Goal: Transaction & Acquisition: Purchase product/service

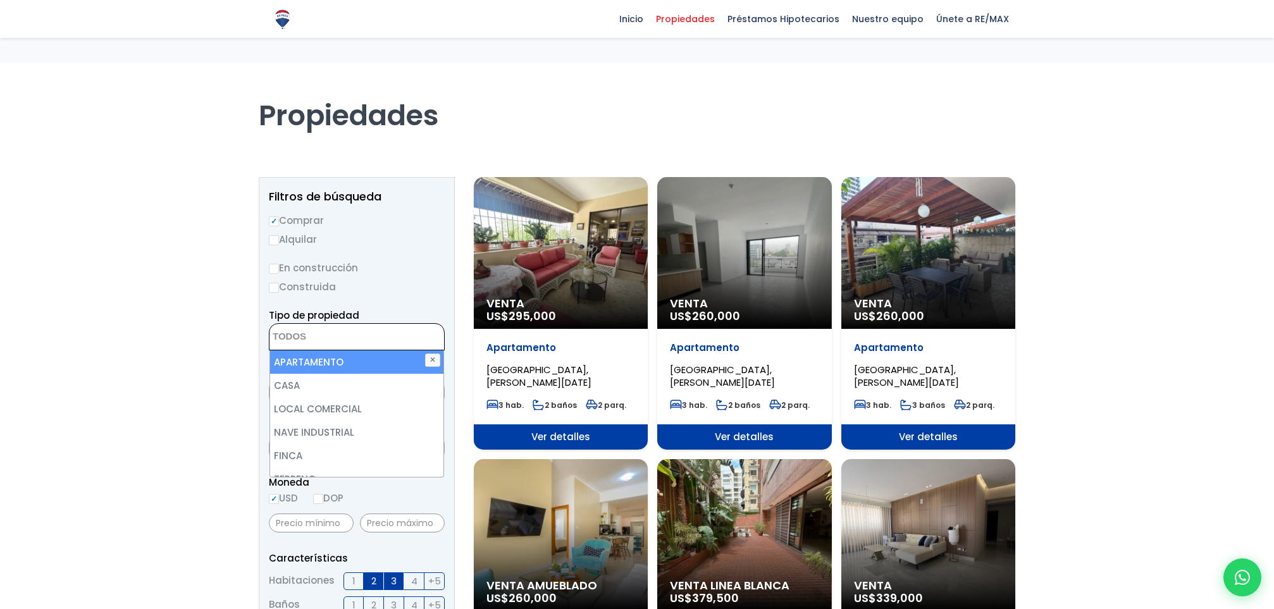
select select
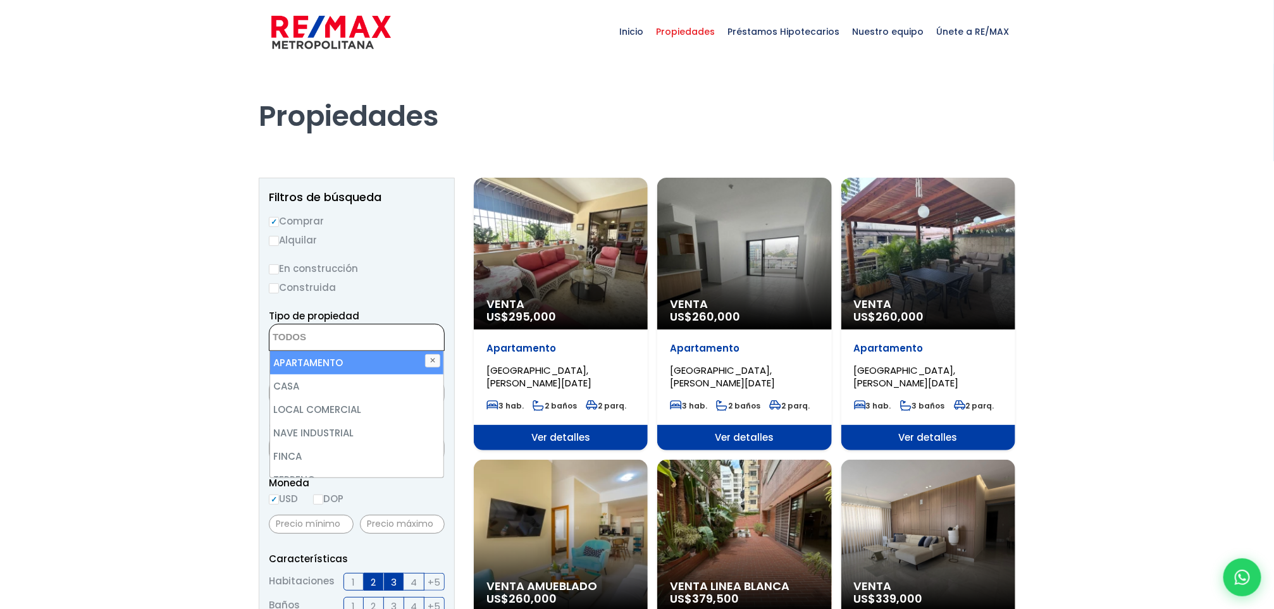
click at [308, 357] on li "APARTAMENTO" at bounding box center [357, 362] width 174 height 23
select select "apartment"
click at [308, 357] on li "APARTAMENTO" at bounding box center [357, 362] width 174 height 23
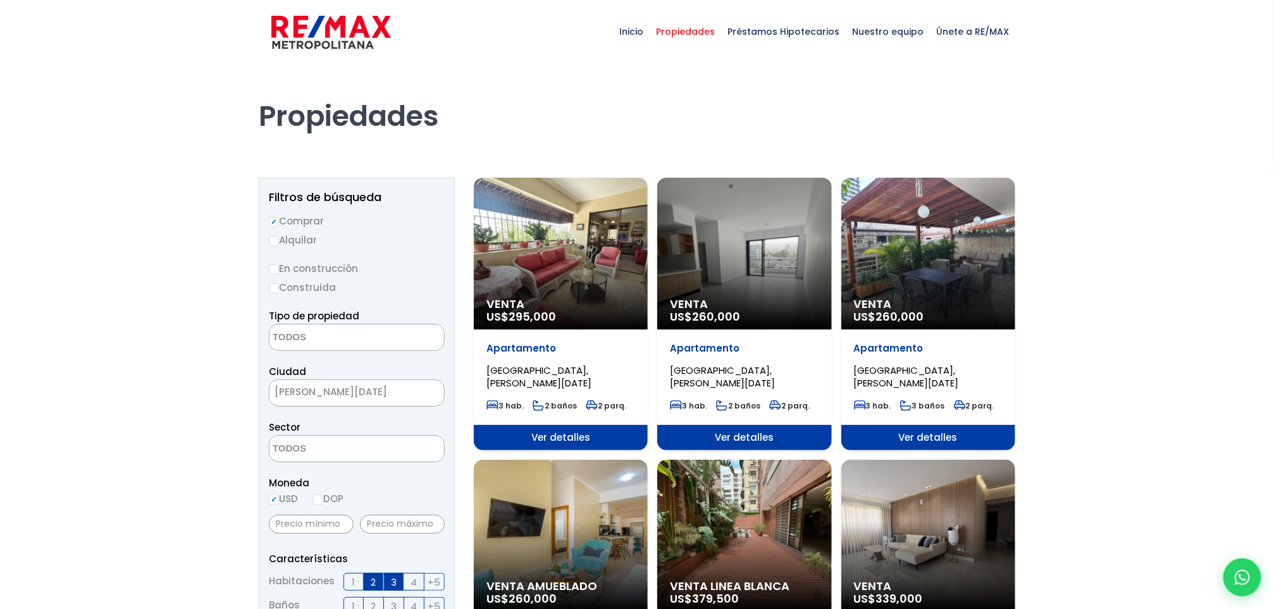
click at [325, 340] on textarea "Search" at bounding box center [331, 338] width 123 height 27
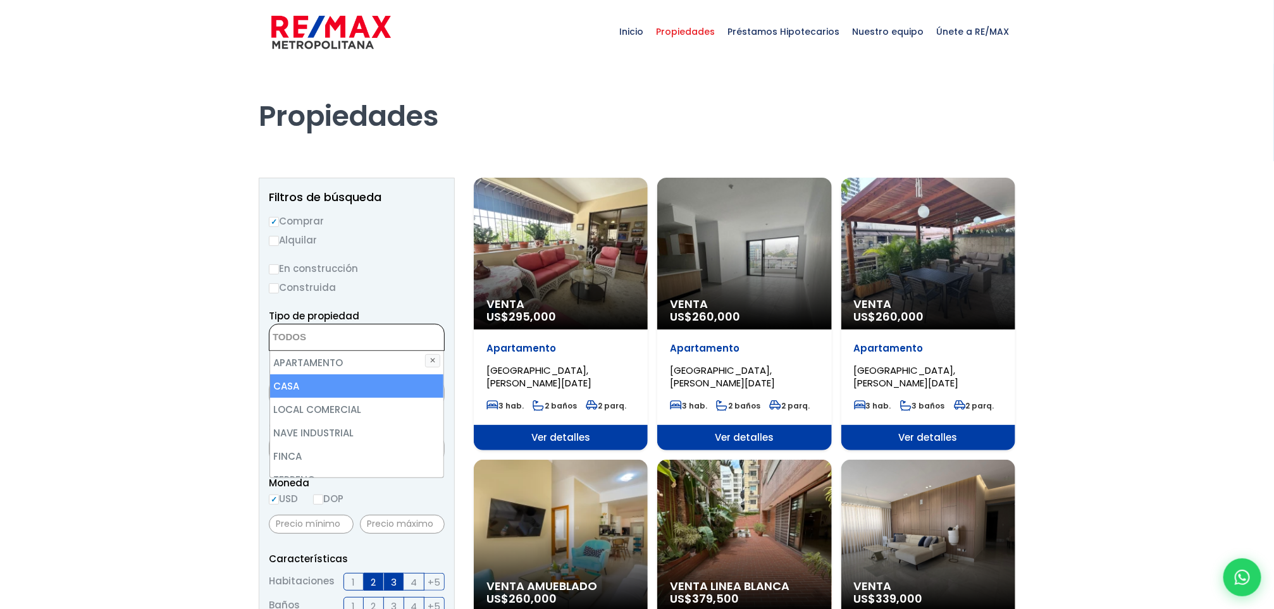
click at [330, 378] on li "CASA" at bounding box center [357, 386] width 174 height 23
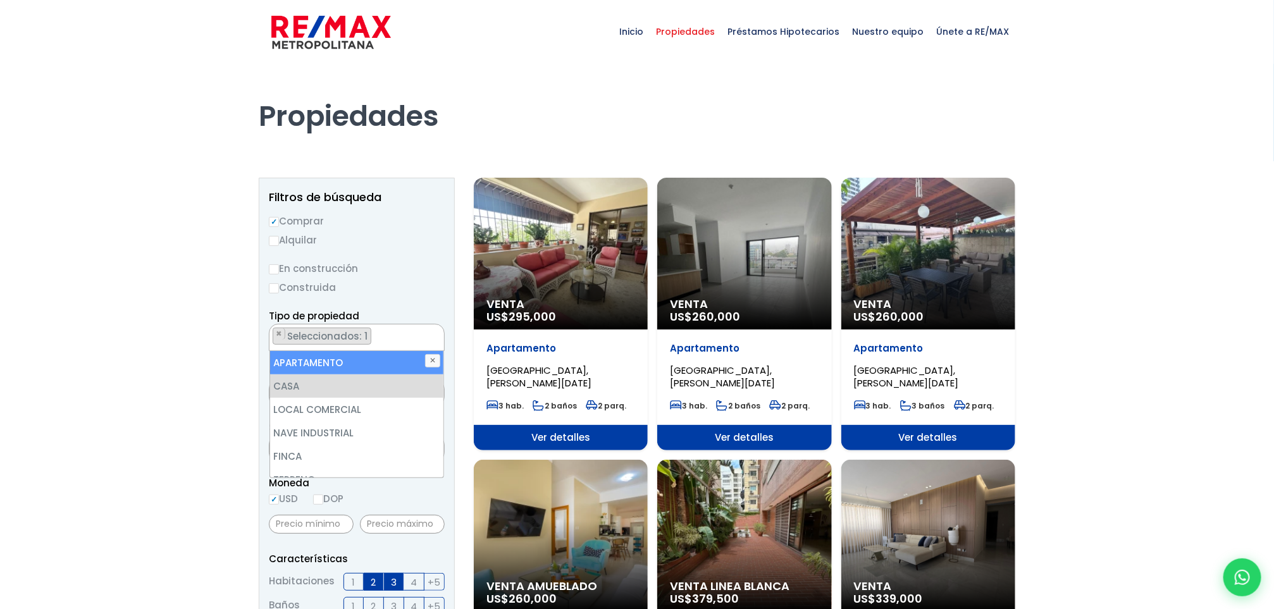
click at [328, 357] on li "APARTAMENTO" at bounding box center [357, 362] width 174 height 23
click at [308, 363] on li "APARTAMENTO" at bounding box center [357, 362] width 174 height 23
select select "house"
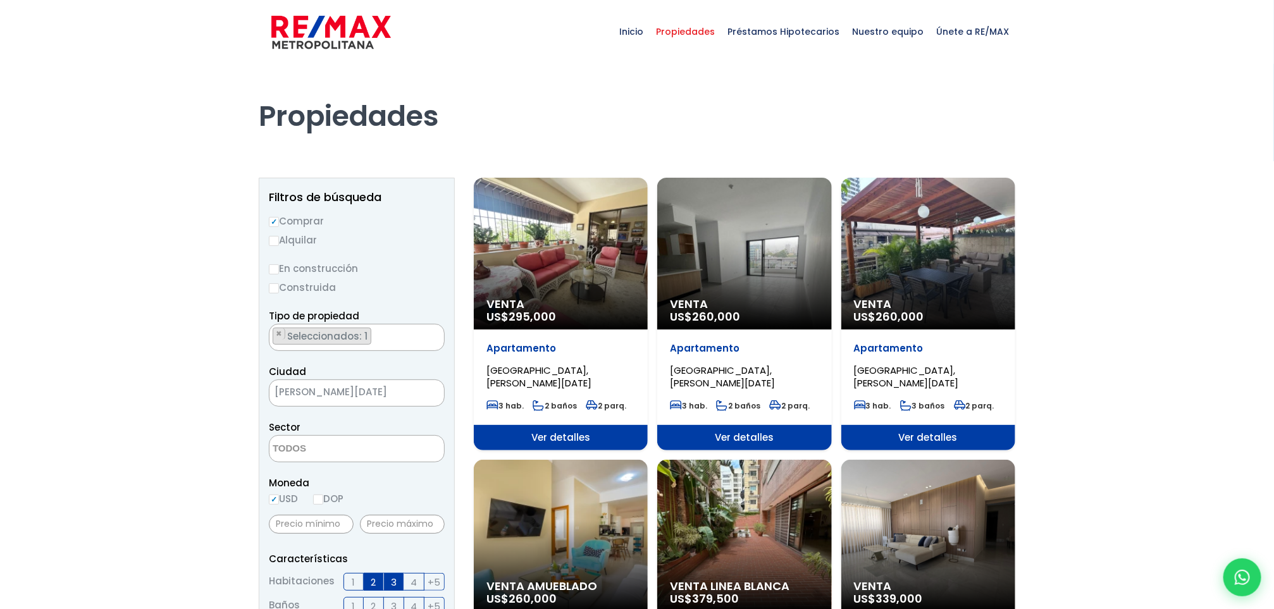
click at [340, 440] on textarea "Search" at bounding box center [331, 449] width 123 height 27
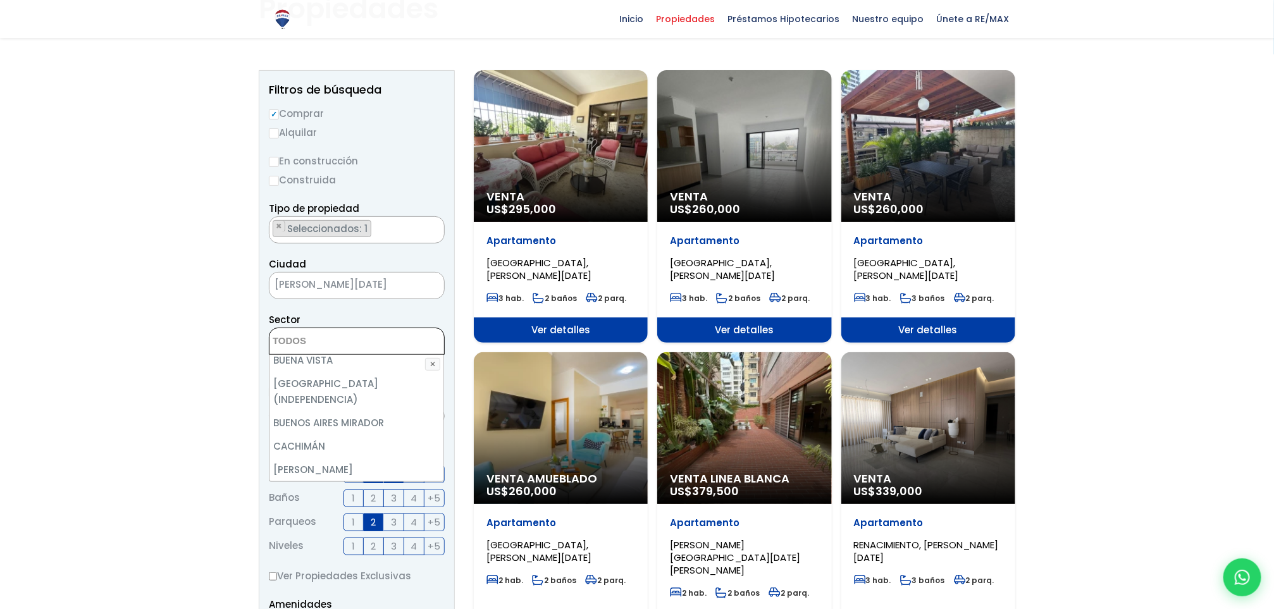
scroll to position [563, 0]
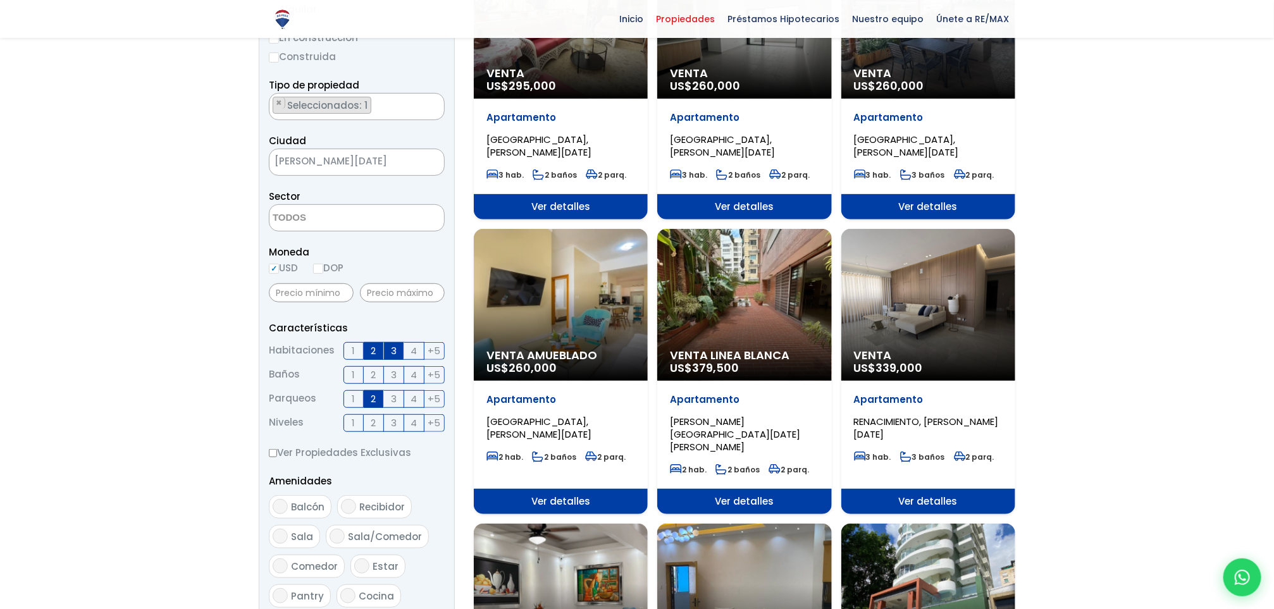
click at [352, 356] on span "1" at bounding box center [353, 351] width 3 height 16
click at [0, 0] on input "1" at bounding box center [0, 0] width 0 height 0
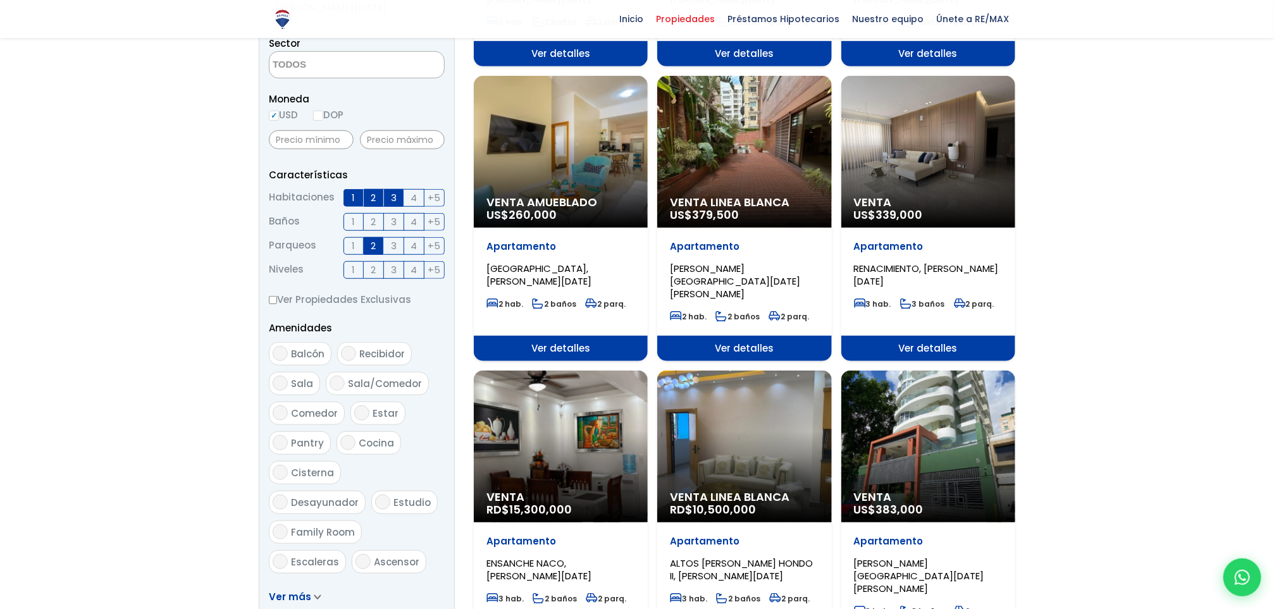
scroll to position [384, 0]
click at [372, 247] on span "2" at bounding box center [373, 245] width 5 height 16
click at [0, 0] on input "2" at bounding box center [0, 0] width 0 height 0
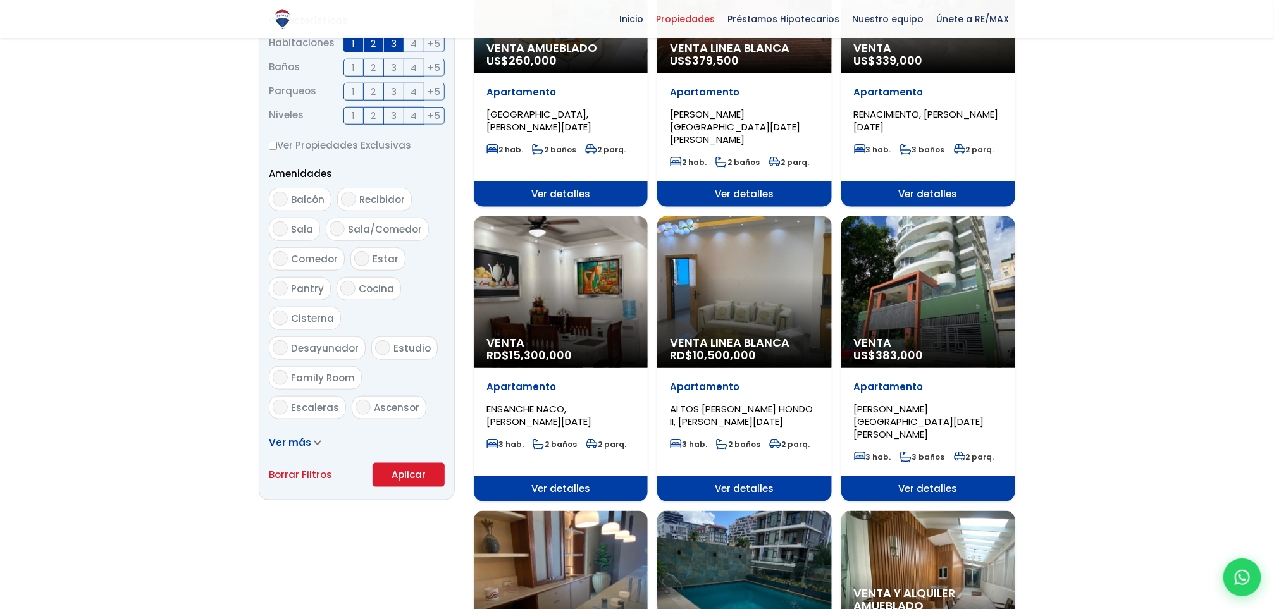
scroll to position [540, 0]
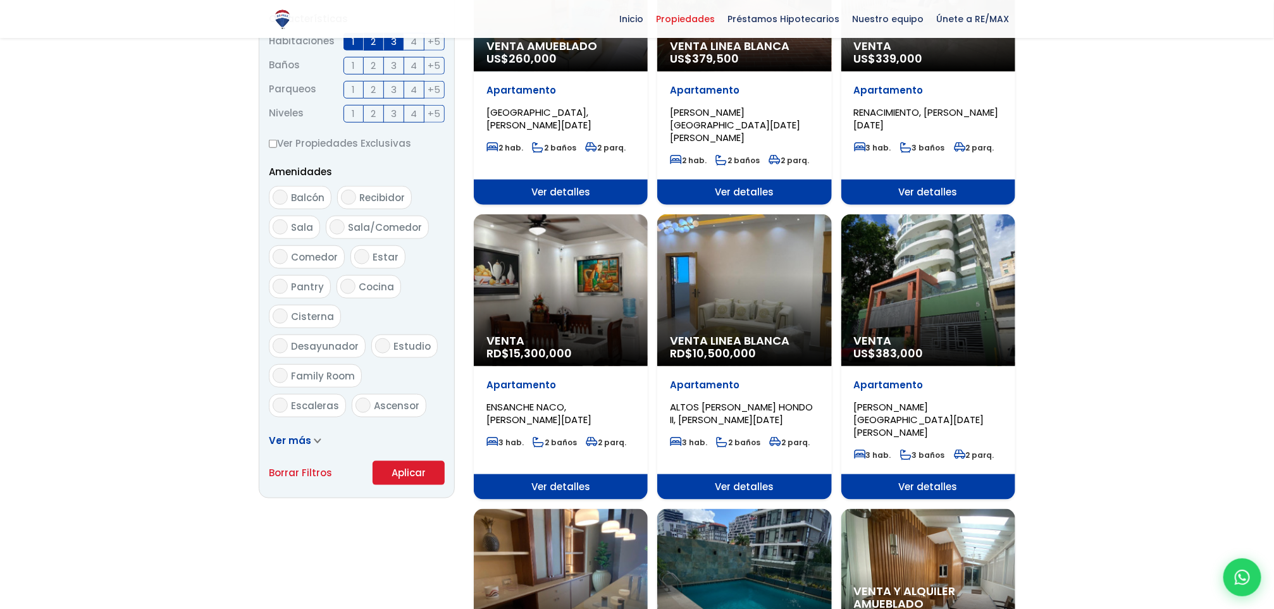
click at [401, 468] on button "Aplicar" at bounding box center [409, 473] width 72 height 24
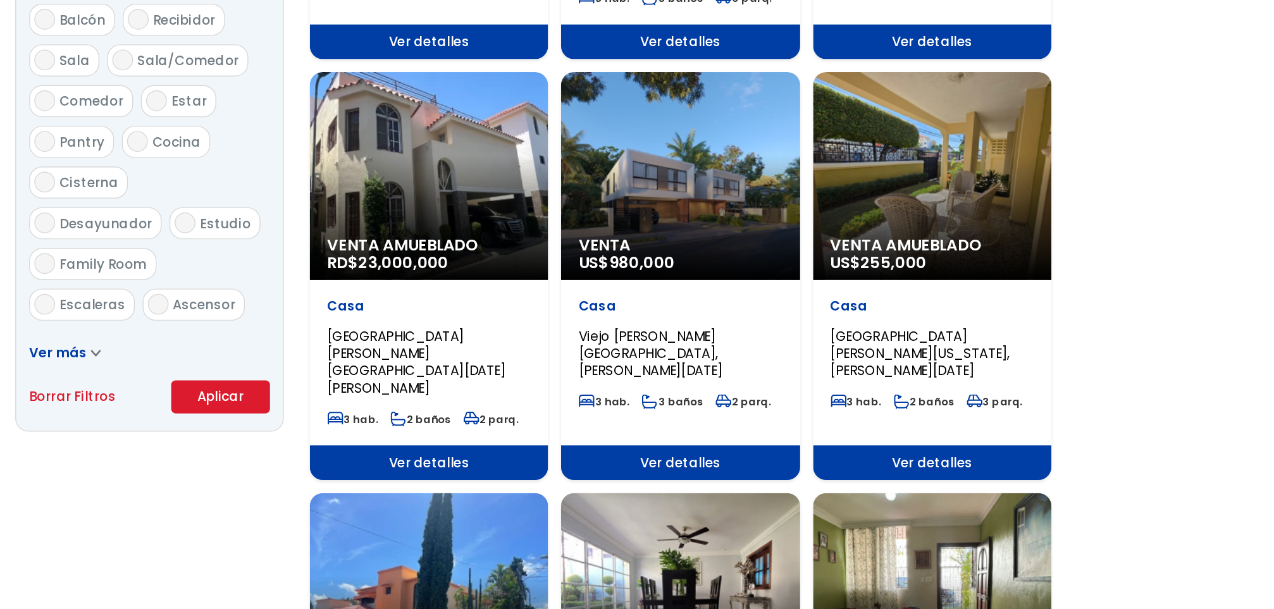
scroll to position [568, 0]
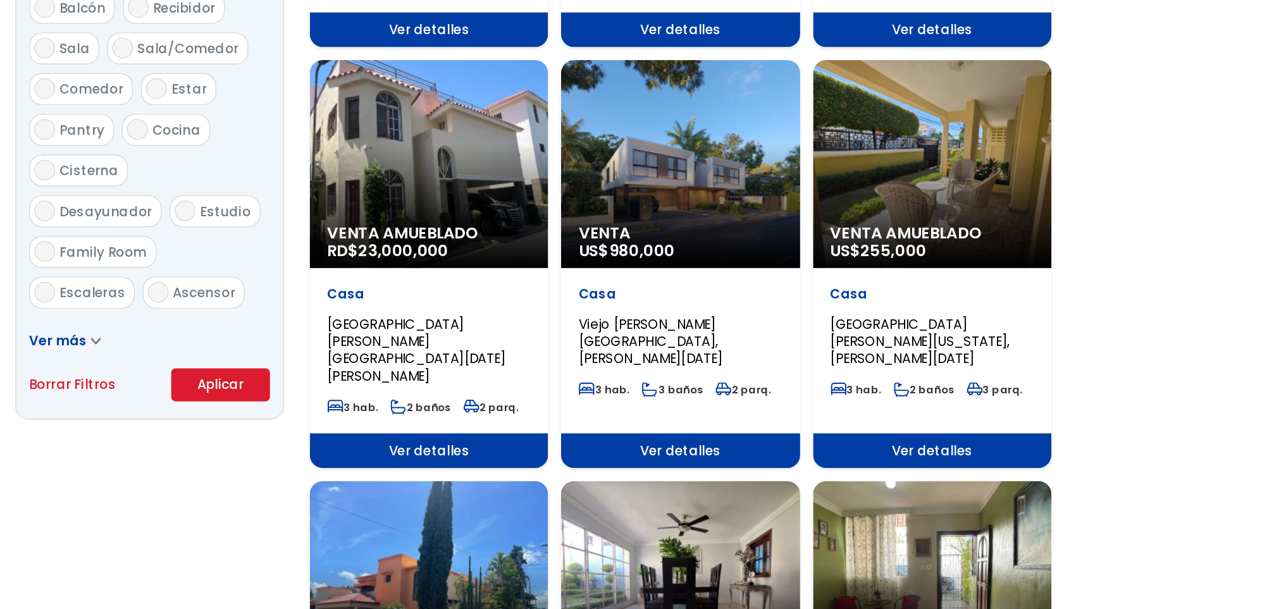
click at [303, 416] on span "Ver más" at bounding box center [290, 412] width 42 height 13
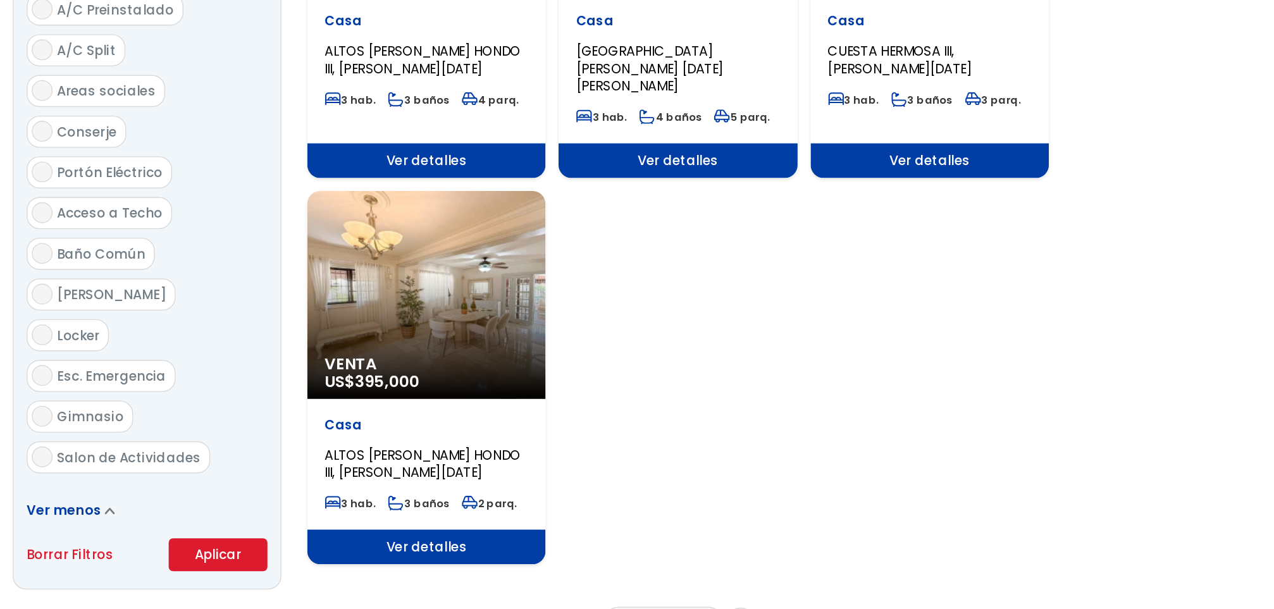
scroll to position [1371, 0]
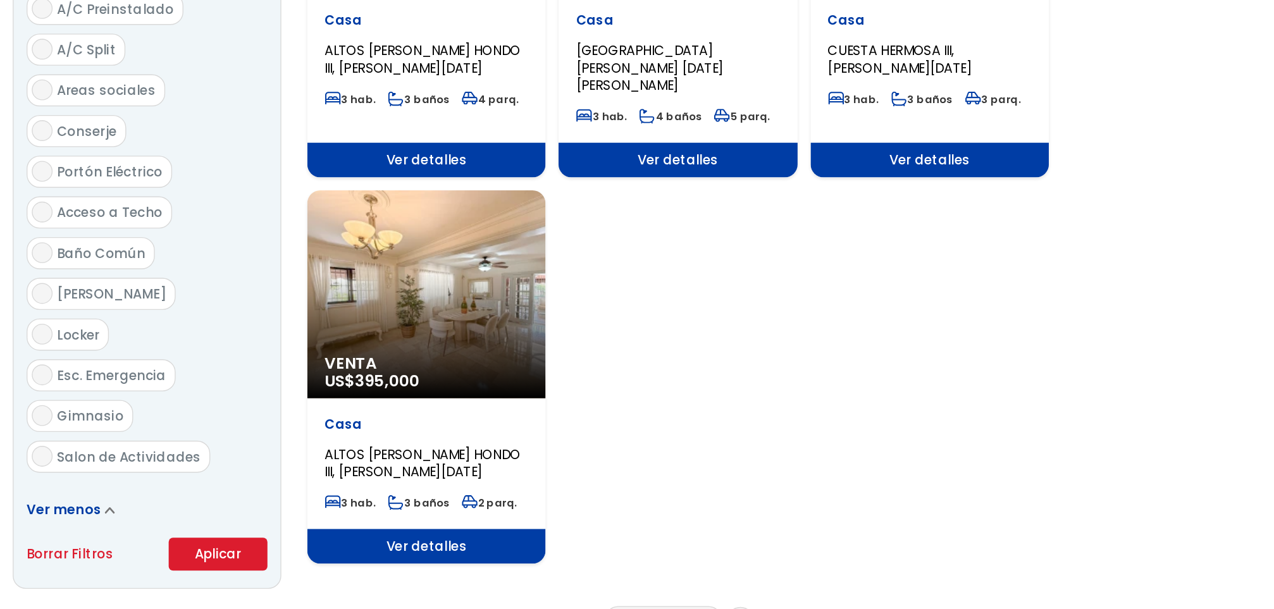
click at [730, 609] on link "2" at bounding box center [732, 616] width 5 height 13
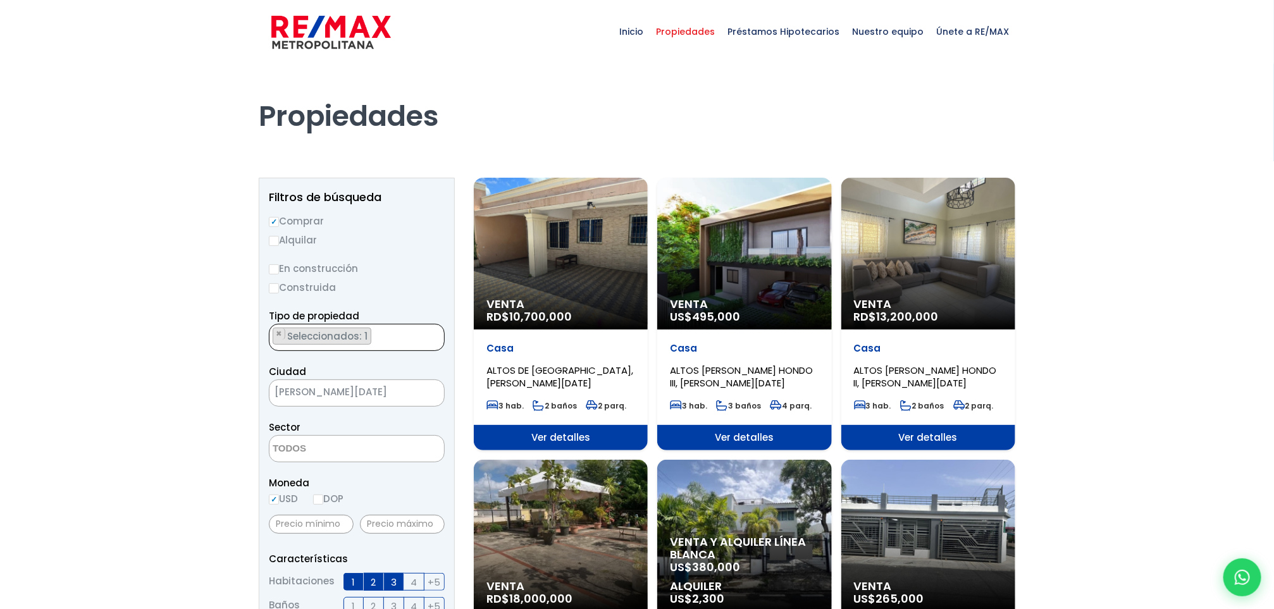
click at [332, 336] on span "Seleccionados: 1" at bounding box center [328, 336] width 85 height 13
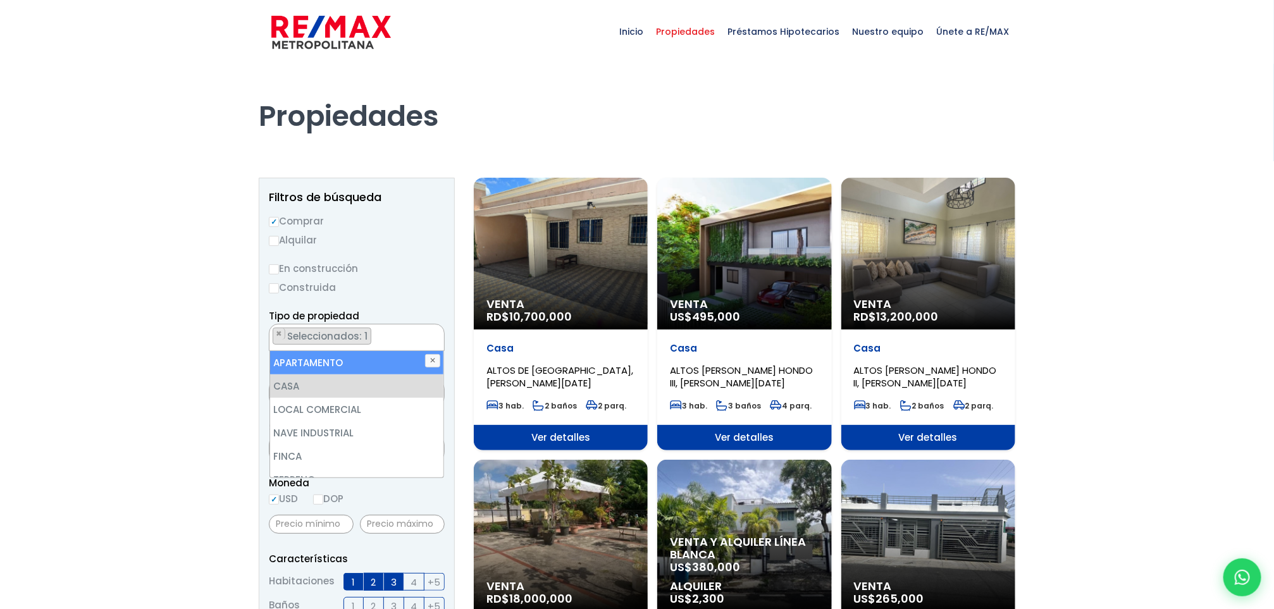
click at [354, 363] on li "APARTAMENTO" at bounding box center [357, 362] width 174 height 23
select select "apartment"
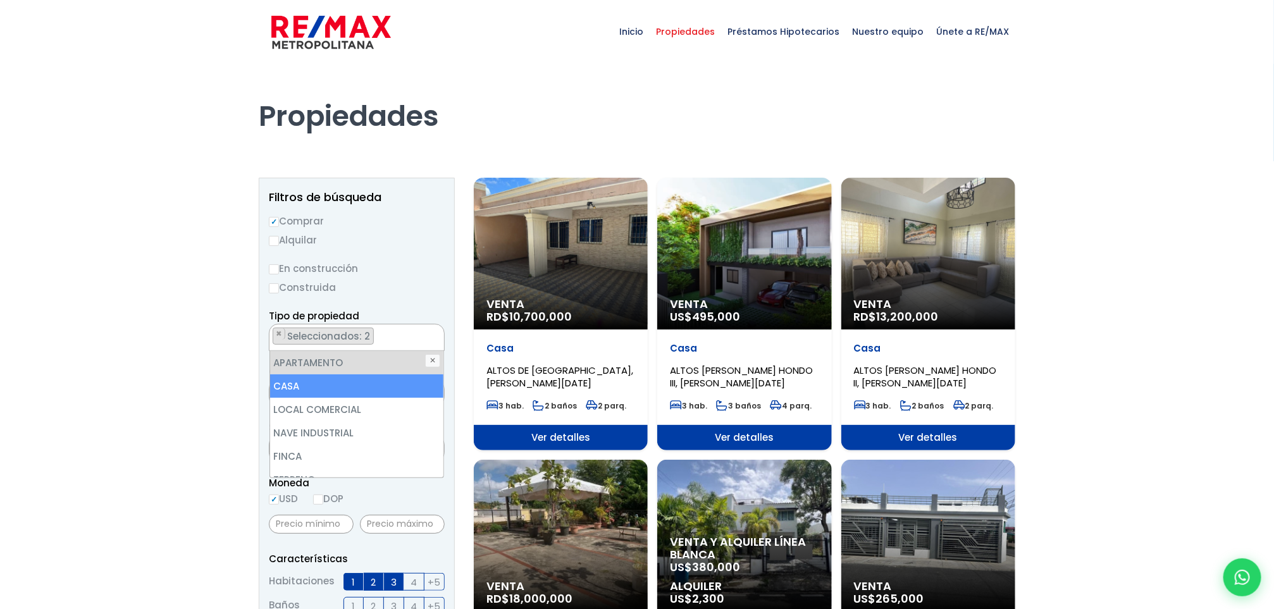
click at [359, 385] on li "CASA" at bounding box center [357, 386] width 174 height 23
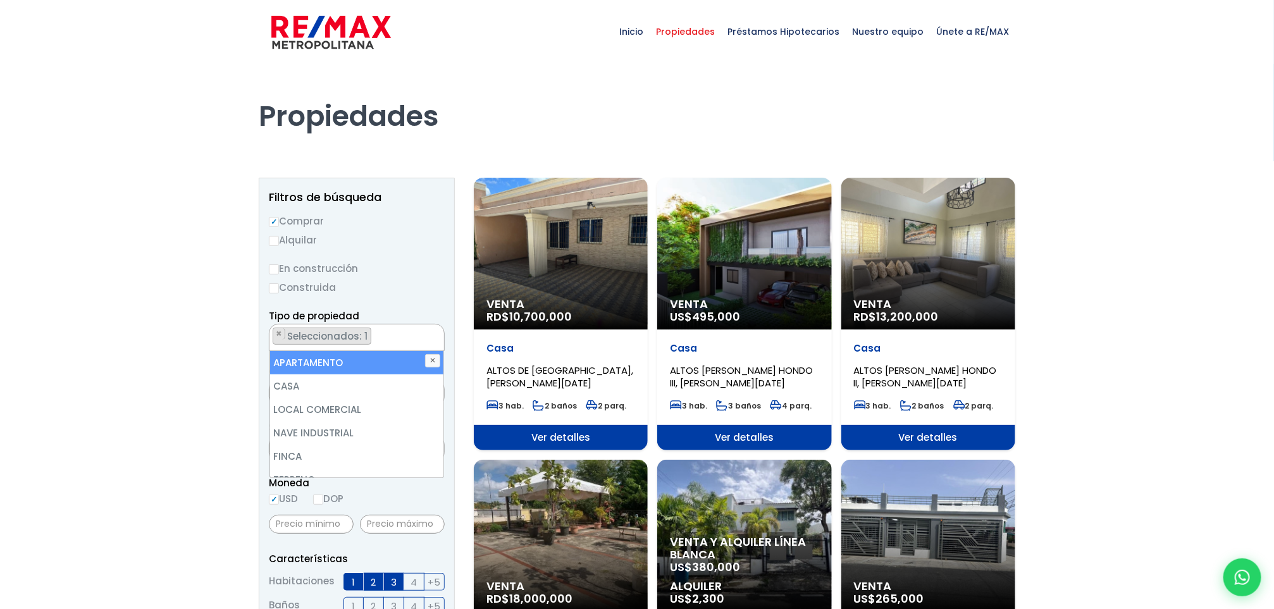
click at [323, 359] on li "APARTAMENTO" at bounding box center [357, 362] width 174 height 23
select select "apartment"
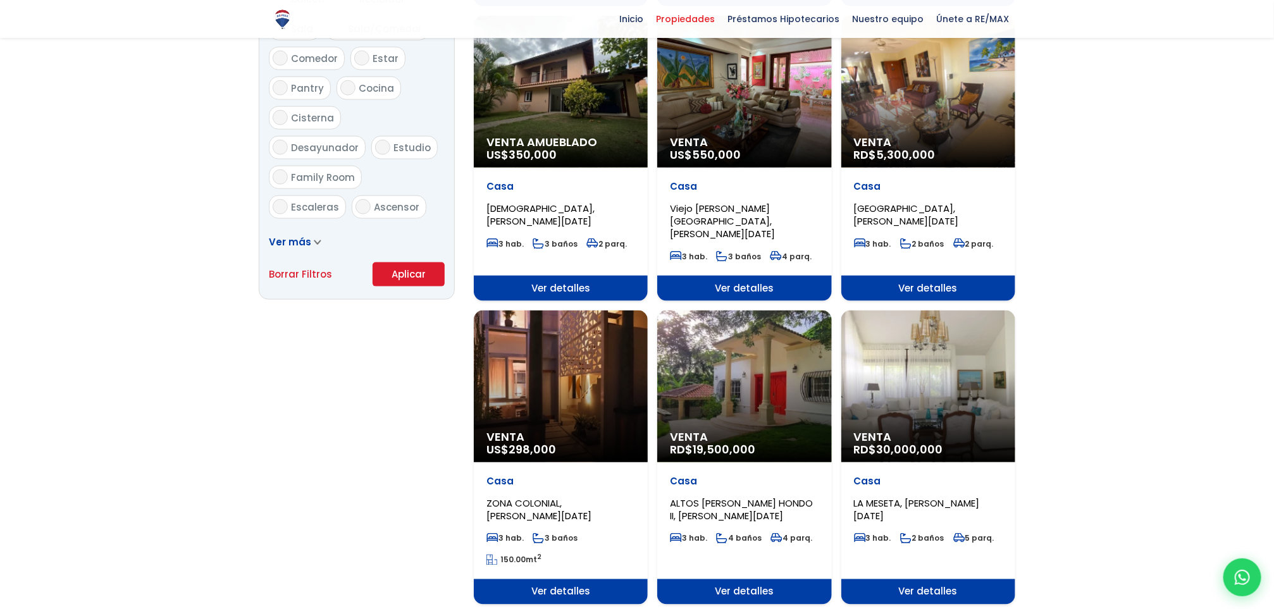
scroll to position [737, 0]
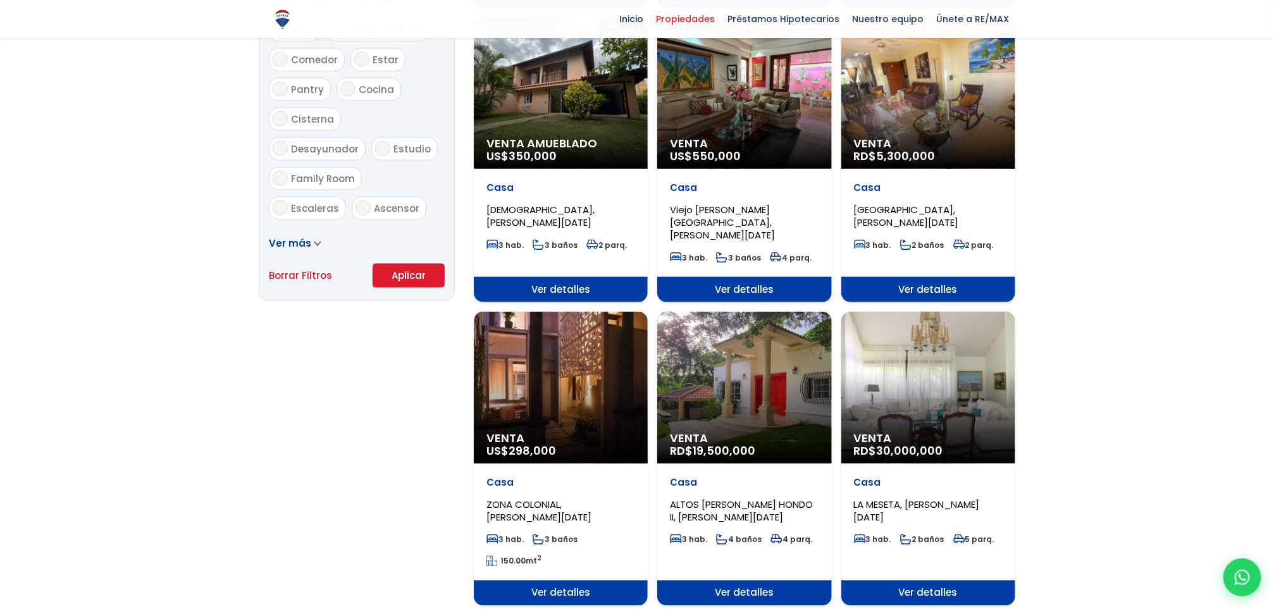
click at [399, 285] on button "Aplicar" at bounding box center [409, 276] width 72 height 24
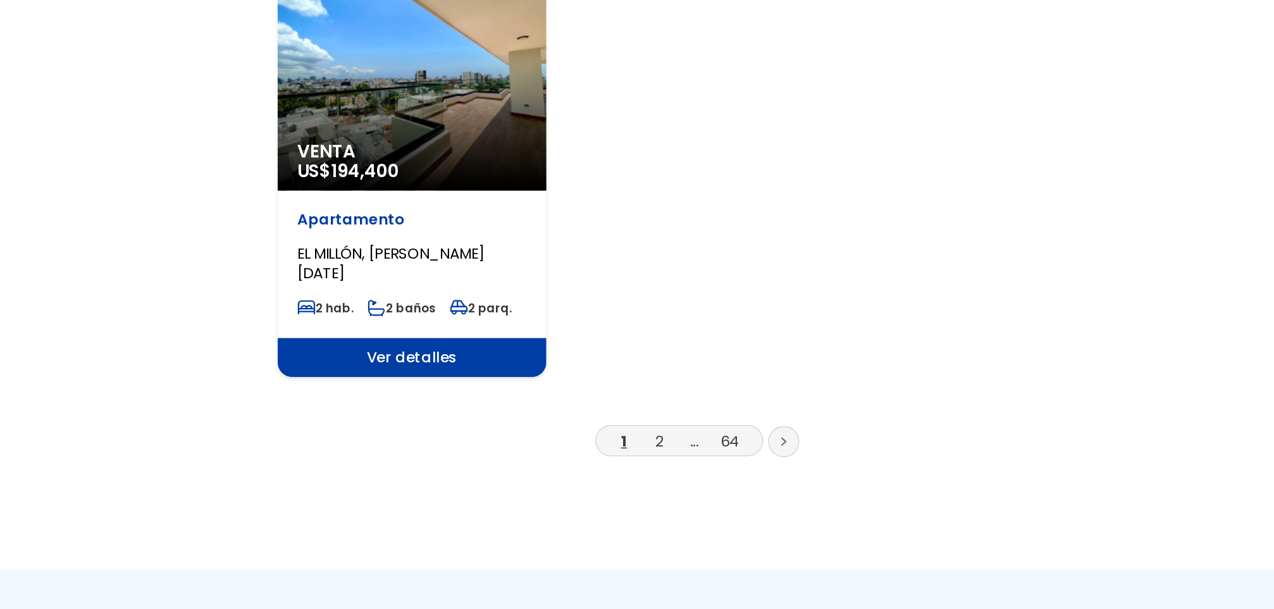
scroll to position [1452, 0]
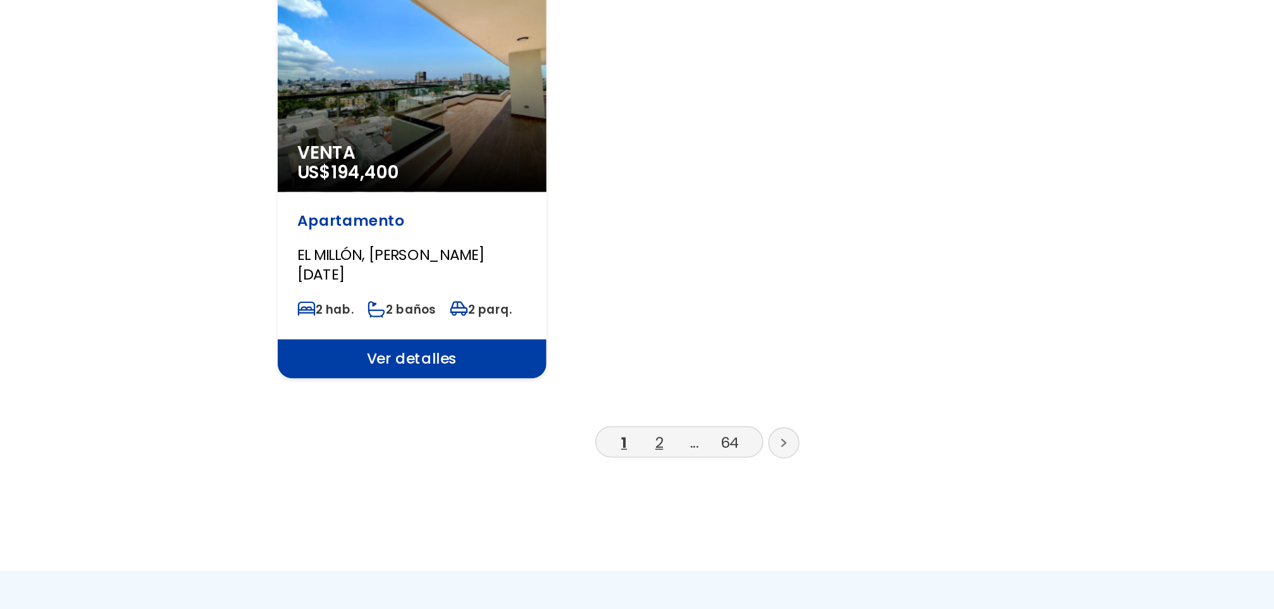
click at [721, 494] on link "2" at bounding box center [721, 500] width 5 height 13
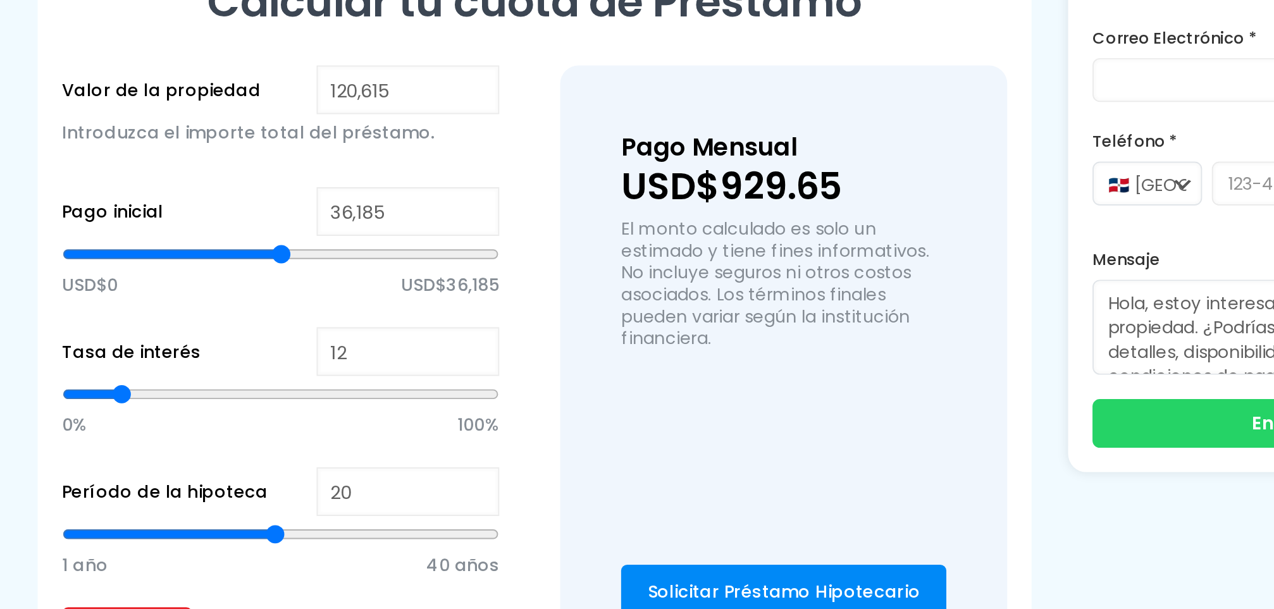
scroll to position [724, 0]
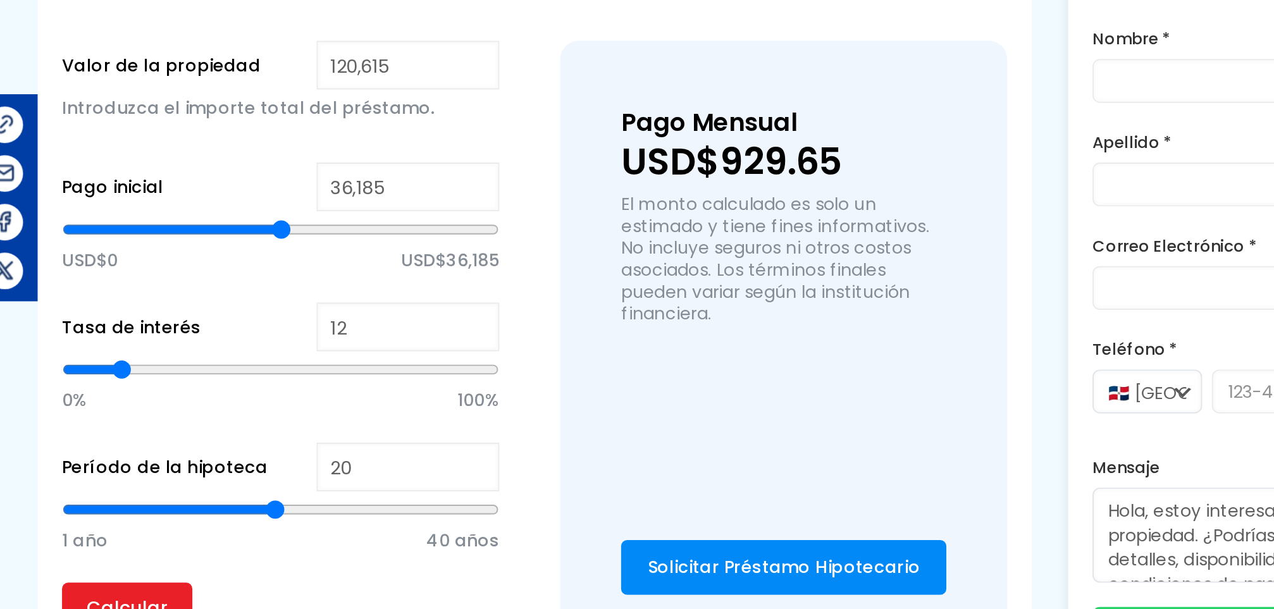
type input "67,565"
type input "67565"
type input "77,685"
type input "77685"
type input "83,703"
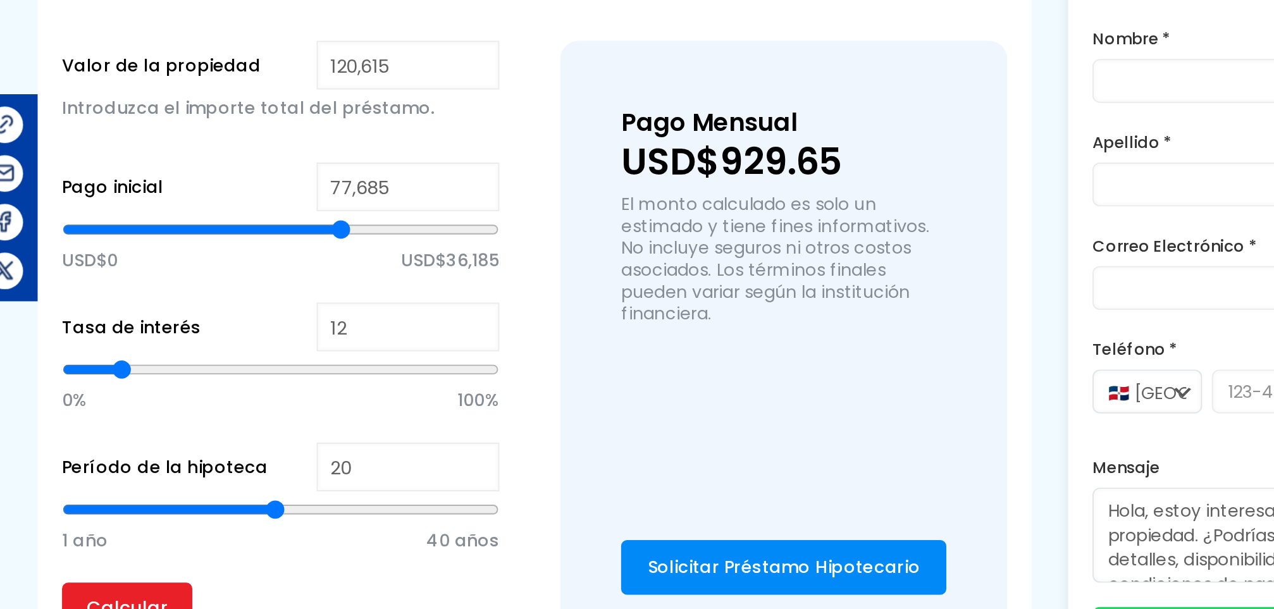
type input "83703"
type input "88,084"
type input "88084"
type input "92,184"
type input "92184"
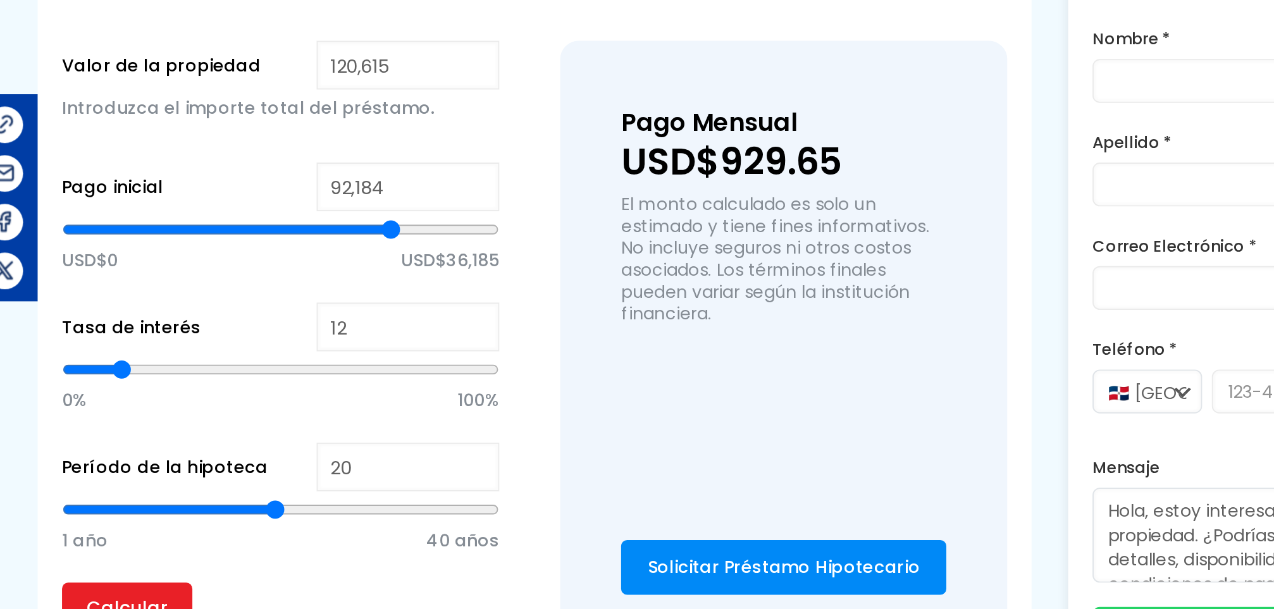
type input "93,008"
type input "93008"
type input "94,103"
type input "94103"
type input "94,646"
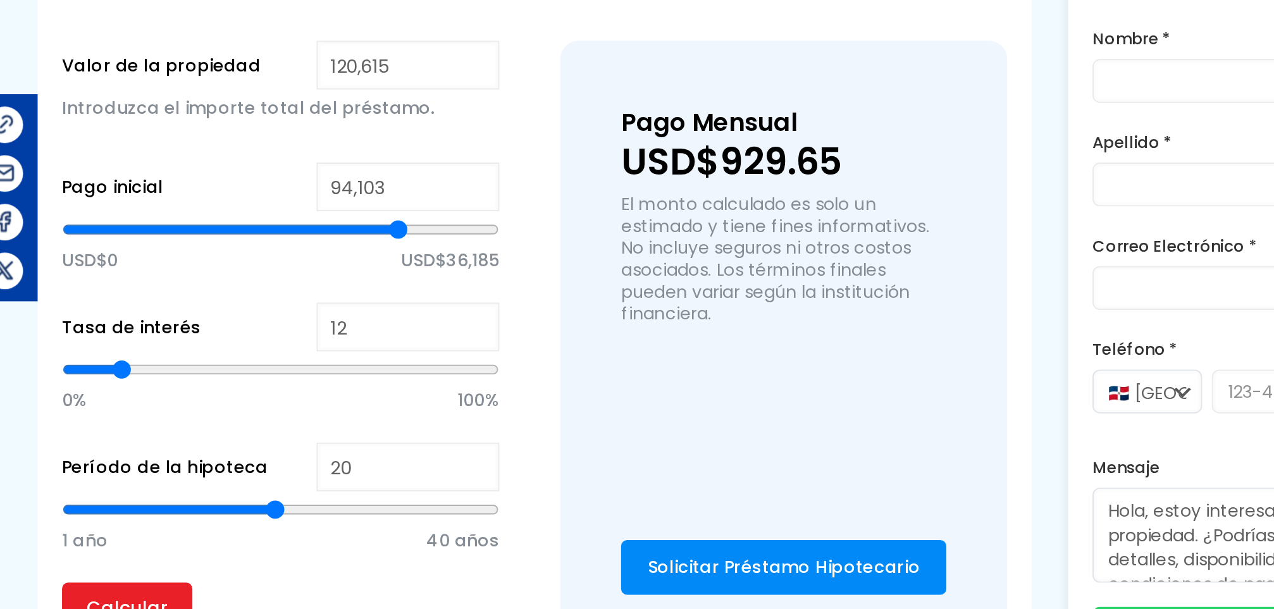
type input "94646"
type input "94,918"
type input "94918"
type input "95,198"
type input "95198"
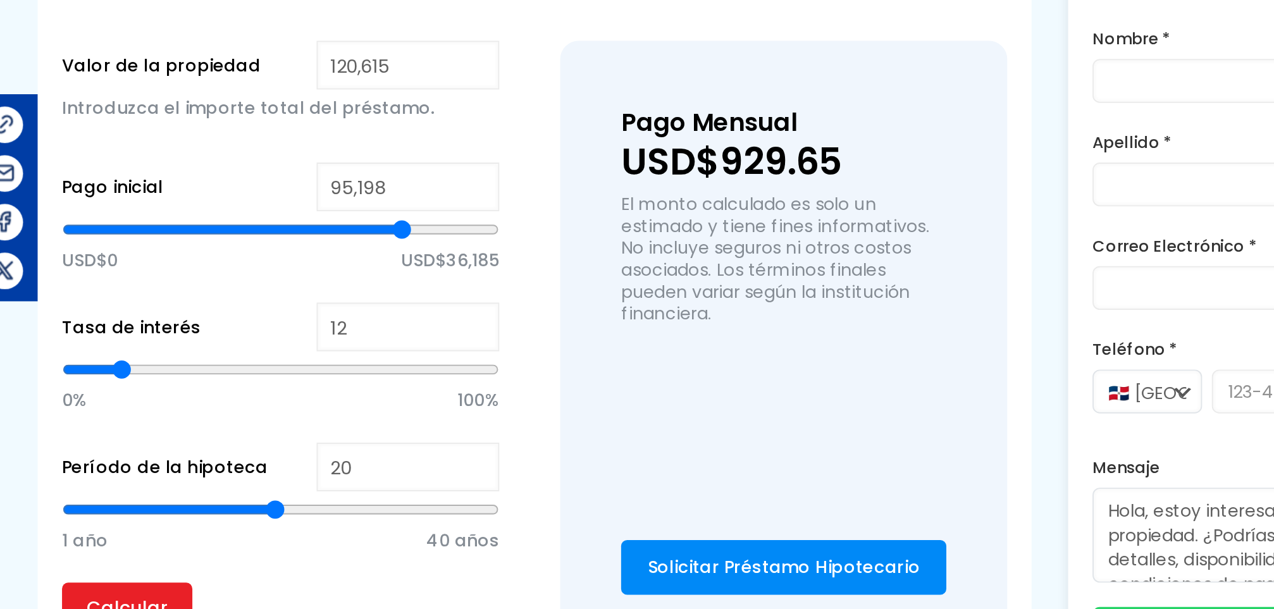
type input "95,469"
type input "95469"
type input "95,741"
type input "95741"
type input "96,013"
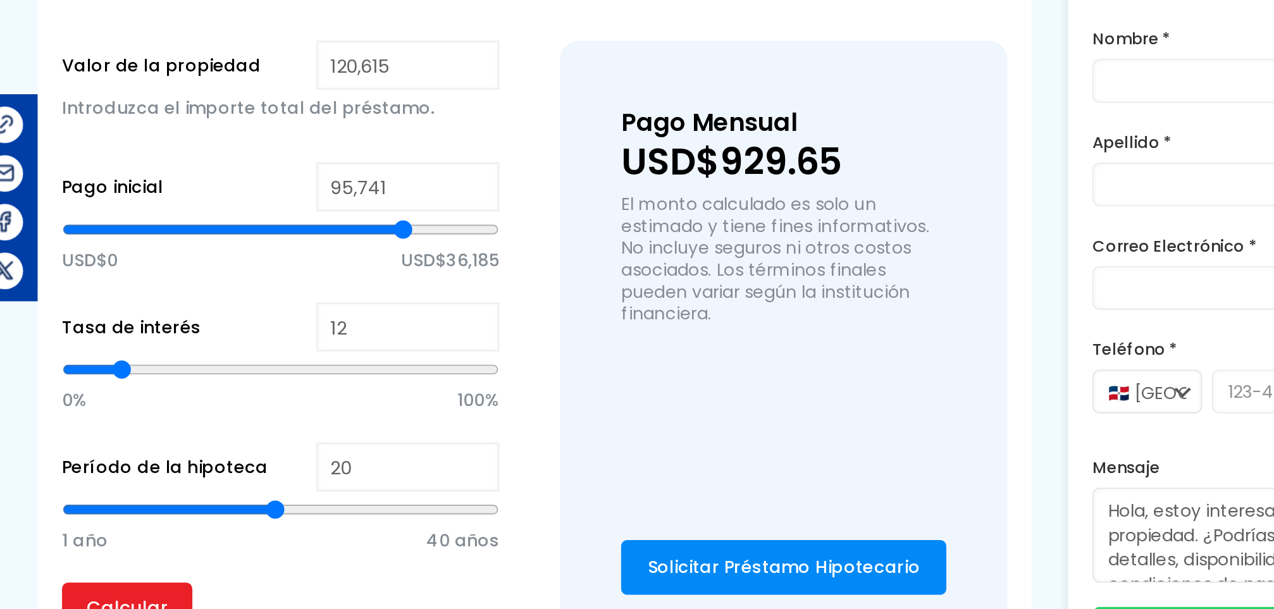
type input "96013"
type input "96,293"
type input "96293"
type input "96,564"
type input "96564"
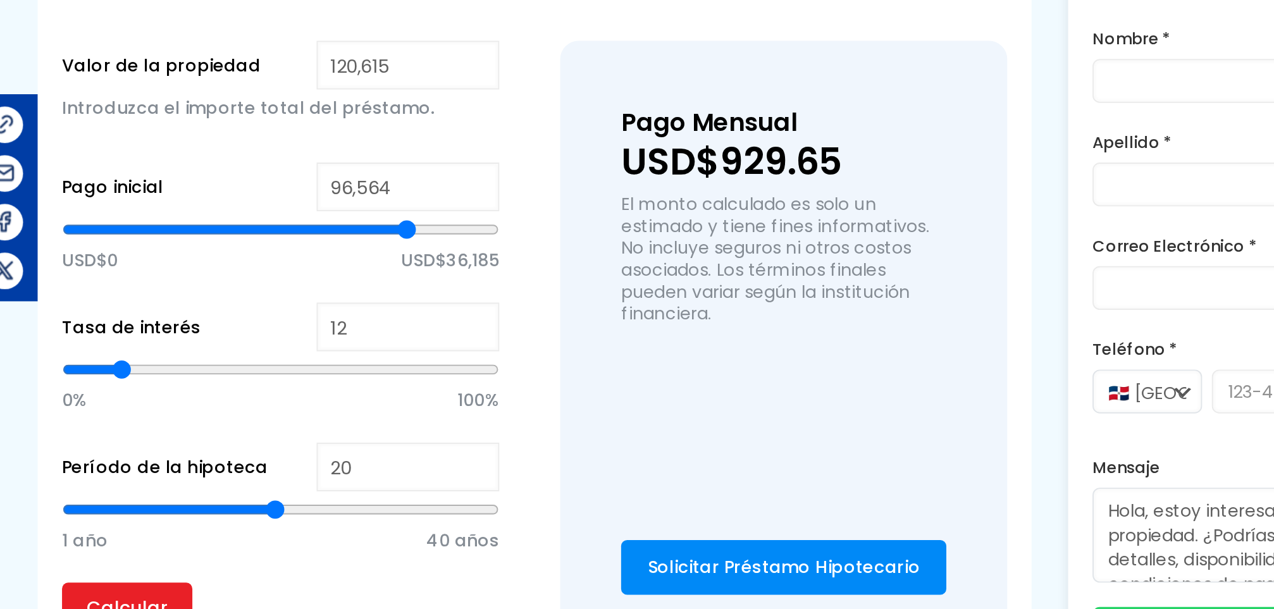
type input "96,836"
type input "96836"
type input "97,108"
type input "97108"
type input "97,380"
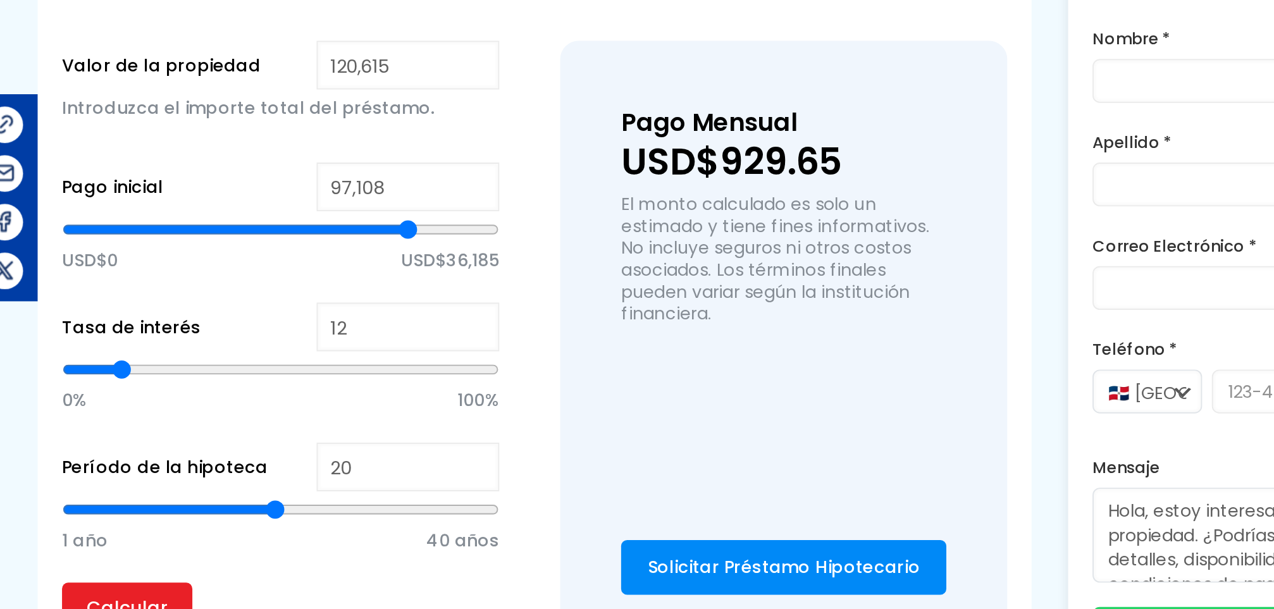
type input "97380"
type input "97,660"
type input "97660"
type input "97,931"
type input "97931"
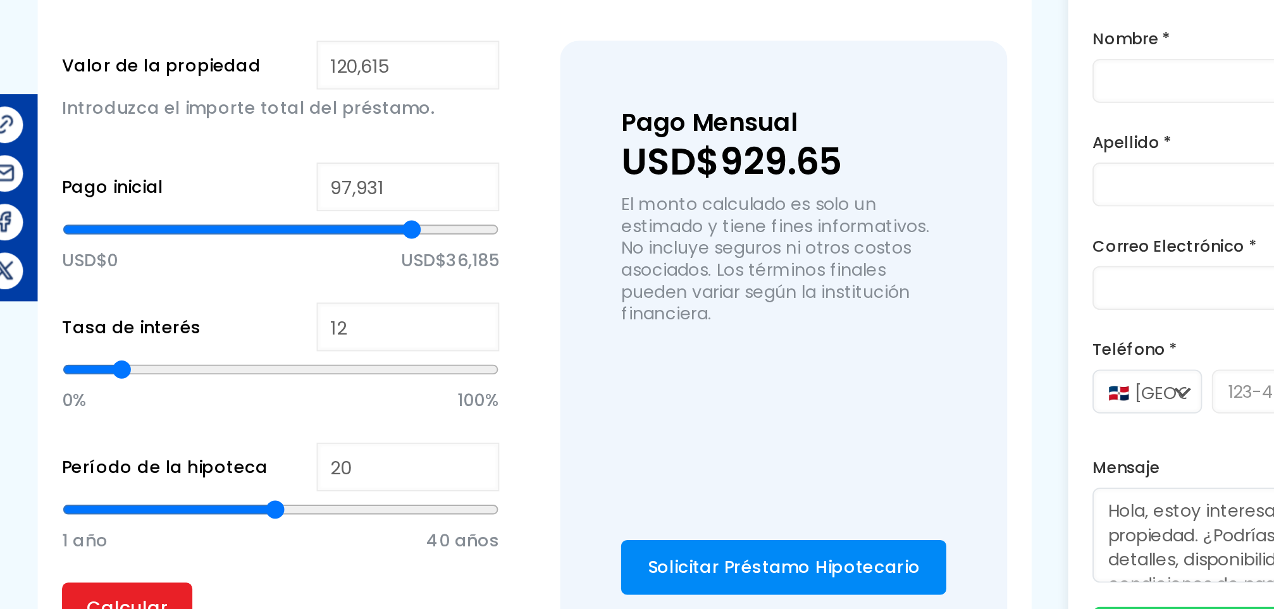
type input "98,203"
type input "98203"
type input "98,475"
type input "98475"
type input "98,755"
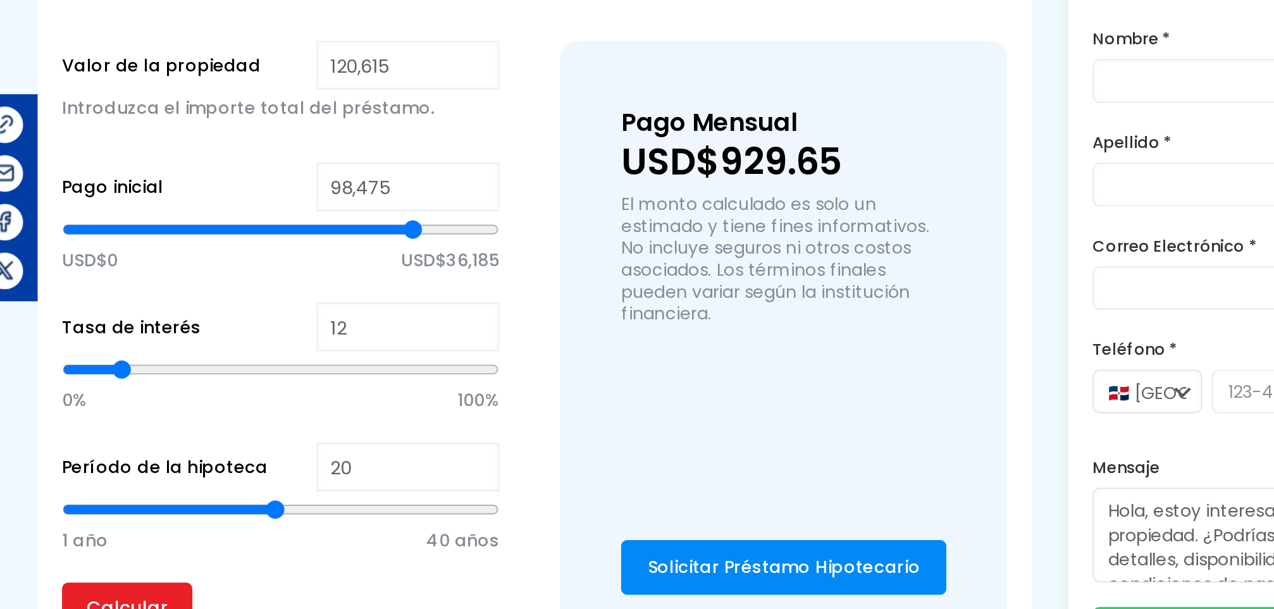
type input "98755"
type input "99,570"
type input "99570"
type input "100,665"
type input "100665"
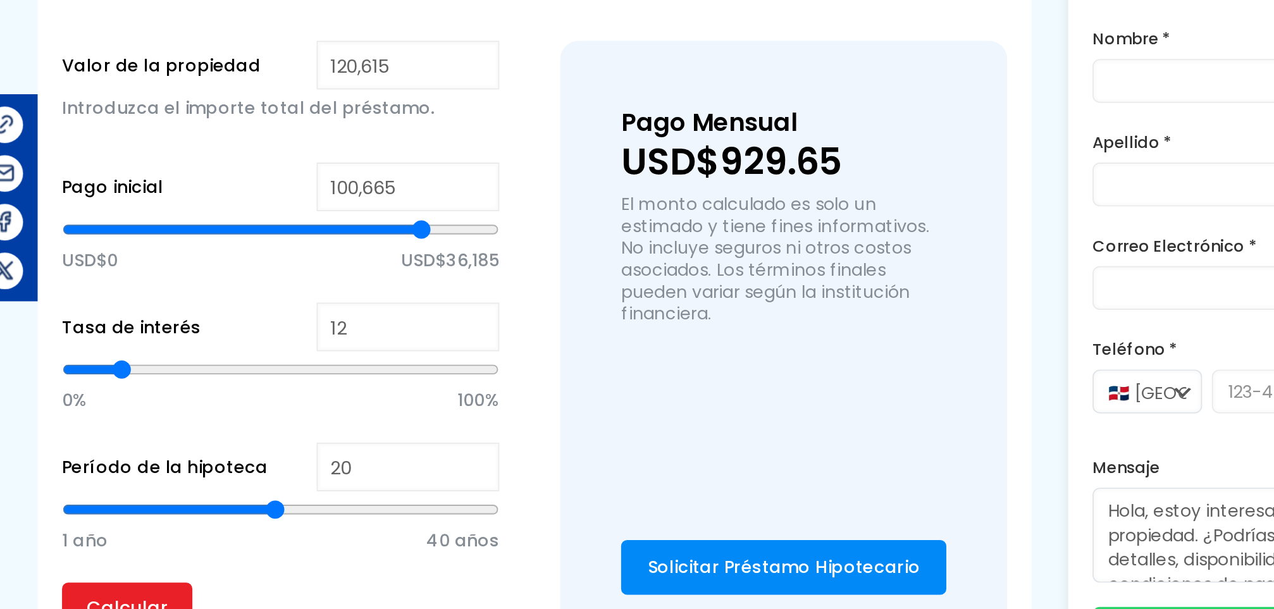
type input "101,216"
type input "101216"
type input "102,032"
type input "102032"
type input "102,312"
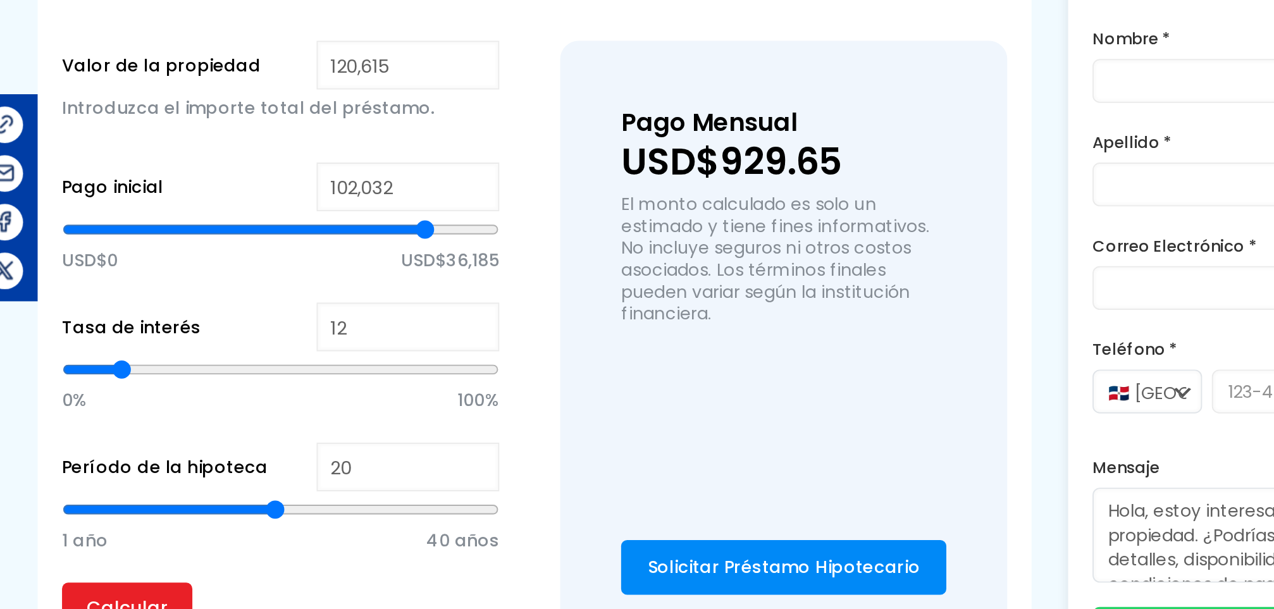
type input "102312"
type input "102,855"
type input "102855"
type input "103,127"
type input "103127"
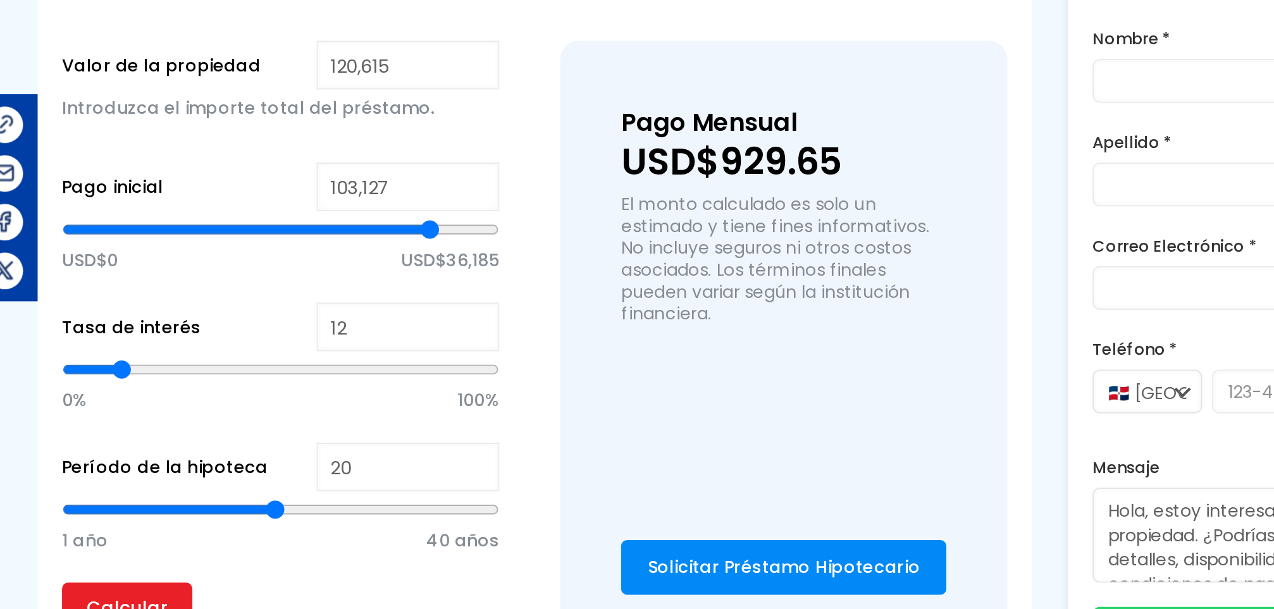
type input "103,407"
type input "103407"
type input "103,678"
type input "103678"
type input "103,950"
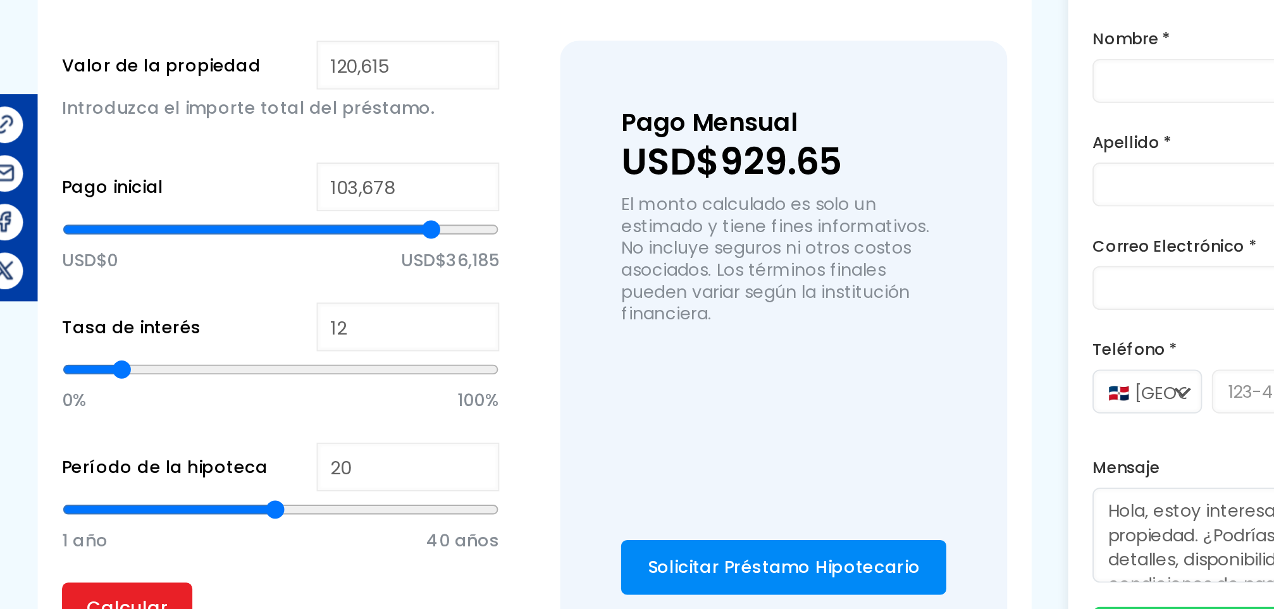
type input "103950"
type input "103,678"
type input "103678"
type input "103,407"
type input "103407"
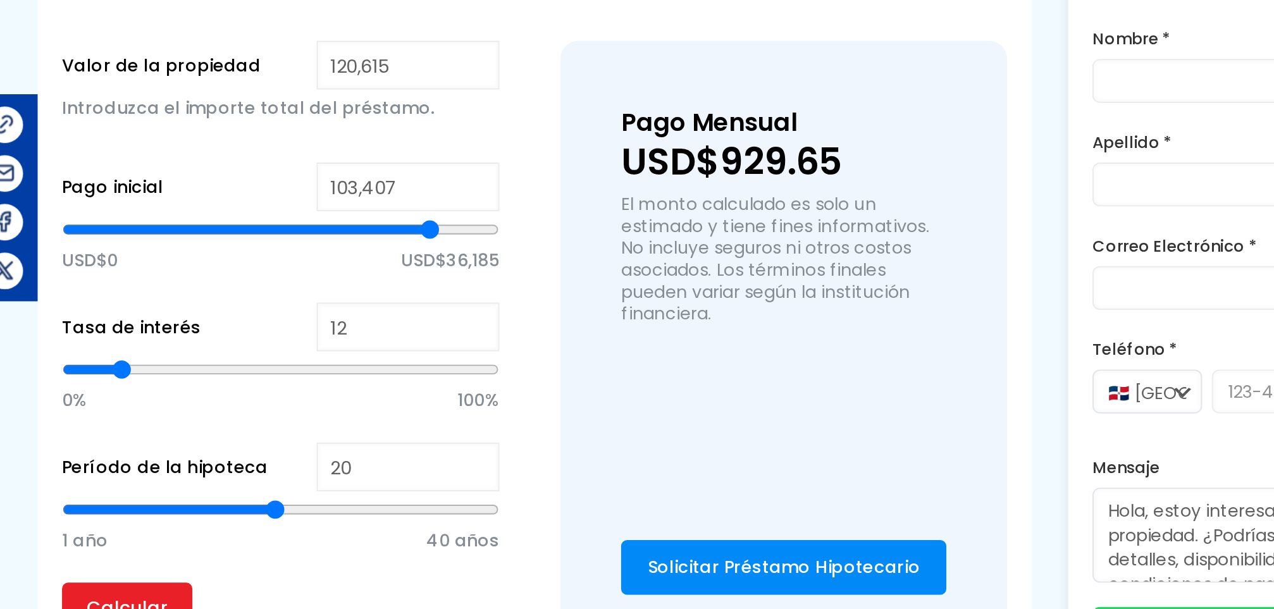
type input "103,127"
type input "103127"
type input "102,583"
type input "102583"
type input "102,312"
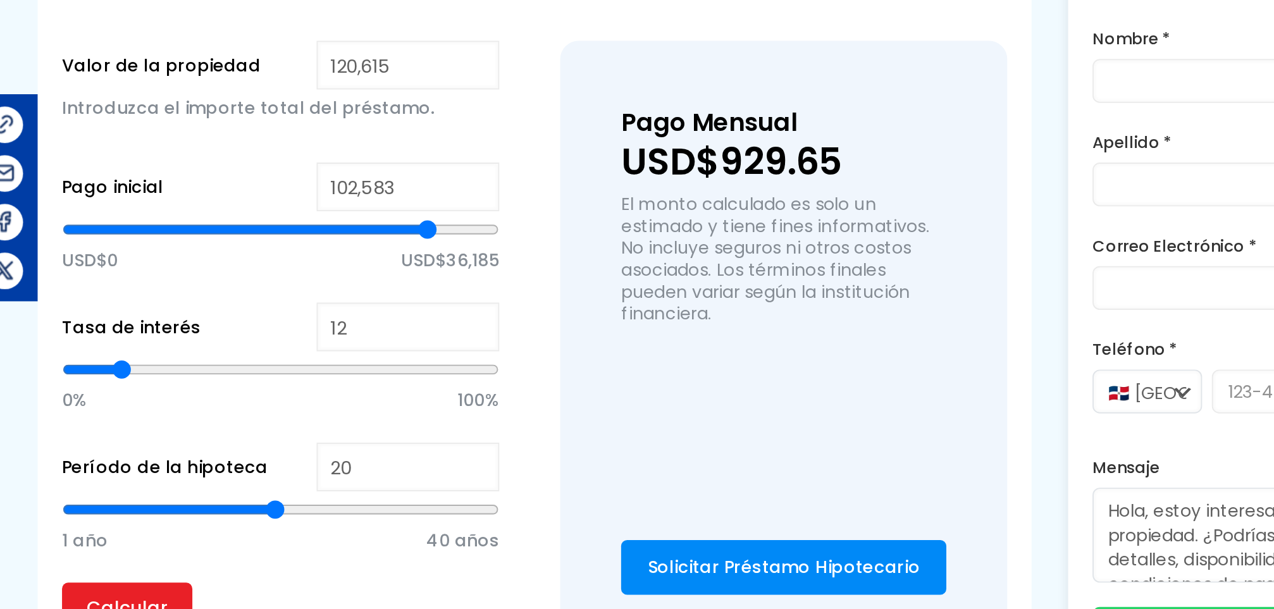
type input "102312"
type input "102,032"
type input "102032"
type input "101,760"
type input "101760"
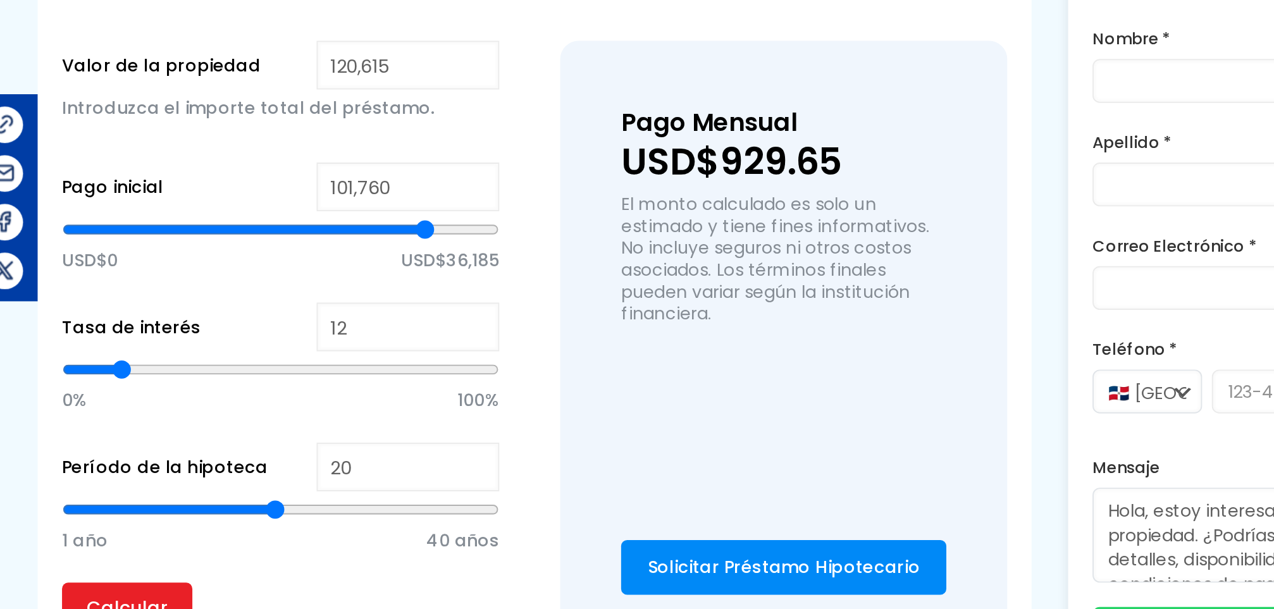
type input "101,488"
type input "101488"
type input "101,216"
drag, startPoint x: 382, startPoint y: 229, endPoint x: 459, endPoint y: 231, distance: 76.6
type input "101216"
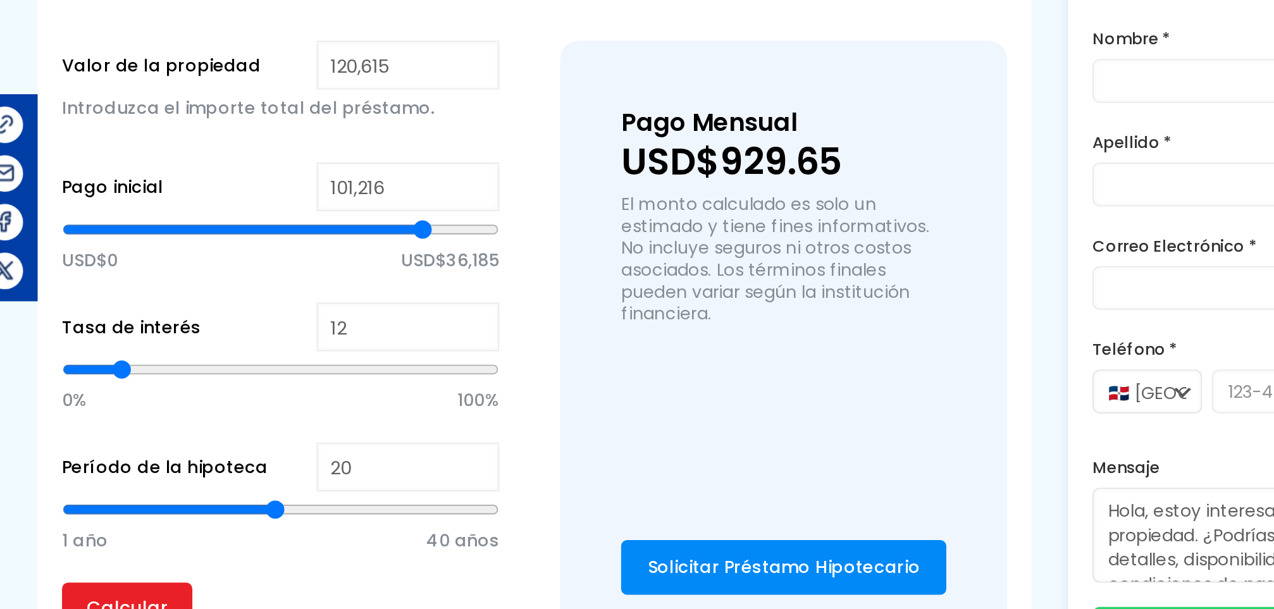
click at [459, 231] on input "range" at bounding box center [384, 228] width 227 height 13
type input "15"
click at [308, 296] on input "range" at bounding box center [384, 301] width 227 height 13
type input "14"
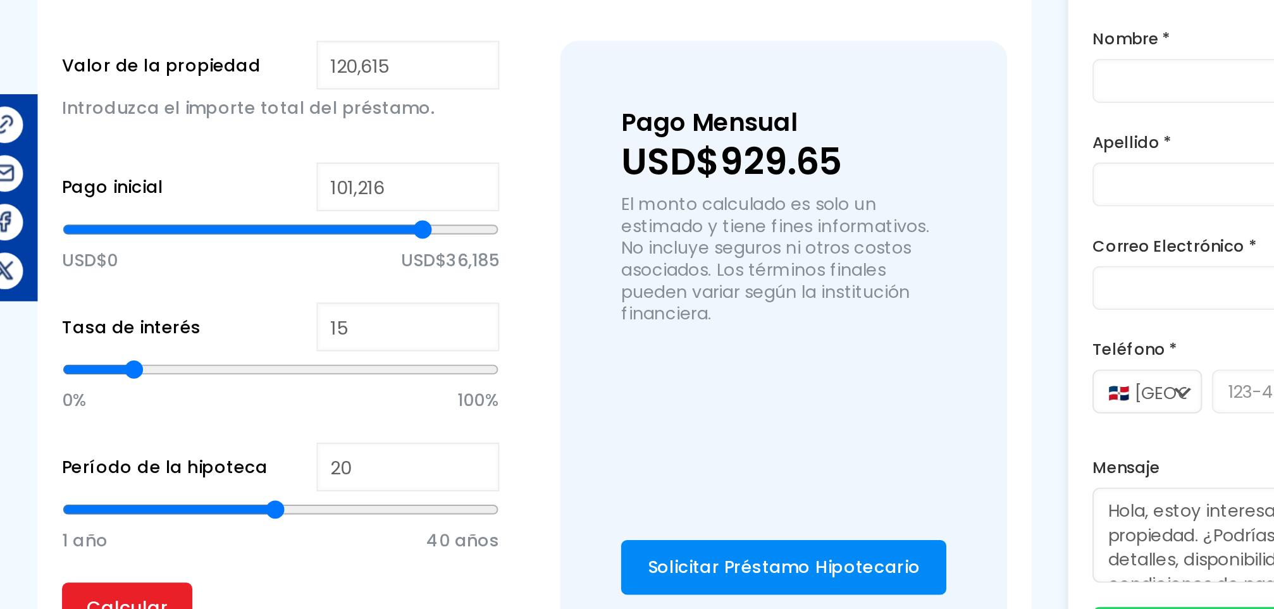
type input "14"
type input "13"
type input "14"
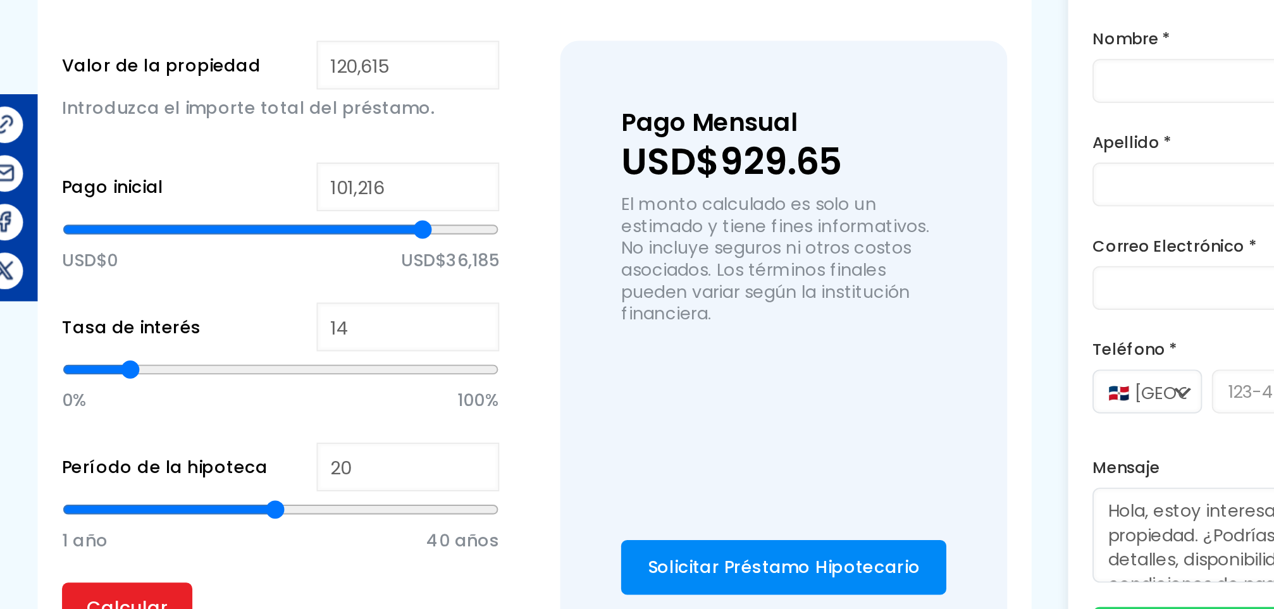
click at [306, 296] on input "range" at bounding box center [384, 301] width 227 height 13
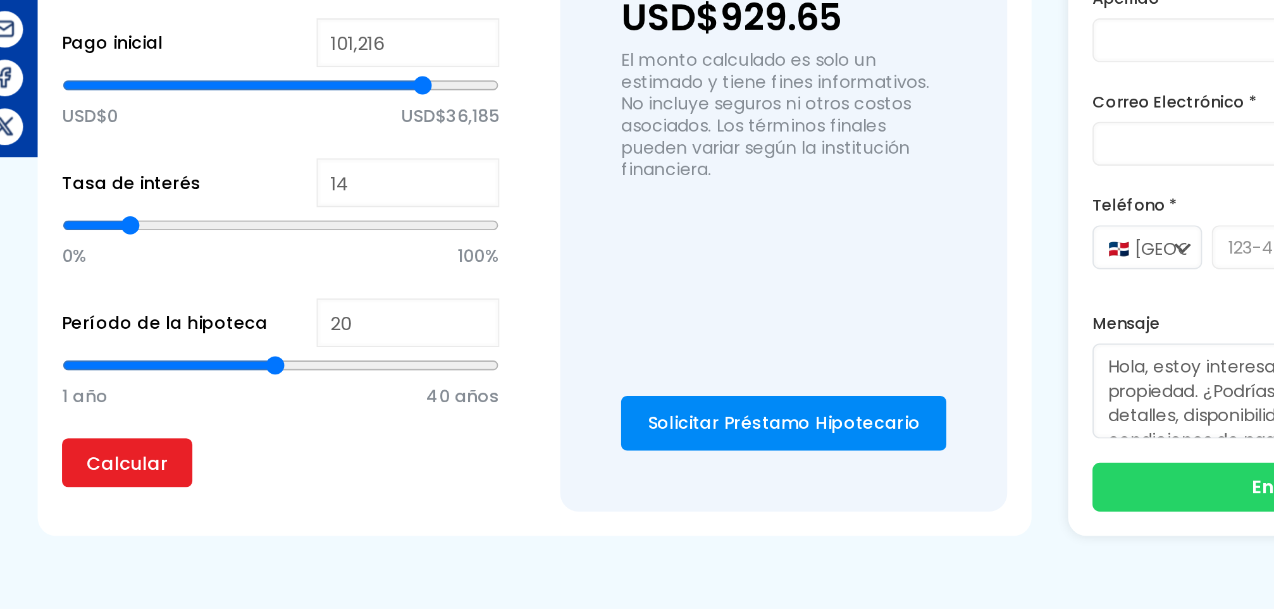
type input "19"
type input "18"
type input "17"
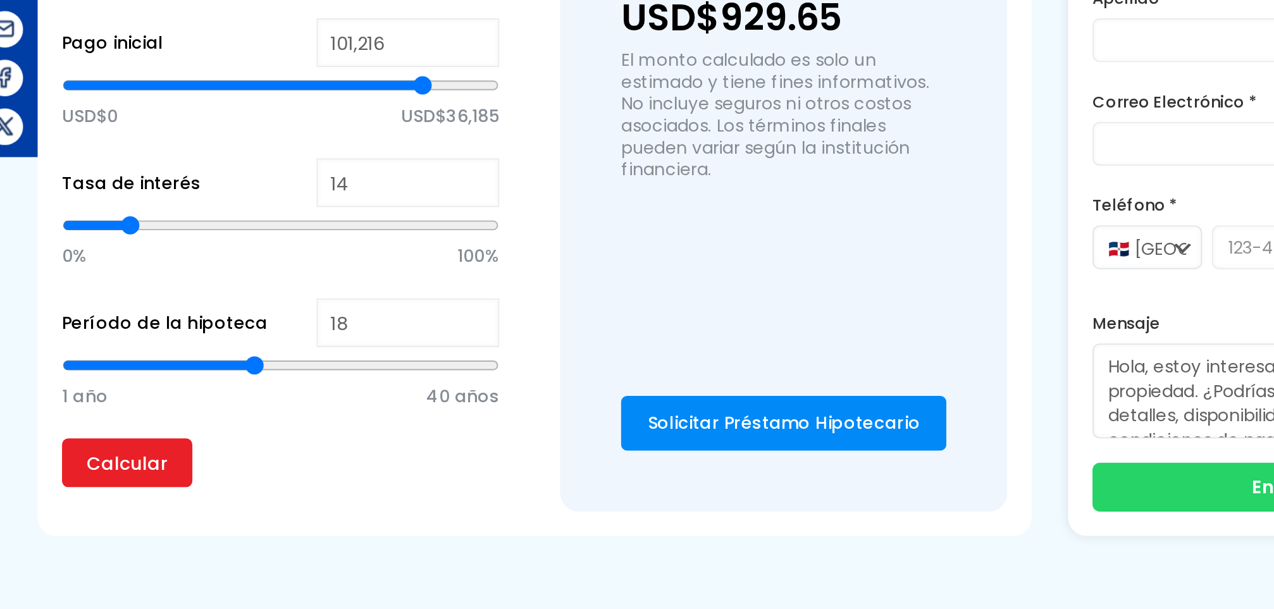
type input "17"
type input "16"
type input "15"
drag, startPoint x: 382, startPoint y: 371, endPoint x: 355, endPoint y: 370, distance: 27.2
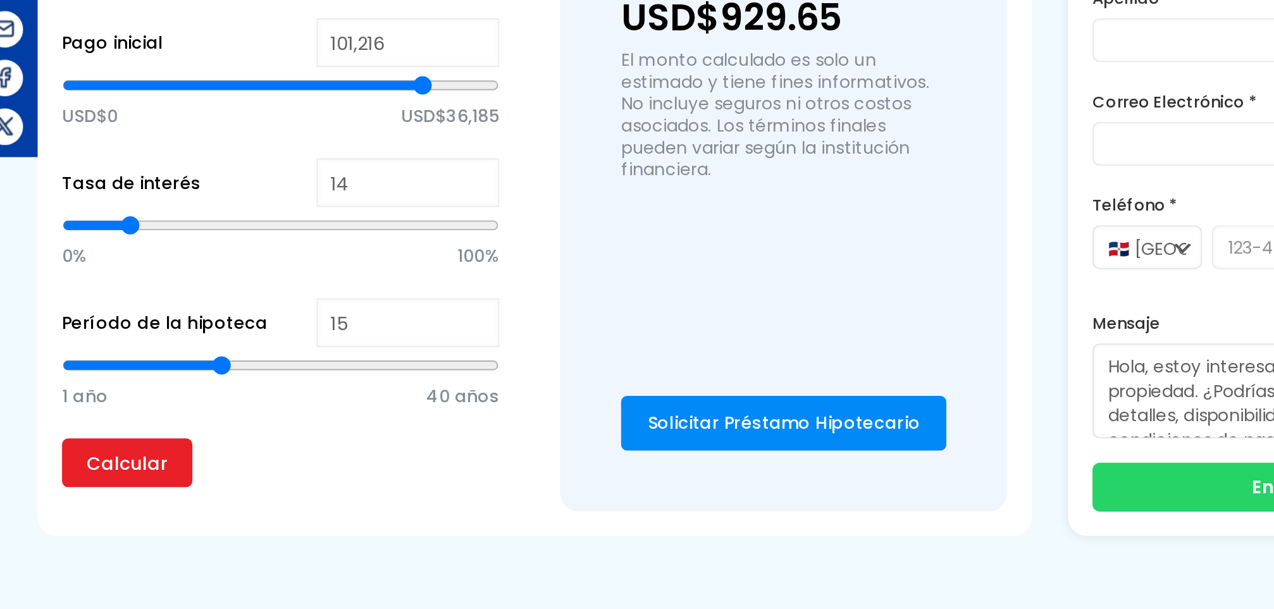
type input "15"
click at [355, 370] on input "range" at bounding box center [384, 374] width 227 height 13
click at [330, 412] on input "Calcular" at bounding box center [305, 424] width 68 height 25
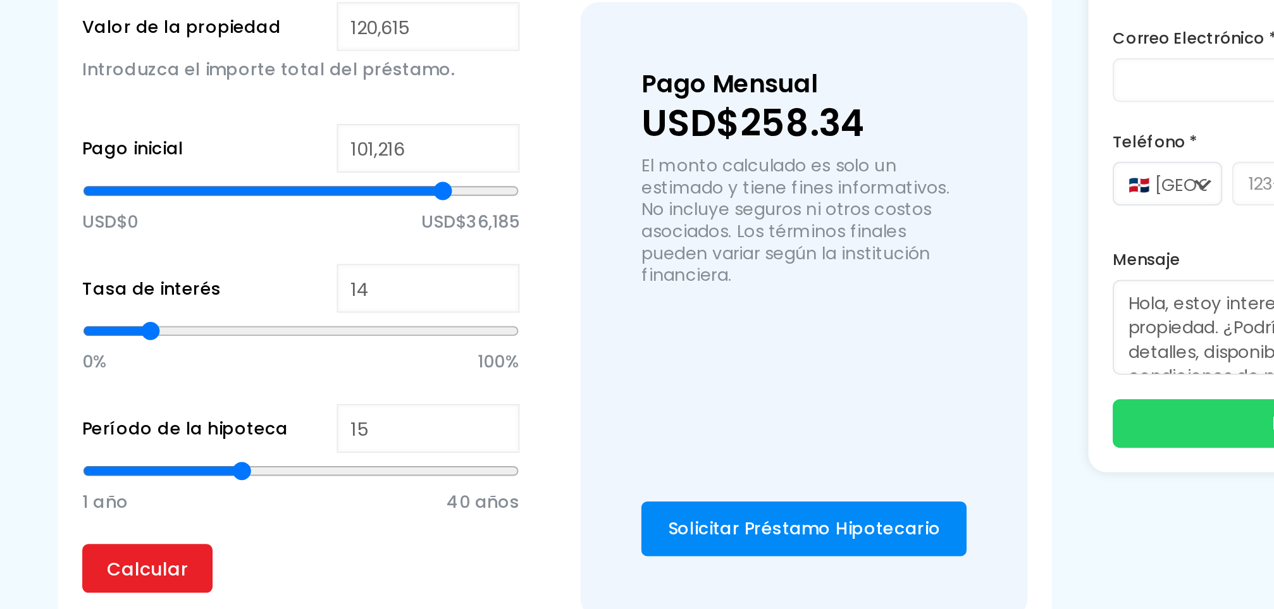
scroll to position [562, 0]
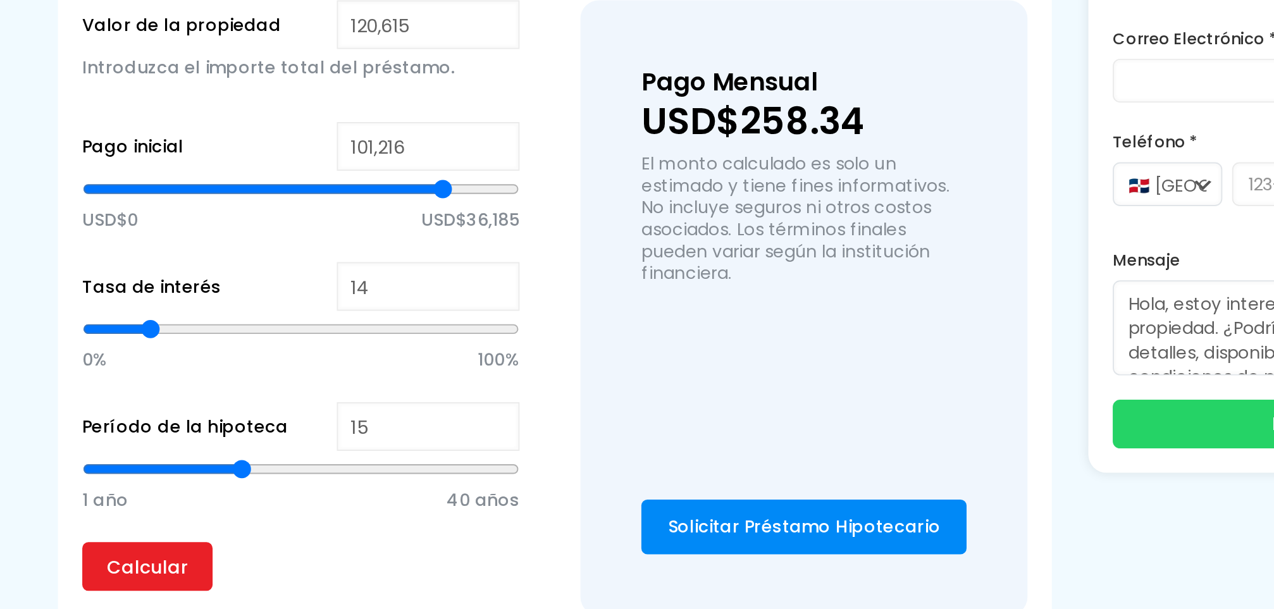
type input "101,439"
type input "101439"
type input "101,167"
type input "101167"
type input "100,887"
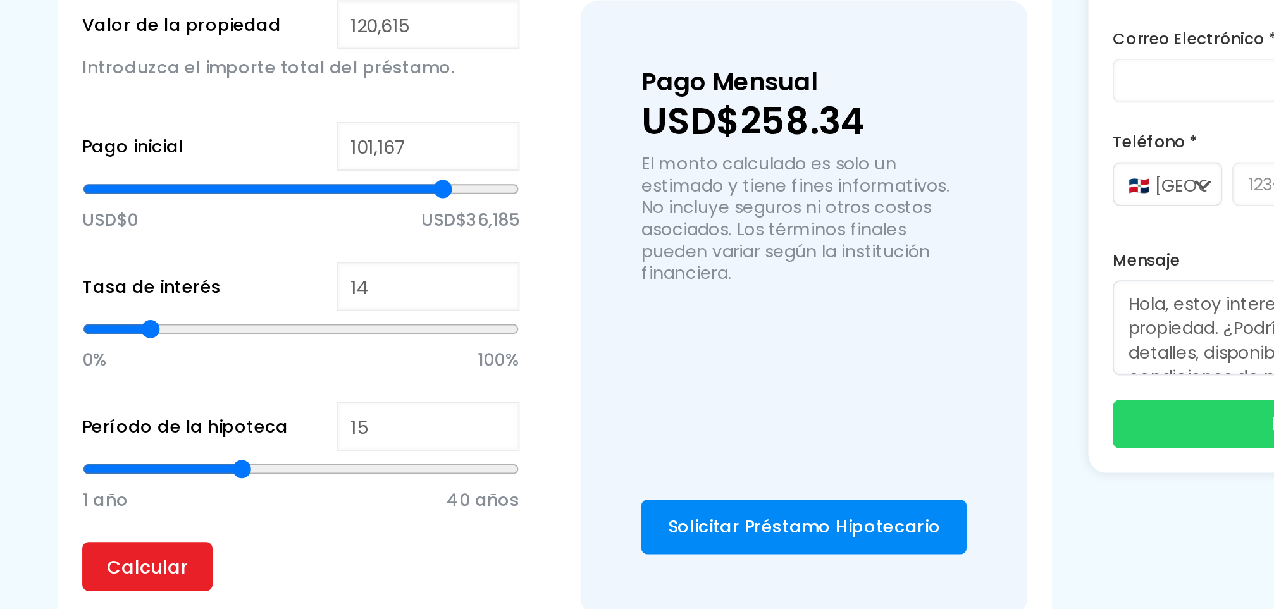
type input "100887"
type input "100,615"
type input "100615"
type input "100,344"
type input "100344"
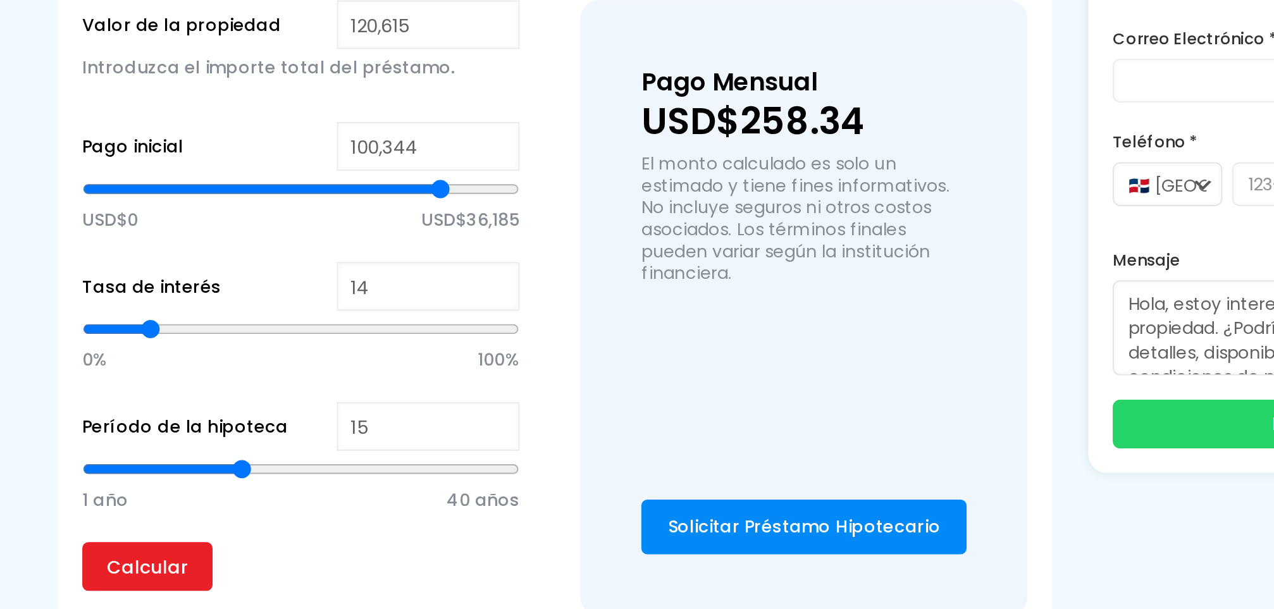
click at [457, 389] on input "range" at bounding box center [384, 390] width 227 height 13
click at [306, 580] on input "Calcular" at bounding box center [305, 586] width 68 height 25
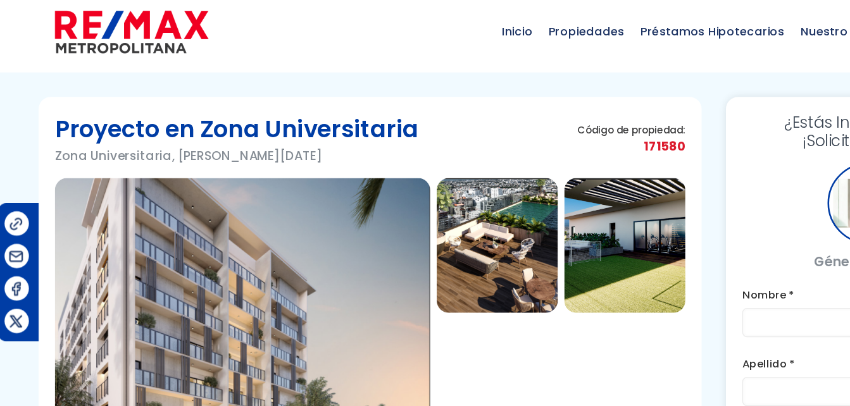
scroll to position [0, 0]
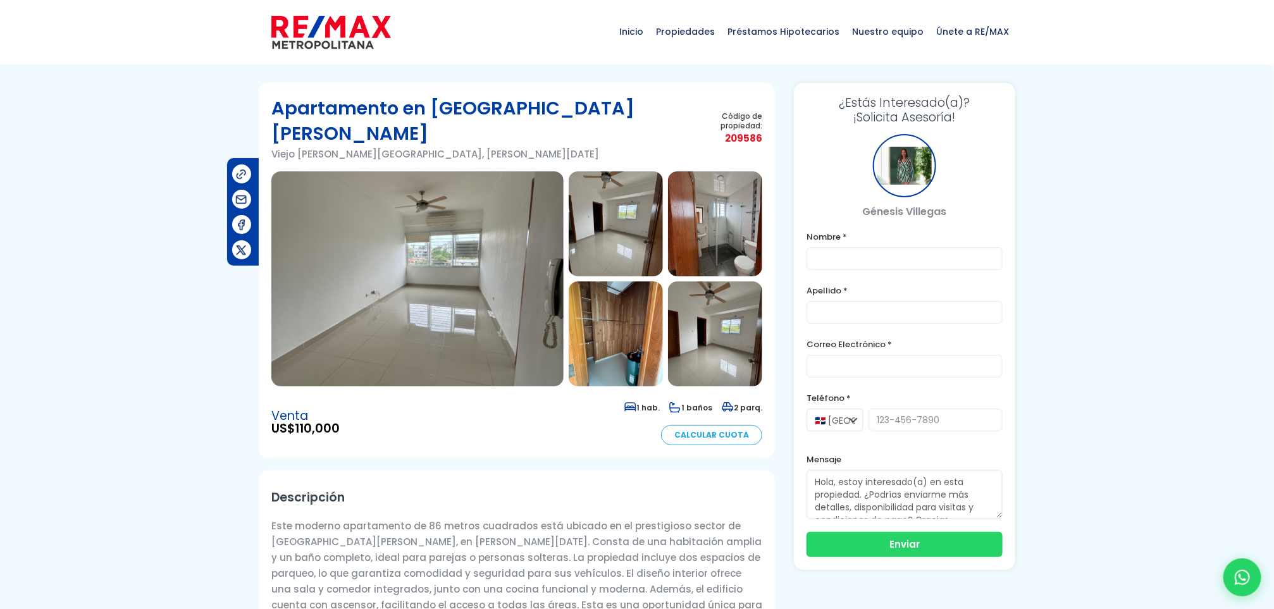
click at [511, 232] on img at bounding box center [417, 278] width 292 height 215
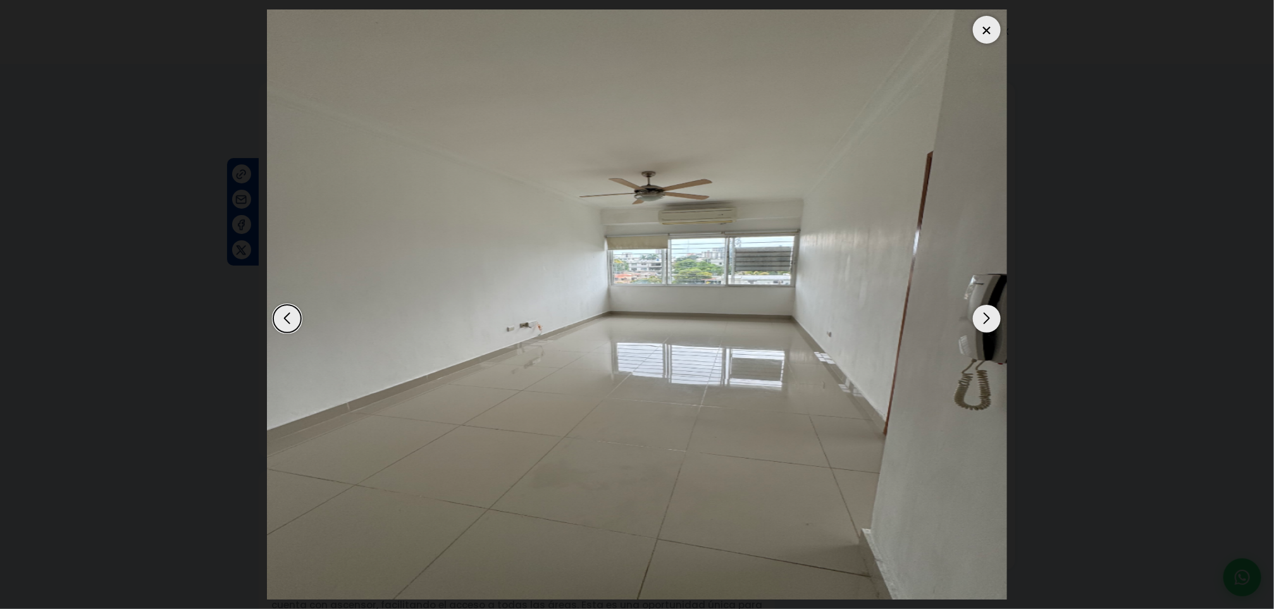
click at [988, 323] on div "Next slide" at bounding box center [987, 319] width 28 height 28
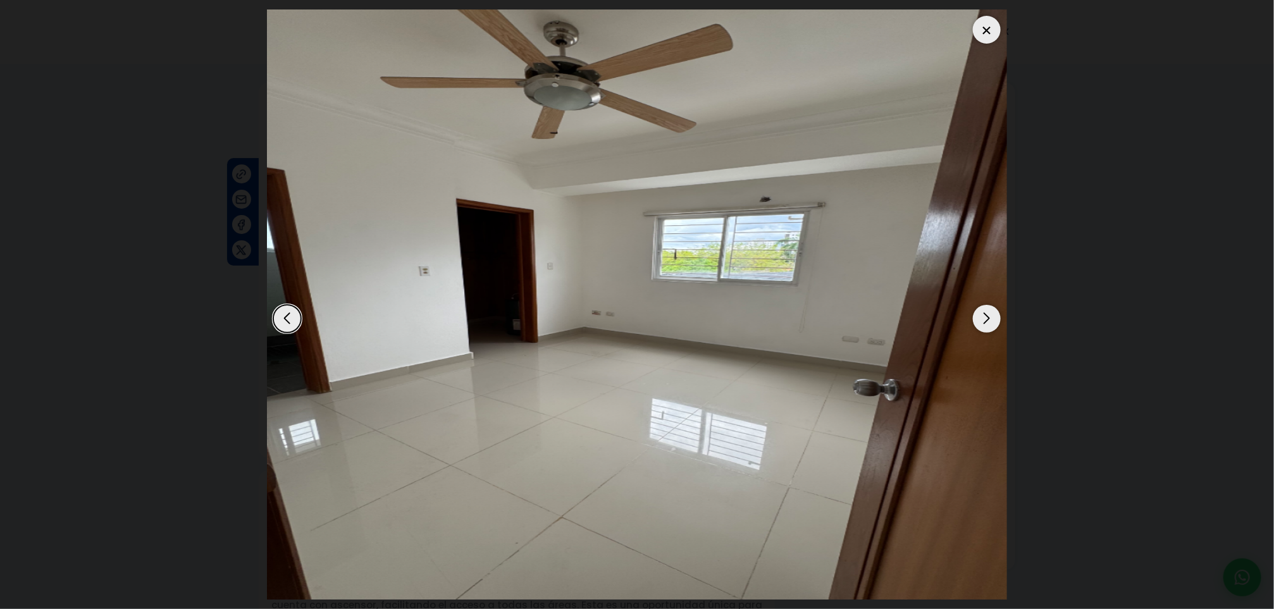
click at [988, 323] on div "Next slide" at bounding box center [987, 319] width 28 height 28
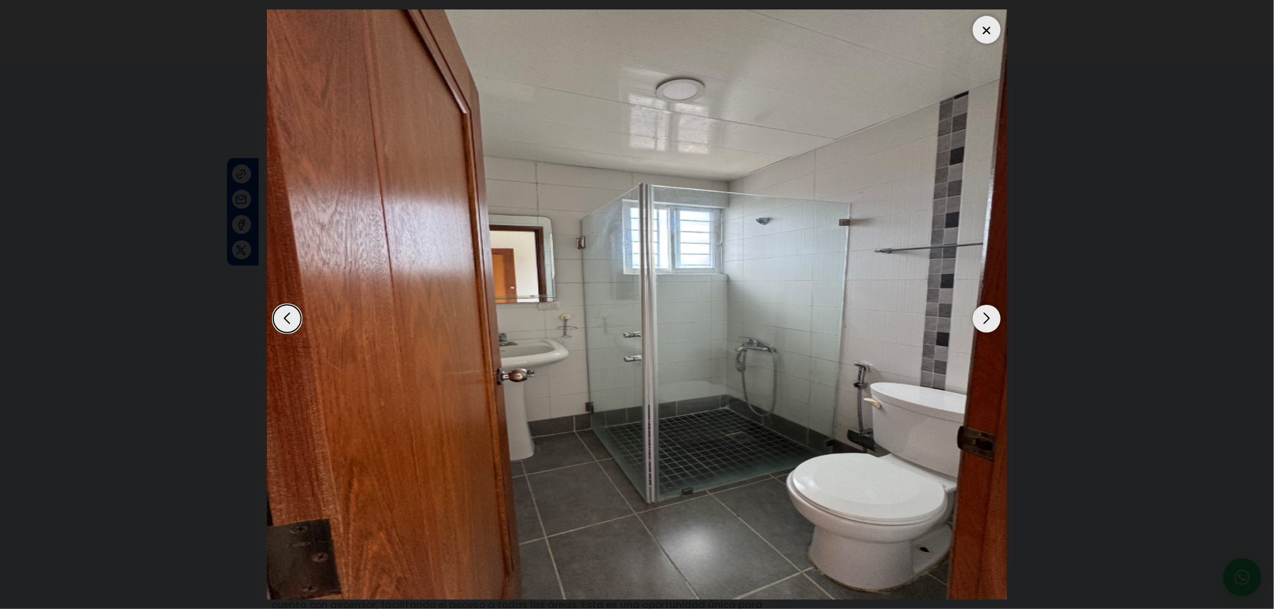
click at [988, 323] on div "Next slide" at bounding box center [987, 319] width 28 height 28
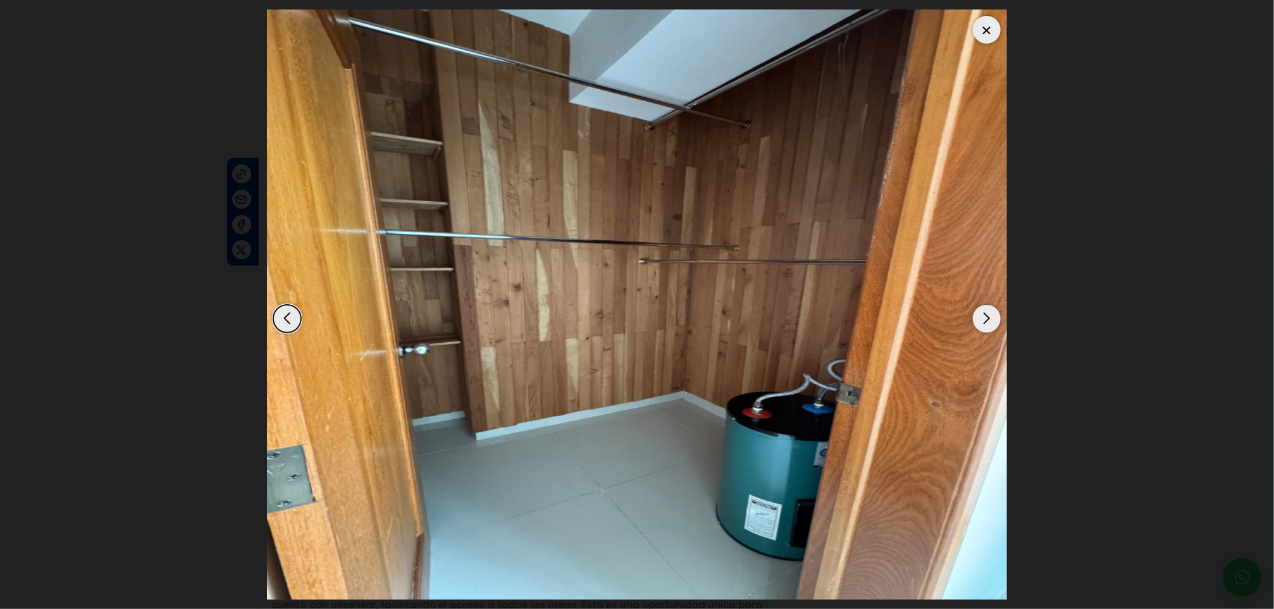
click at [988, 323] on div "Next slide" at bounding box center [987, 319] width 28 height 28
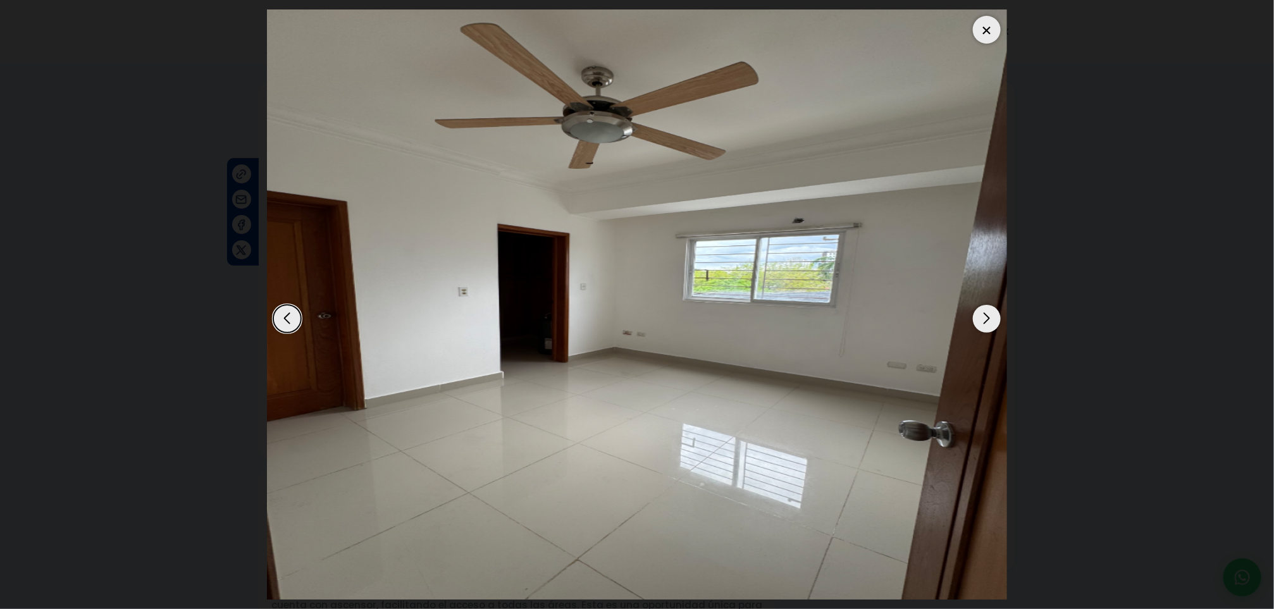
click at [988, 323] on div "Next slide" at bounding box center [987, 319] width 28 height 28
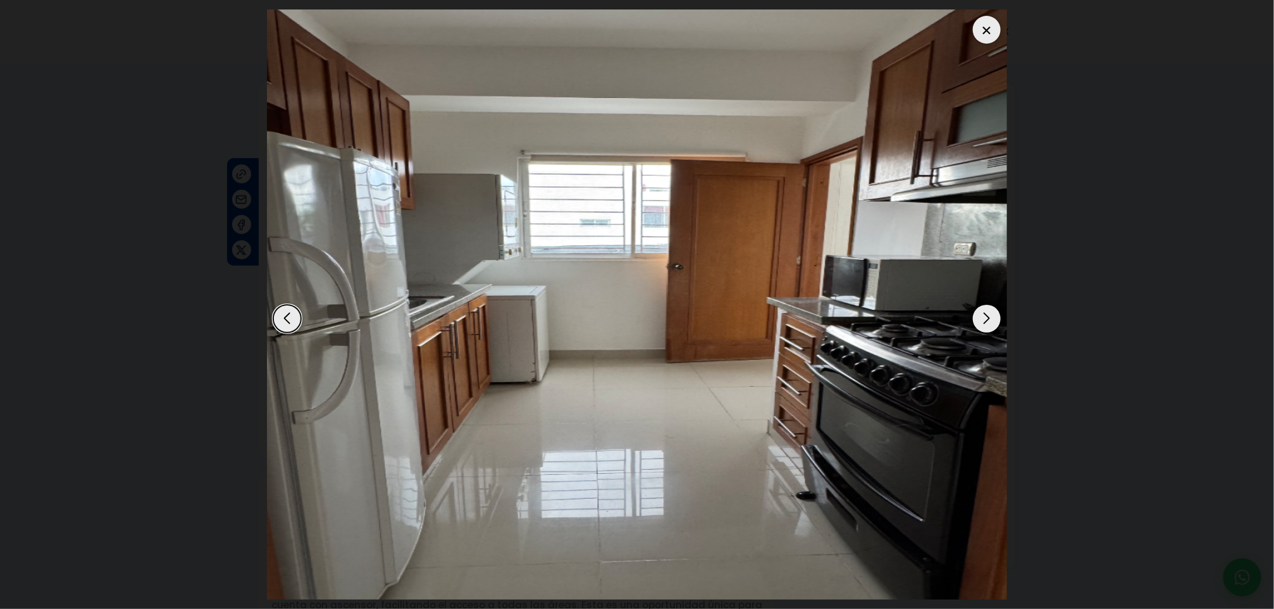
click at [988, 323] on div "Next slide" at bounding box center [987, 319] width 28 height 28
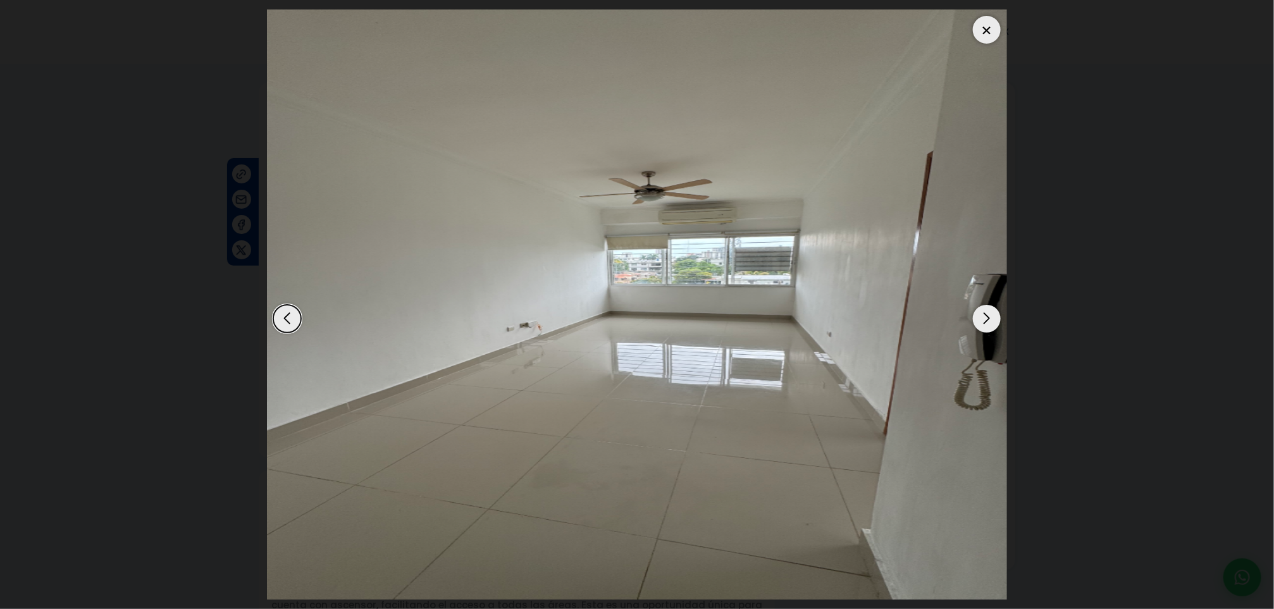
click at [988, 323] on div "Next slide" at bounding box center [987, 319] width 28 height 28
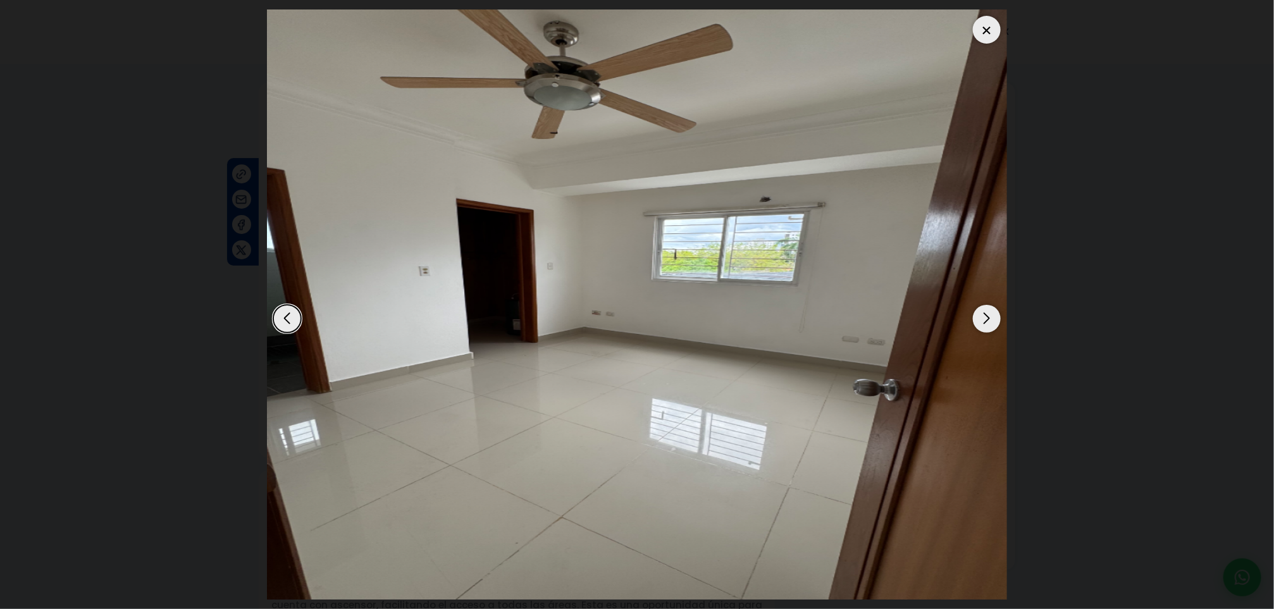
click at [988, 323] on div "Next slide" at bounding box center [987, 319] width 28 height 28
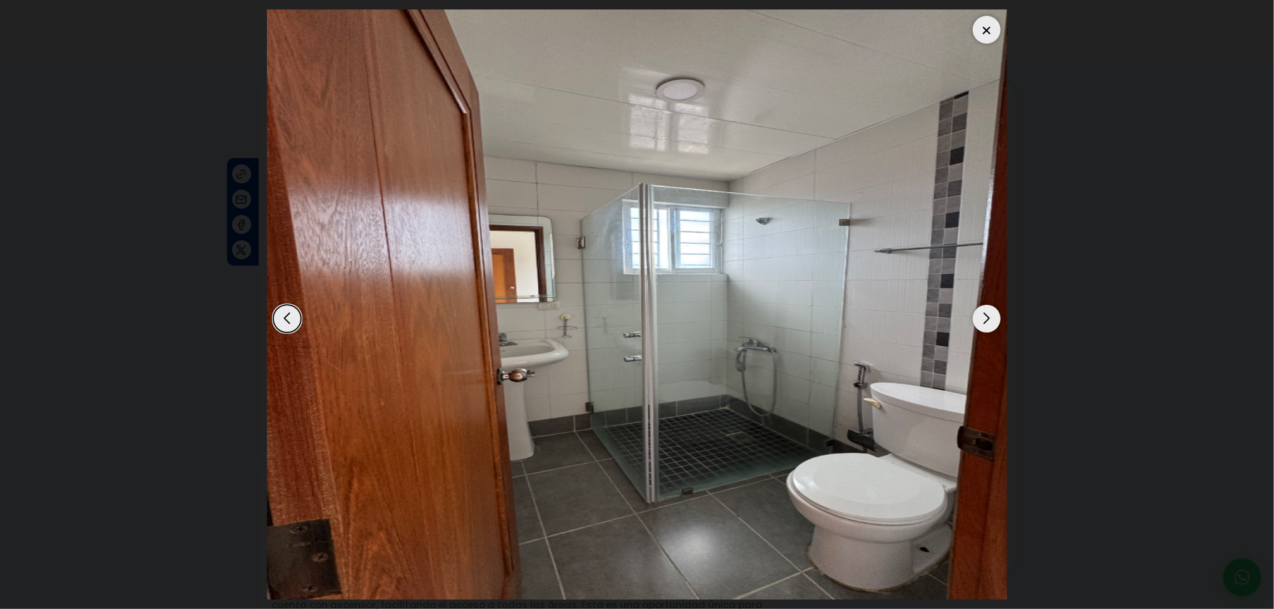
click at [988, 323] on div "Next slide" at bounding box center [987, 319] width 28 height 28
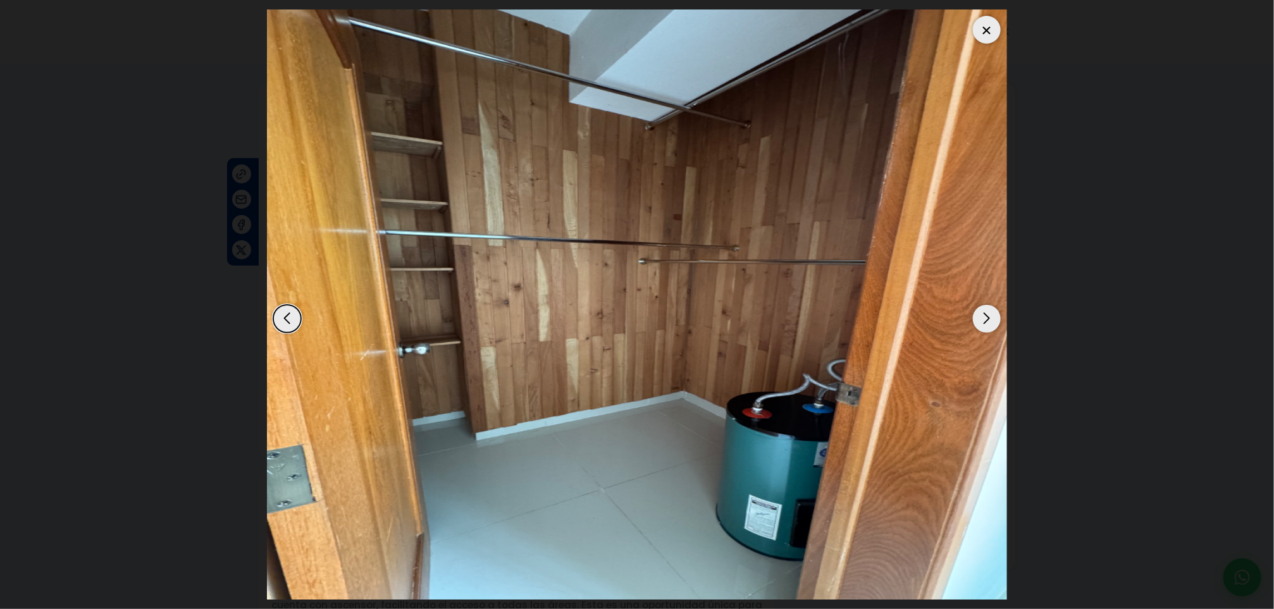
click at [988, 323] on div "Next slide" at bounding box center [987, 319] width 28 height 28
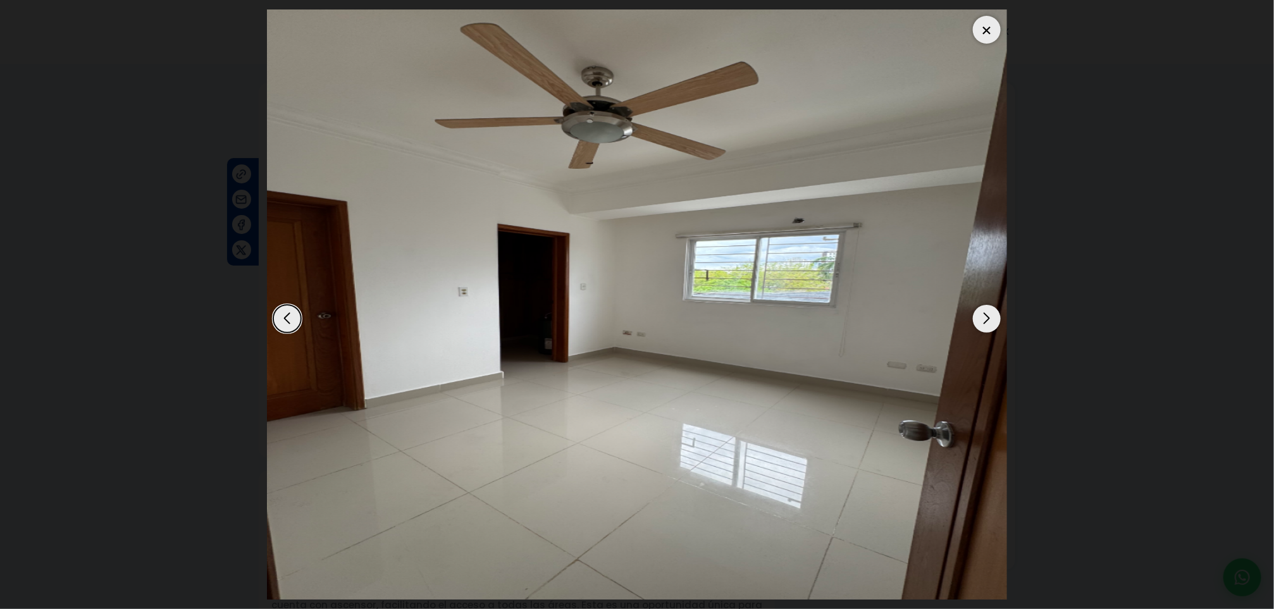
click at [988, 323] on div "Next slide" at bounding box center [987, 319] width 28 height 28
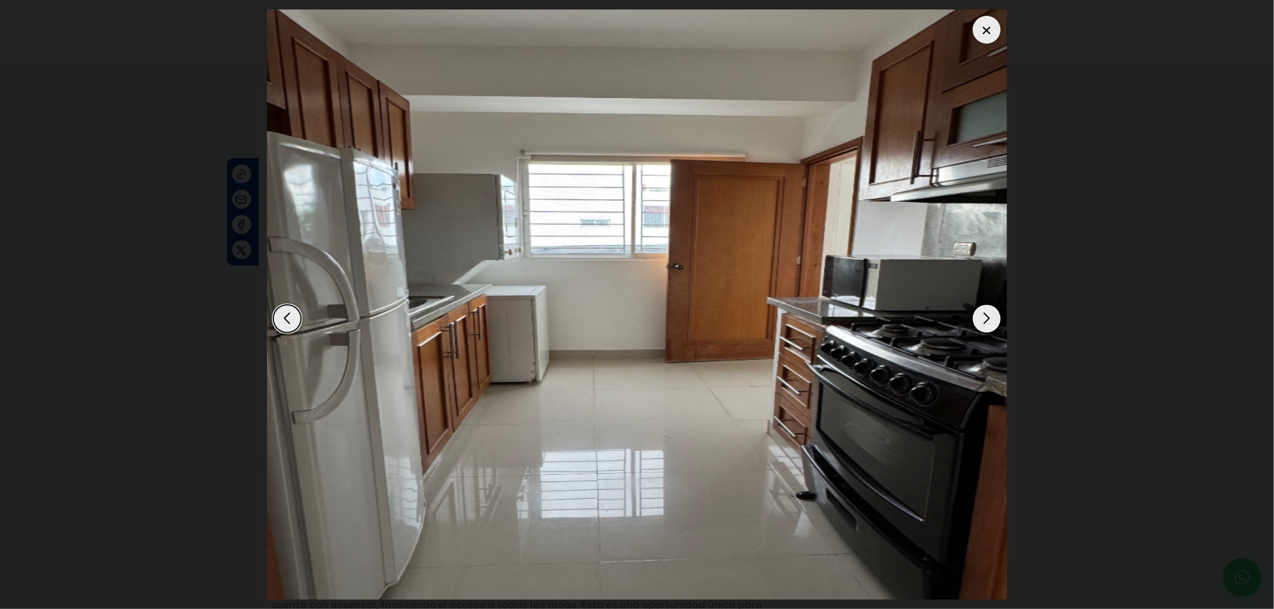
click at [988, 323] on div "Next slide" at bounding box center [987, 319] width 28 height 28
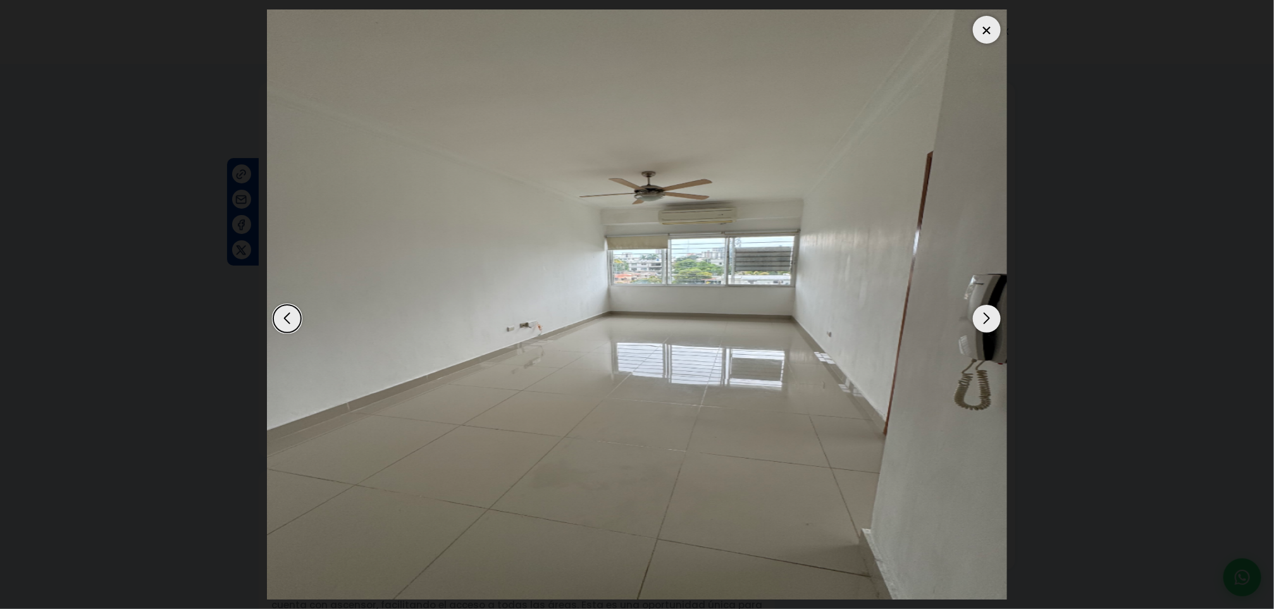
click at [988, 323] on div "Next slide" at bounding box center [987, 319] width 28 height 28
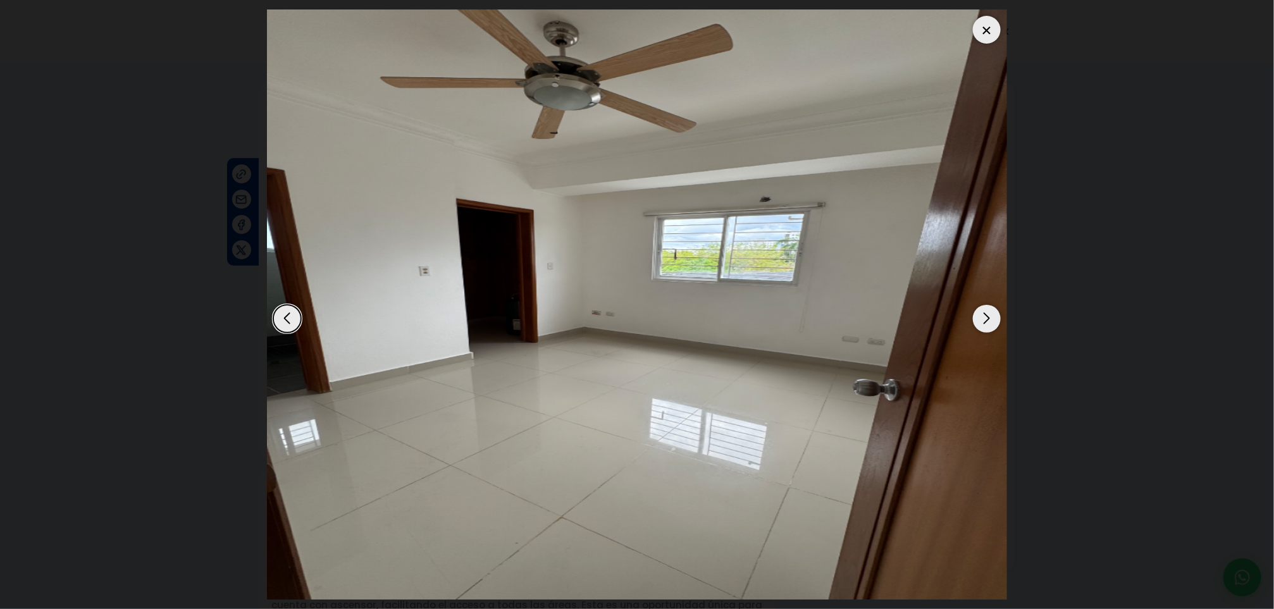
click at [988, 323] on div "Next slide" at bounding box center [987, 319] width 28 height 28
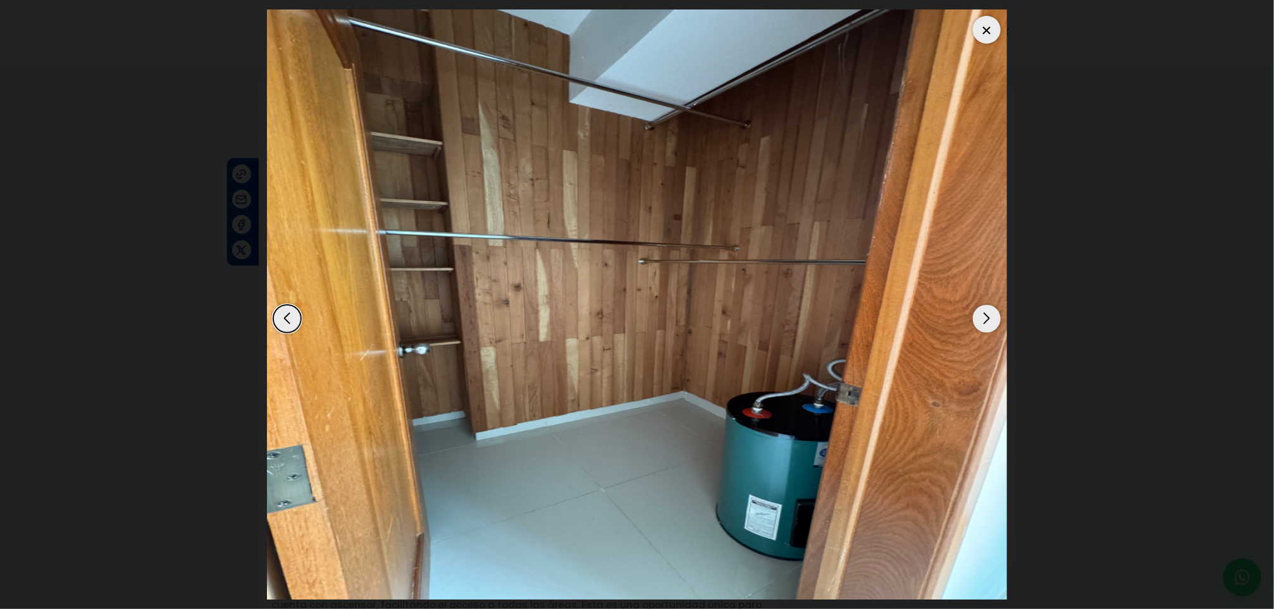
click at [1017, 279] on dialog at bounding box center [637, 304] width 759 height 609
click at [980, 33] on div at bounding box center [987, 30] width 28 height 28
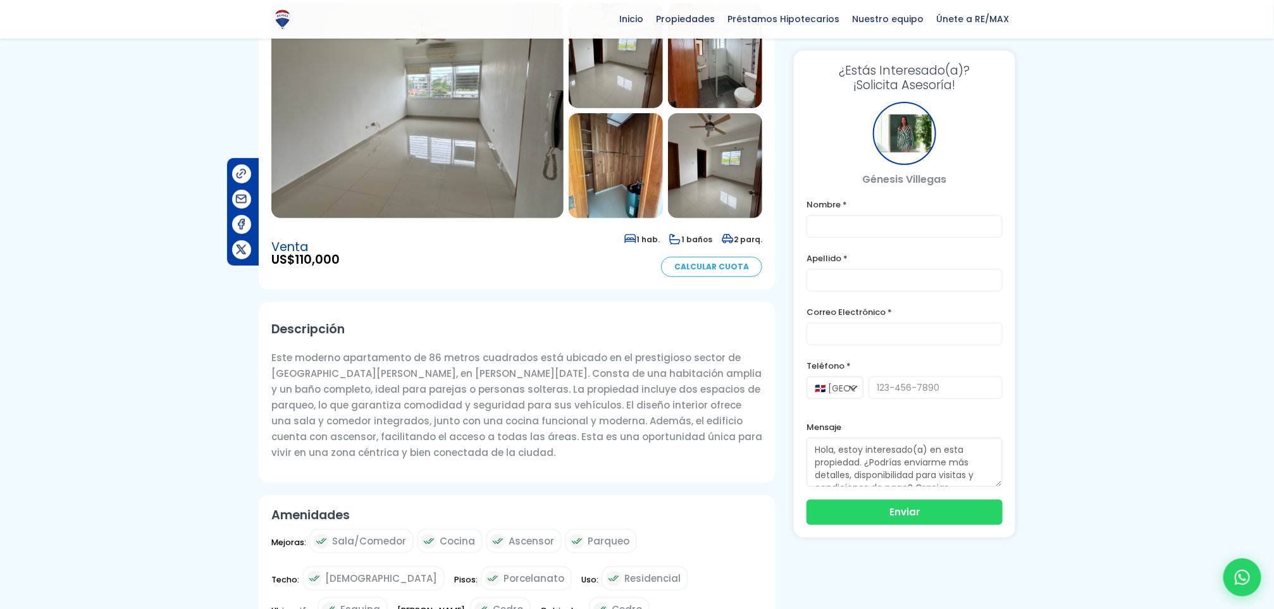
scroll to position [0, 0]
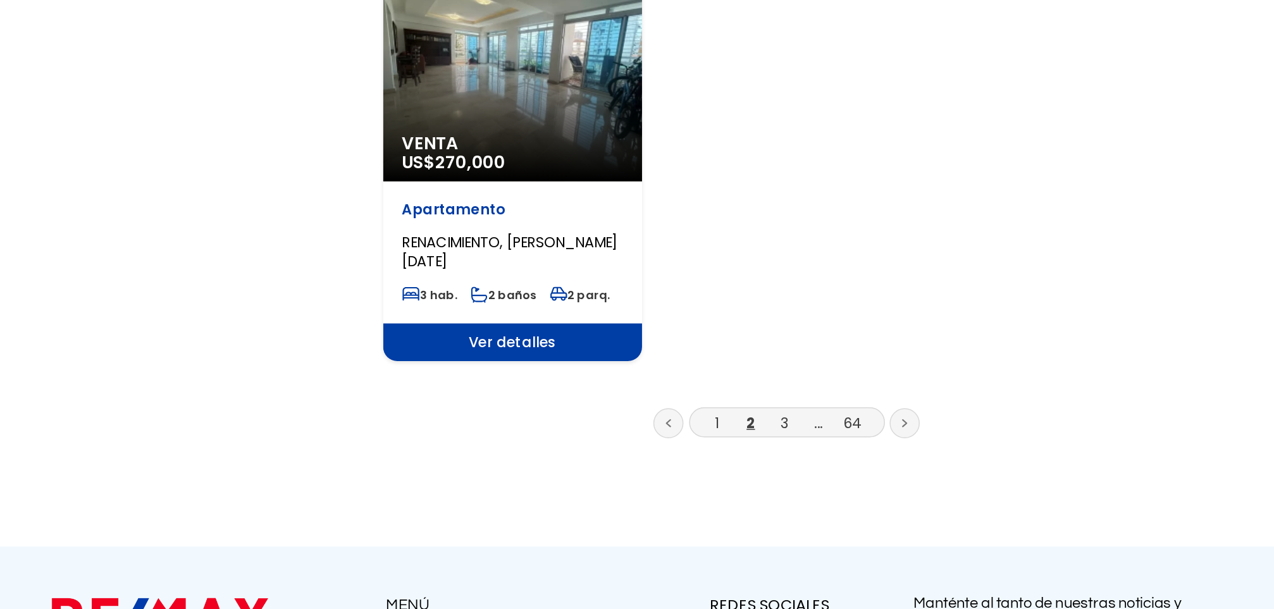
scroll to position [1470, 0]
click at [743, 476] on link "3" at bounding box center [744, 482] width 6 height 13
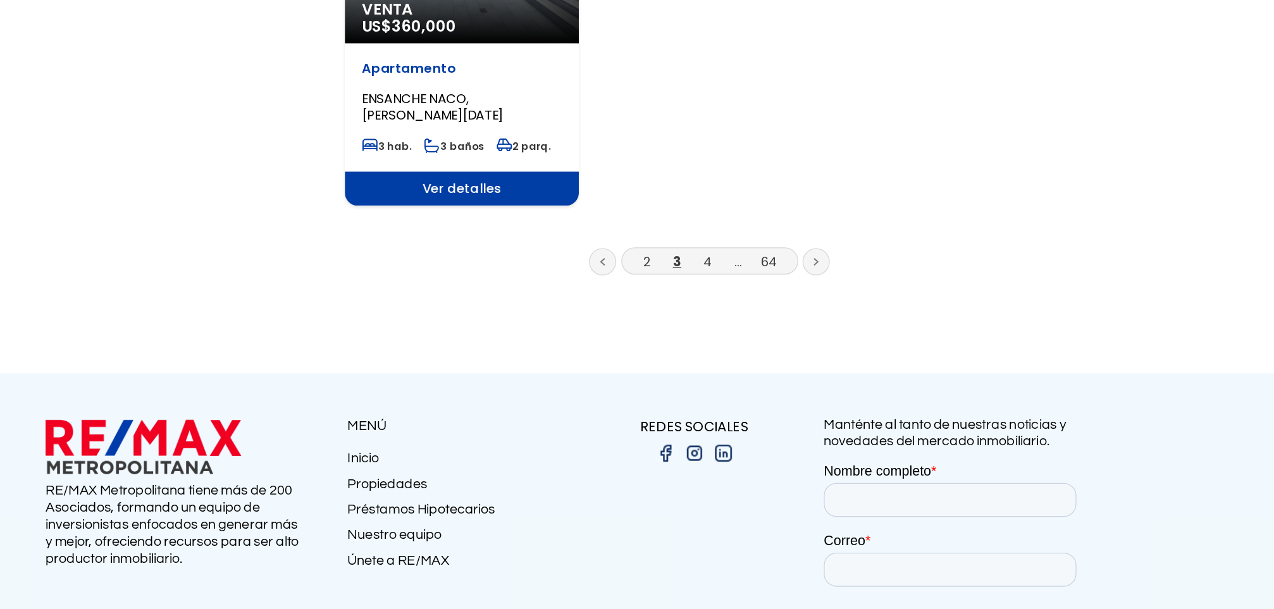
scroll to position [1614, 0]
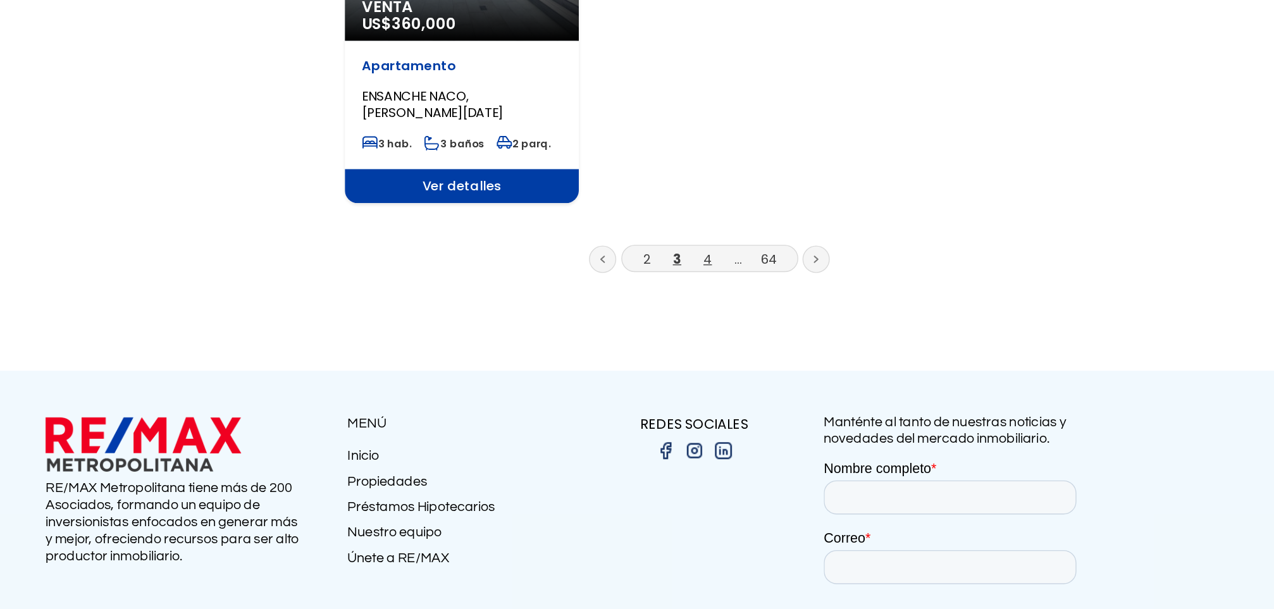
click at [746, 342] on link "4" at bounding box center [744, 348] width 6 height 13
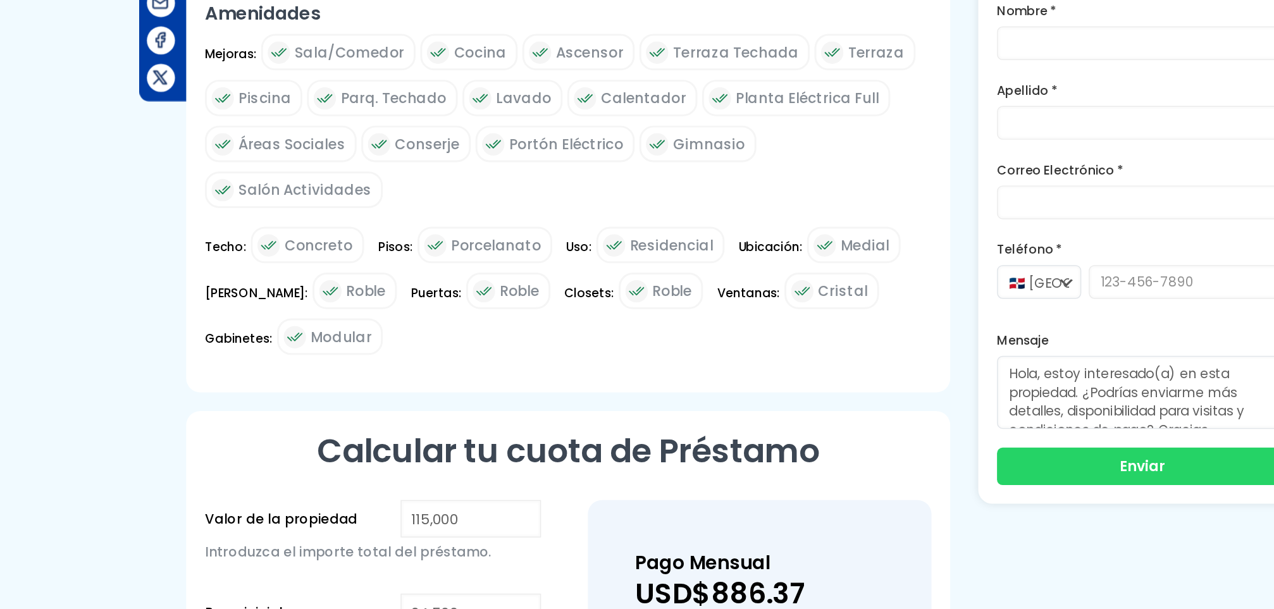
scroll to position [779, 0]
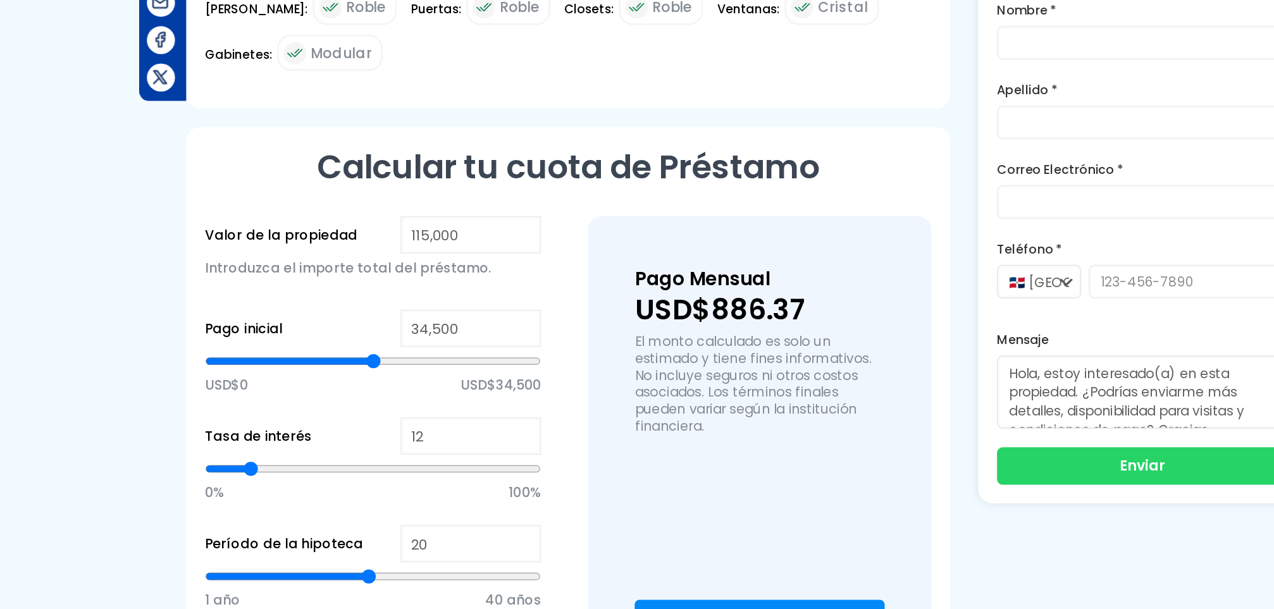
type input "58,956"
type input "58956"
type input "62,010"
type input "62010"
type input "66,084"
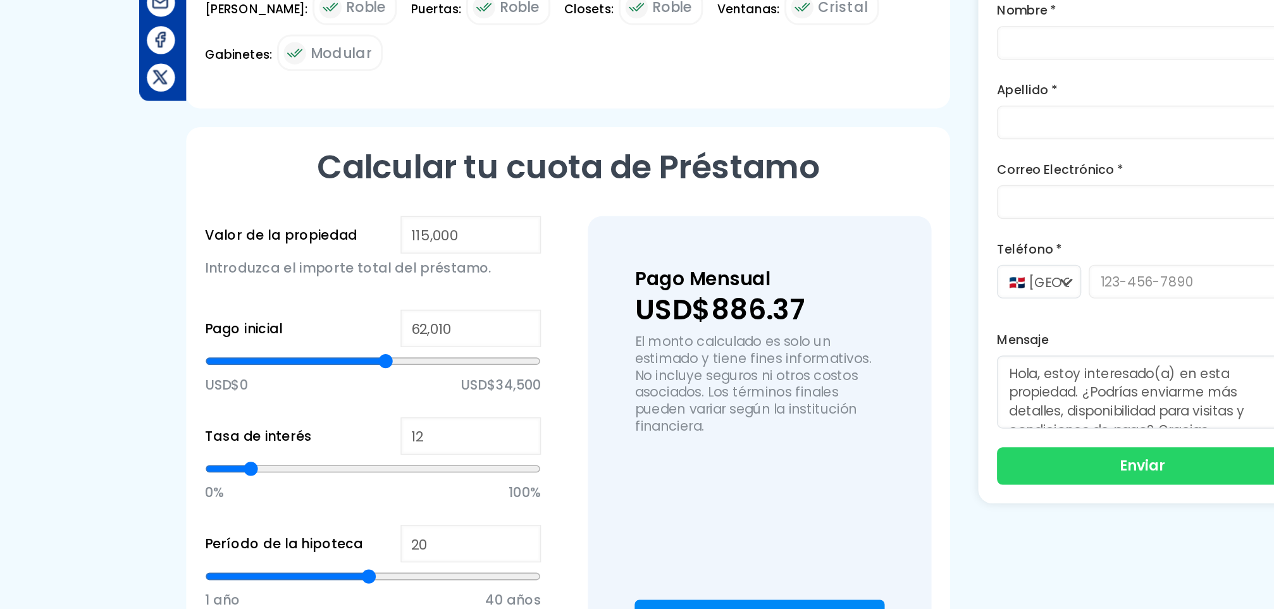
type input "66084"
type input "68,455"
type input "68455"
type input "72,192"
type input "72192"
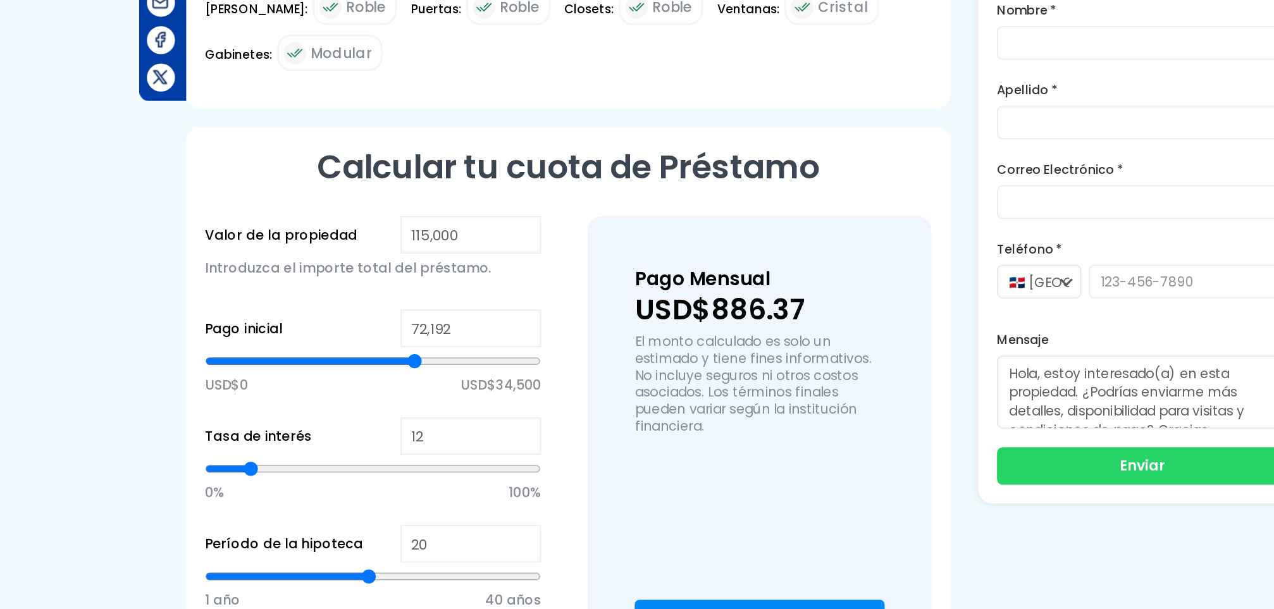
type input "72,867"
type input "72867"
type input "74,225"
type input "74225"
type input "74,563"
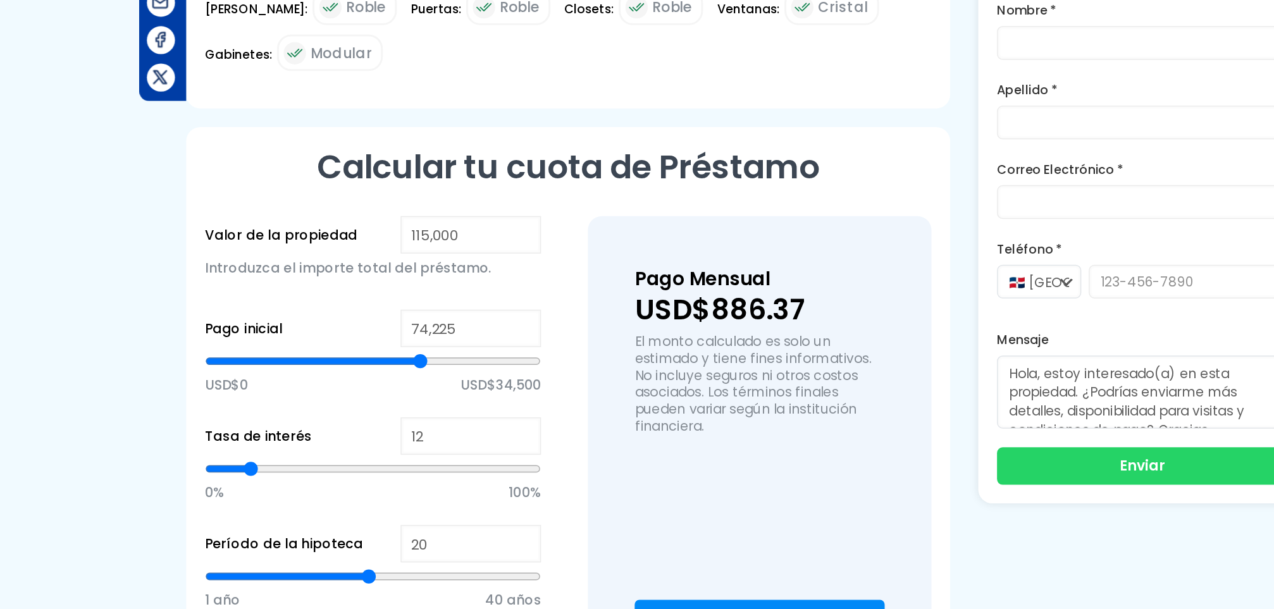
type input "74563"
type input "75,246"
type input "75246"
type input "75,583"
type input "75583"
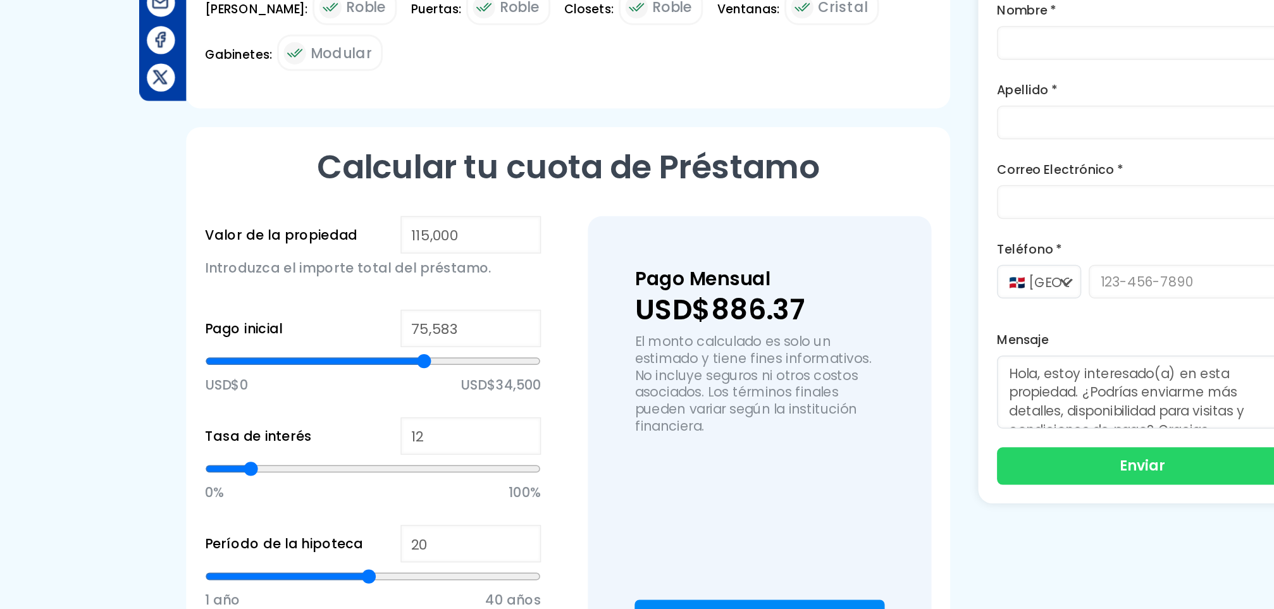
type input "75,921"
type input "75921"
type input "76,604"
type input "76604"
type input "76,941"
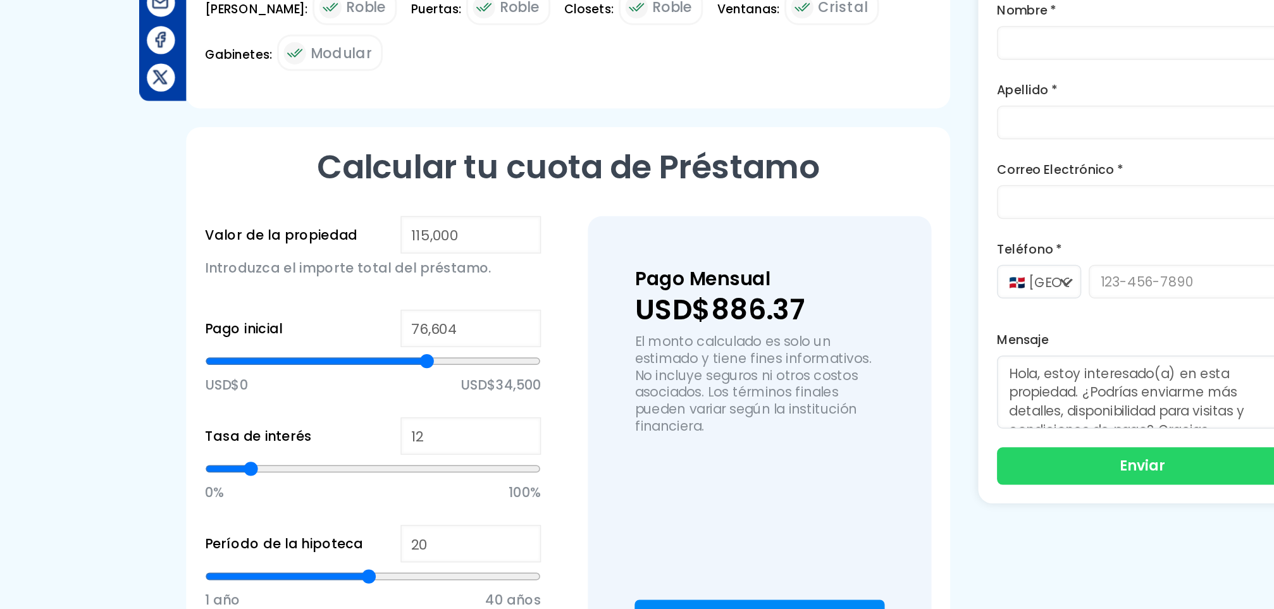
type input "76941"
type input "77,279"
type input "77279"
type input "77,617"
type input "77617"
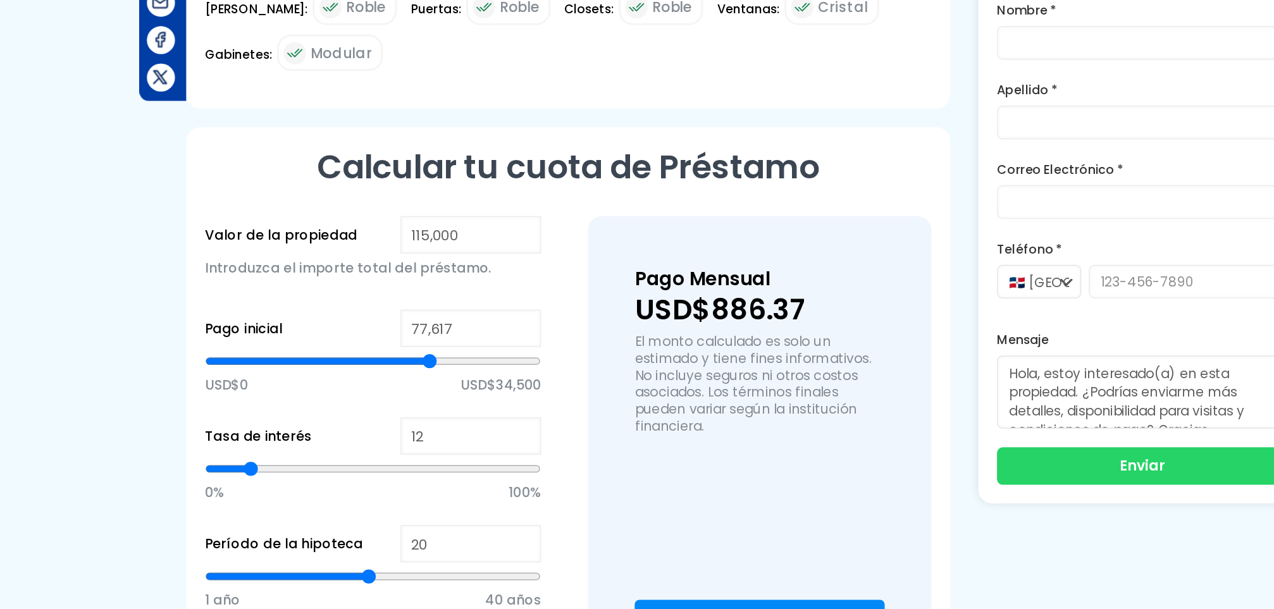
type input "77,962"
type input "77962"
type input "78,300"
type input "78300"
type input "78,637"
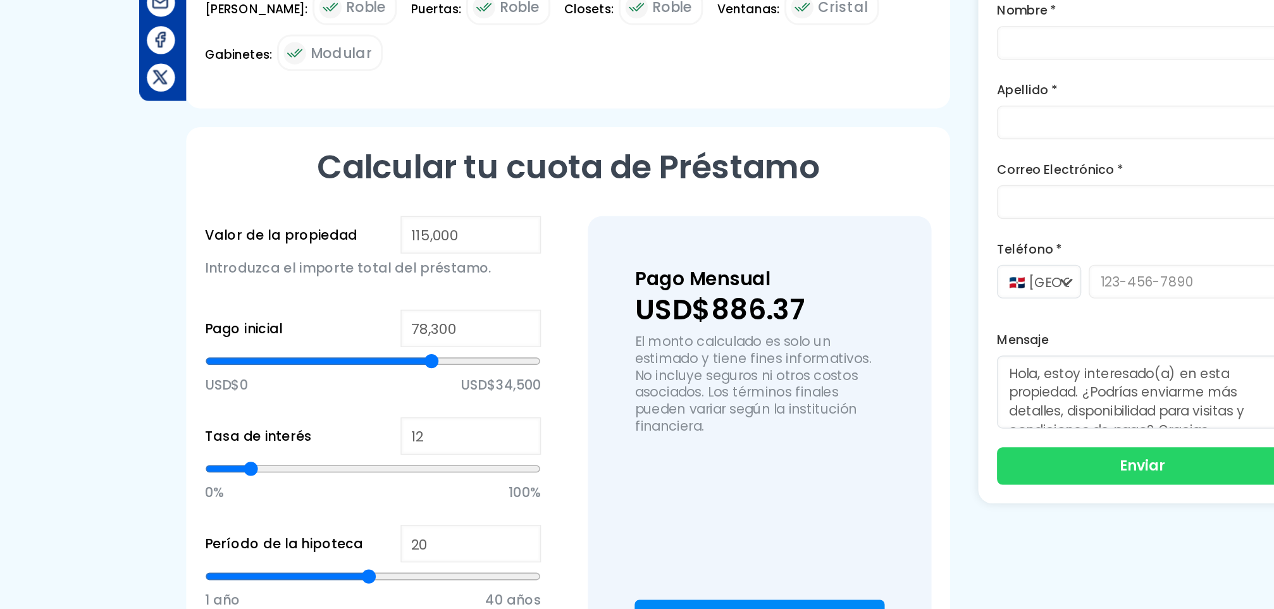
type input "78637"
type input "78,975"
type input "78975"
type input "79,320"
type input "79320"
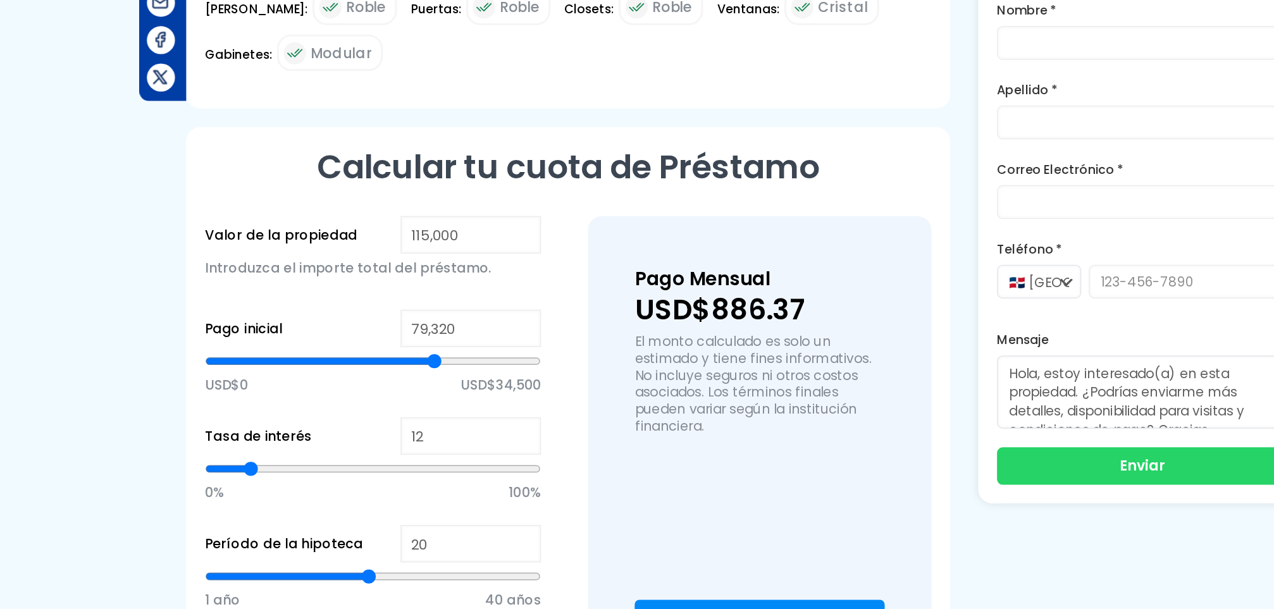
type input "79,658"
type input "79658"
type input "79,995"
type input "79995"
type input "80,333"
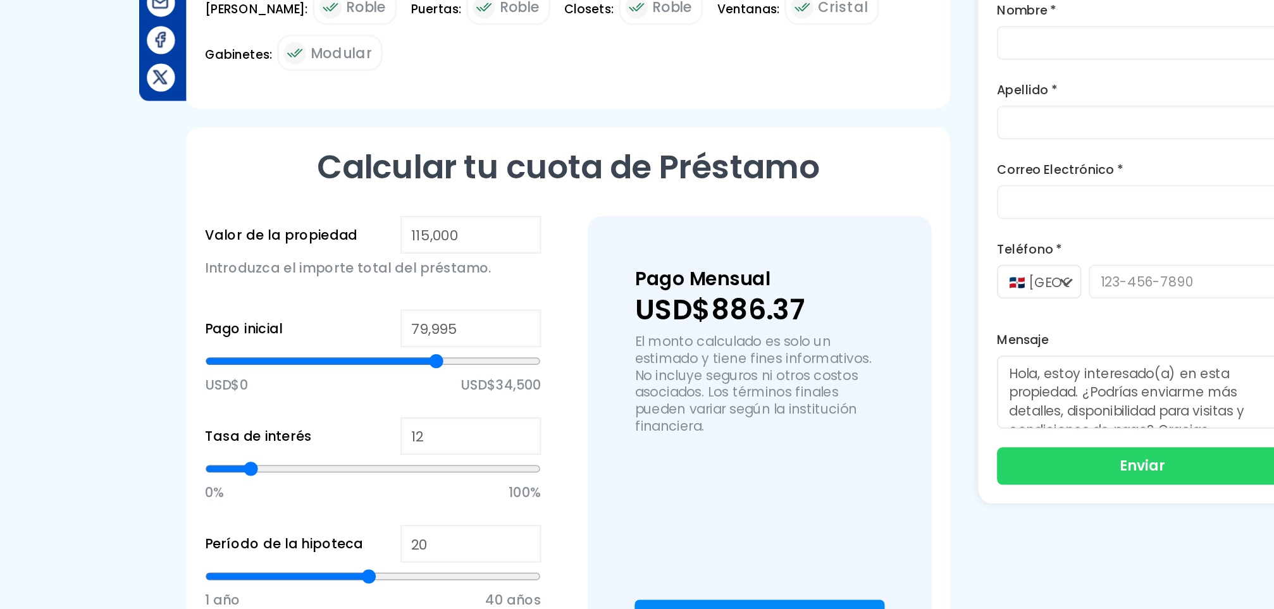
type input "80333"
type input "80,678"
type input "80678"
type input "81,016"
type input "81016"
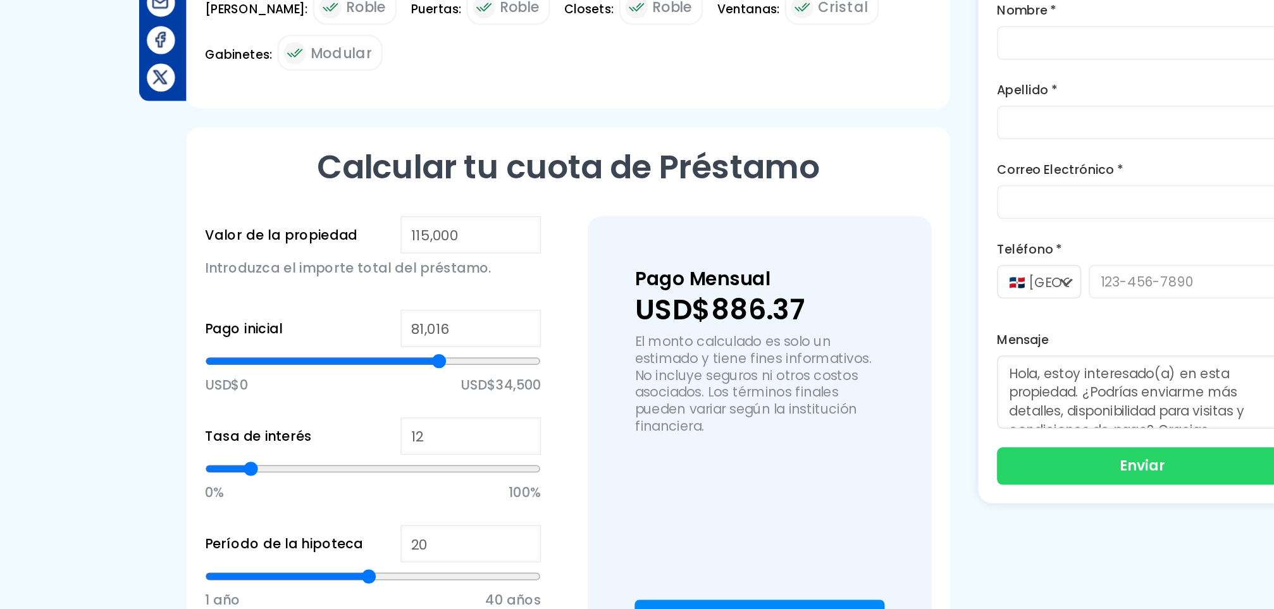
type input "81,353"
type input "81353"
type input "81,691"
type input "81691"
type input "82,028"
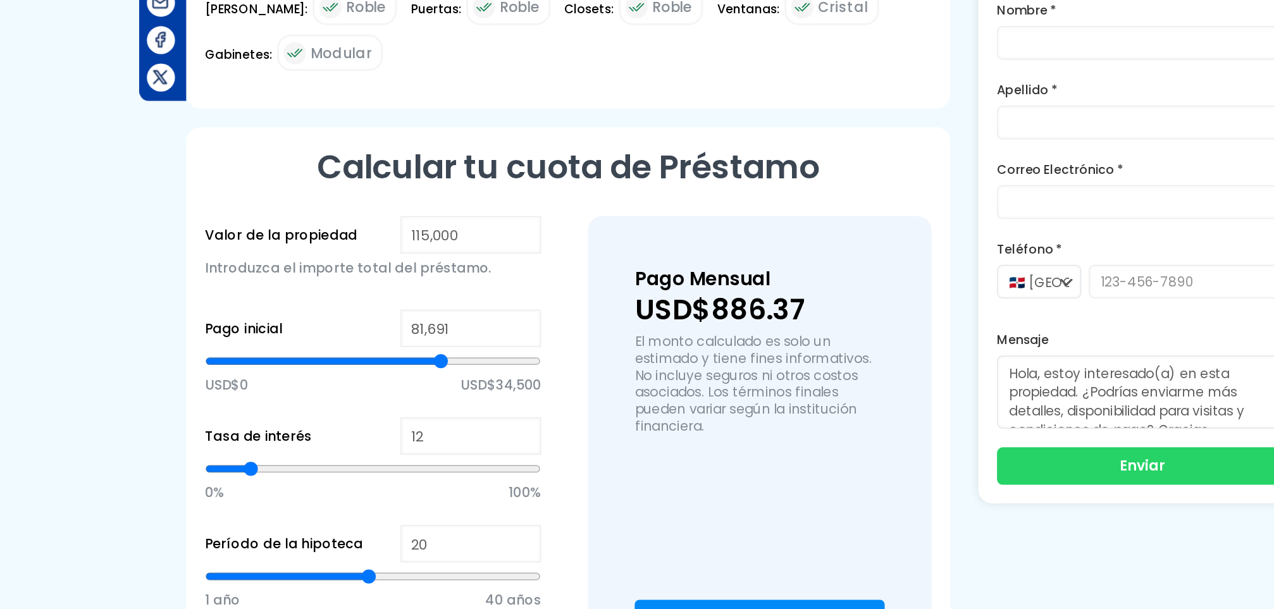
type input "82028"
type input "82,374"
type input "82374"
type input "82,711"
type input "82711"
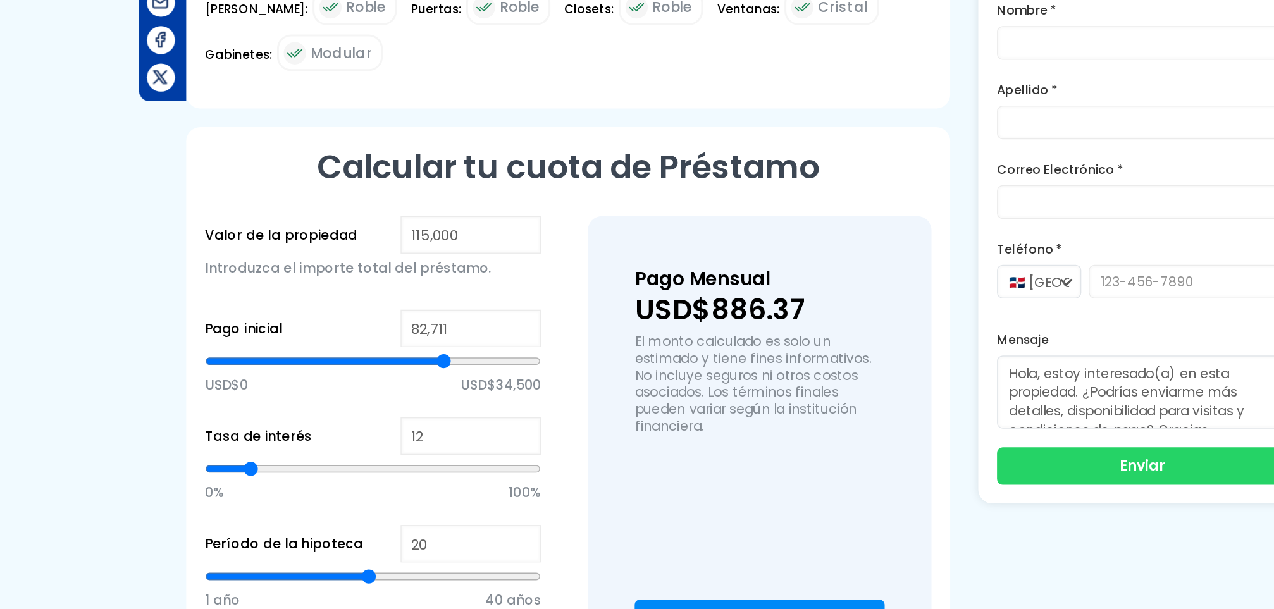
type input "83,049"
type input "83049"
type input "83,387"
type input "83387"
type input "83,732"
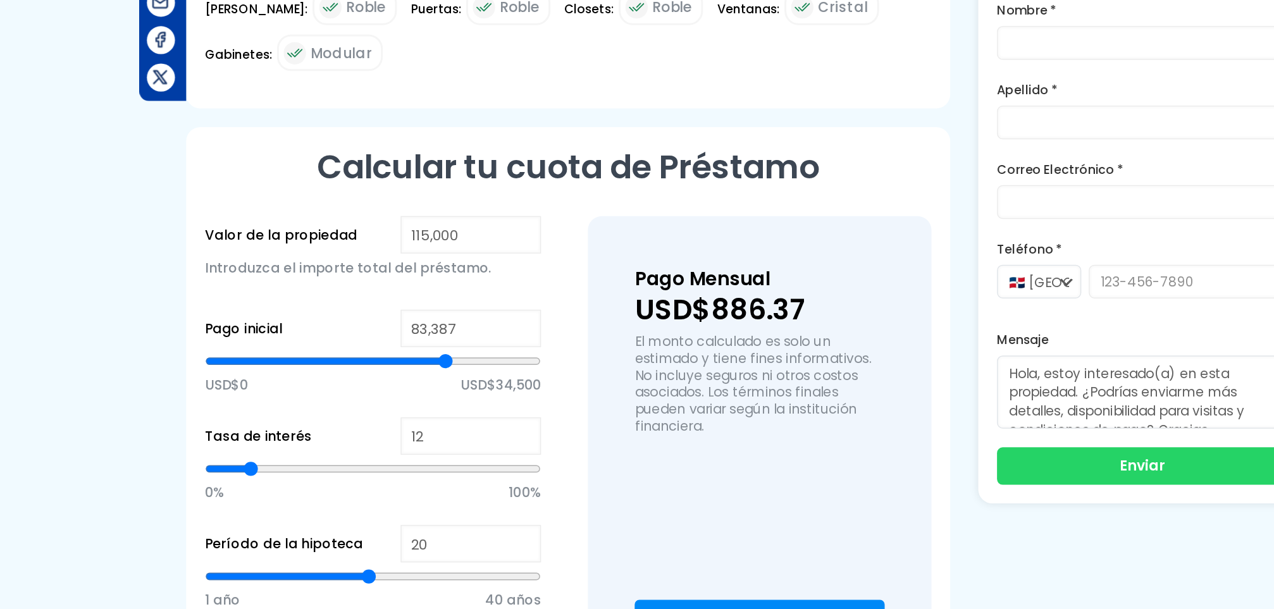
type input "83732"
type input "84,070"
type input "84070"
type input "84,407"
type input "84407"
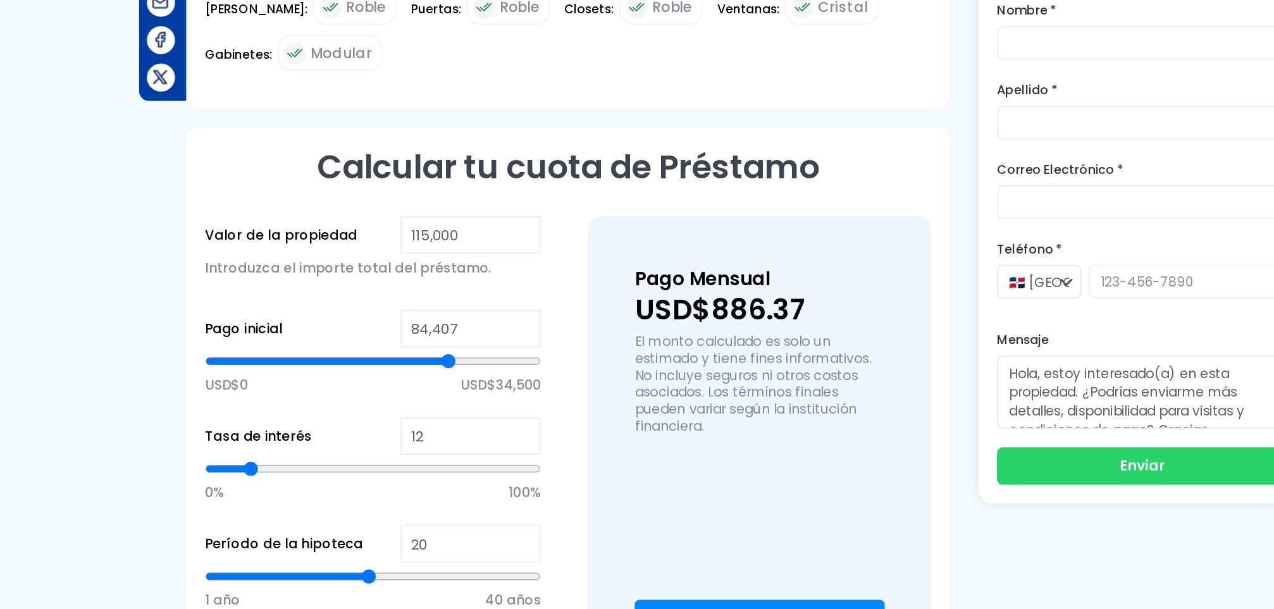
type input "84,745"
type input "84745"
type input "85,090"
type input "85090"
type input "85,428"
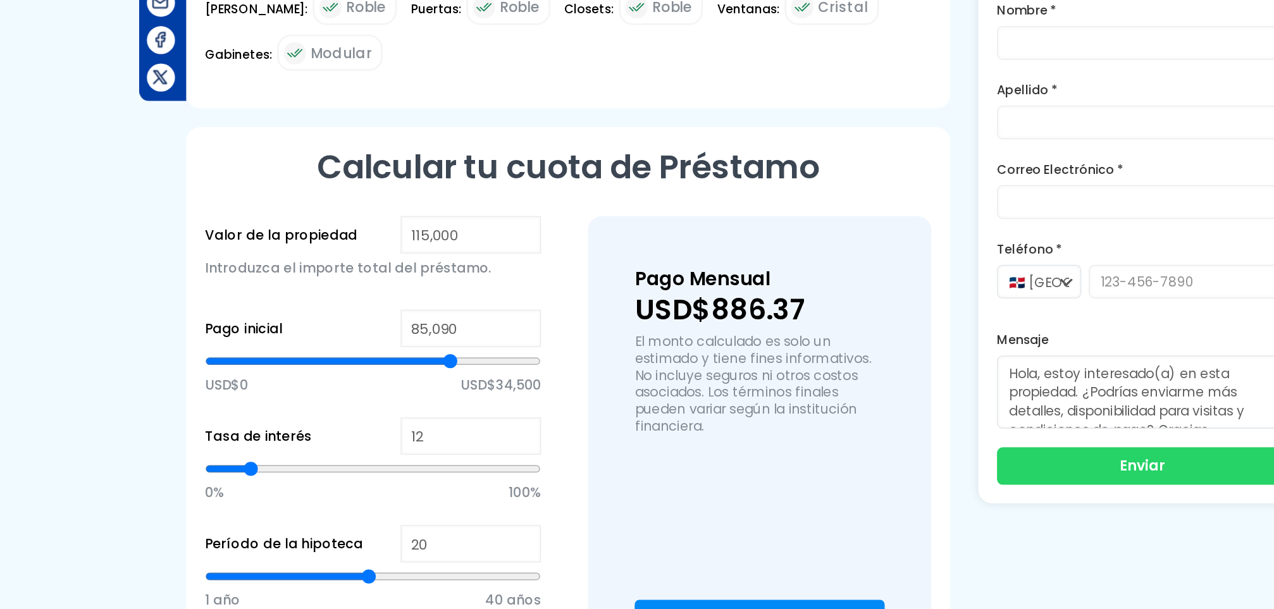
type input "85428"
type input "85,765"
type input "85765"
type input "86,103"
type input "86103"
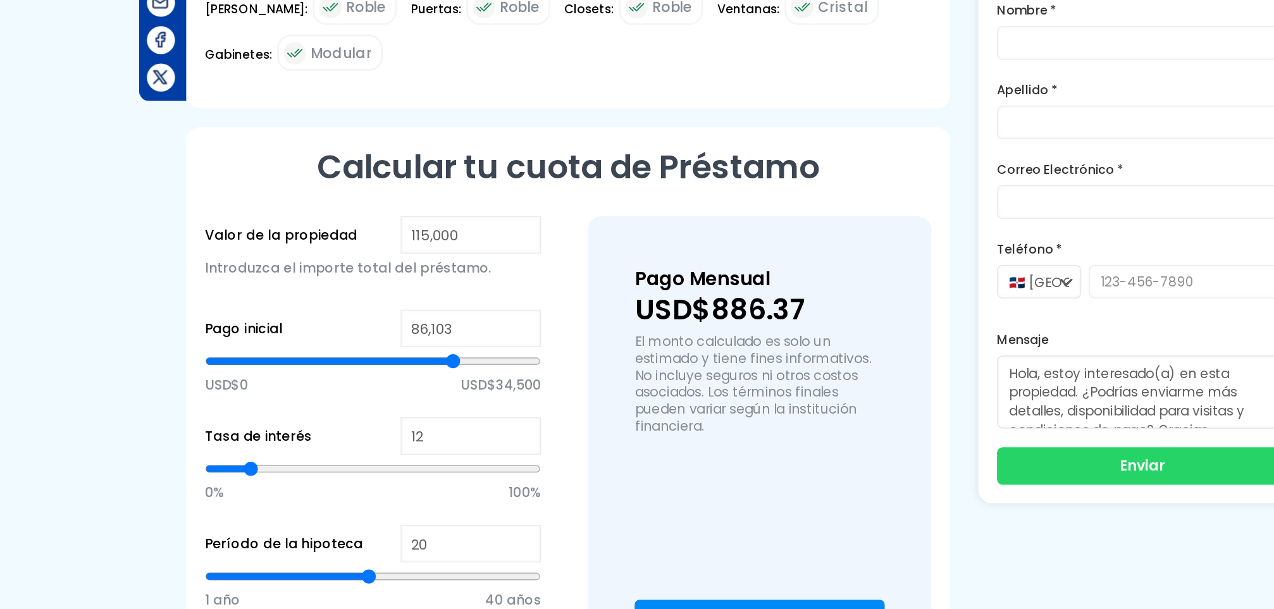
type input "86,440"
type input "86440"
type input "86,786"
type input "86786"
type input "87,123"
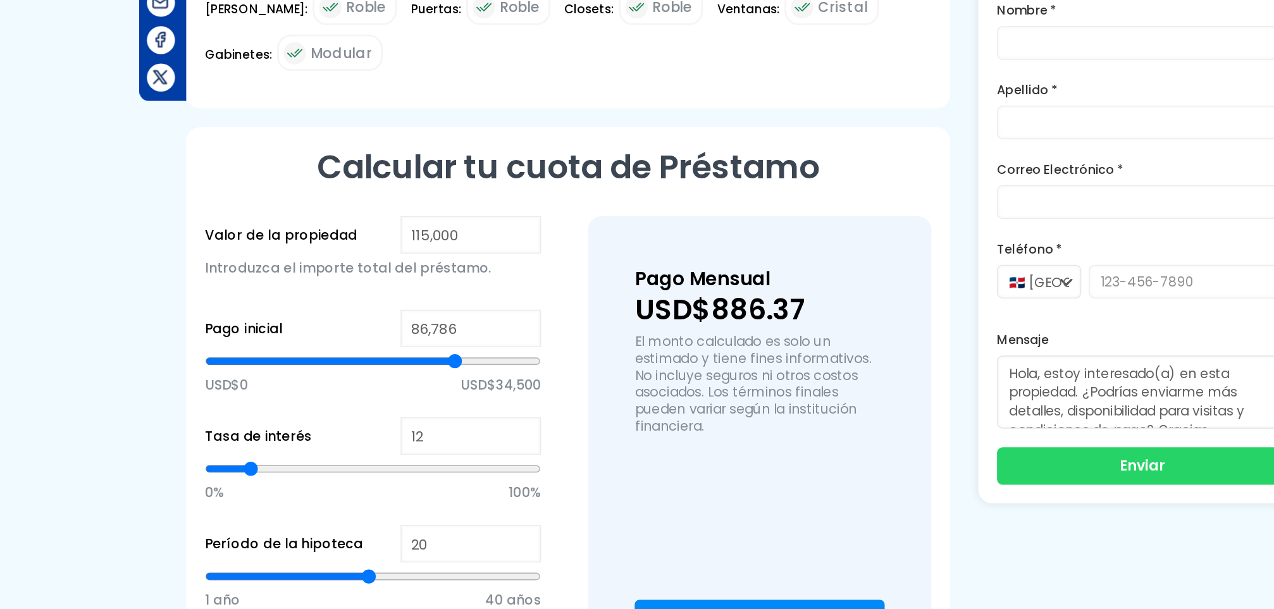
type input "87123"
type input "87,461"
type input "87461"
type input "87,798"
type input "87798"
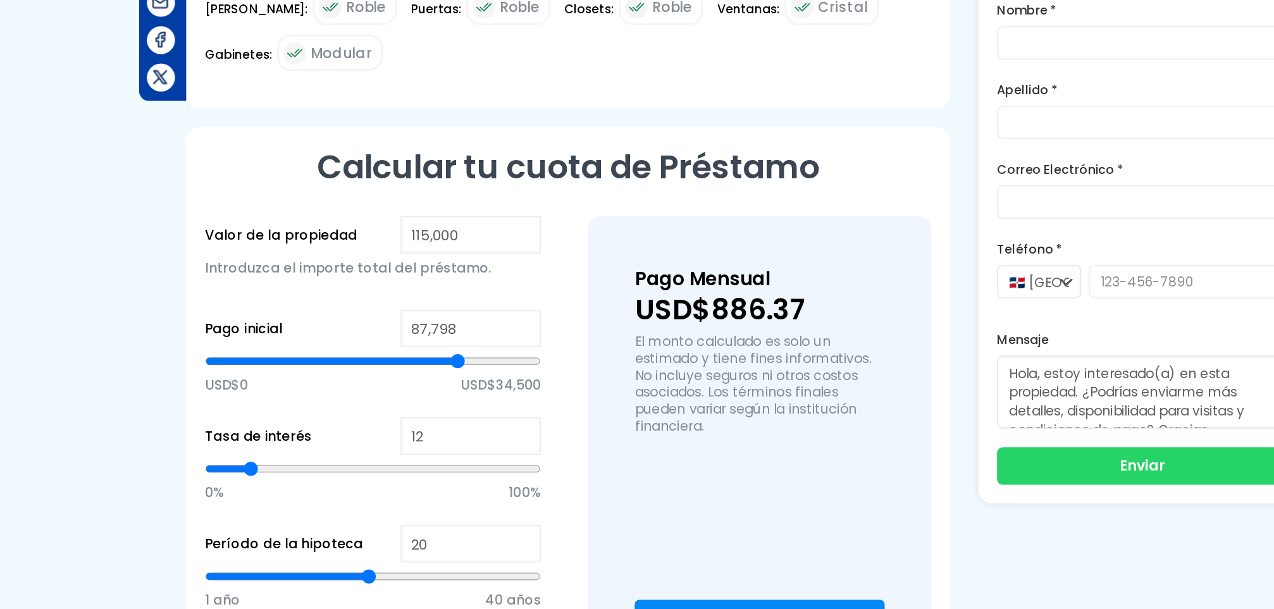
type input "88,144"
type input "88144"
type input "88,481"
type input "88481"
type input "89,157"
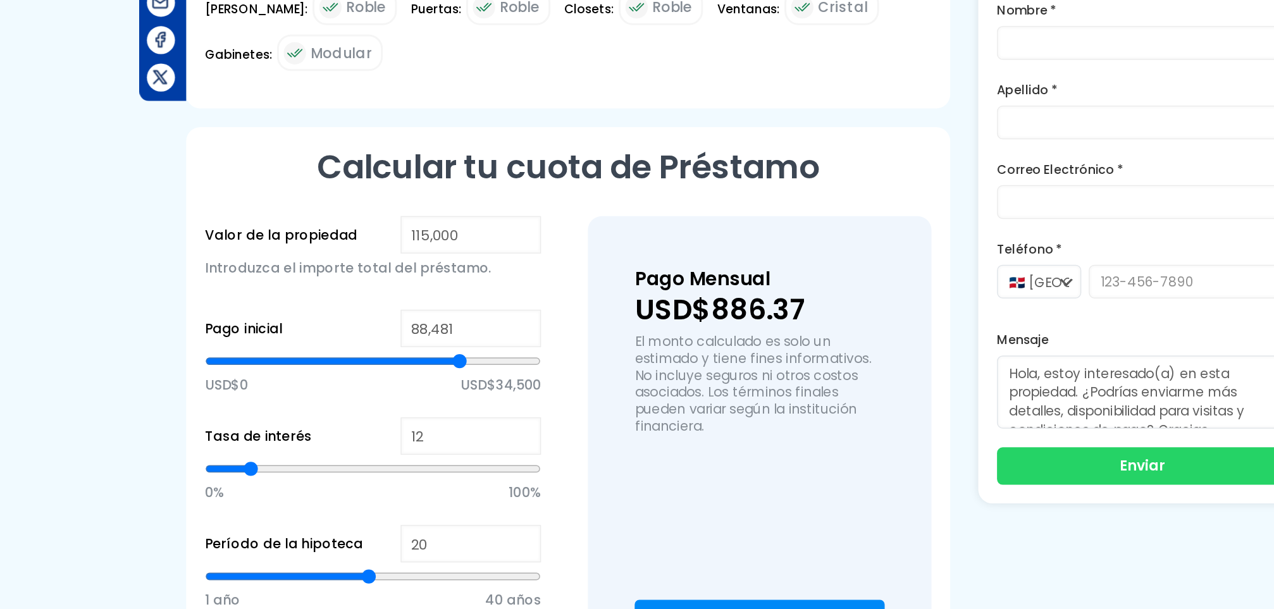
type input "89157"
type input "89,502"
type input "89502"
type input "89,840"
type input "89840"
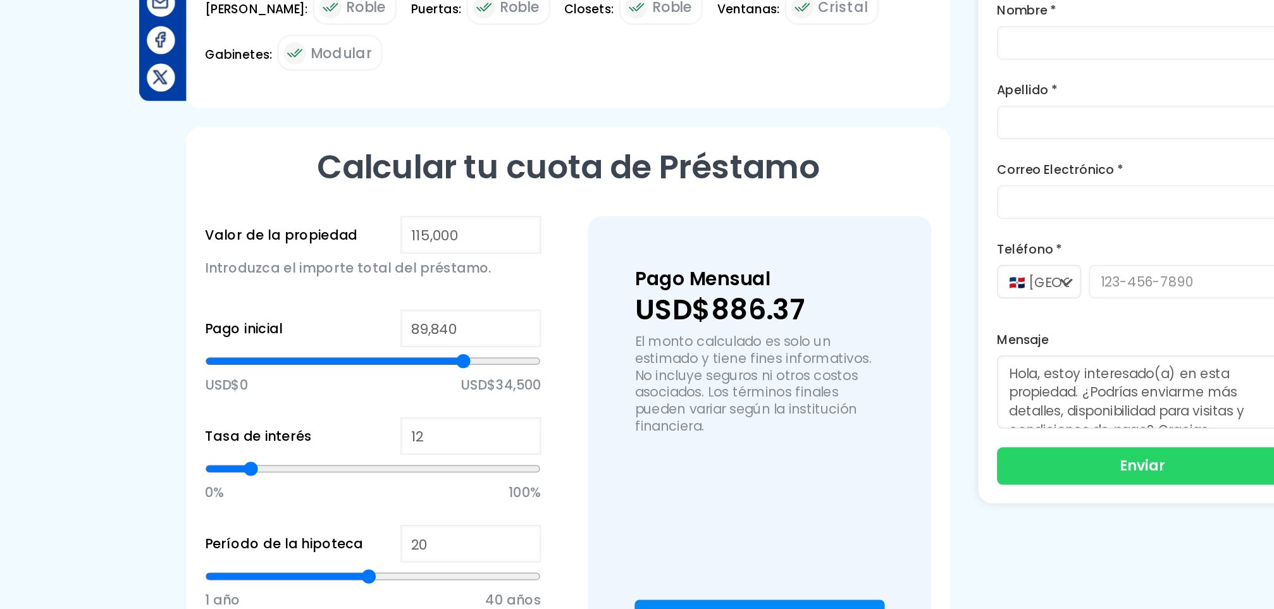
type input "90,177"
type input "90177"
type input "90,515"
type input "90515"
type input "90,852"
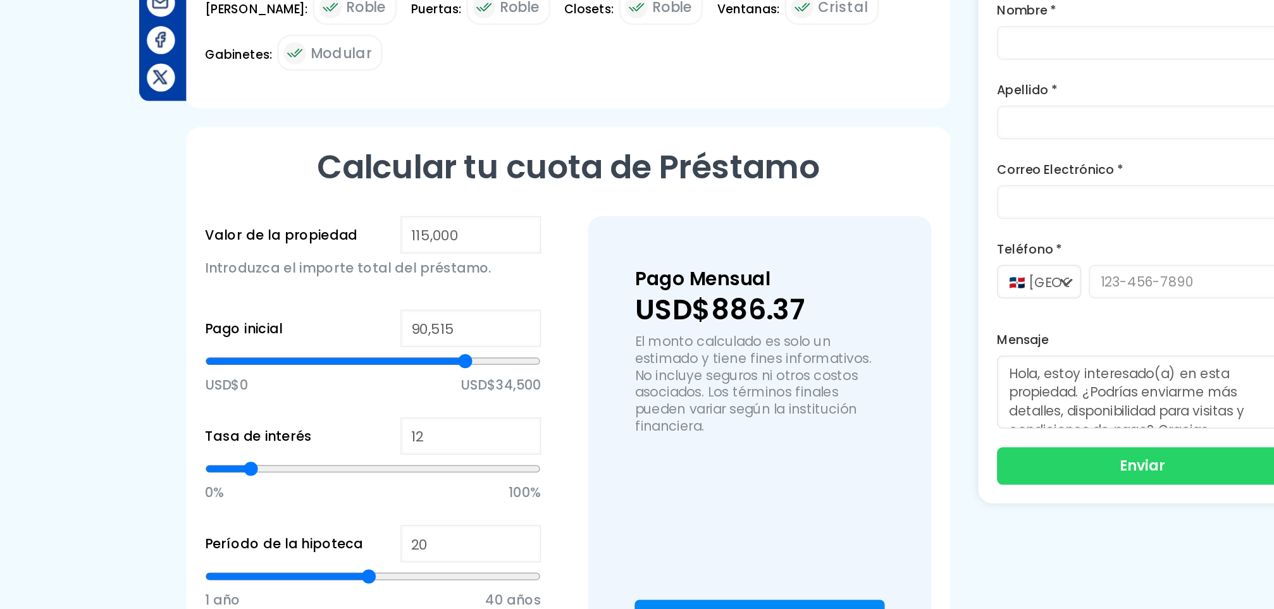
type input "90852"
type input "91,198"
type input "91198"
type input "91,535"
type input "91535"
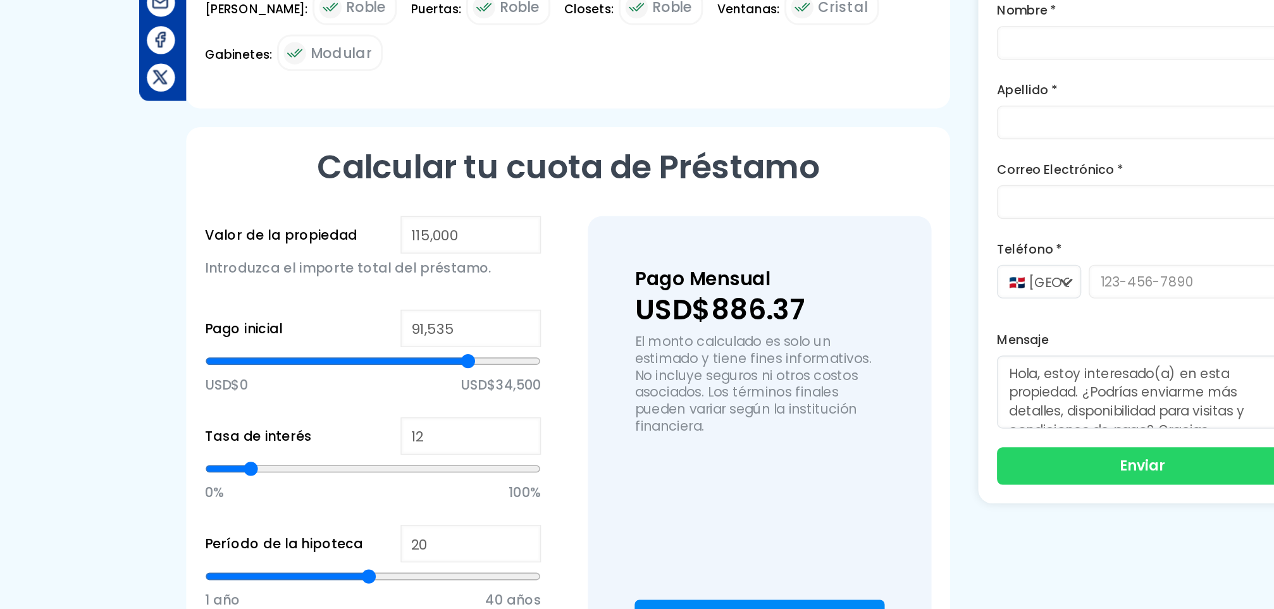
type input "91,873"
type input "91873"
type input "92,210"
type input "92210"
type input "92,556"
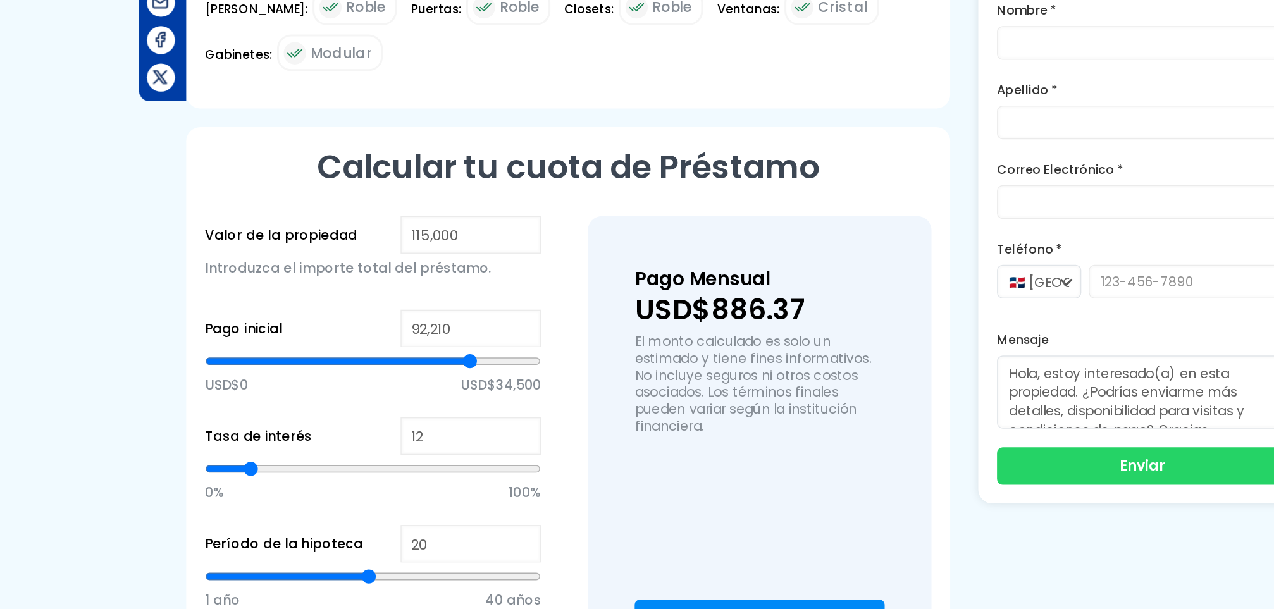
type input "92556"
type input "92,893"
type input "92893"
type input "93,231"
type input "93231"
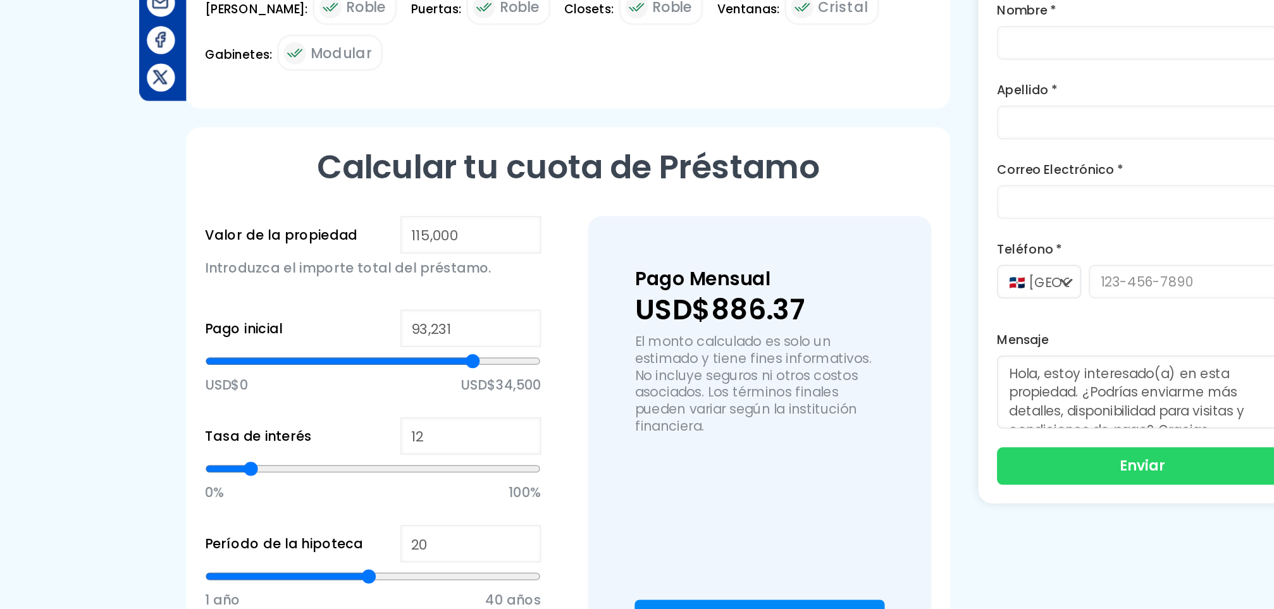
type input "93,569"
type input "93569"
type input "93,906"
type input "93906"
type input "94,251"
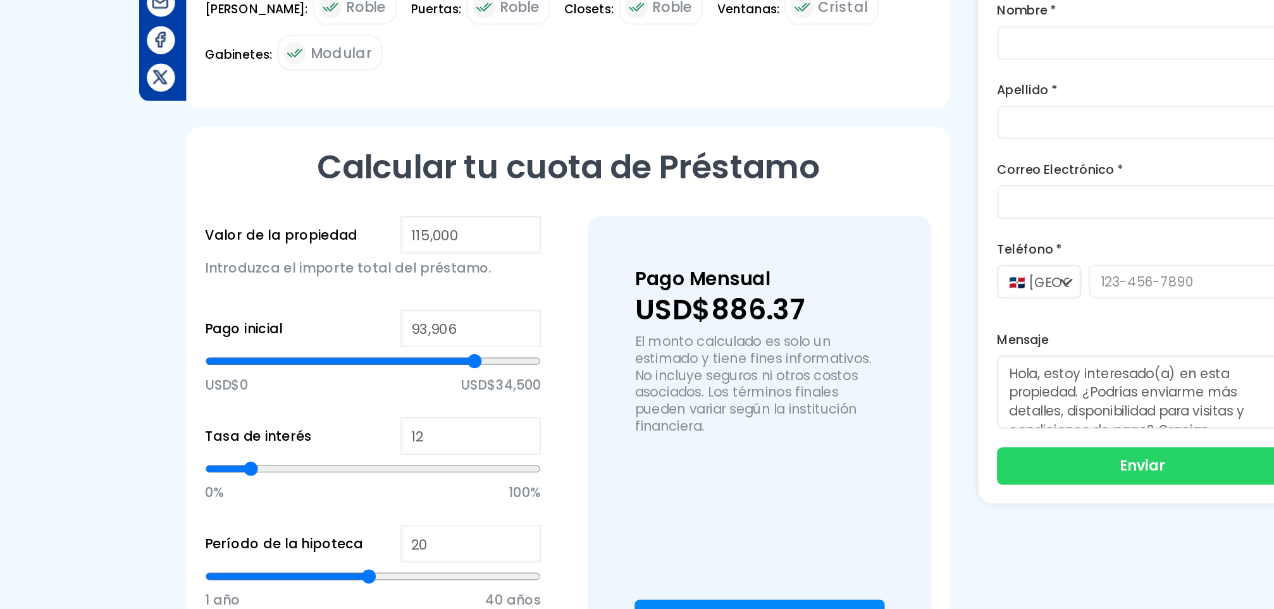
type input "94251"
type input "94,589"
drag, startPoint x: 385, startPoint y: 386, endPoint x: 455, endPoint y: 394, distance: 70.0
type input "94589"
click at [455, 435] on input "range" at bounding box center [384, 441] width 227 height 13
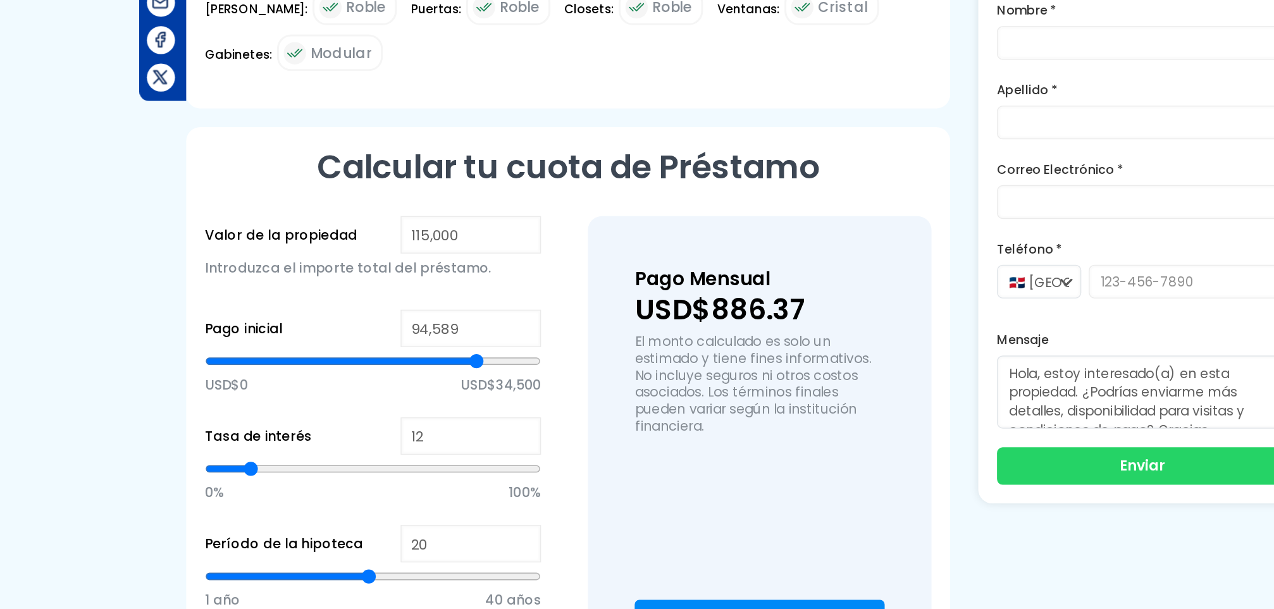
type input "18"
type input "17"
type input "16"
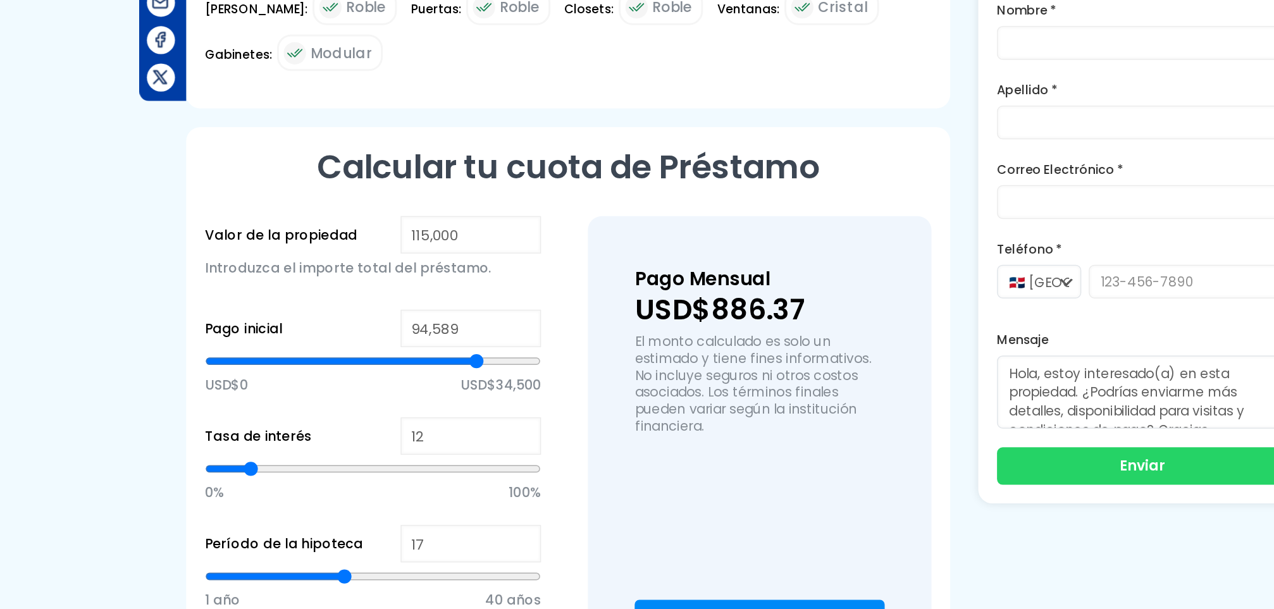
type input "16"
type input "15"
type input "14"
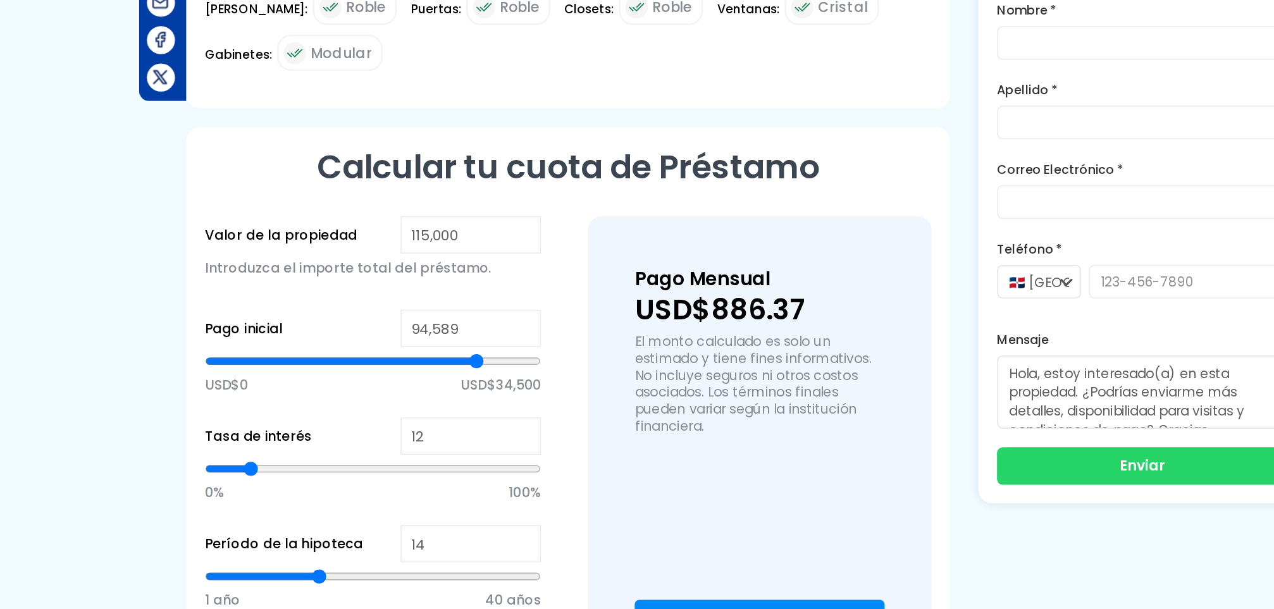
type input "15"
drag, startPoint x: 383, startPoint y: 535, endPoint x: 353, endPoint y: 536, distance: 30.4
type input "15"
click at [353, 581] on input "range" at bounding box center [384, 587] width 227 height 13
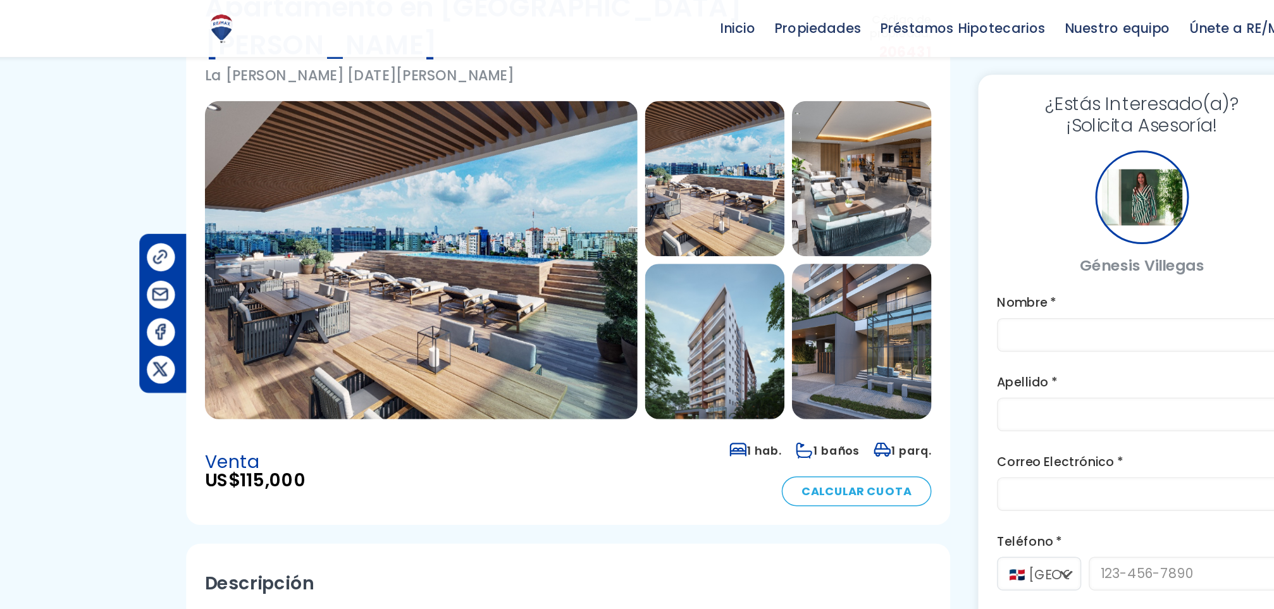
scroll to position [82, 0]
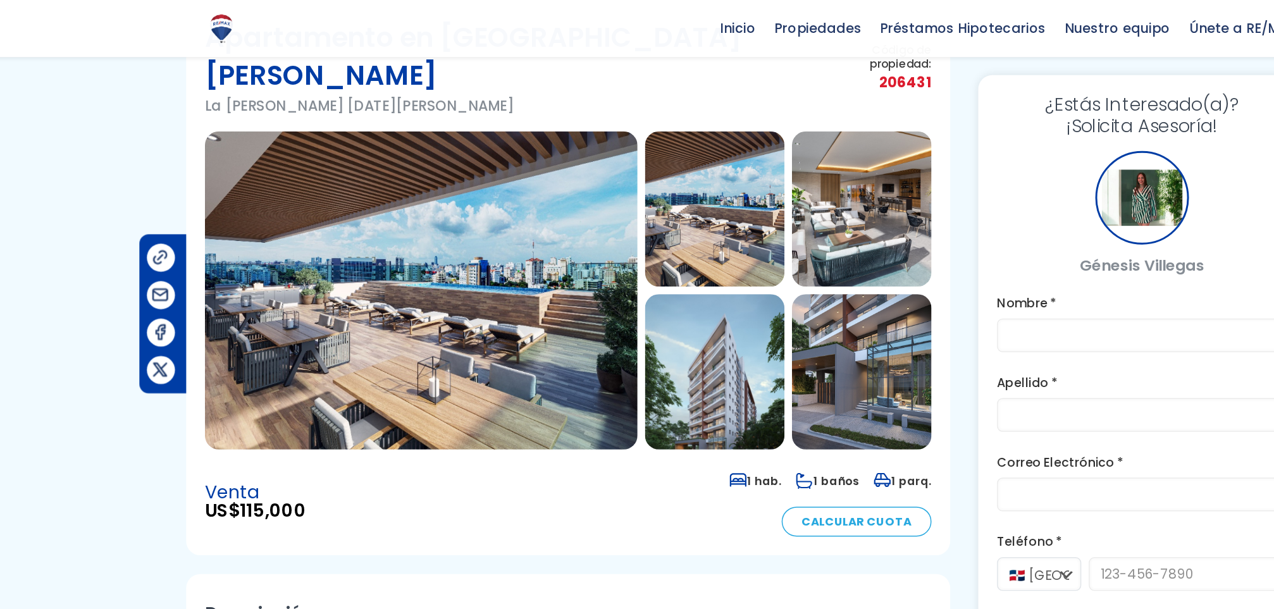
click at [618, 166] on img at bounding box center [616, 141] width 94 height 105
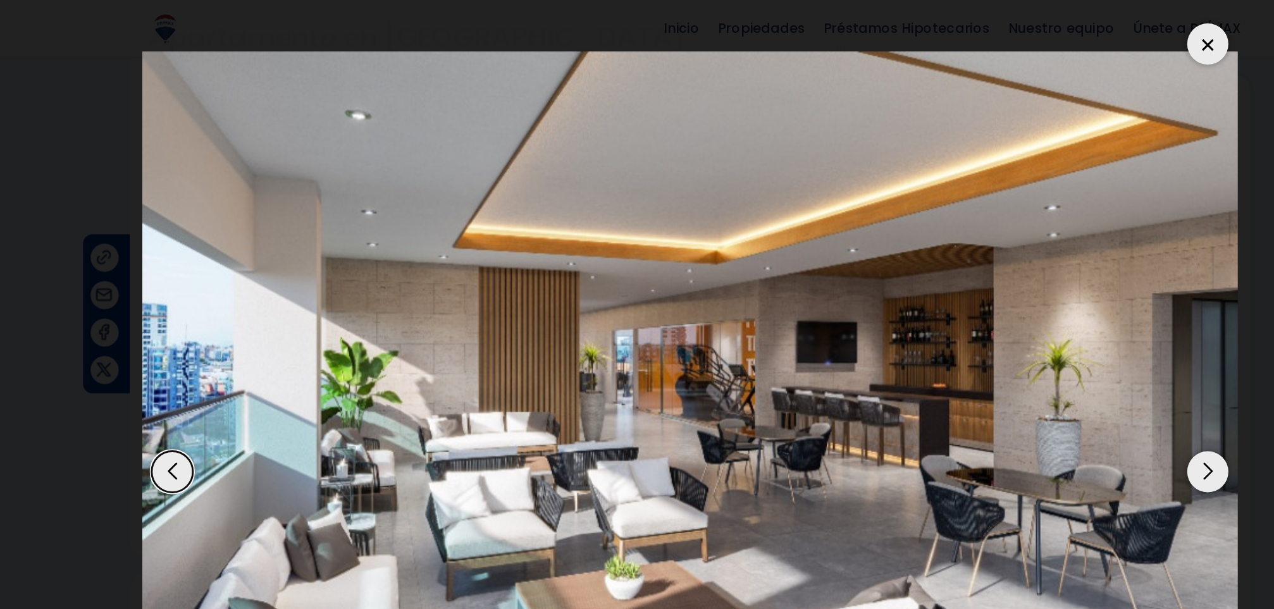
click at [980, 310] on div "Next slide" at bounding box center [987, 319] width 28 height 28
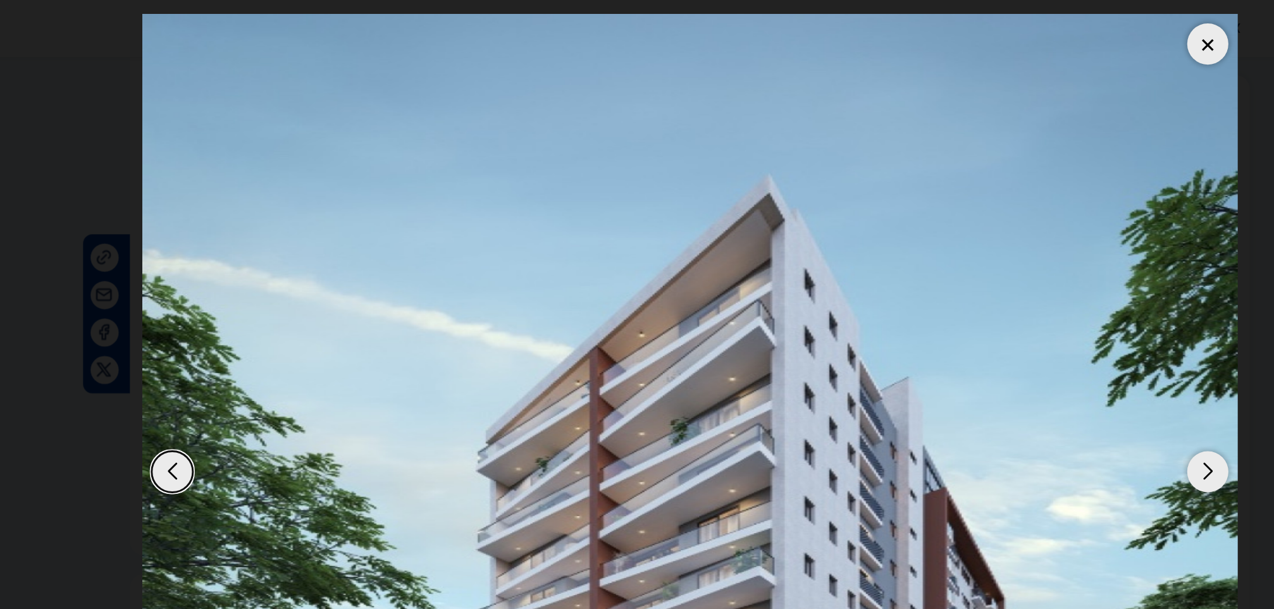
click at [980, 310] on div "Next slide" at bounding box center [987, 319] width 28 height 28
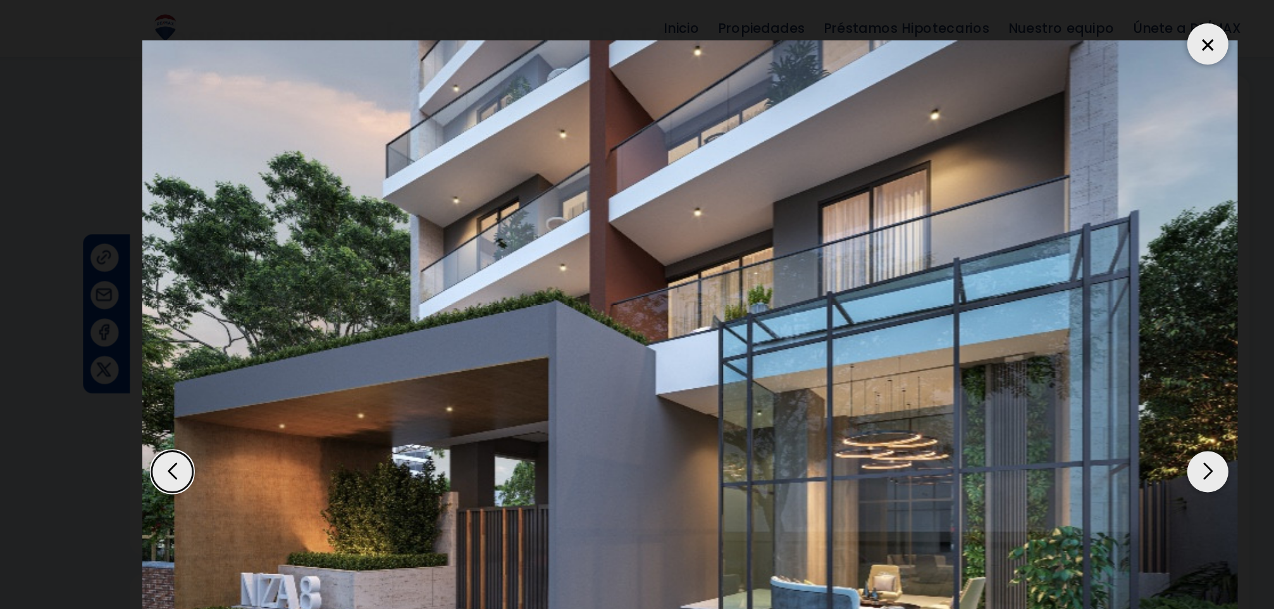
click at [980, 310] on div "Next slide" at bounding box center [987, 319] width 28 height 28
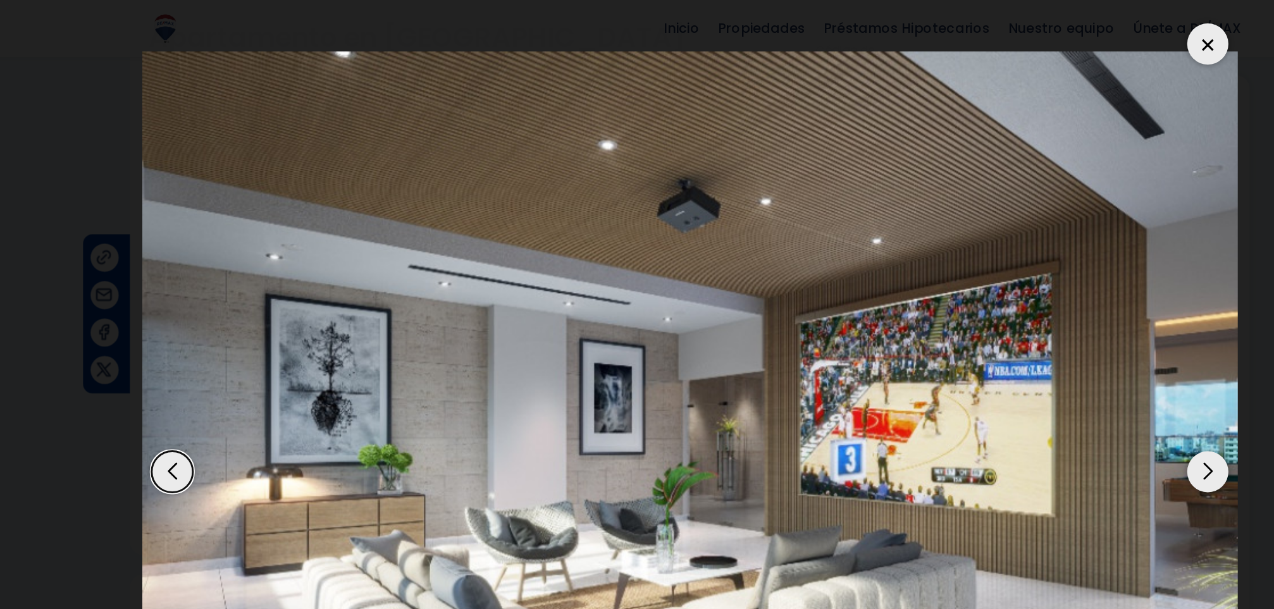
click at [980, 310] on div "Next slide" at bounding box center [987, 319] width 28 height 28
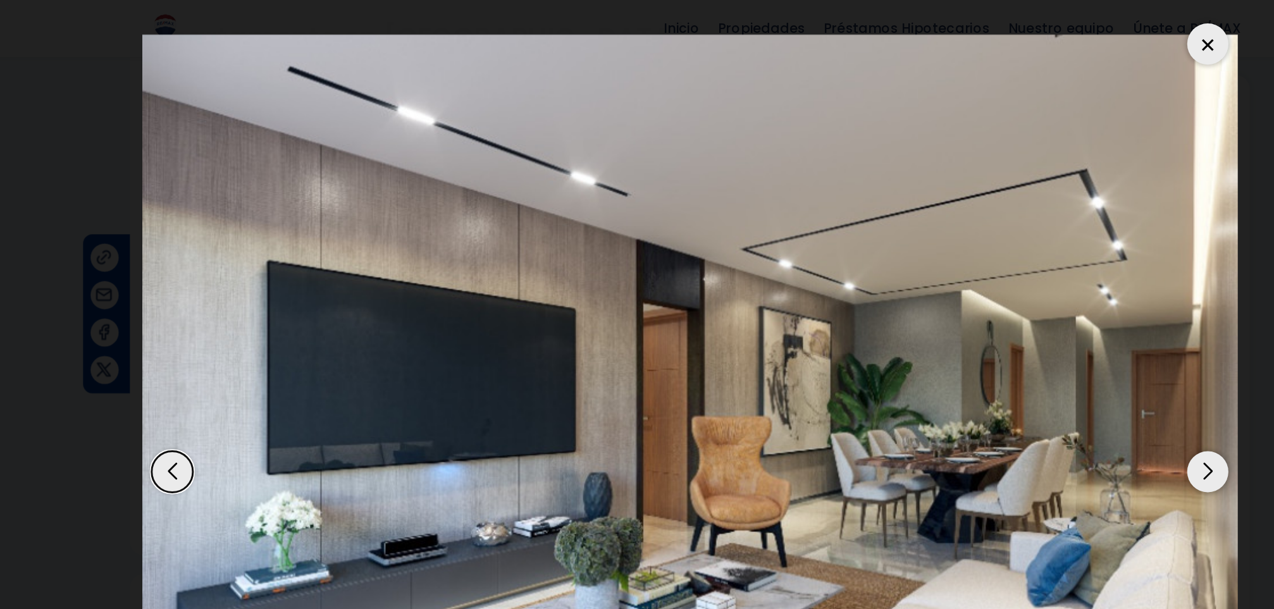
click at [980, 310] on div "Next slide" at bounding box center [987, 319] width 28 height 28
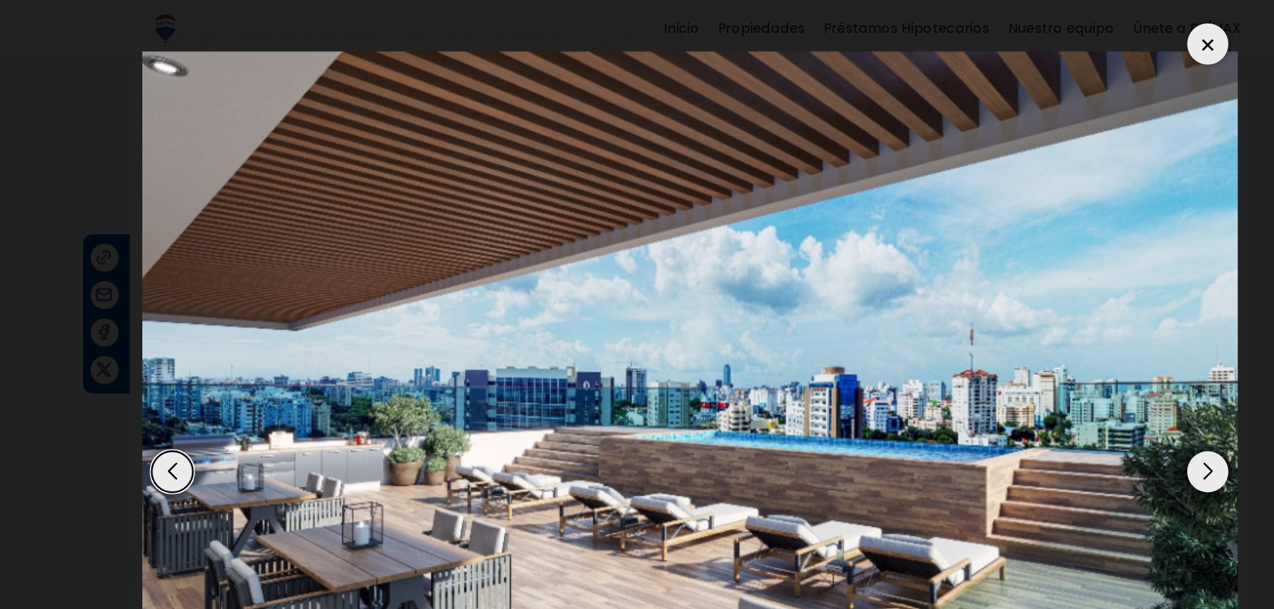
click at [296, 314] on div "Previous slide" at bounding box center [287, 319] width 28 height 28
click at [988, 25] on div at bounding box center [987, 30] width 28 height 28
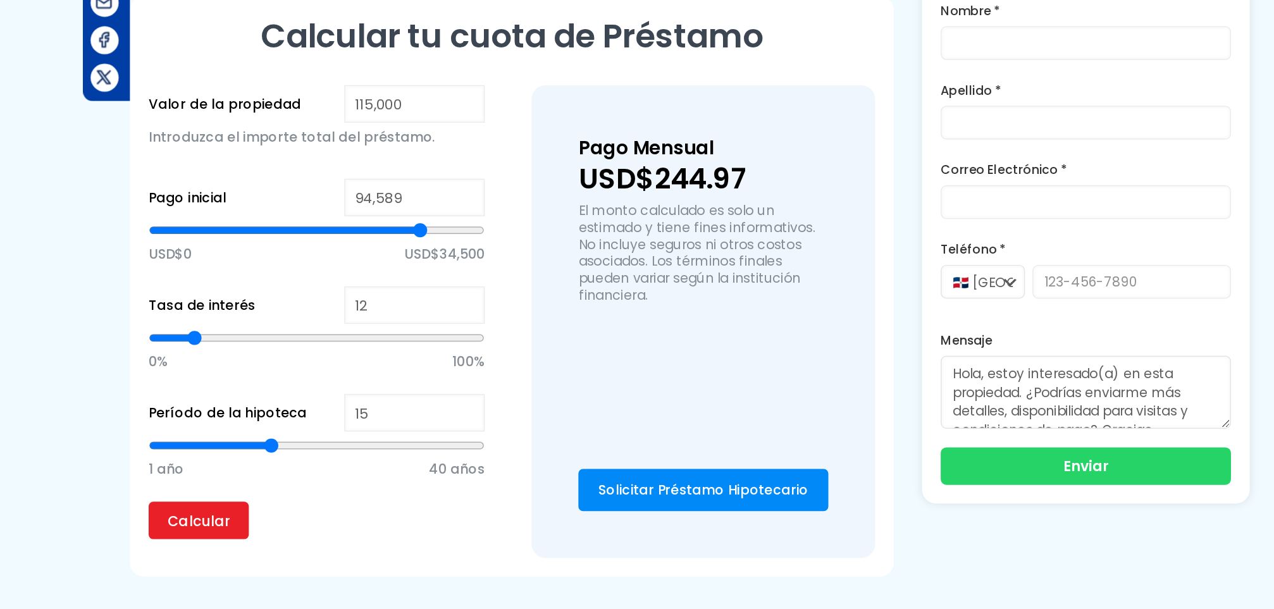
scroll to position [868, 0]
type input "14"
type input "13"
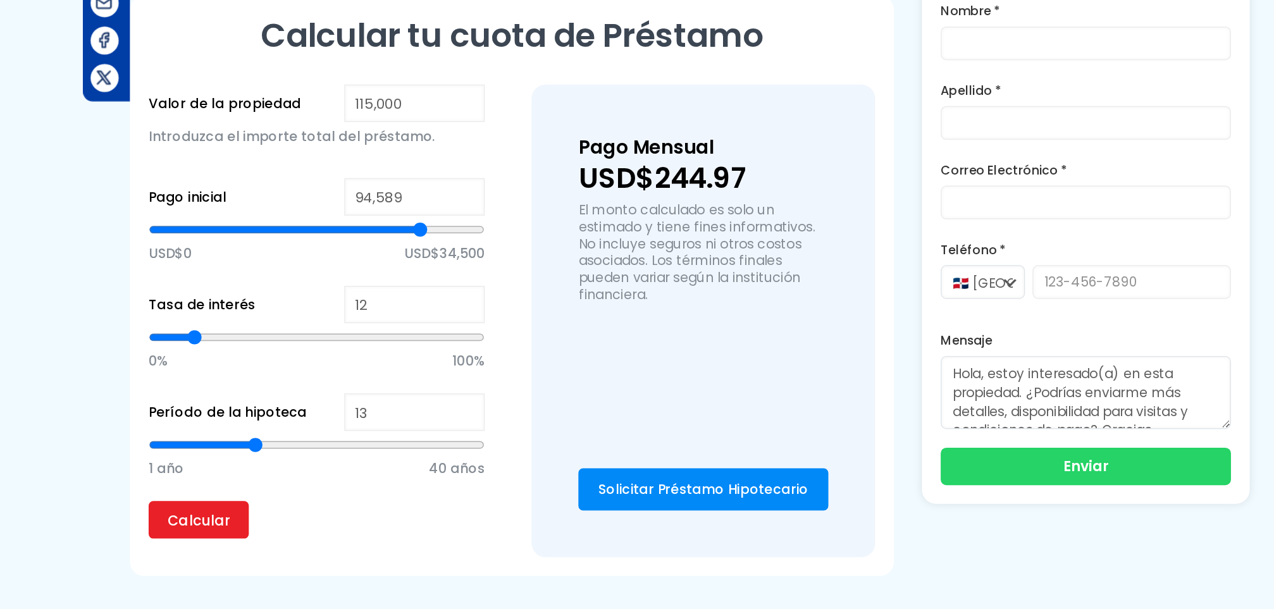
type input "12"
drag, startPoint x: 355, startPoint y: 445, endPoint x: 338, endPoint y: 445, distance: 17.1
type input "12"
click at [338, 492] on input "range" at bounding box center [384, 498] width 227 height 13
click at [317, 536] on input "Calcular" at bounding box center [305, 548] width 68 height 25
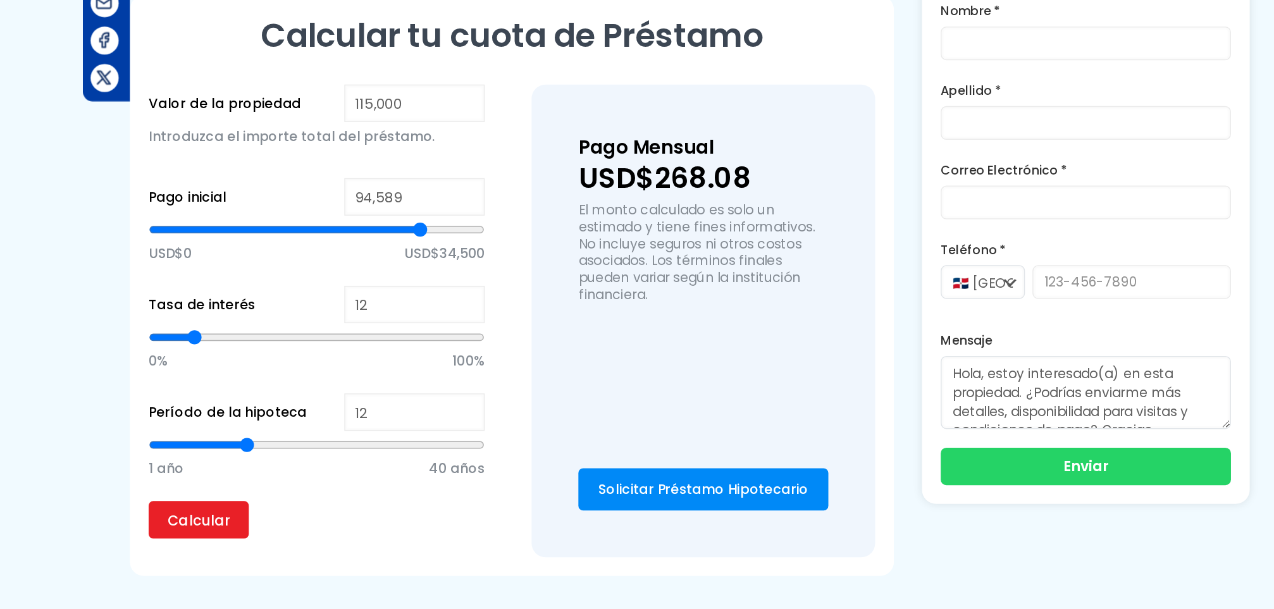
type input "11"
type input "10"
drag, startPoint x: 339, startPoint y: 443, endPoint x: 328, endPoint y: 444, distance: 10.1
type input "10"
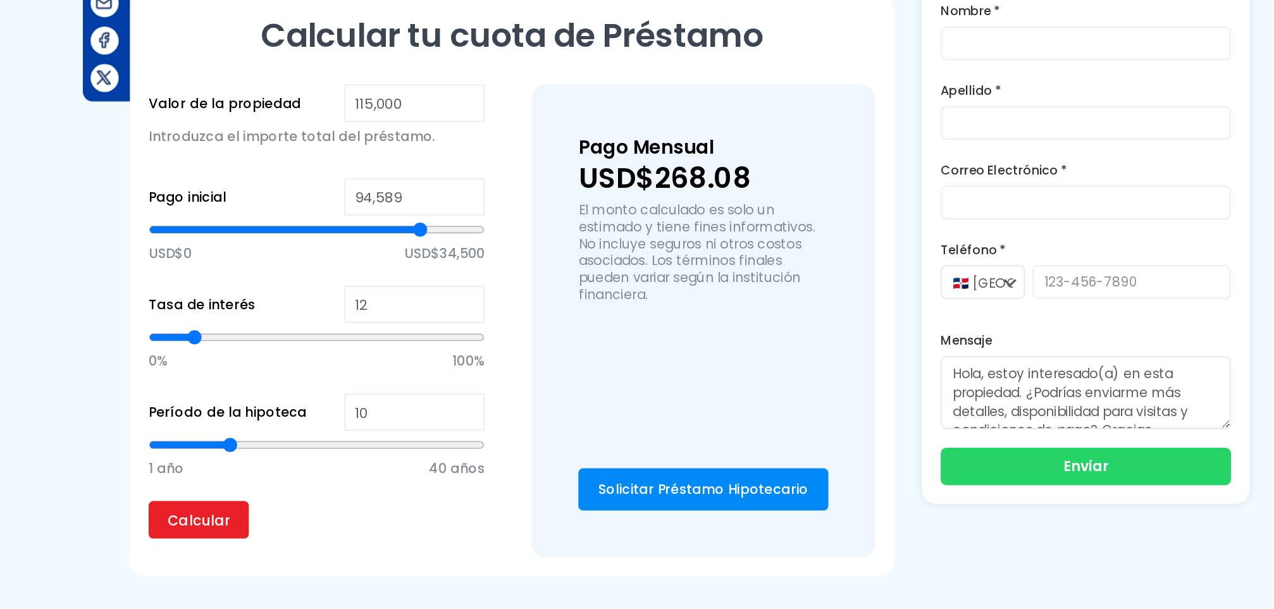
click at [328, 492] on input "range" at bounding box center [384, 498] width 227 height 13
click at [302, 536] on input "Calcular" at bounding box center [305, 548] width 68 height 25
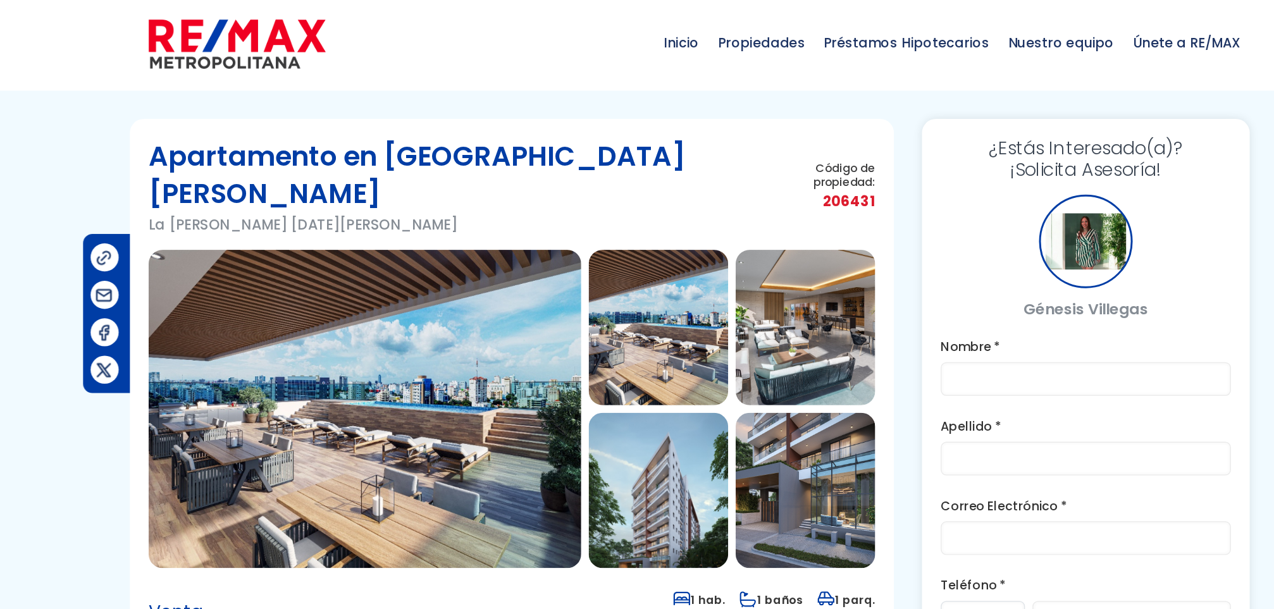
scroll to position [1, 0]
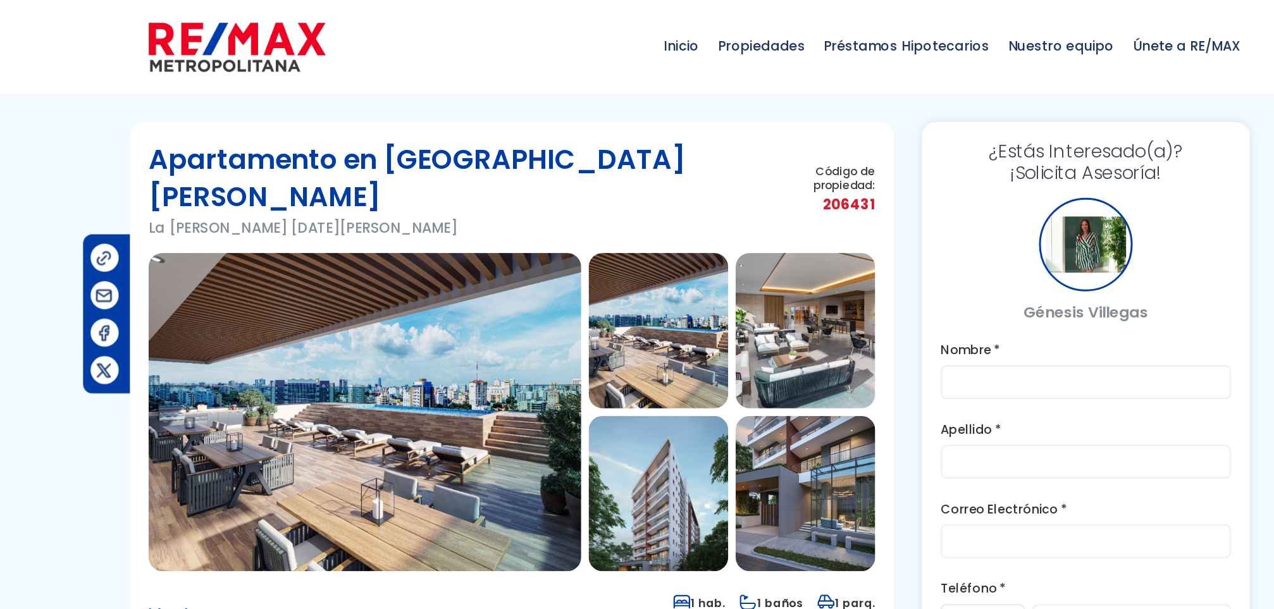
click at [625, 325] on img at bounding box center [616, 333] width 94 height 105
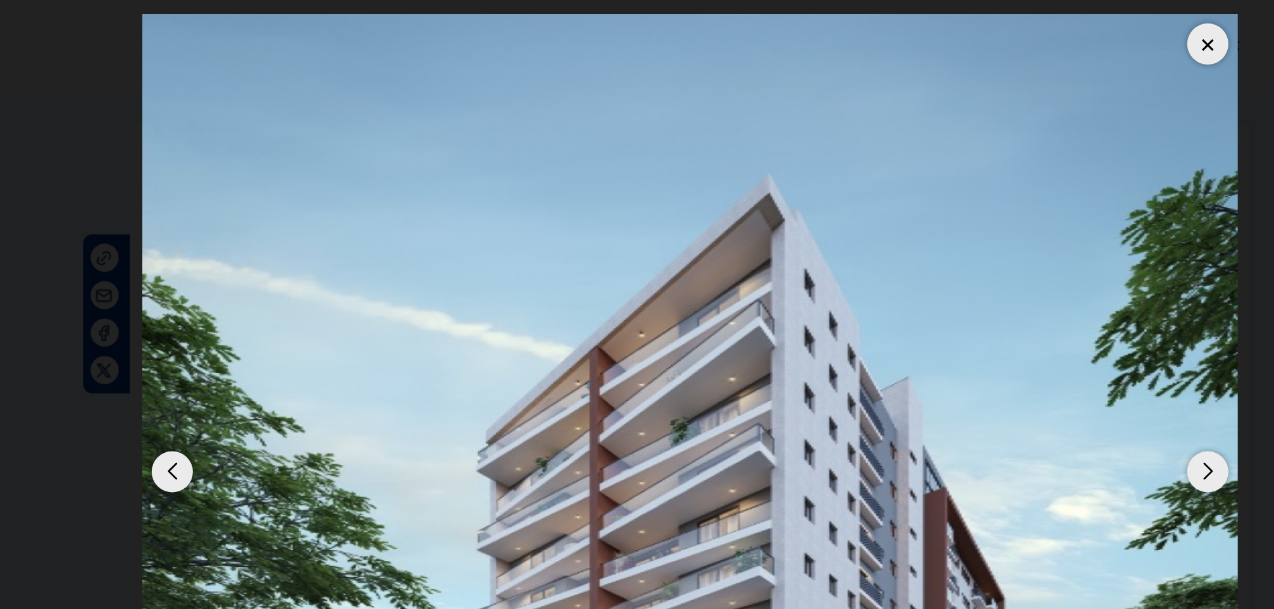
click at [992, 25] on div at bounding box center [987, 30] width 28 height 28
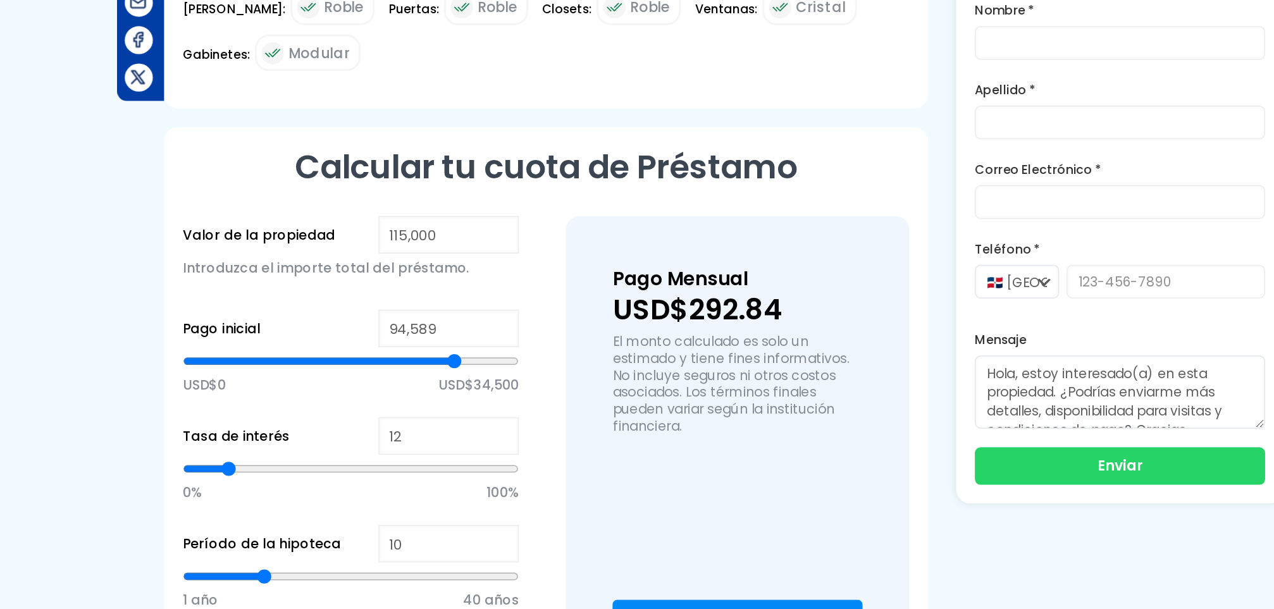
scroll to position [785, 0]
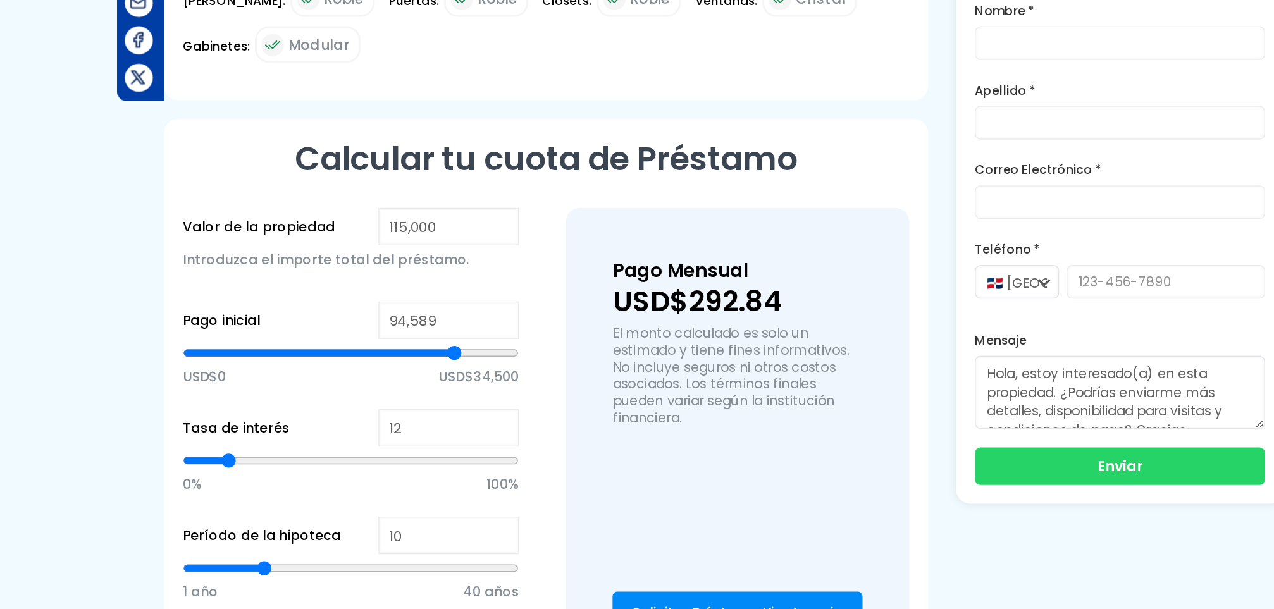
type input "95,500"
type input "95500"
type input "95,837"
type input "95837"
type input "96,183"
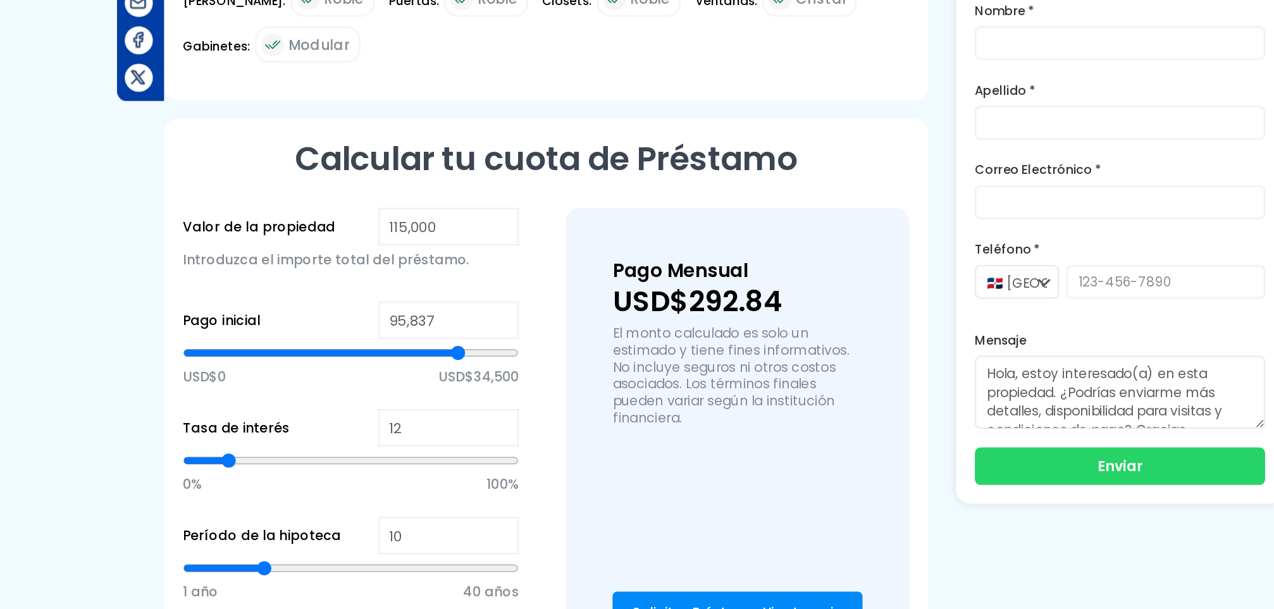
type input "96183"
type input "96,520"
type input "96520"
type input "96,858"
type input "96858"
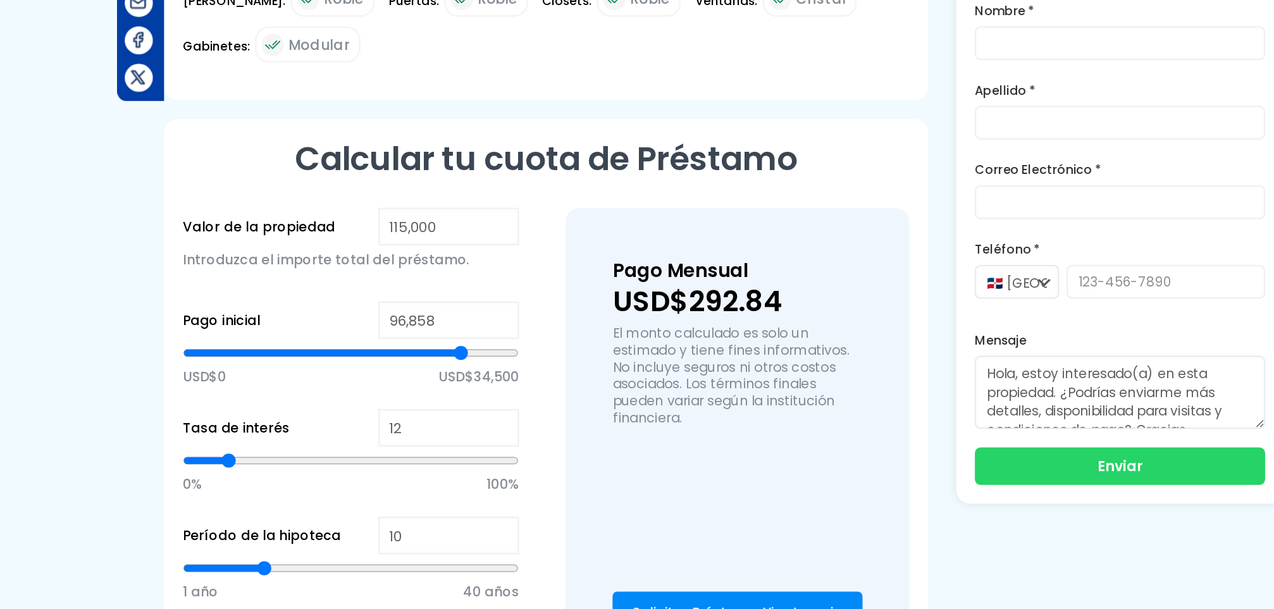
type input "97,195"
type input "97195"
type input "97,541"
type input "97541"
type input "97,878"
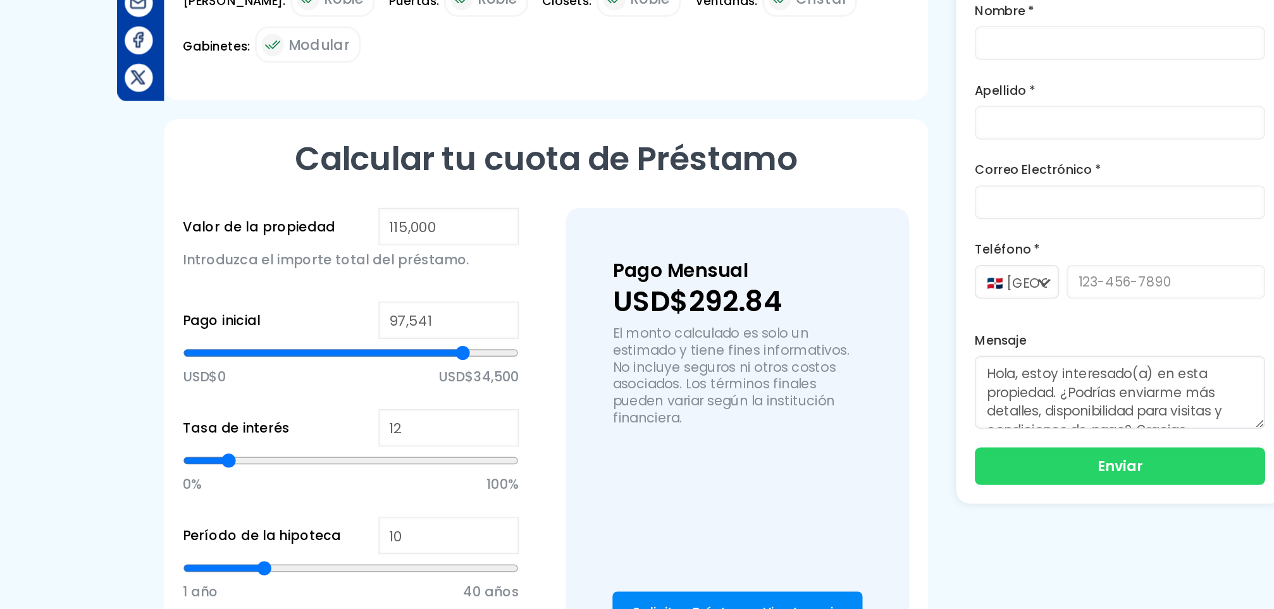
type input "97878"
type input "98,216"
type input "98216"
type input "98,553"
type input "98553"
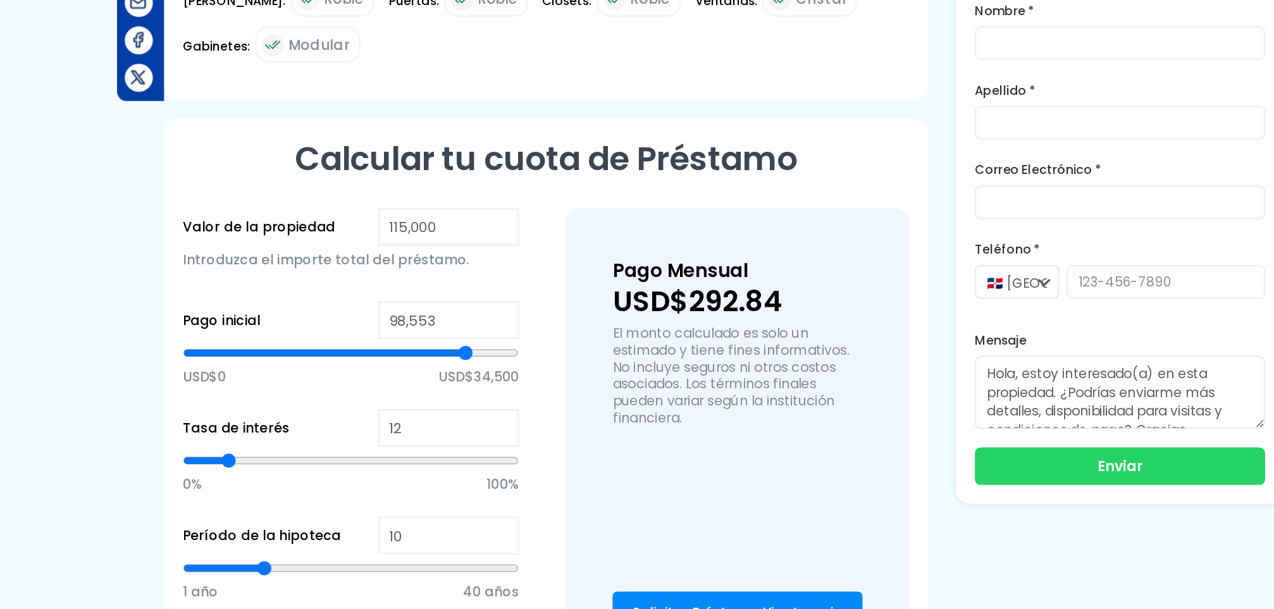
type input "98,891"
type input "98891"
type input "99,236"
type input "99236"
type input "99,574"
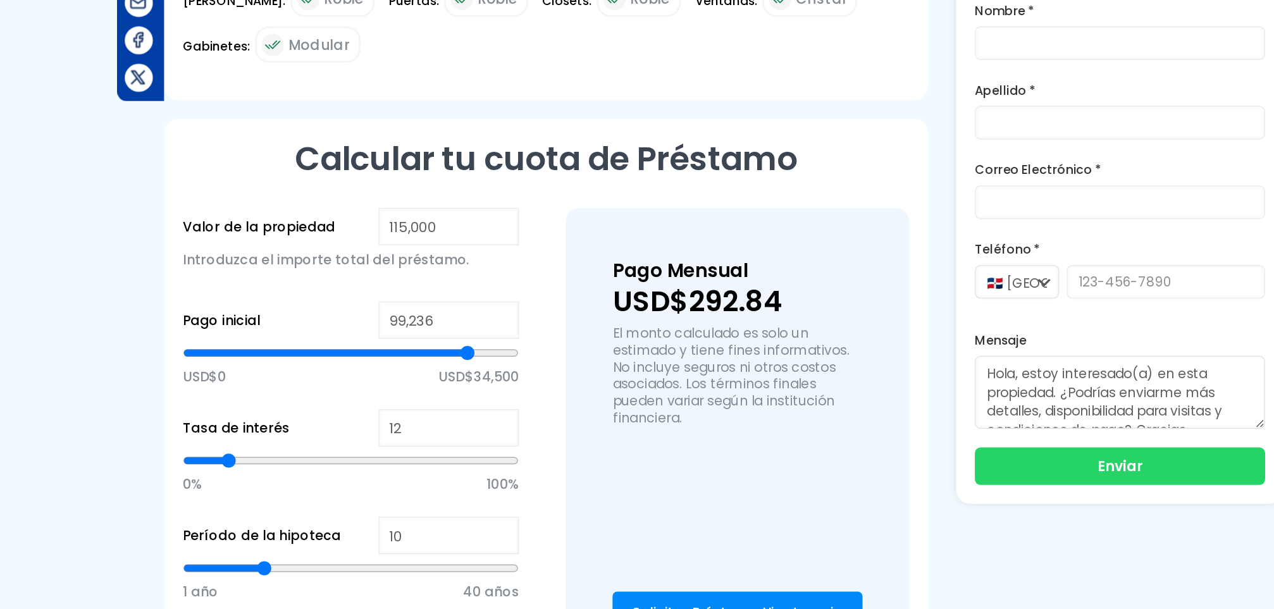
type input "99574"
type input "99,912"
drag, startPoint x: 457, startPoint y: 382, endPoint x: 465, endPoint y: 381, distance: 8.3
type input "99912"
click at [465, 430] on input "range" at bounding box center [384, 436] width 227 height 13
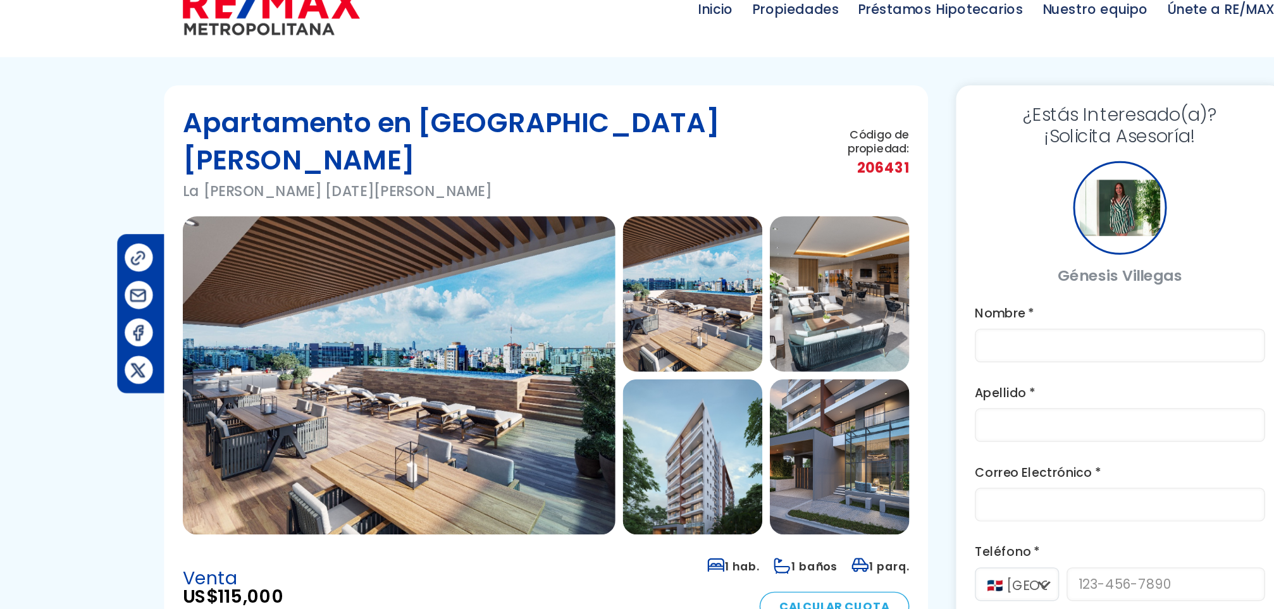
scroll to position [0, 0]
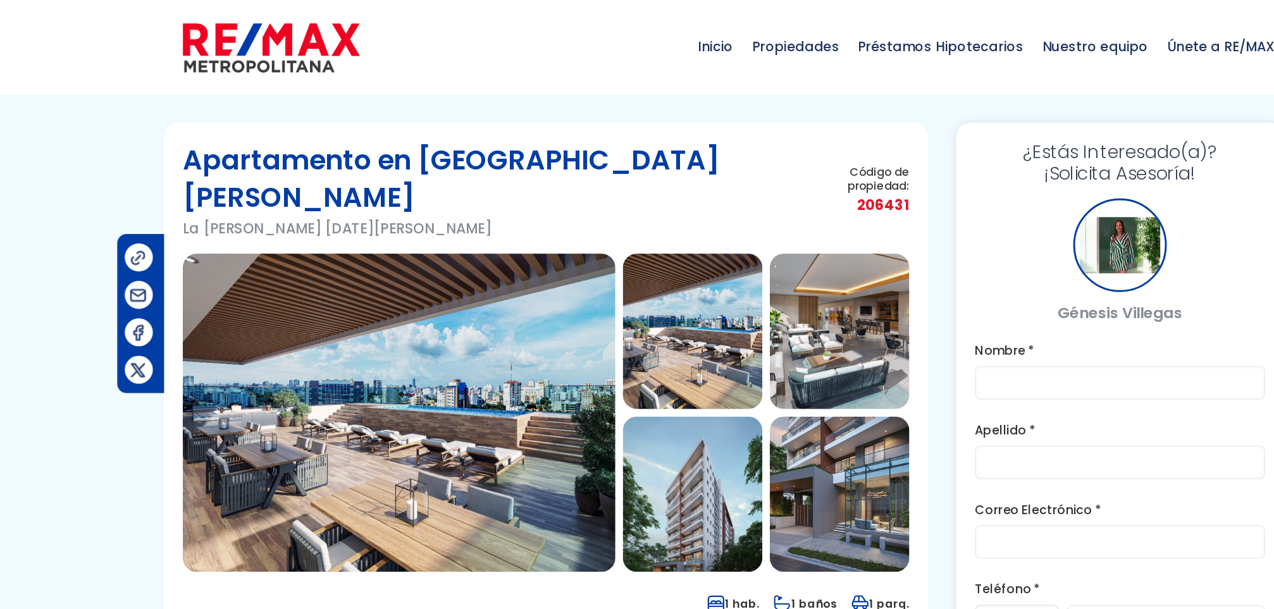
click at [604, 282] on img at bounding box center [616, 334] width 94 height 105
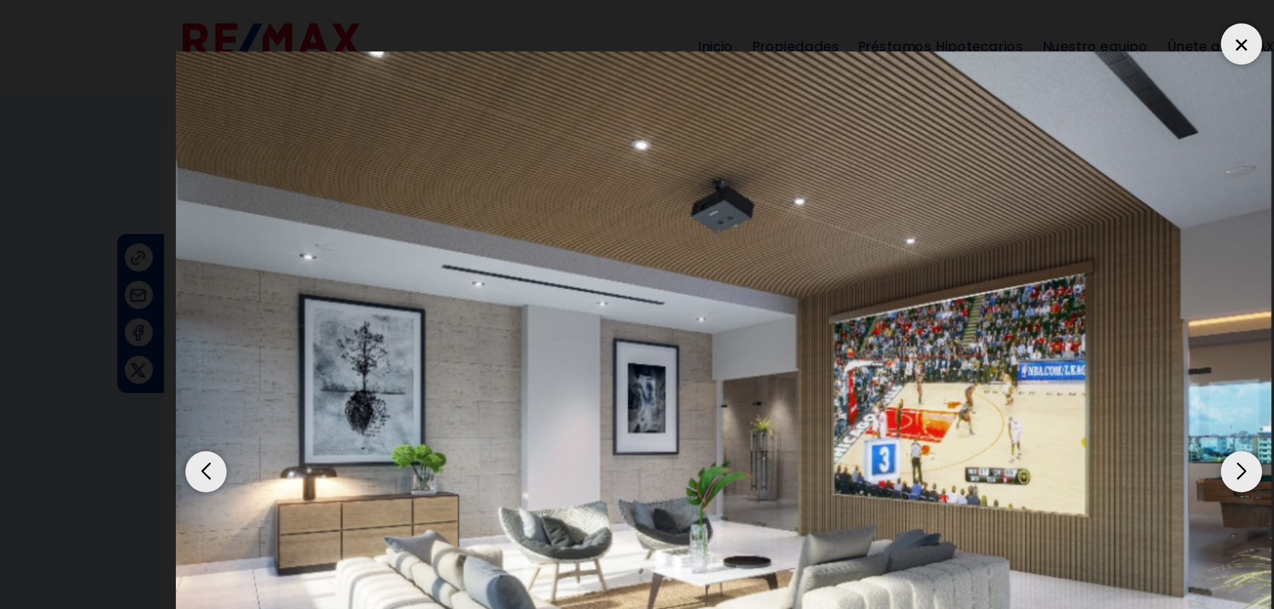
click at [978, 321] on div "Next slide" at bounding box center [987, 319] width 28 height 28
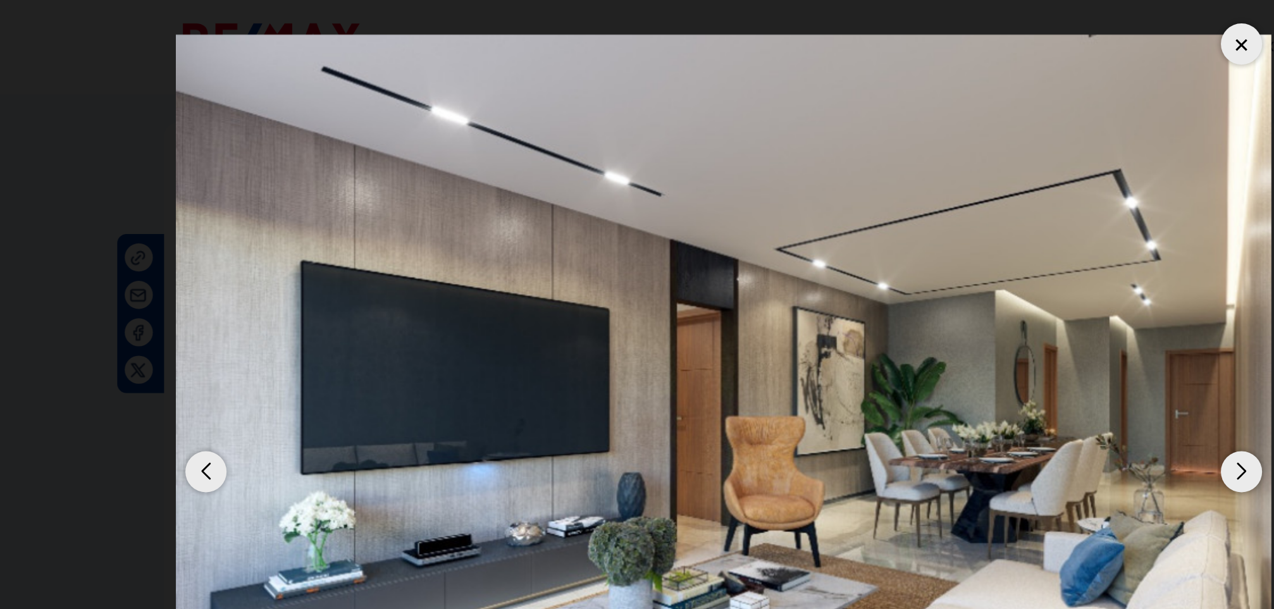
click at [978, 321] on div "Next slide" at bounding box center [987, 319] width 28 height 28
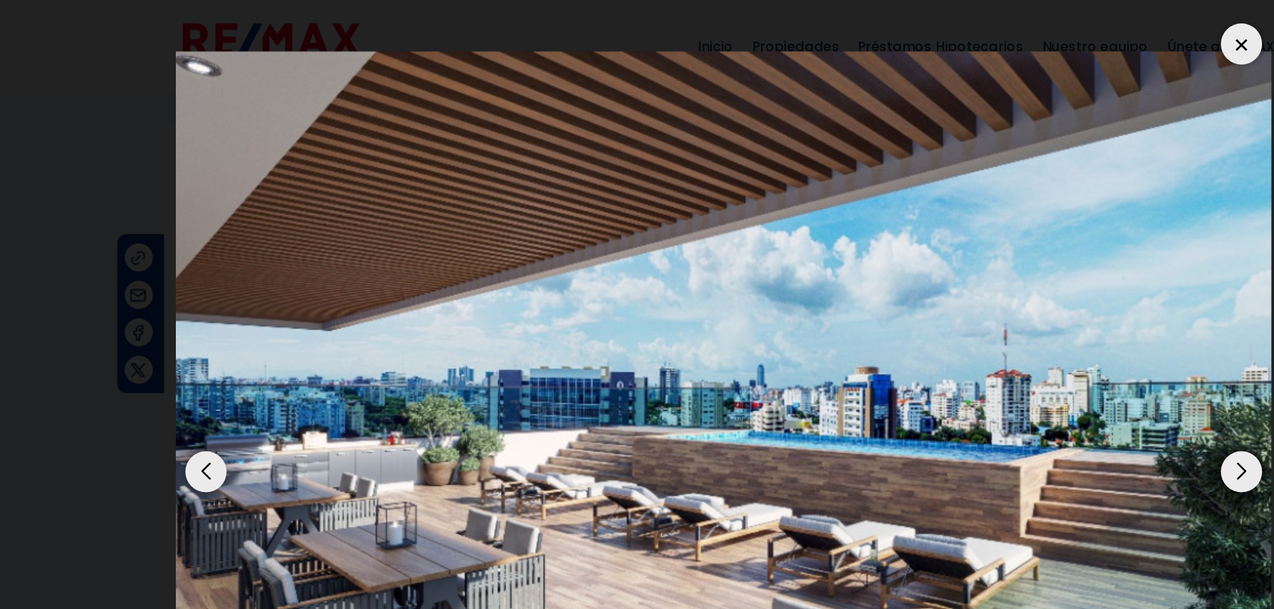
click at [978, 321] on div "Next slide" at bounding box center [987, 319] width 28 height 28
click at [986, 29] on div at bounding box center [987, 30] width 28 height 28
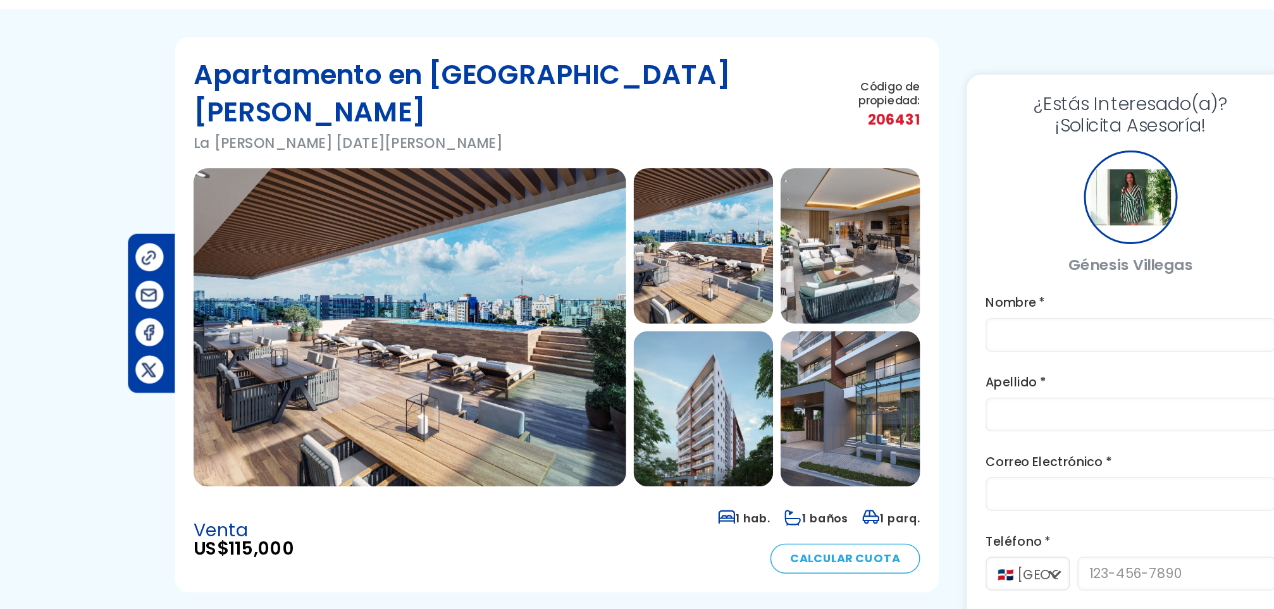
scroll to position [48, 0]
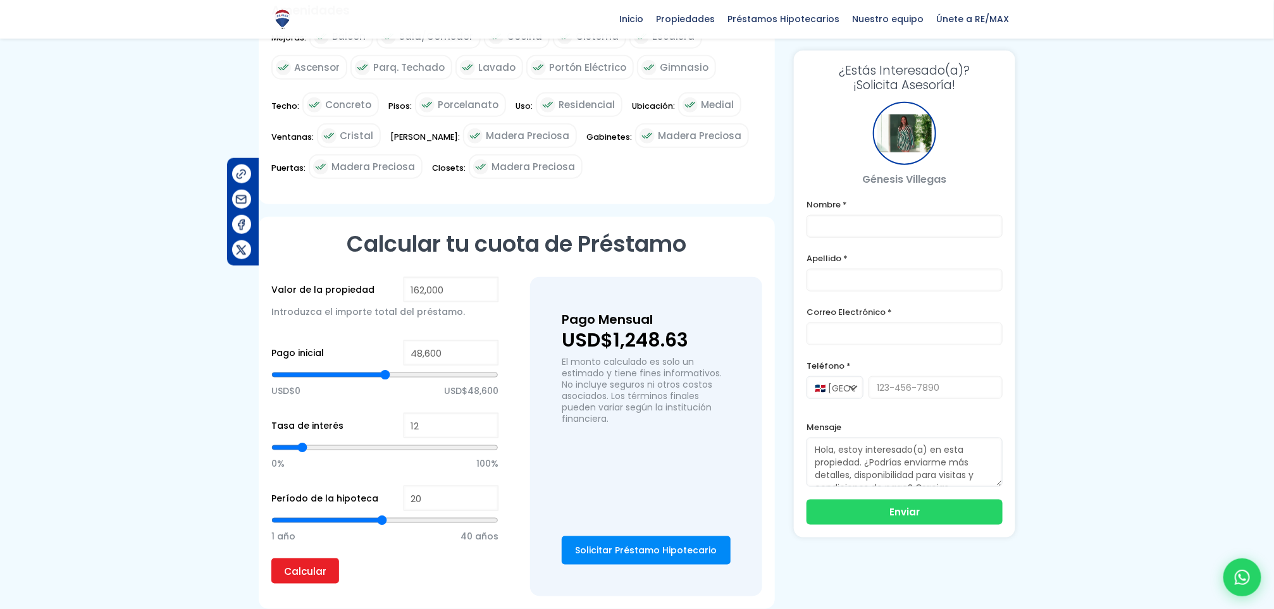
scroll to position [674, 0]
type input "81,758"
type input "81758"
type input "85,296"
type input "85296"
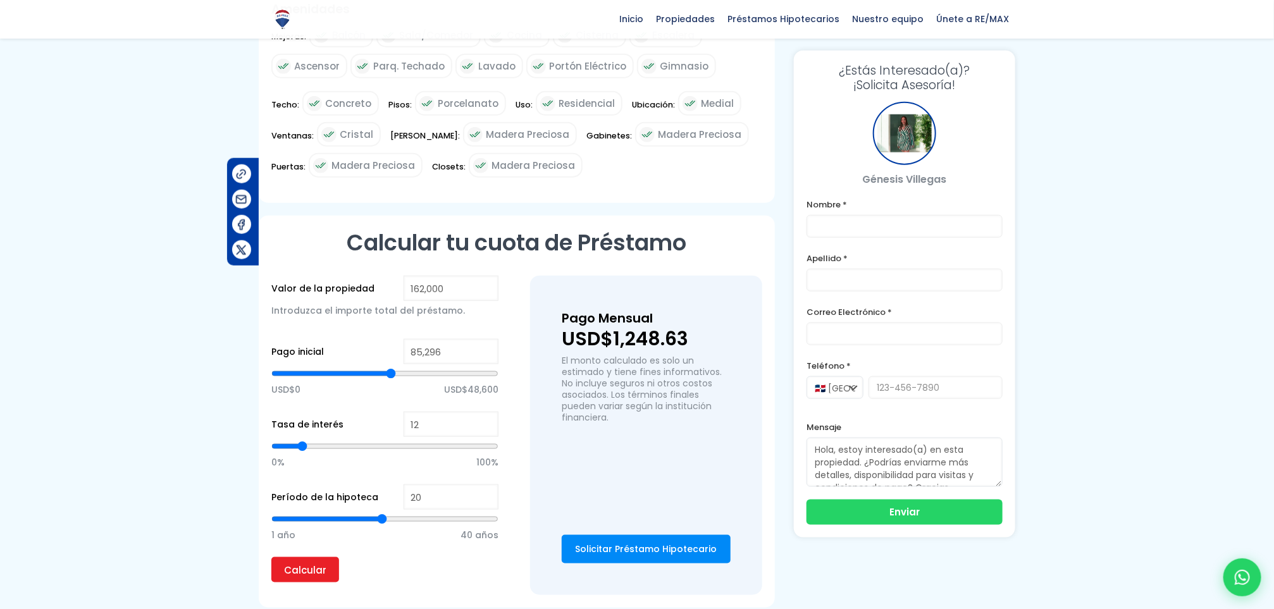
type input "91,666"
type input "91666"
type input "97,328"
type input "97328"
type input "103,698"
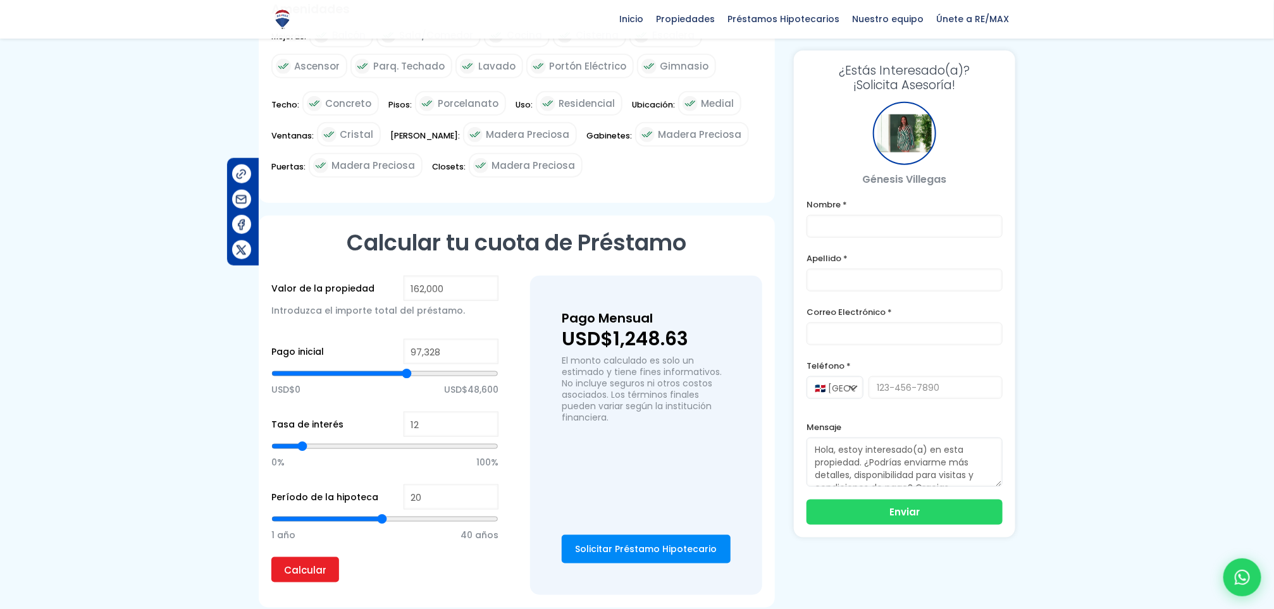
type input "103698"
type input "106,529"
type input "106529"
type input "110,776"
type input "110776"
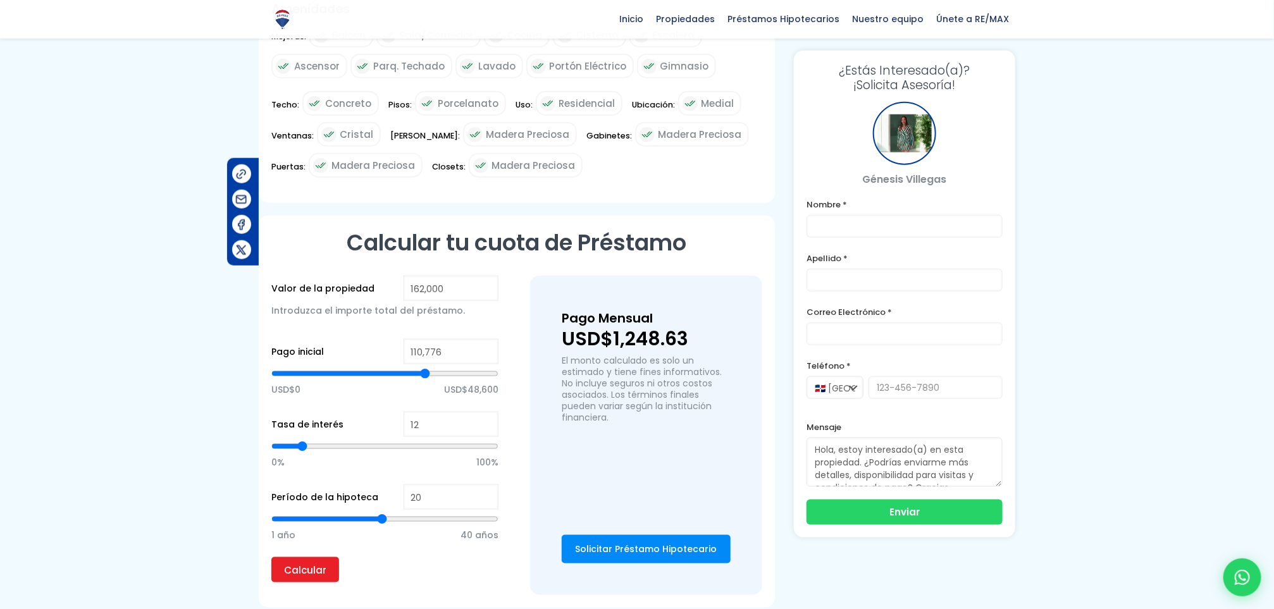
type input "111,484"
type input "111484"
type input "112,899"
type input "112899"
type input "113,607"
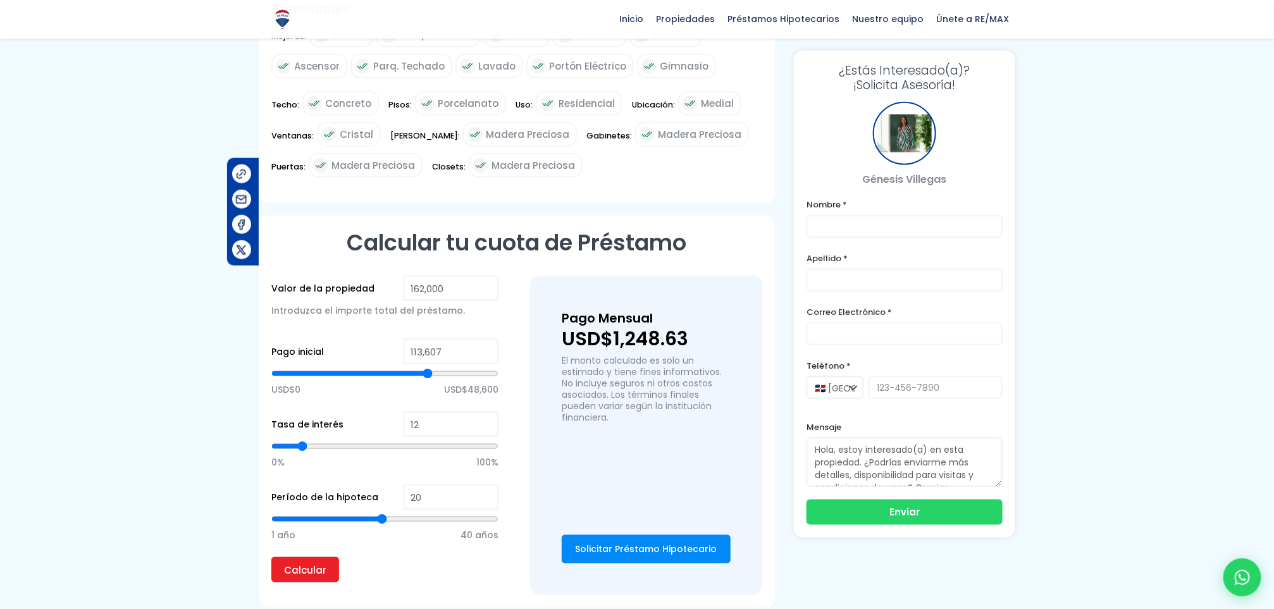
type input "113607"
type input "114,315"
type input "114315"
type input "115,022"
type input "115022"
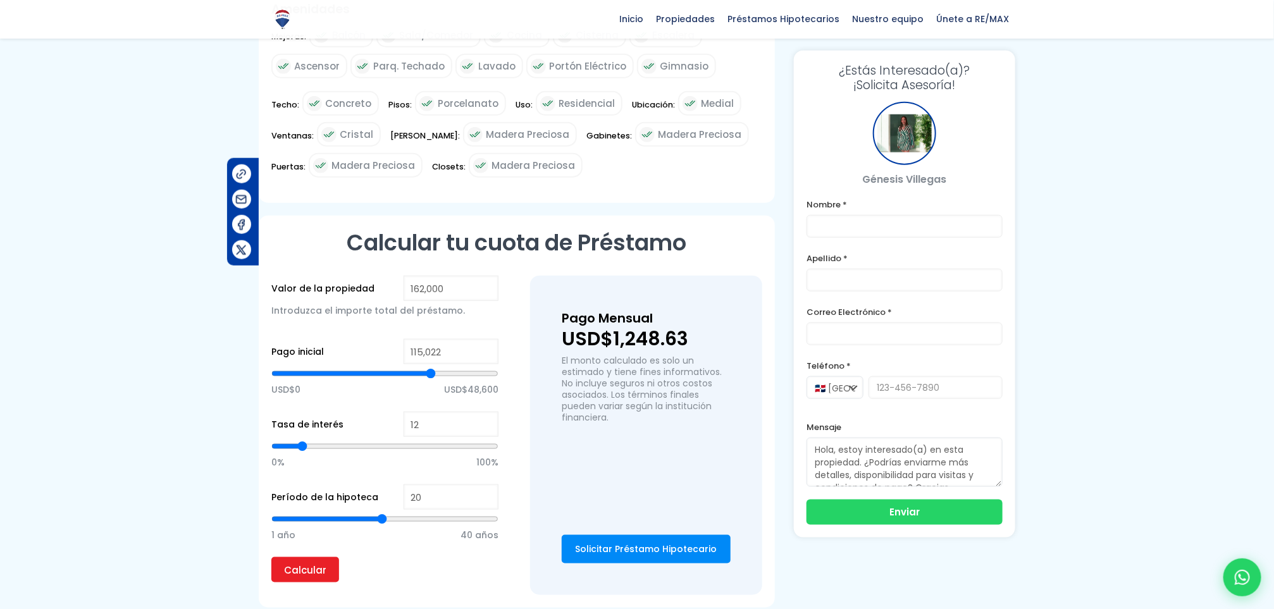
type input "115,730"
type input "115730"
type input "116,438"
type input "116438"
type input "117,146"
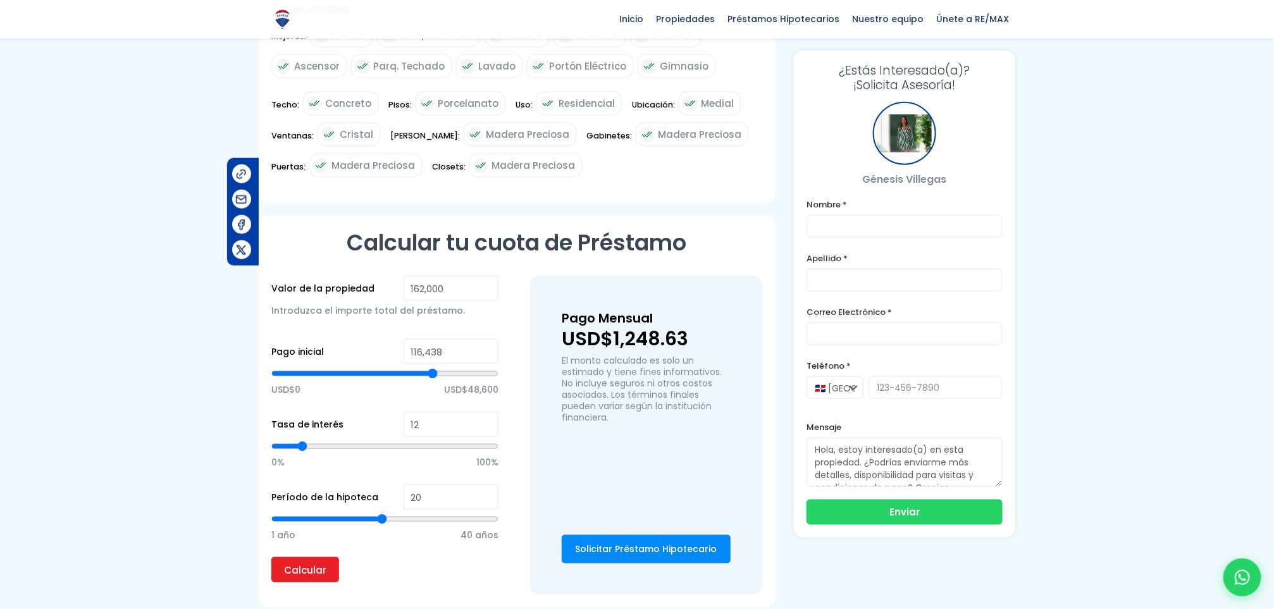
type input "117146"
type input "117,853"
type input "117853"
type input "118,561"
type input "118561"
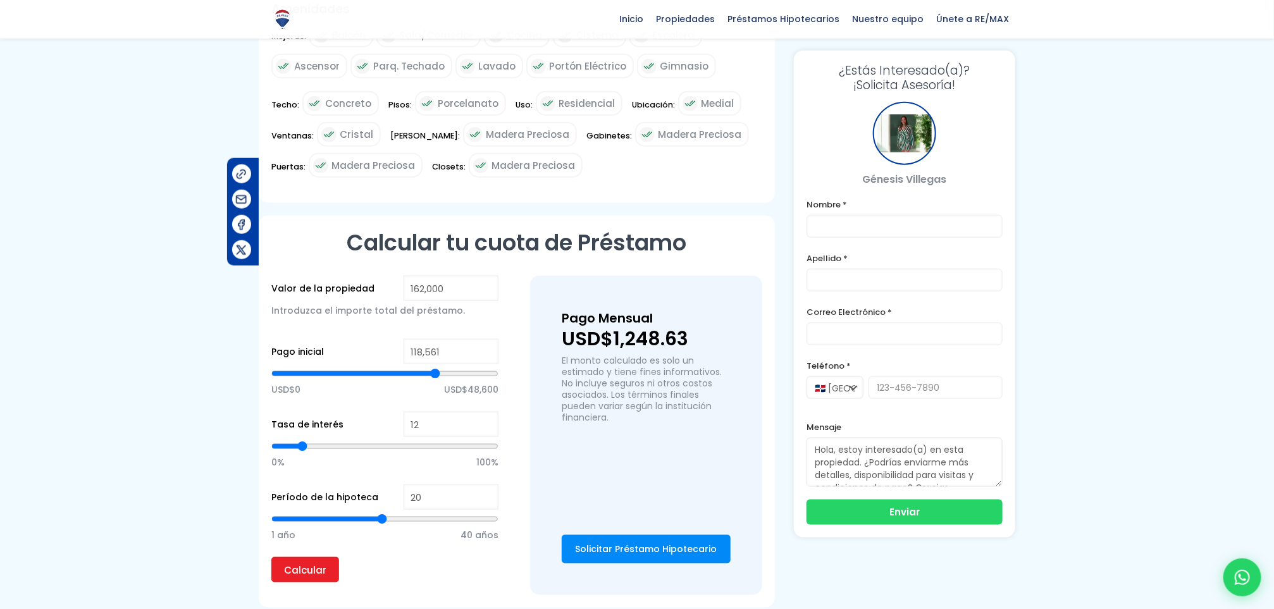
type input "119,269"
type input "119269"
type input "119,977"
type input "119977"
type input "120,684"
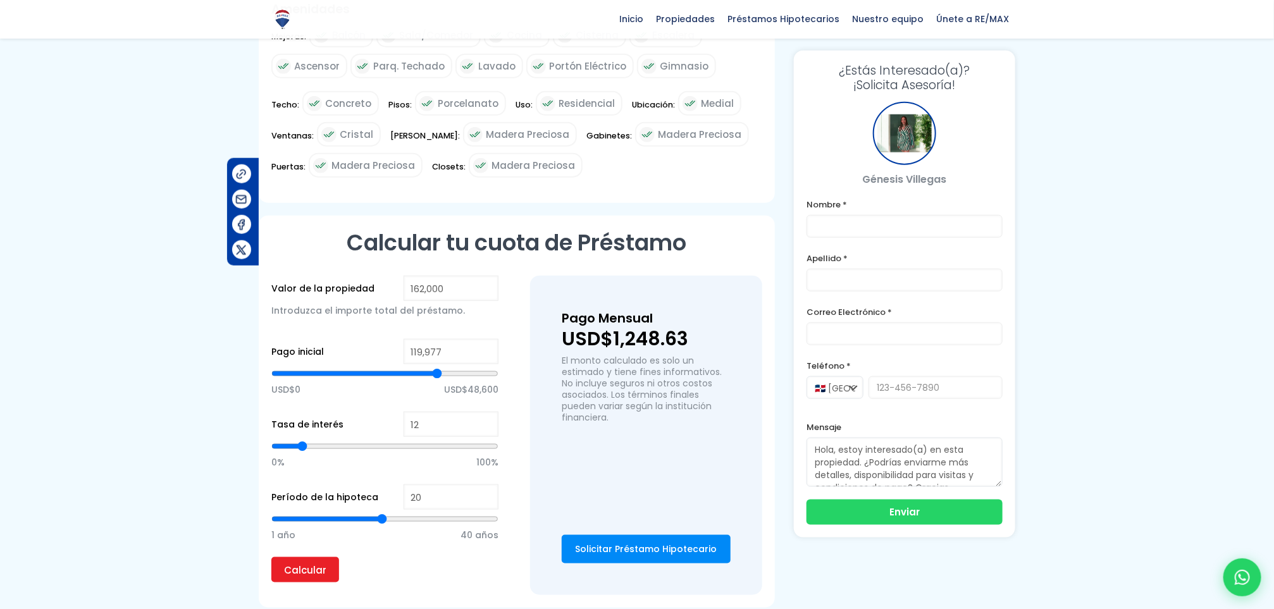
type input "120684"
type input "121,392"
type input "121392"
type input "122,100"
type input "122100"
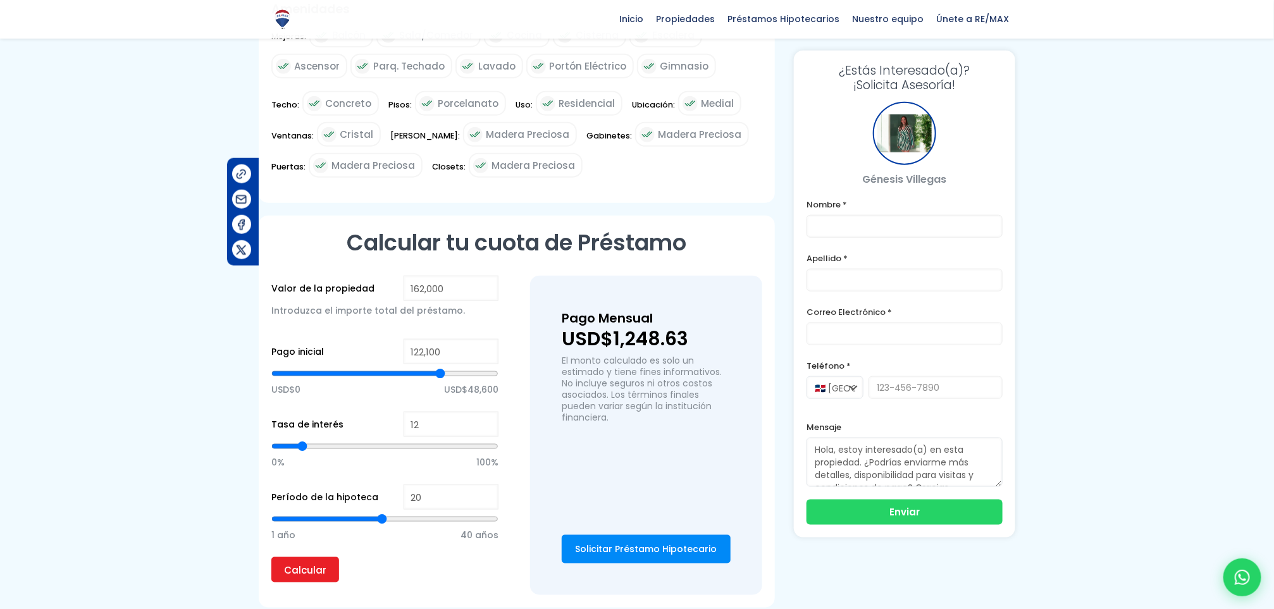
type input "122,808"
type input "122808"
type input "123,515"
type input "123515"
type input "124,223"
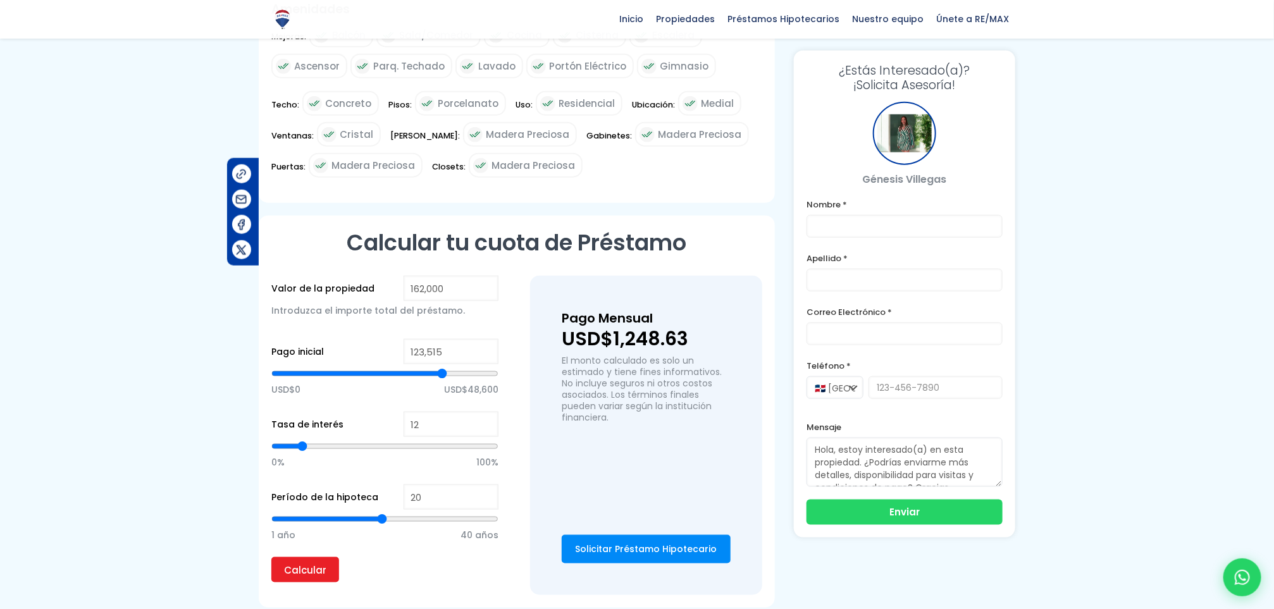
type input "124223"
type input "124,931"
type input "124931"
type input "125,639"
type input "125639"
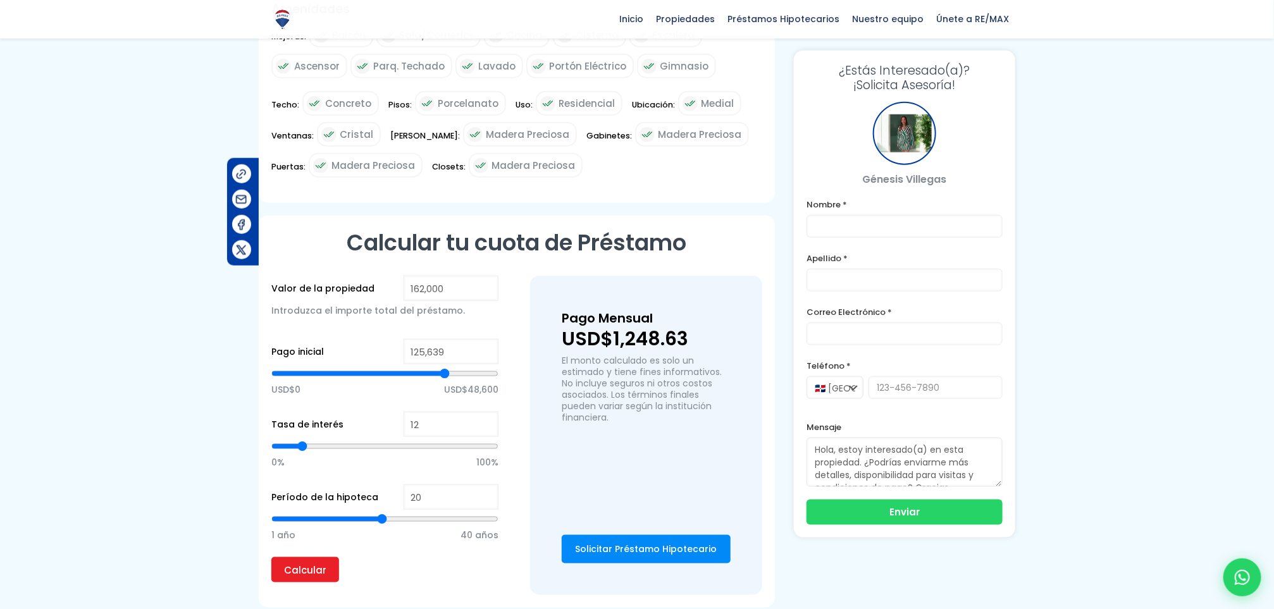
type input "124,931"
type input "124931"
type input "124,223"
type input "124223"
type input "123,515"
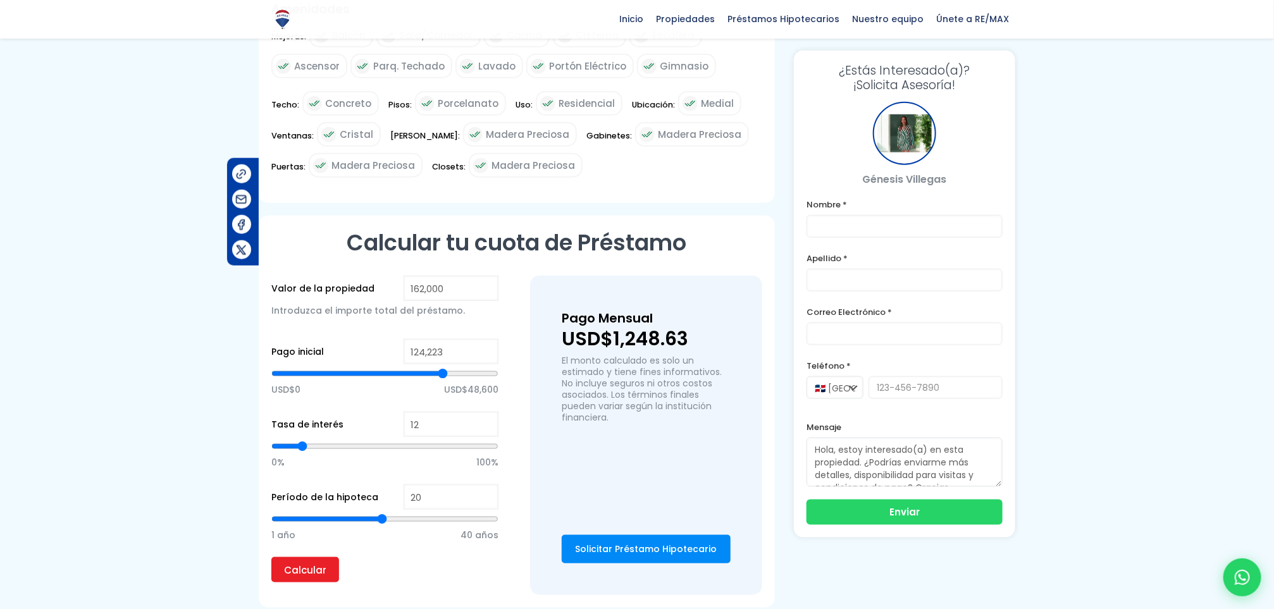
type input "123515"
type input "122,808"
type input "122808"
type input "122,100"
type input "122100"
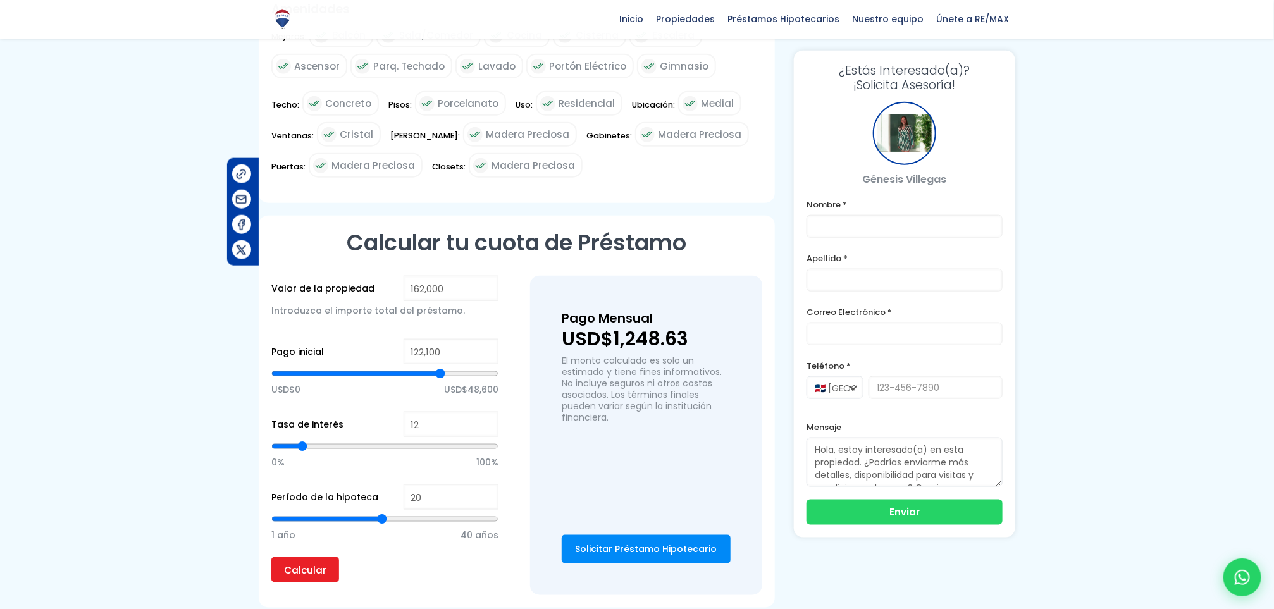
type input "121,392"
type input "121392"
type input "120,684"
type input "120684"
type input "119,977"
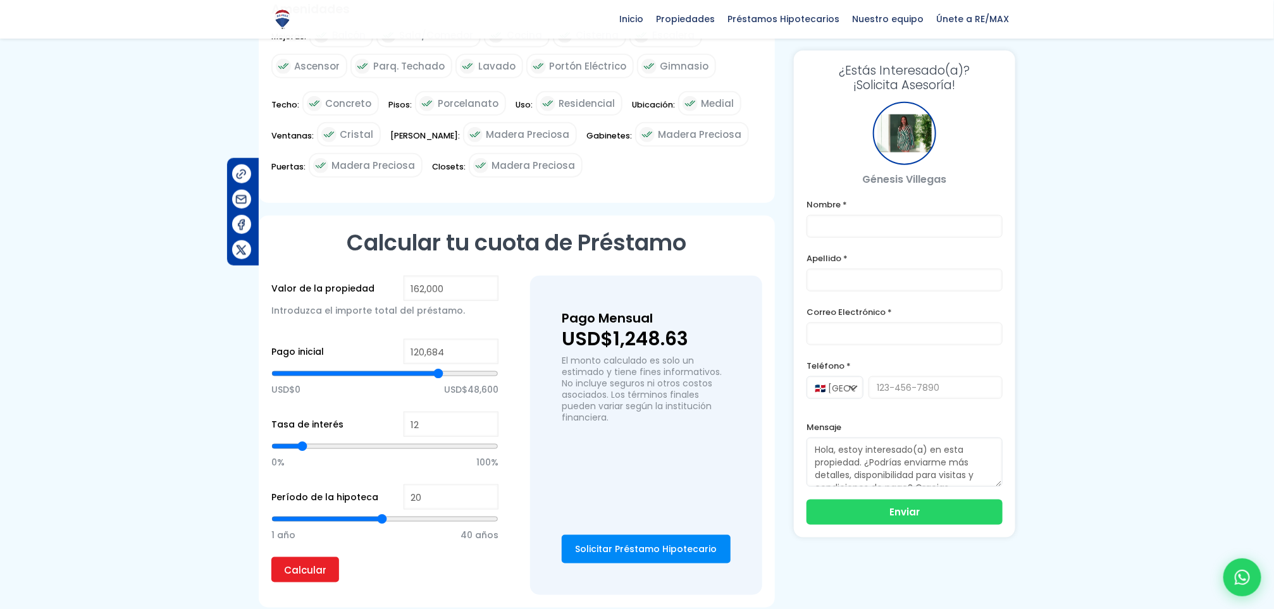
type input "119977"
type input "119,269"
type input "119269"
type input "118,561"
type input "118561"
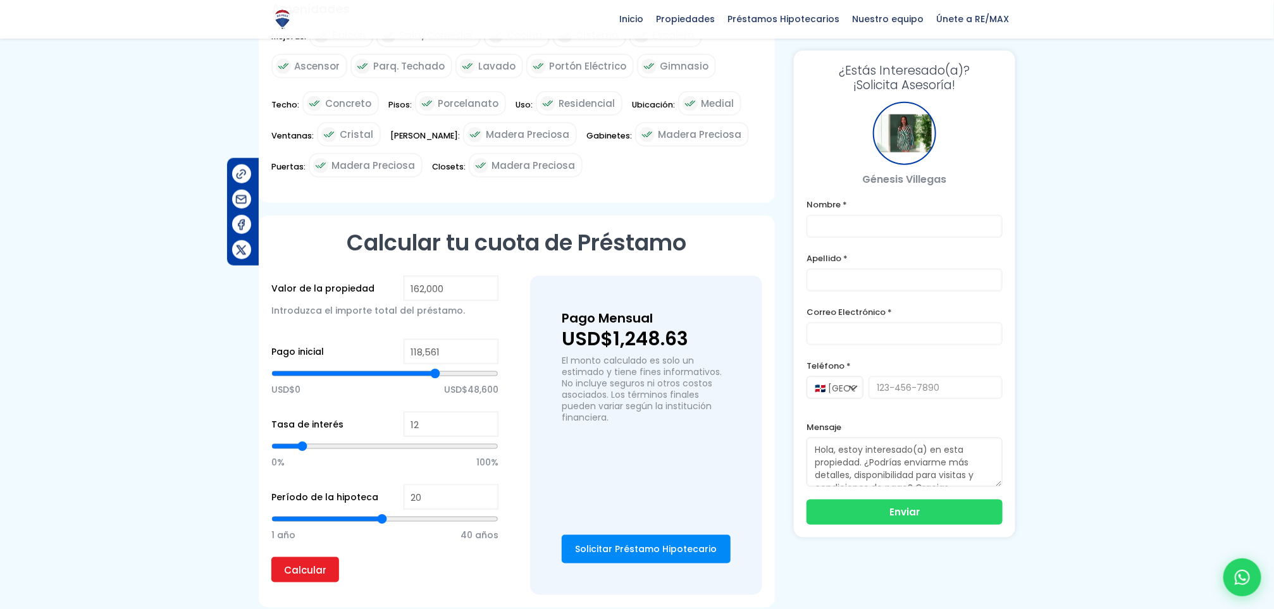
type input "117,853"
type input "117853"
type input "117,146"
type input "117146"
type input "116,438"
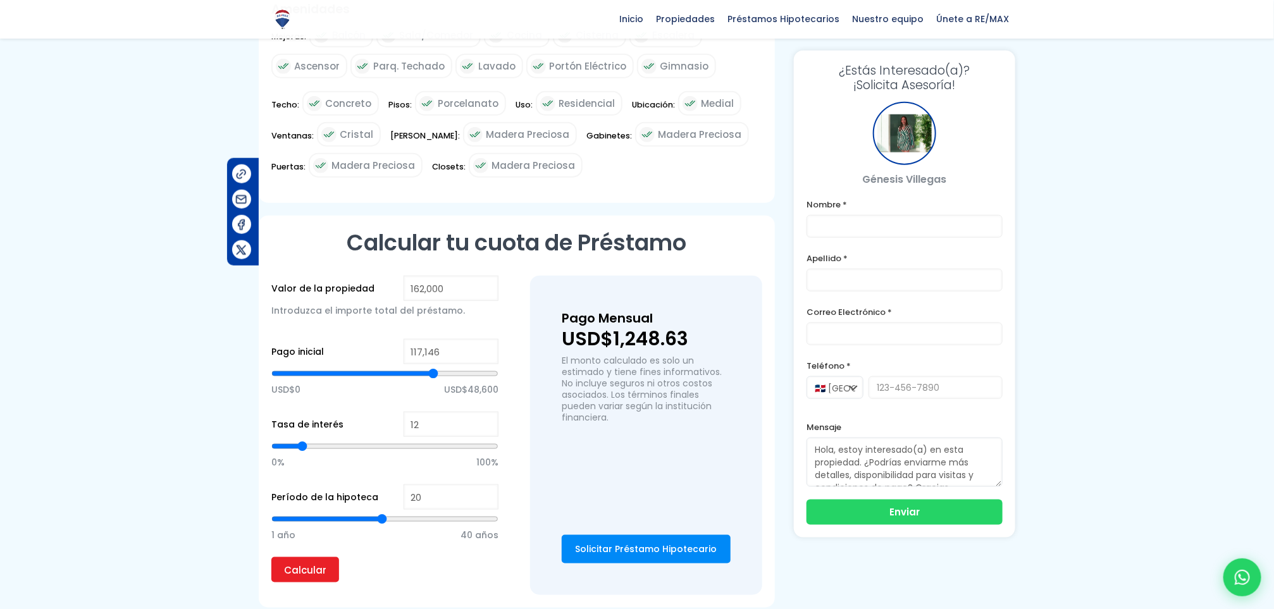
type input "116438"
type input "115,730"
type input "115730"
type input "115,022"
type input "115022"
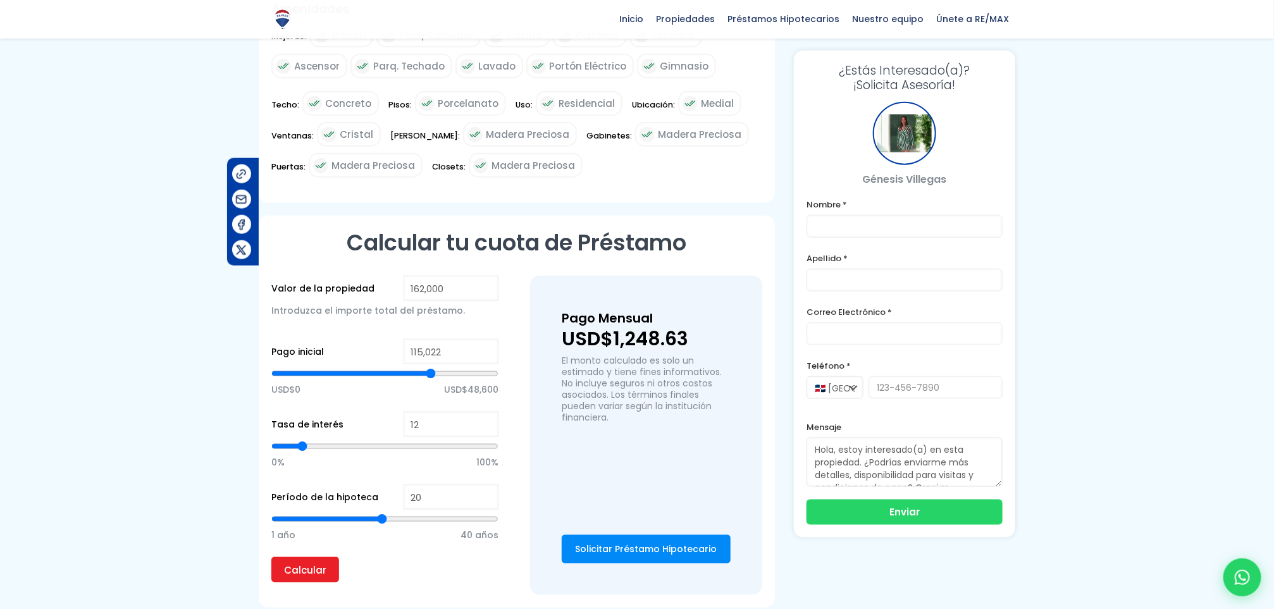
type input "114,315"
type input "114315"
type input "112,899"
type input "112899"
type input "112,191"
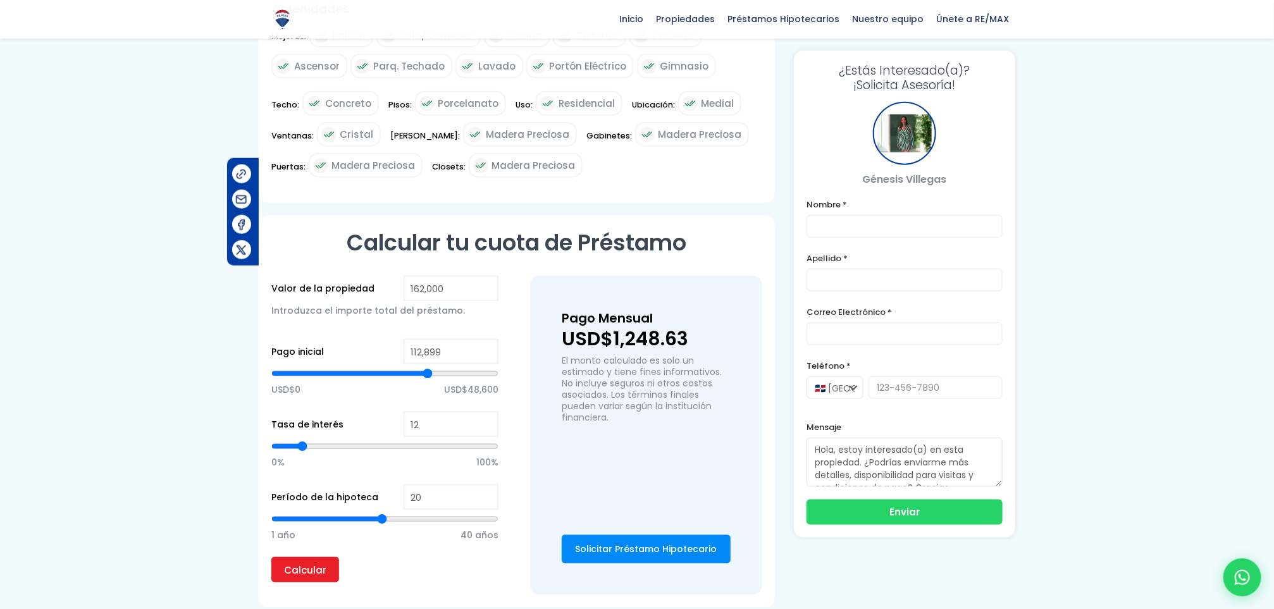
type input "112191"
type input "111,484"
type input "111484"
type input "110,776"
type input "110776"
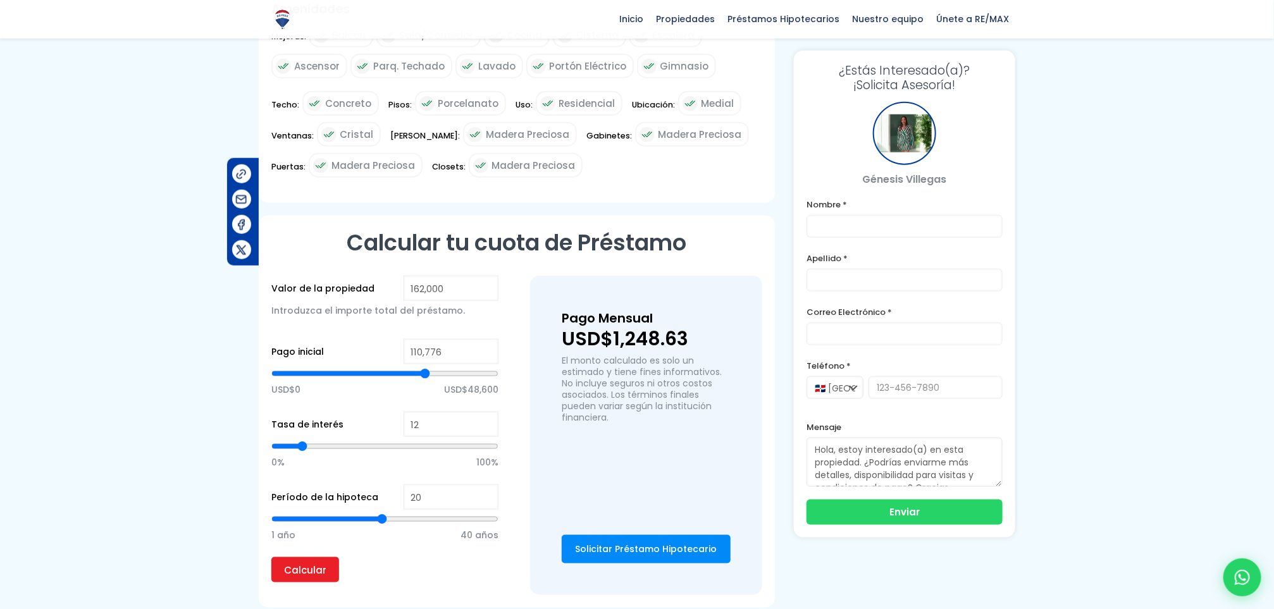
type input "110,068"
type input "110068"
type input "109,360"
type input "109360"
type input "108,652"
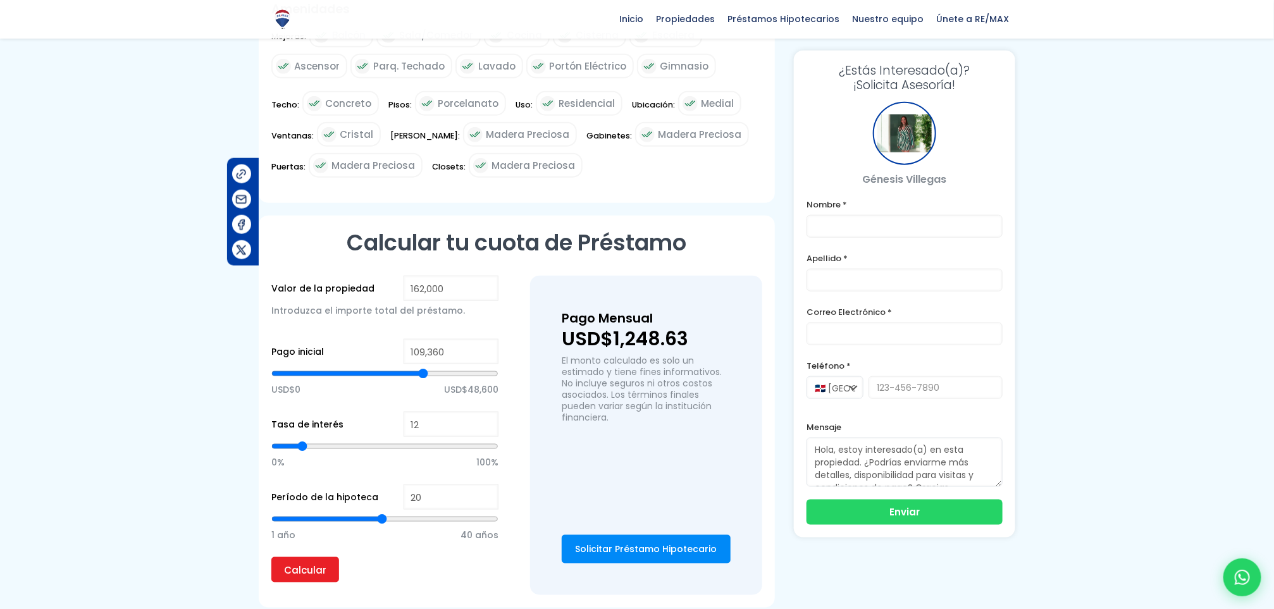
type input "108652"
type input "107,945"
type input "107945"
type input "107,237"
type input "107237"
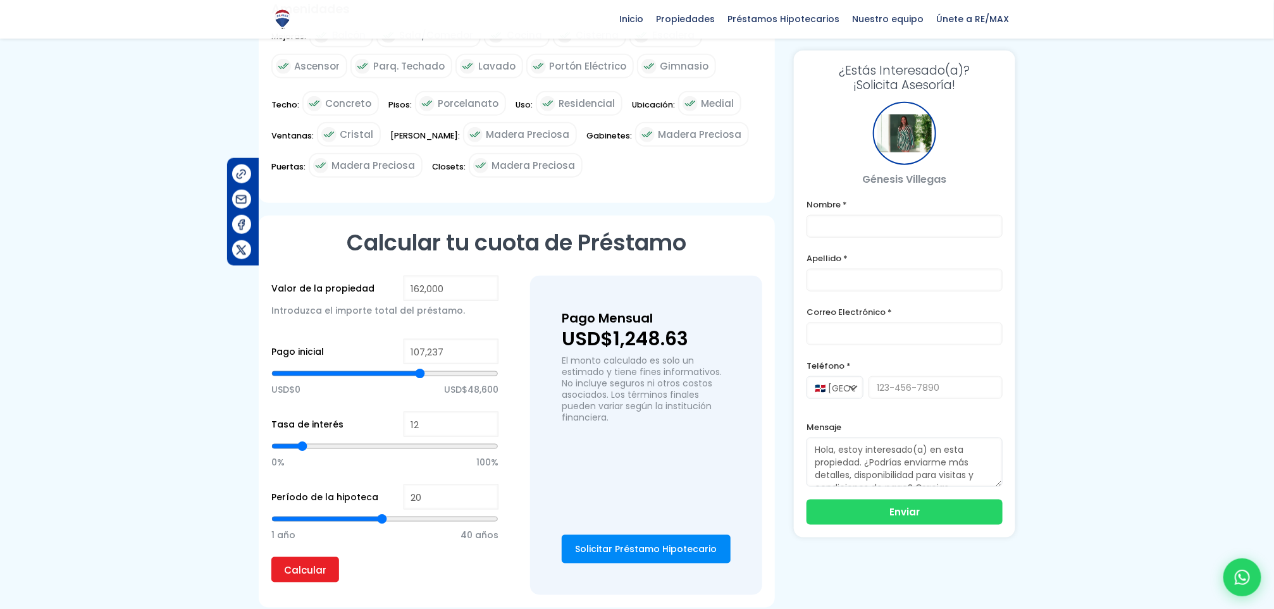
type input "106,529"
type input "106529"
type input "105,821"
type input "105821"
type input "105,114"
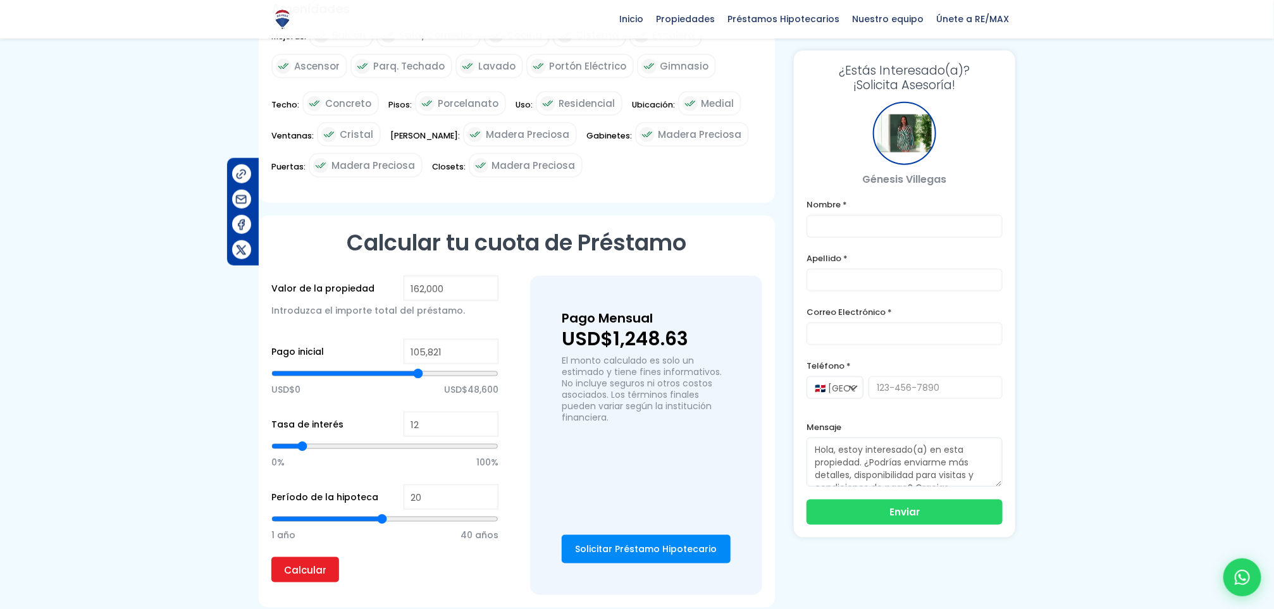
type input "105114"
type input "104,406"
type input "104406"
type input "103,698"
type input "103698"
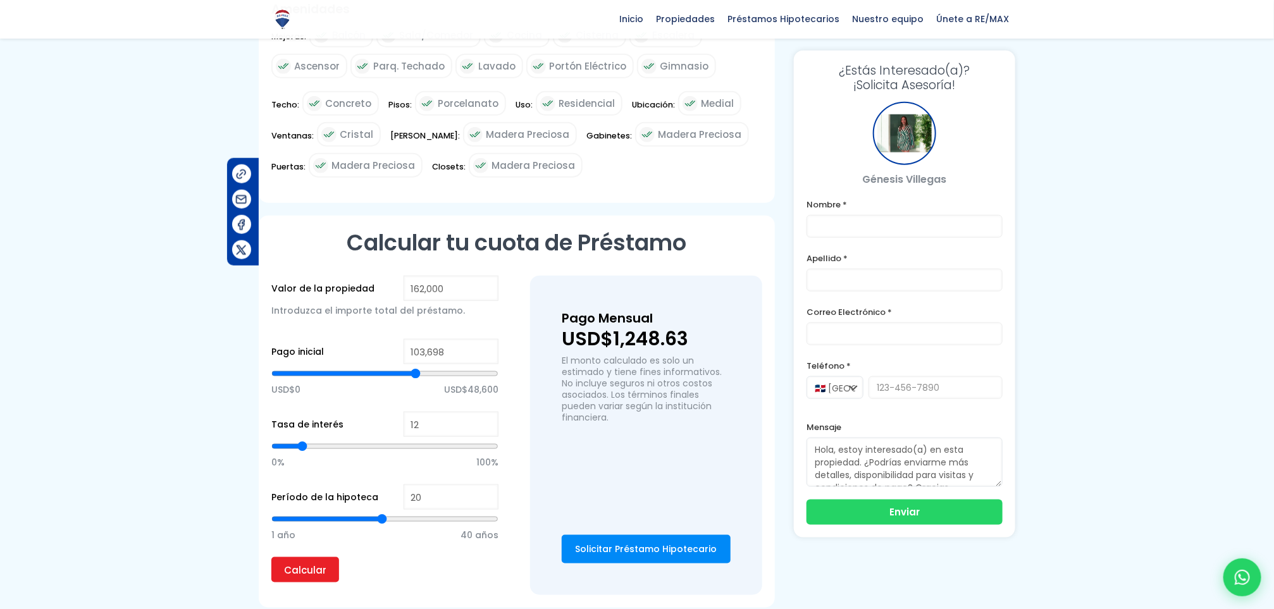
type input "102,990"
type input "102990"
type input "102,283"
type input "102283"
type input "101,575"
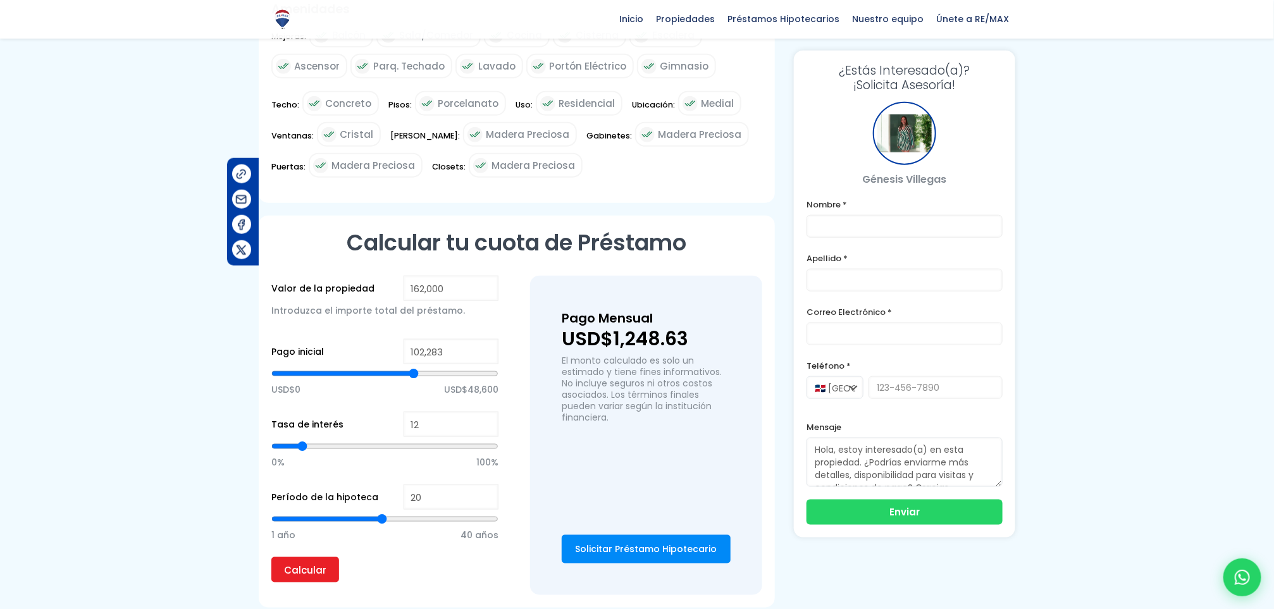
type input "101575"
type input "100,867"
drag, startPoint x: 386, startPoint y: 348, endPoint x: 412, endPoint y: 351, distance: 26.1
type input "100867"
click at [412, 368] on input "range" at bounding box center [384, 374] width 227 height 13
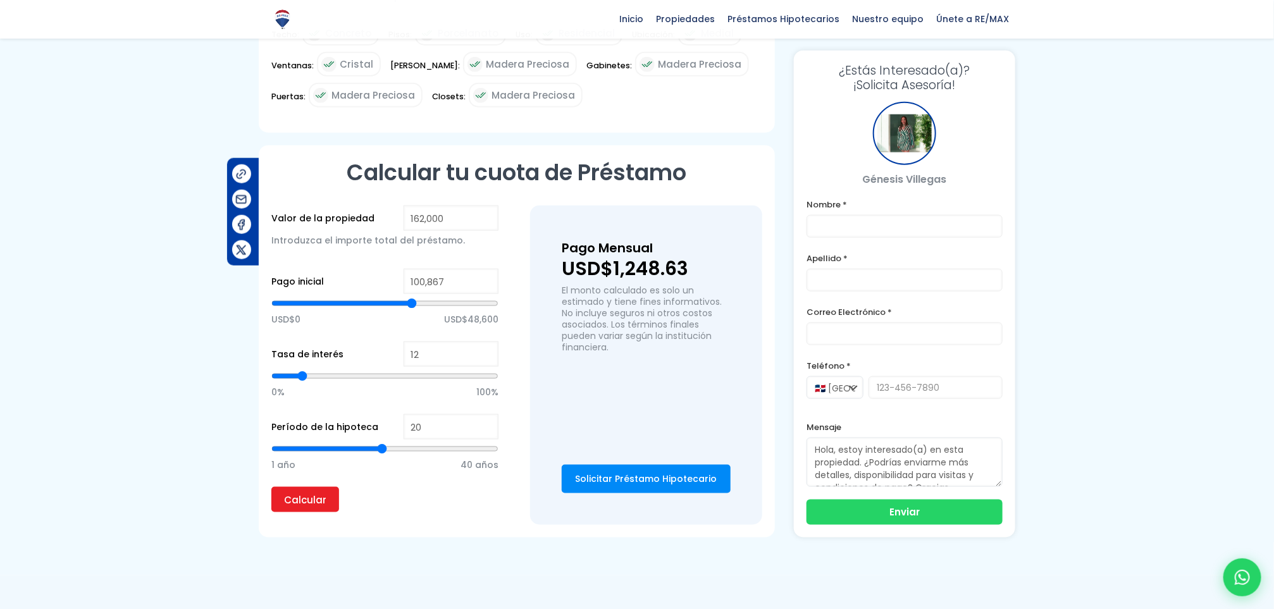
scroll to position [748, 0]
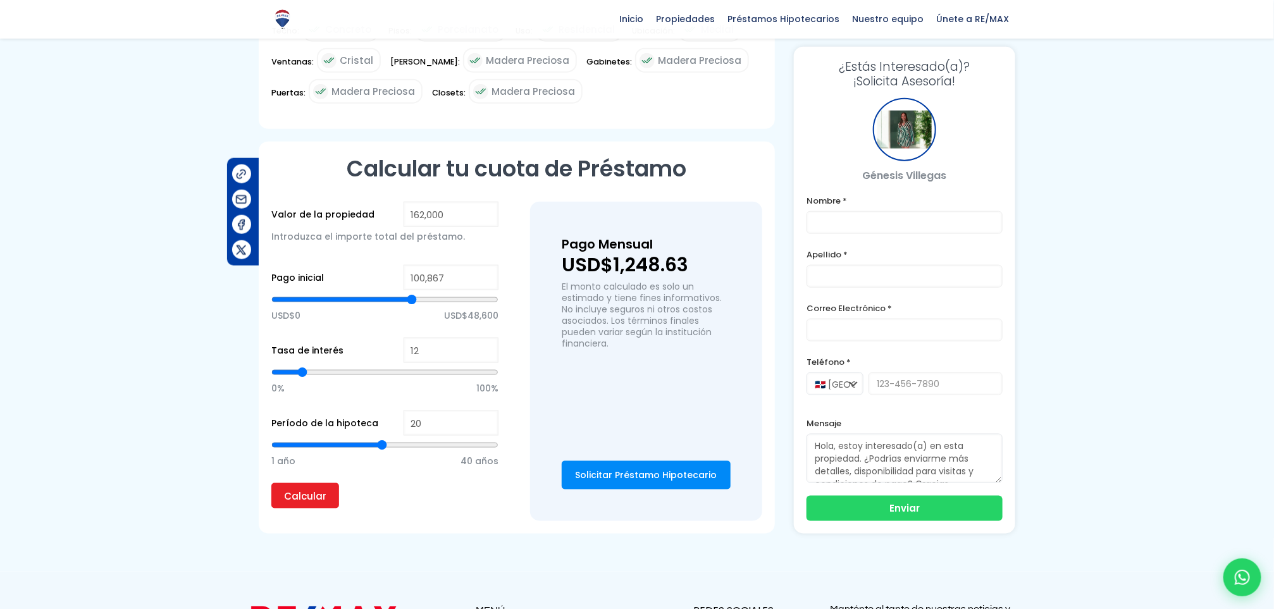
type input "18"
type input "17"
type input "16"
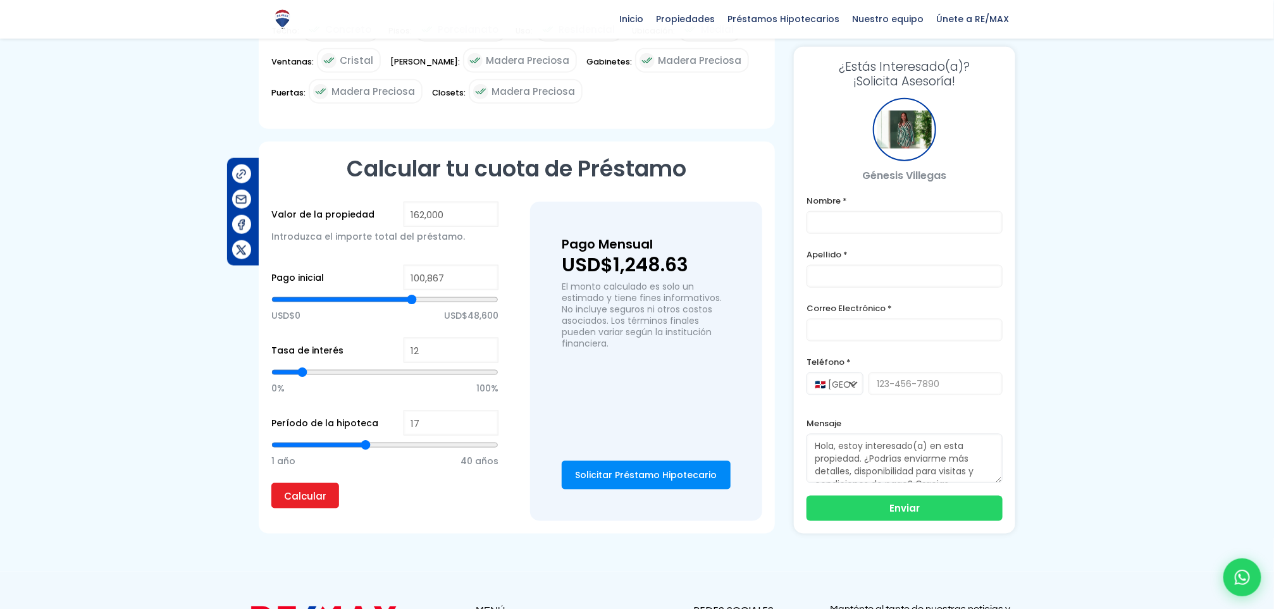
type input "16"
type input "15"
type input "14"
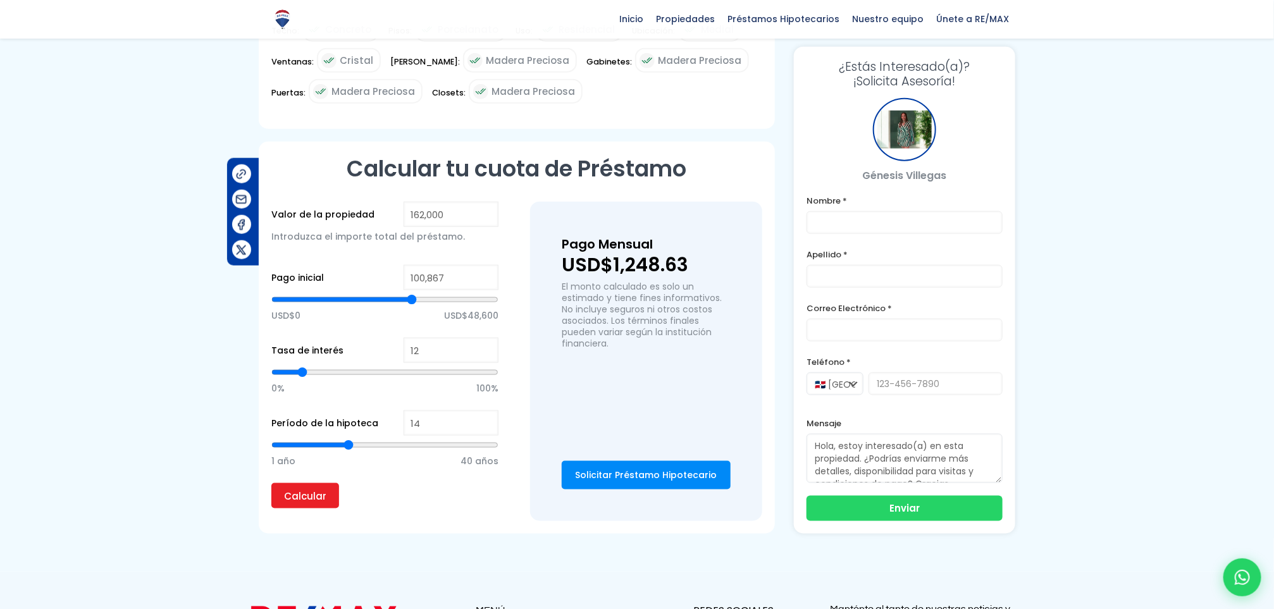
type input "15"
drag, startPoint x: 383, startPoint y: 422, endPoint x: 353, endPoint y: 430, distance: 31.3
type input "15"
click at [353, 439] on input "range" at bounding box center [384, 445] width 227 height 13
click at [292, 483] on input "Calcular" at bounding box center [305, 495] width 68 height 25
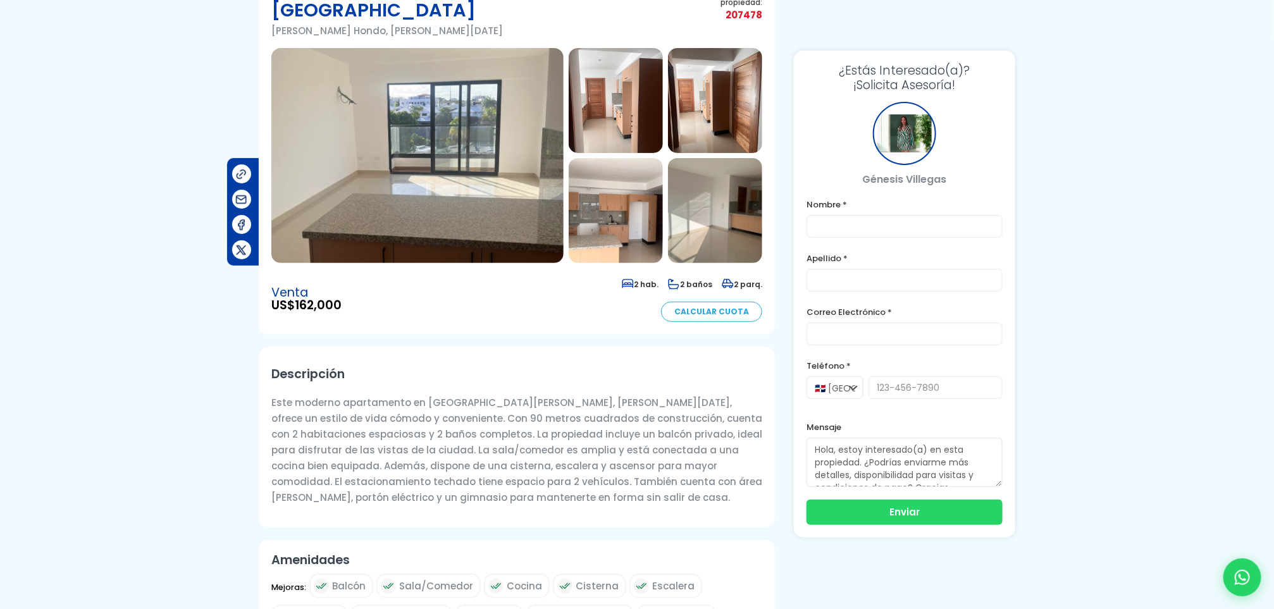
scroll to position [0, 0]
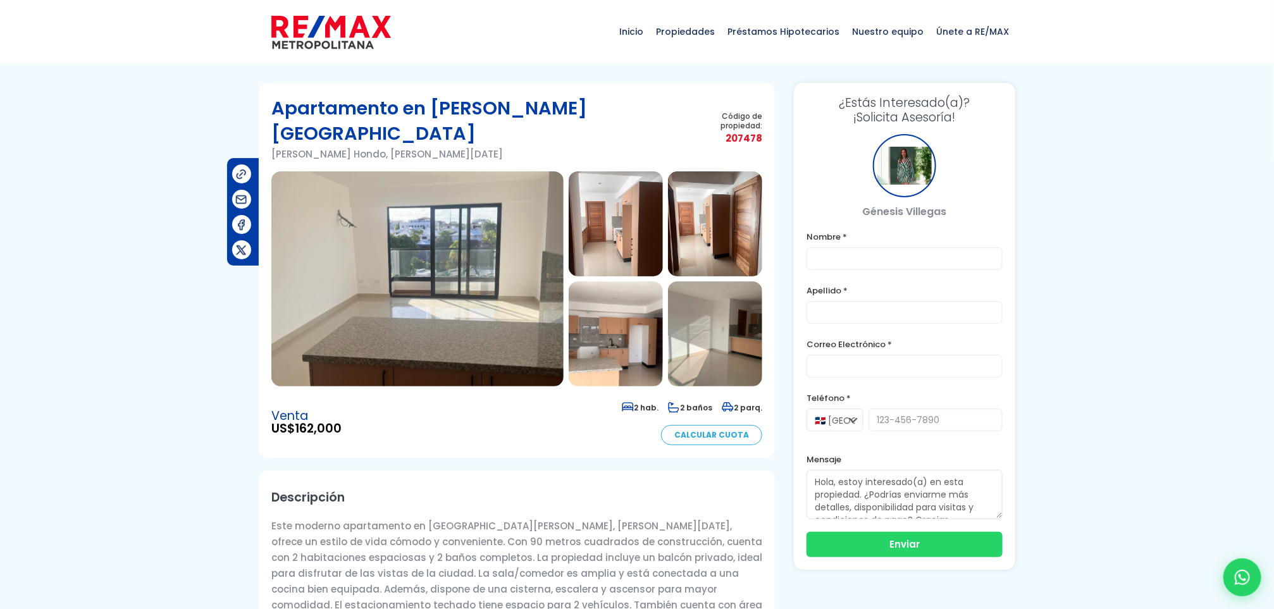
click at [488, 260] on img at bounding box center [417, 278] width 292 height 215
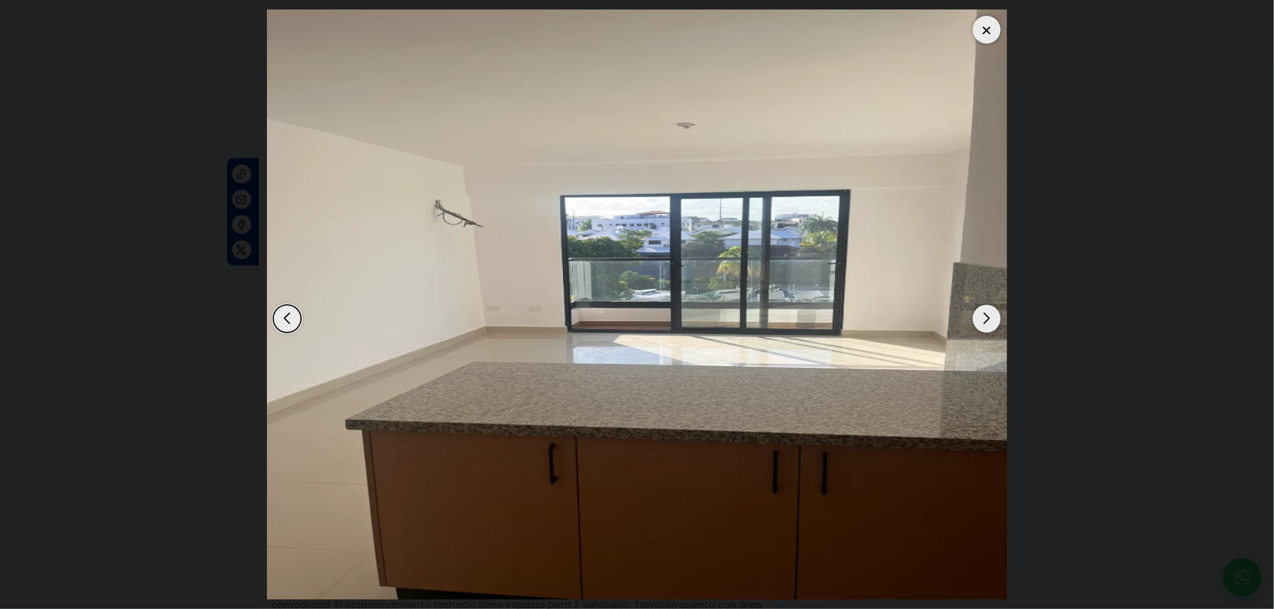
click at [980, 316] on div "Next slide" at bounding box center [987, 319] width 28 height 28
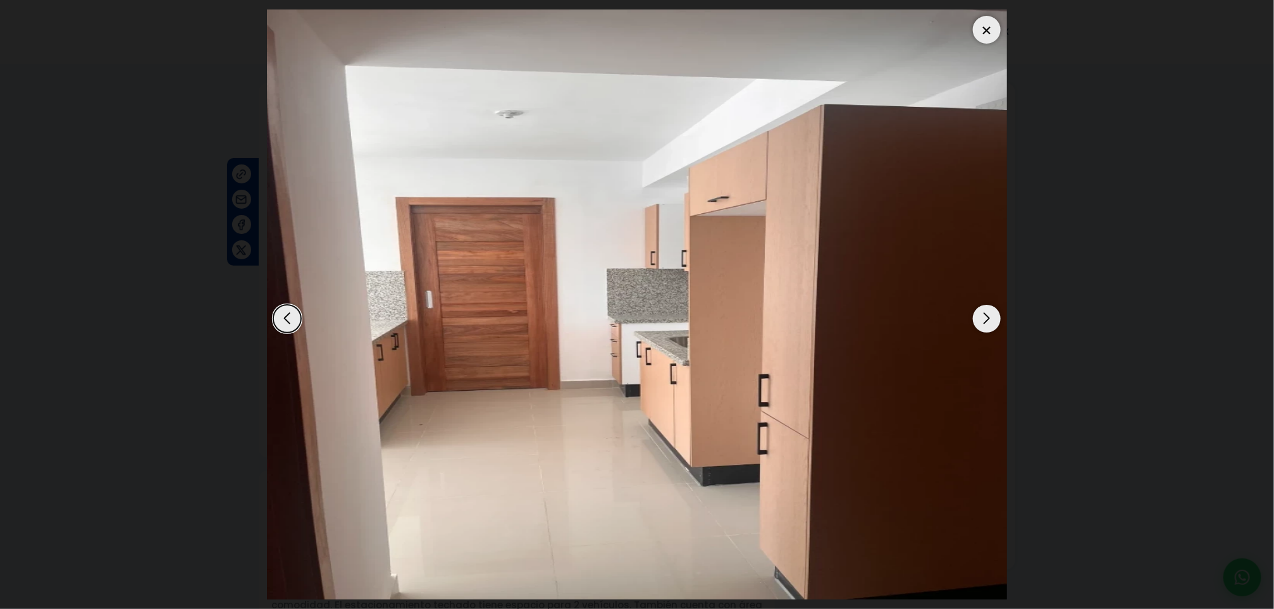
click at [980, 316] on div "Next slide" at bounding box center [987, 319] width 28 height 28
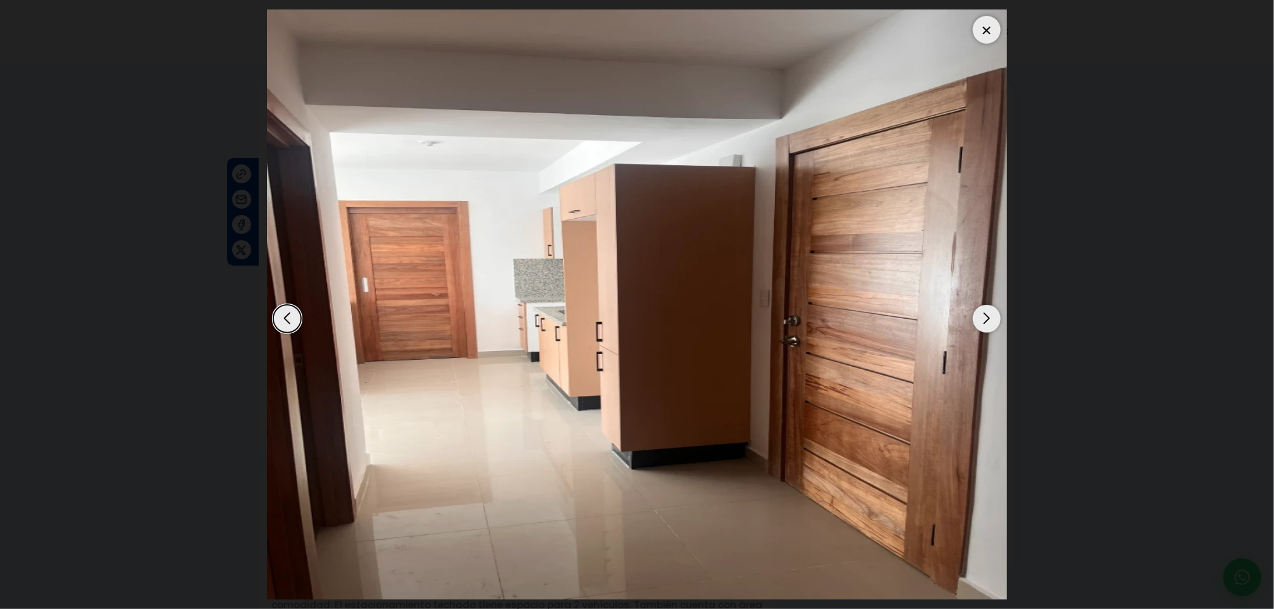
click at [980, 316] on div "Next slide" at bounding box center [987, 319] width 28 height 28
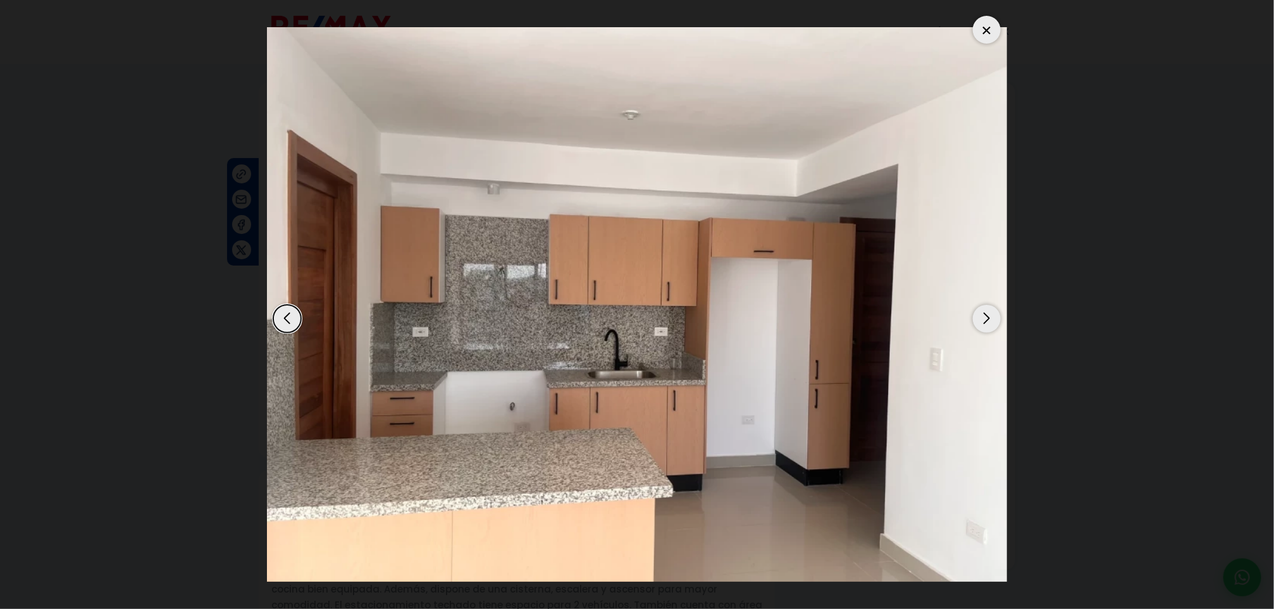
click at [980, 316] on div "Next slide" at bounding box center [987, 319] width 28 height 28
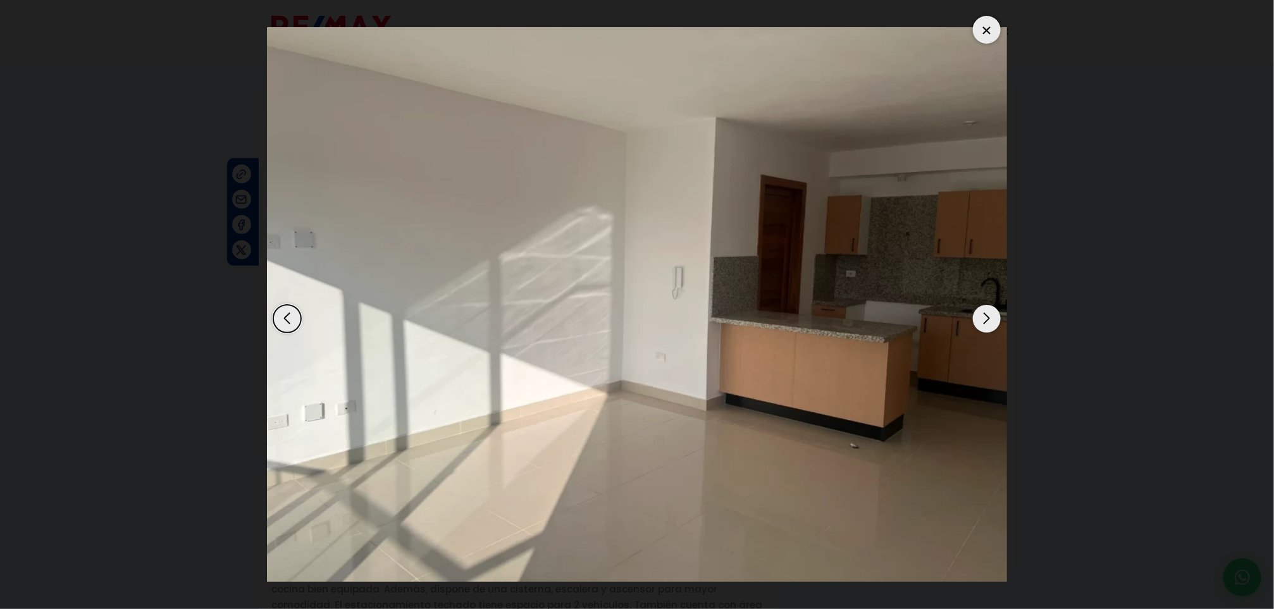
click at [980, 316] on div "Next slide" at bounding box center [987, 319] width 28 height 28
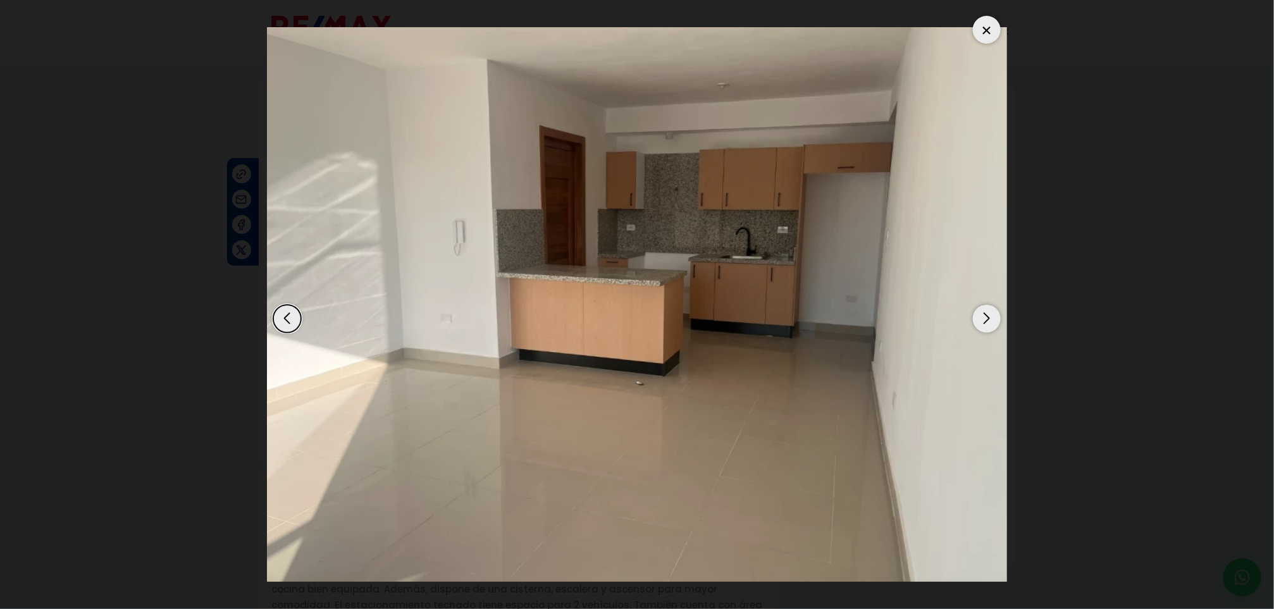
click at [980, 316] on div "Next slide" at bounding box center [987, 319] width 28 height 28
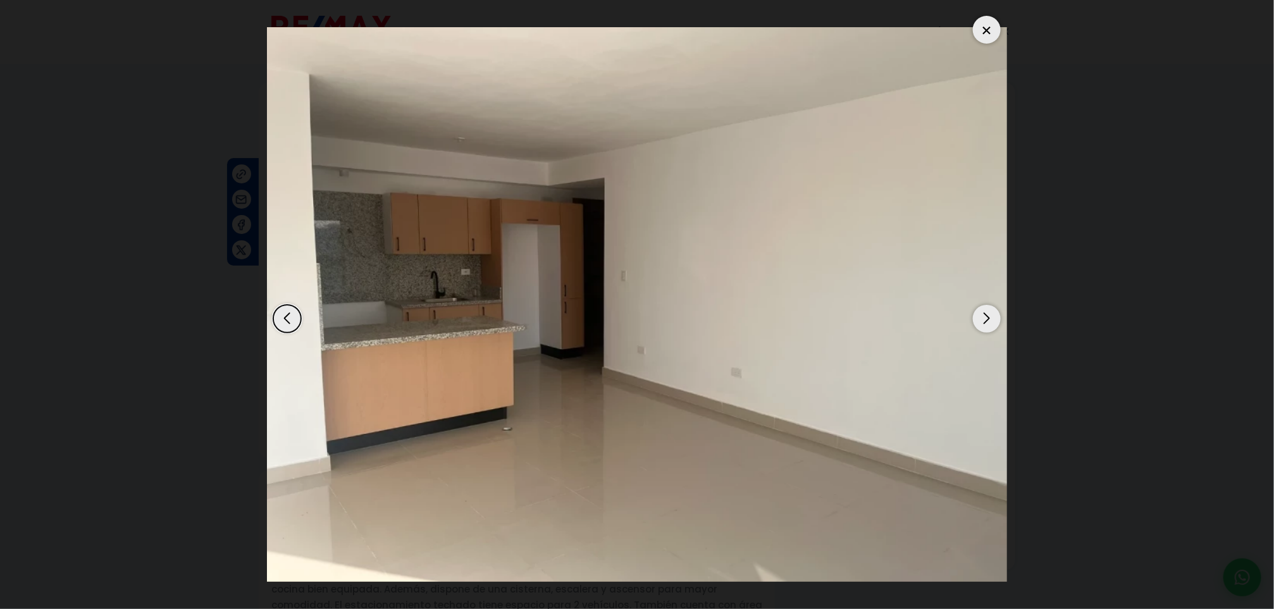
click at [980, 316] on div "Next slide" at bounding box center [987, 319] width 28 height 28
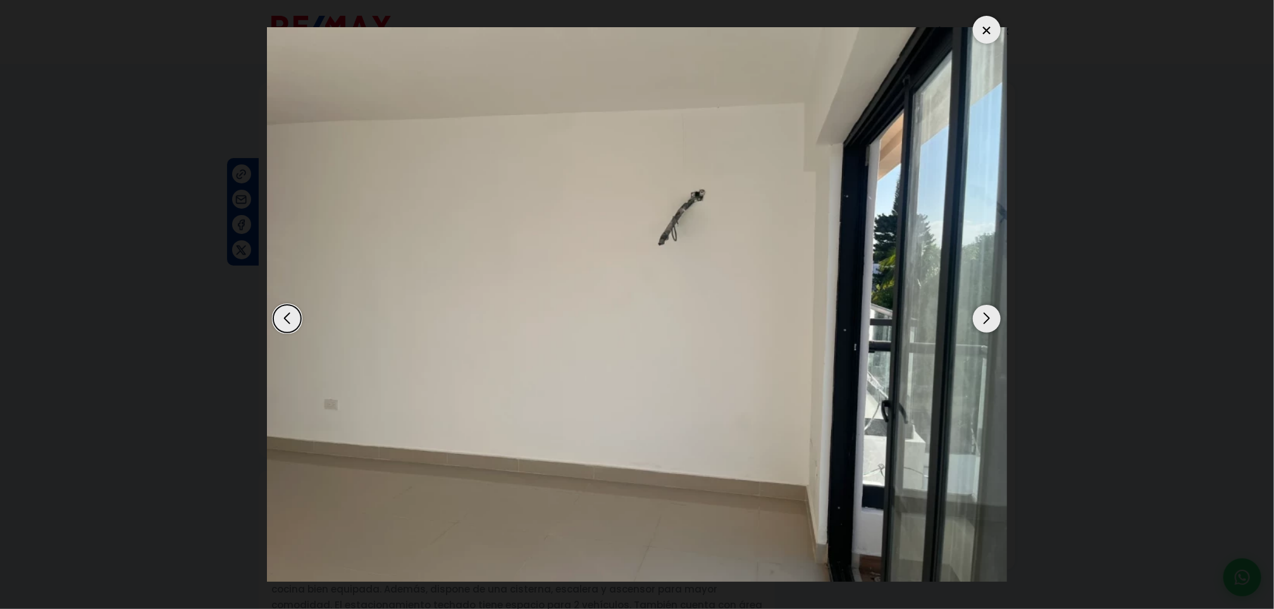
click at [1017, 266] on dialog at bounding box center [637, 304] width 759 height 609
click at [985, 28] on div at bounding box center [987, 30] width 28 height 28
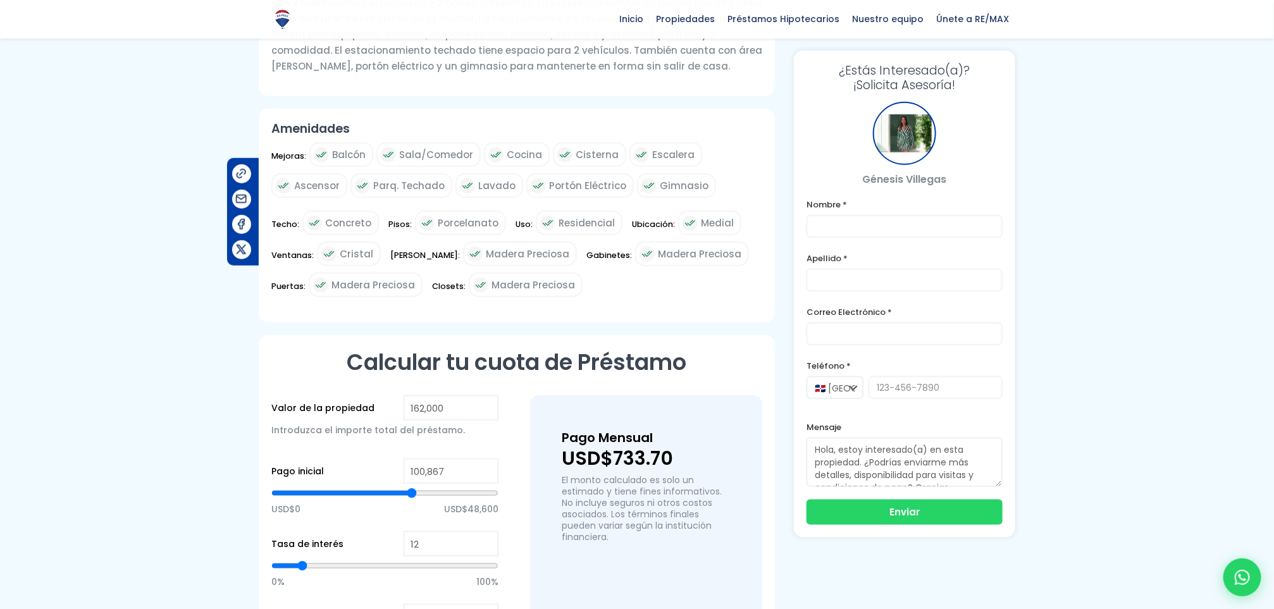
scroll to position [721, 0]
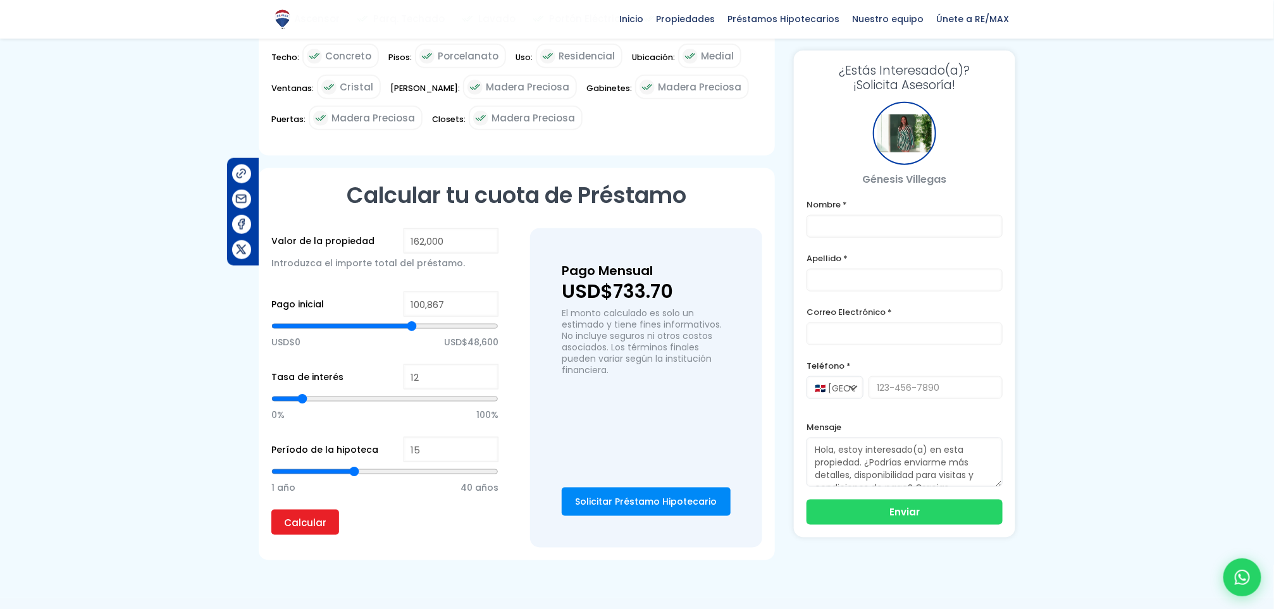
type input "16"
type input "17"
type input "18"
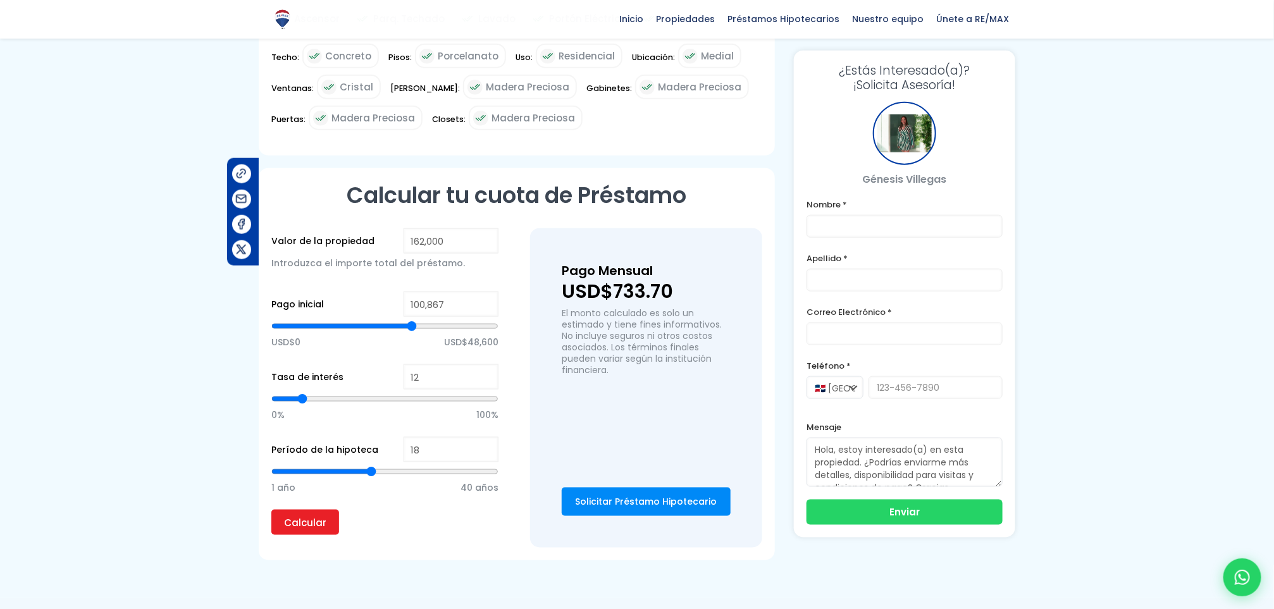
drag, startPoint x: 354, startPoint y: 441, endPoint x: 372, endPoint y: 445, distance: 18.7
type input "18"
click at [372, 466] on input "range" at bounding box center [384, 472] width 227 height 13
type input "19"
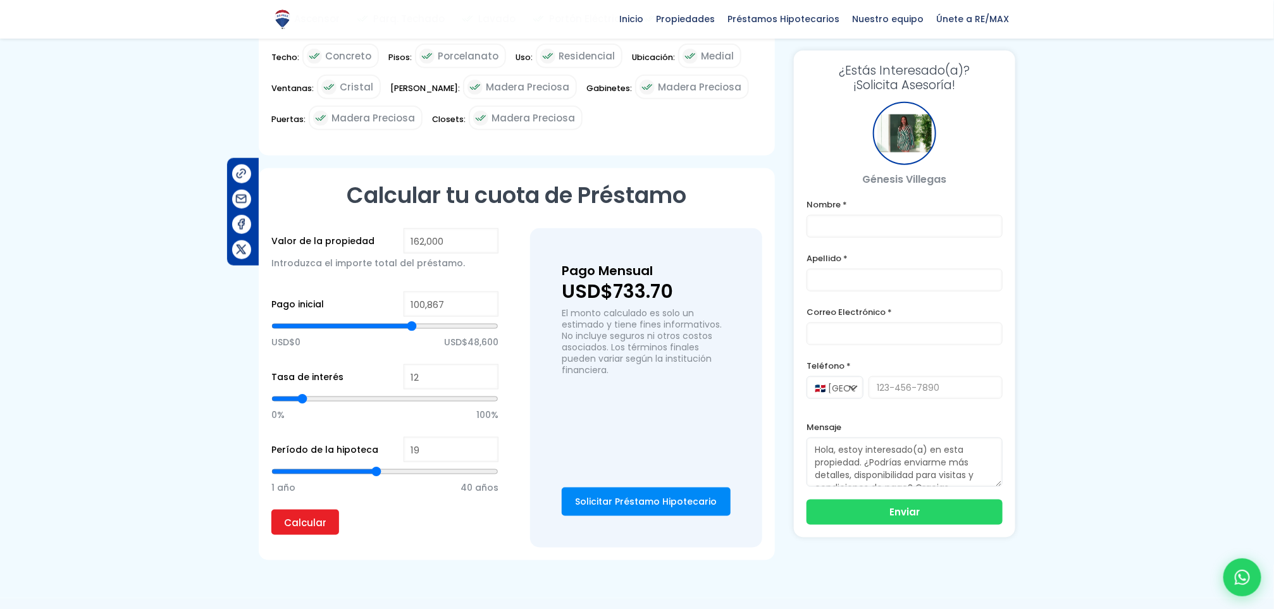
type input "20"
type input "21"
drag, startPoint x: 372, startPoint y: 445, endPoint x: 386, endPoint y: 446, distance: 14.0
type input "21"
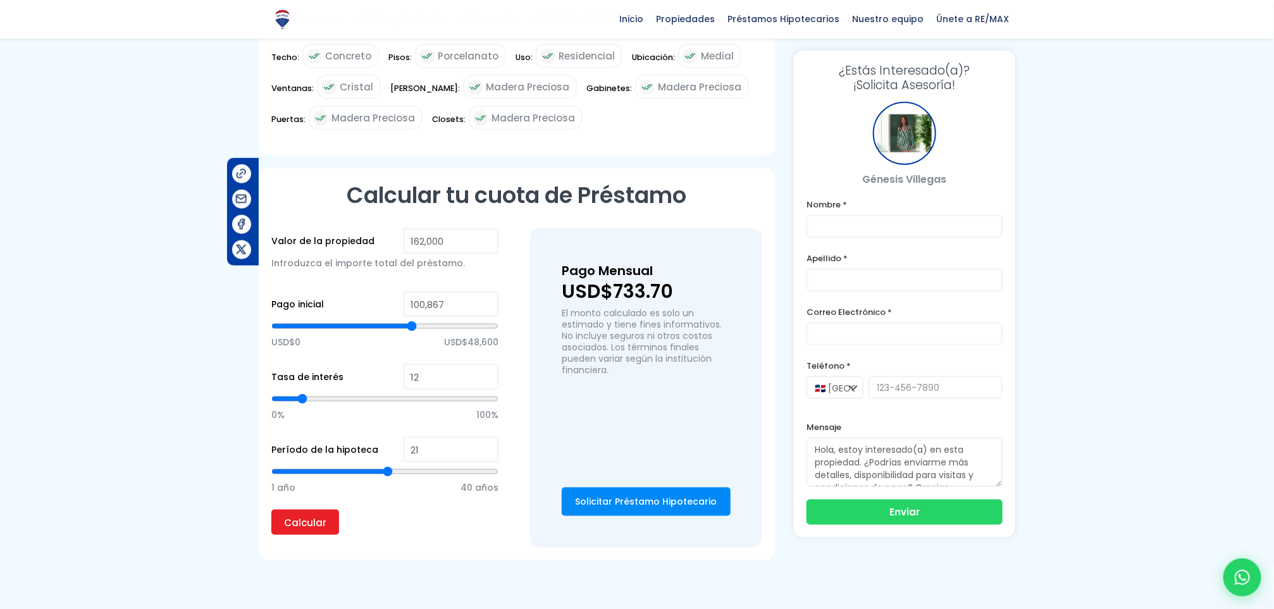
click at [386, 466] on input "range" at bounding box center [384, 472] width 227 height 13
click at [304, 510] on input "Calcular" at bounding box center [305, 522] width 68 height 25
type input "20"
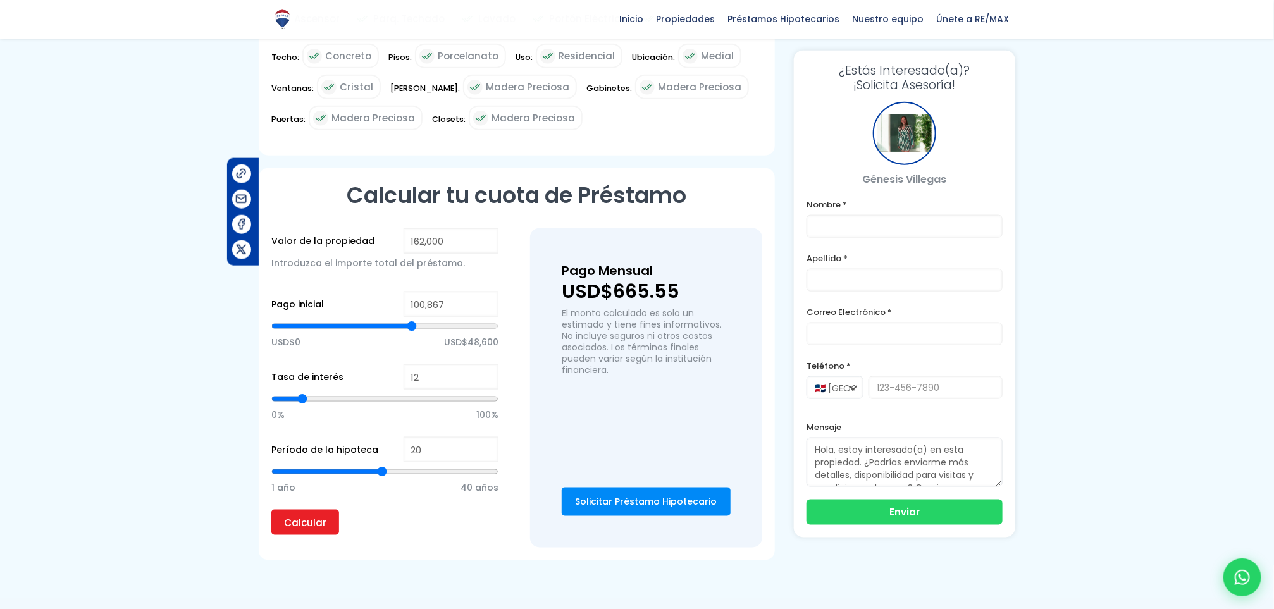
click at [383, 466] on input "range" at bounding box center [384, 472] width 227 height 13
click at [321, 510] on input "Calcular" at bounding box center [305, 522] width 68 height 25
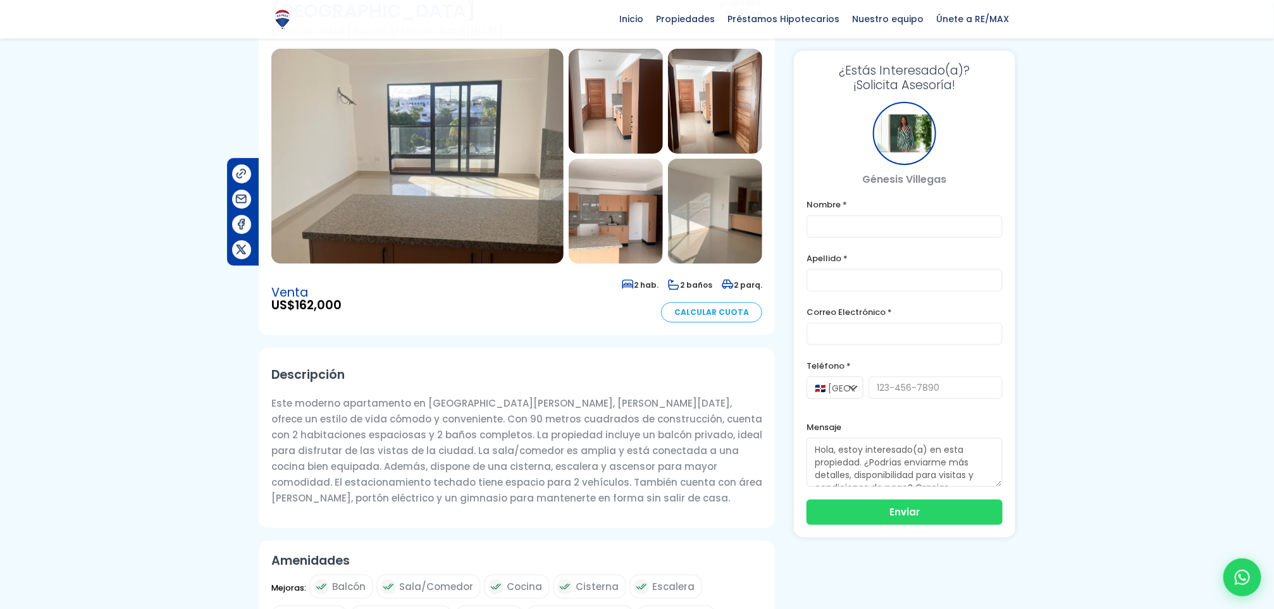
scroll to position [0, 0]
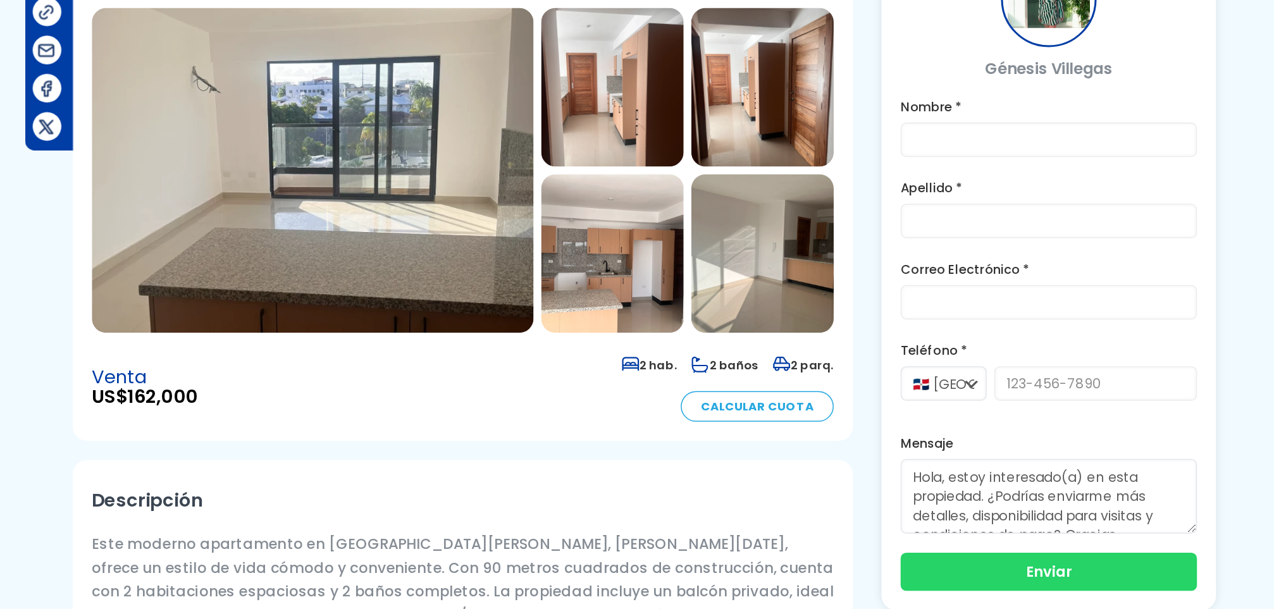
click at [693, 425] on link "Calcular Cuota" at bounding box center [711, 435] width 101 height 20
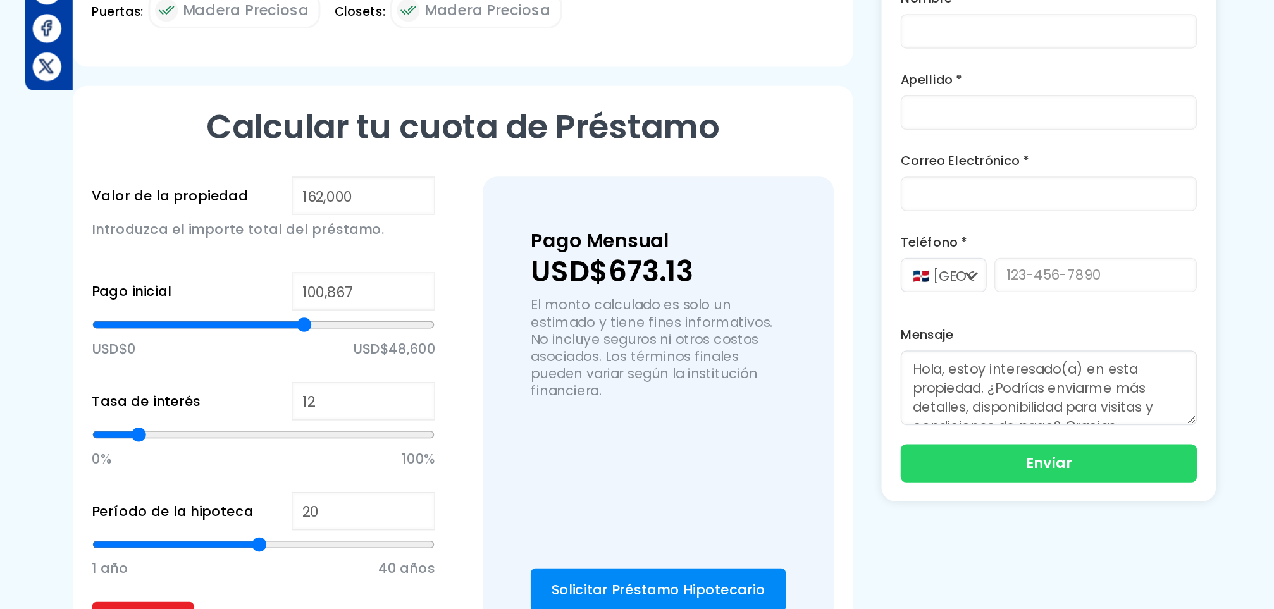
scroll to position [626, 0]
type input "100,181"
type input "100181"
type input "99,717"
type input "99717"
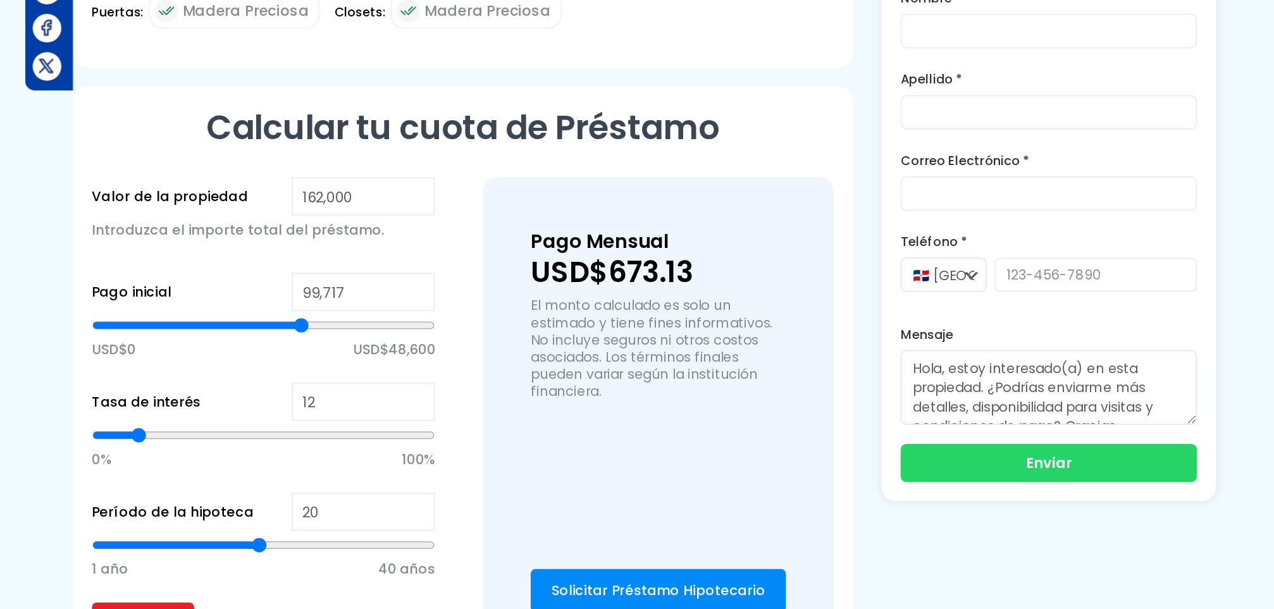
type input "99,253"
type input "99253"
type input "98,777"
type input "98777"
type input "99,253"
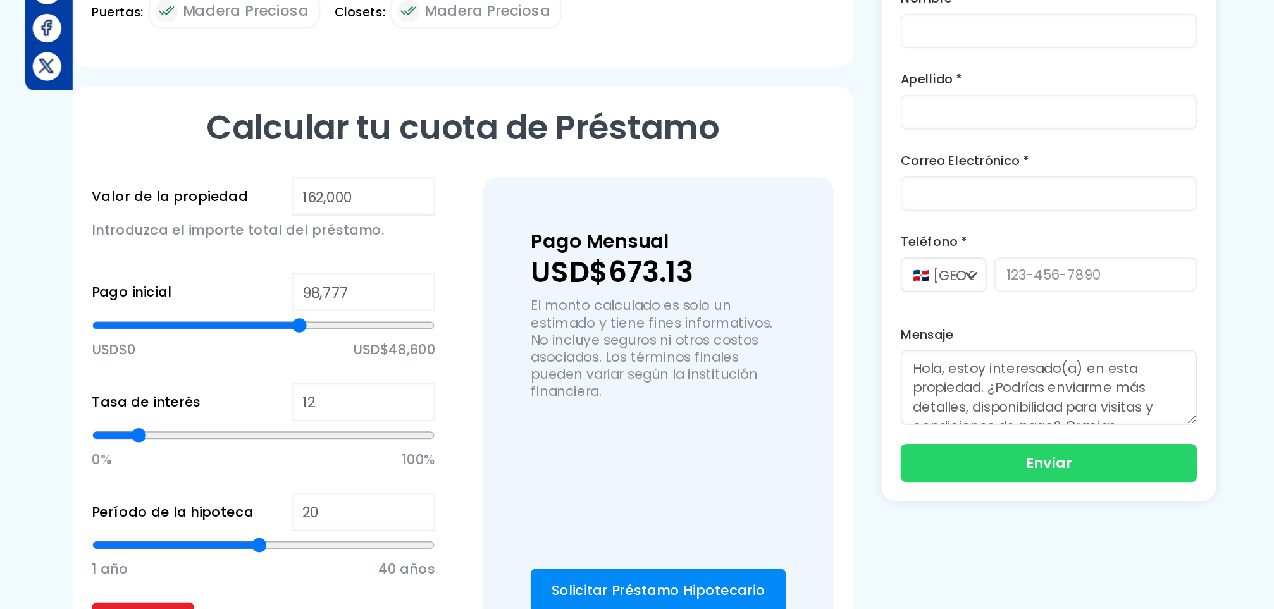
type input "99253"
type input "99,717"
type input "99717"
type input "100,181"
type input "100181"
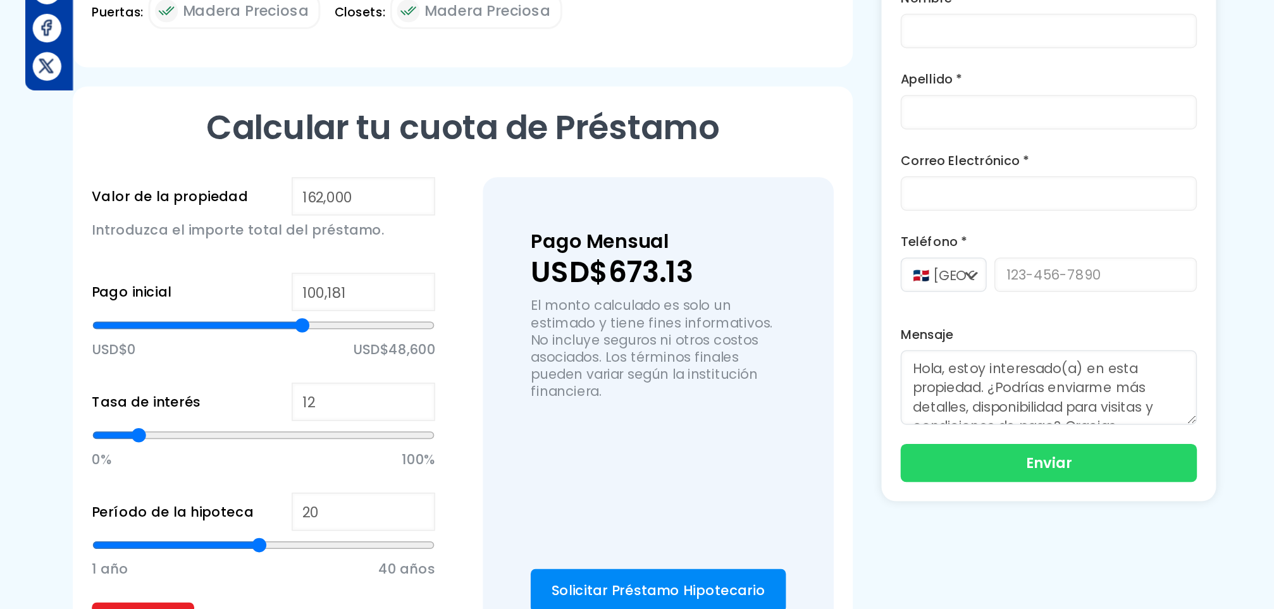
click at [411, 415] on input "range" at bounding box center [384, 421] width 227 height 13
type input "99,717"
type input "99717"
type input "99,253"
type input "99253"
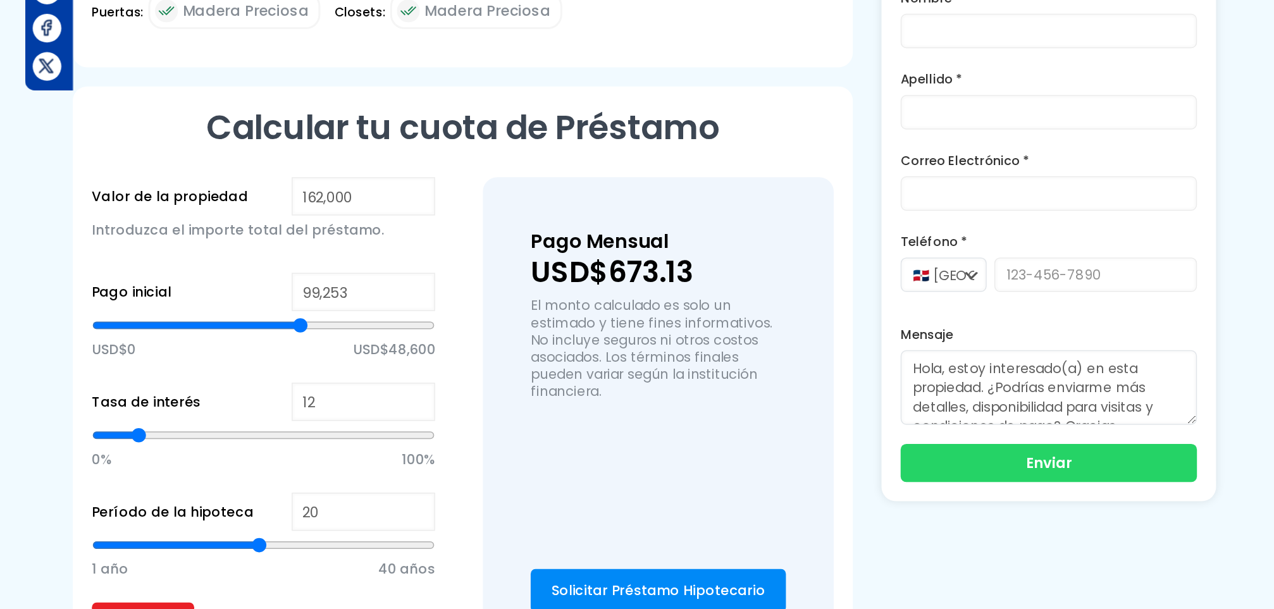
type input "98,777"
type input "98777"
type input "99,253"
type input "99253"
type input "99,717"
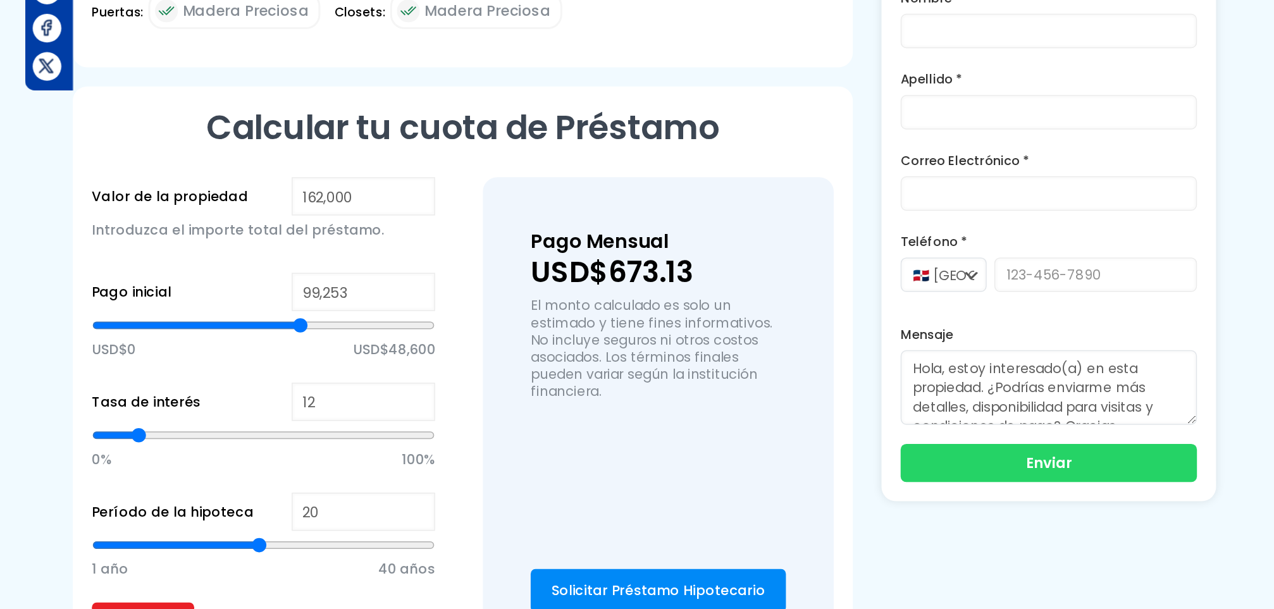
type input "99717"
type input "100,181"
type input "100181"
click at [411, 415] on input "range" at bounding box center [384, 421] width 227 height 13
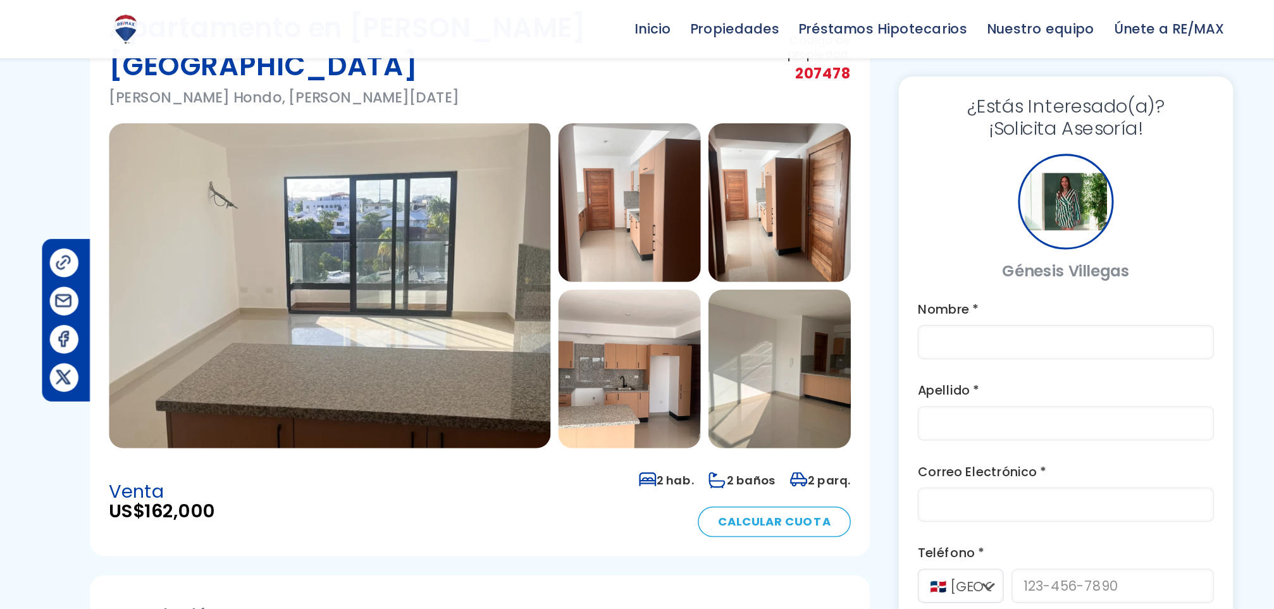
scroll to position [0, 0]
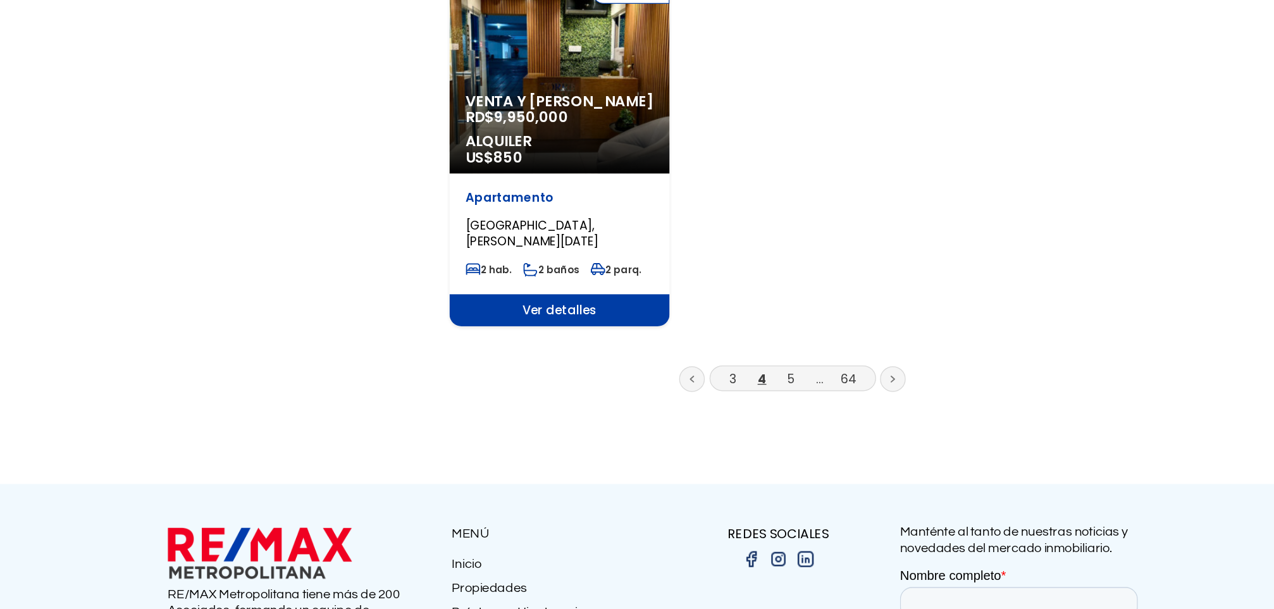
scroll to position [1549, 0]
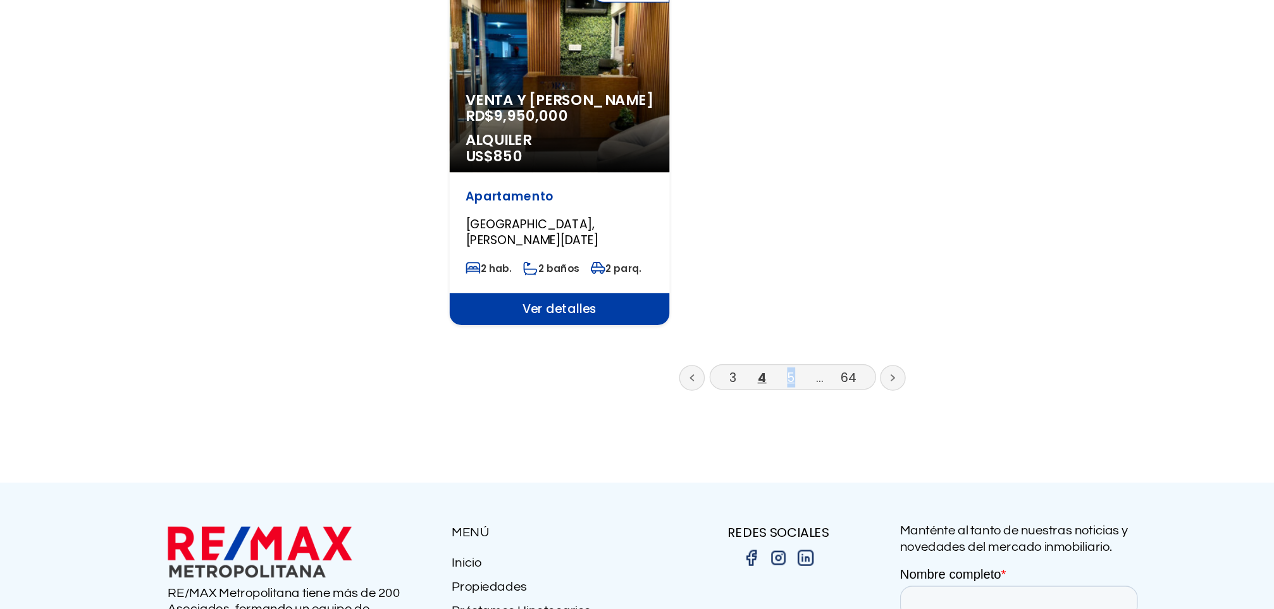
click at [742, 418] on li "5" at bounding box center [744, 426] width 20 height 16
copy link "5"
click at [742, 419] on link "5" at bounding box center [744, 425] width 6 height 13
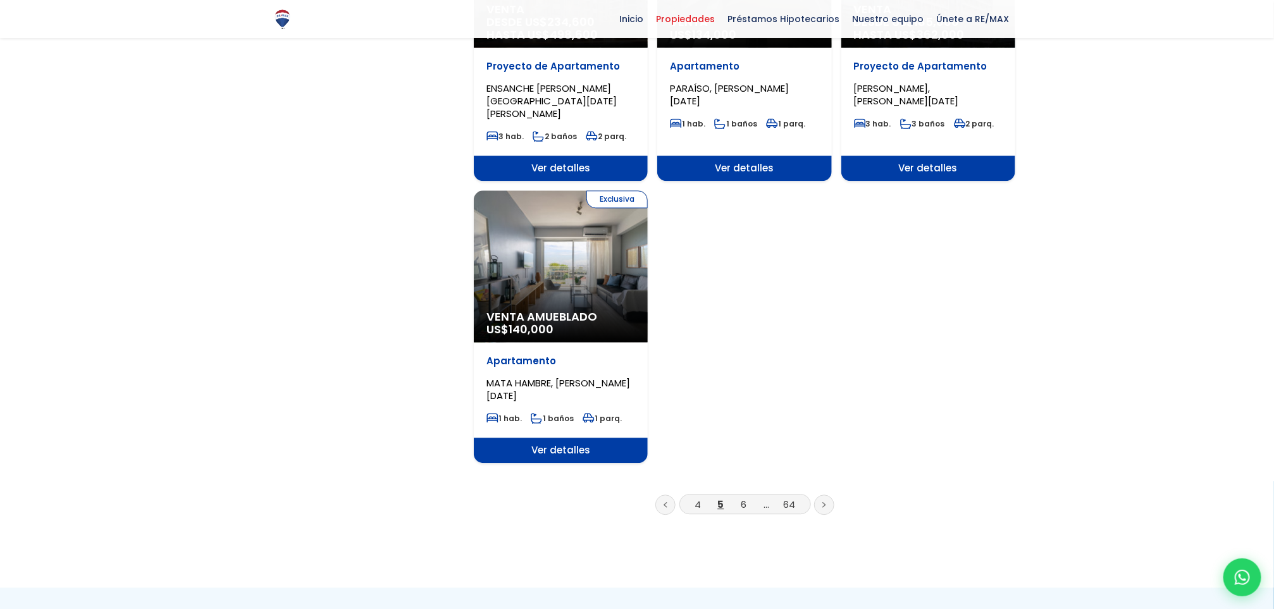
scroll to position [1449, 0]
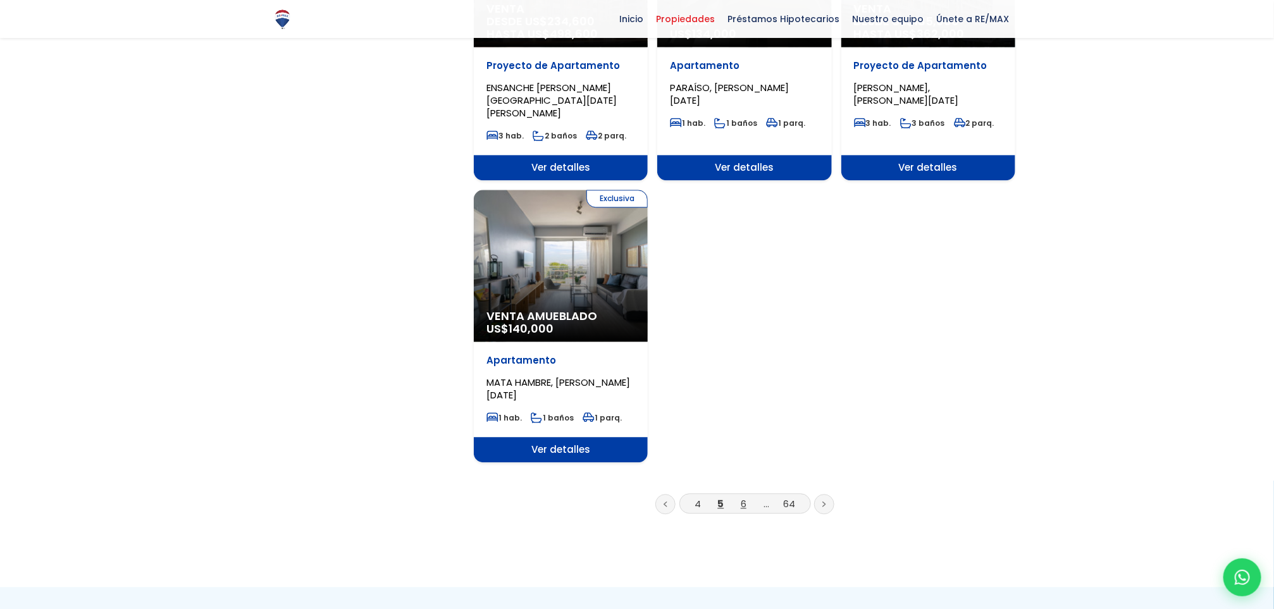
click at [741, 497] on link "6" at bounding box center [744, 503] width 6 height 13
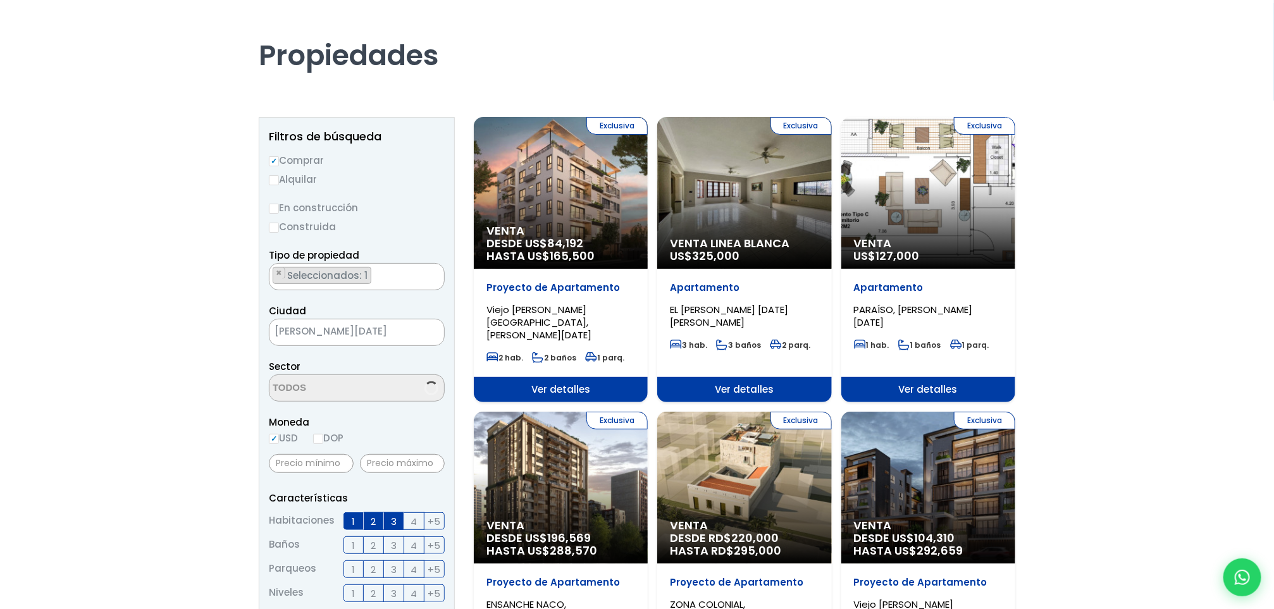
scroll to position [59, 0]
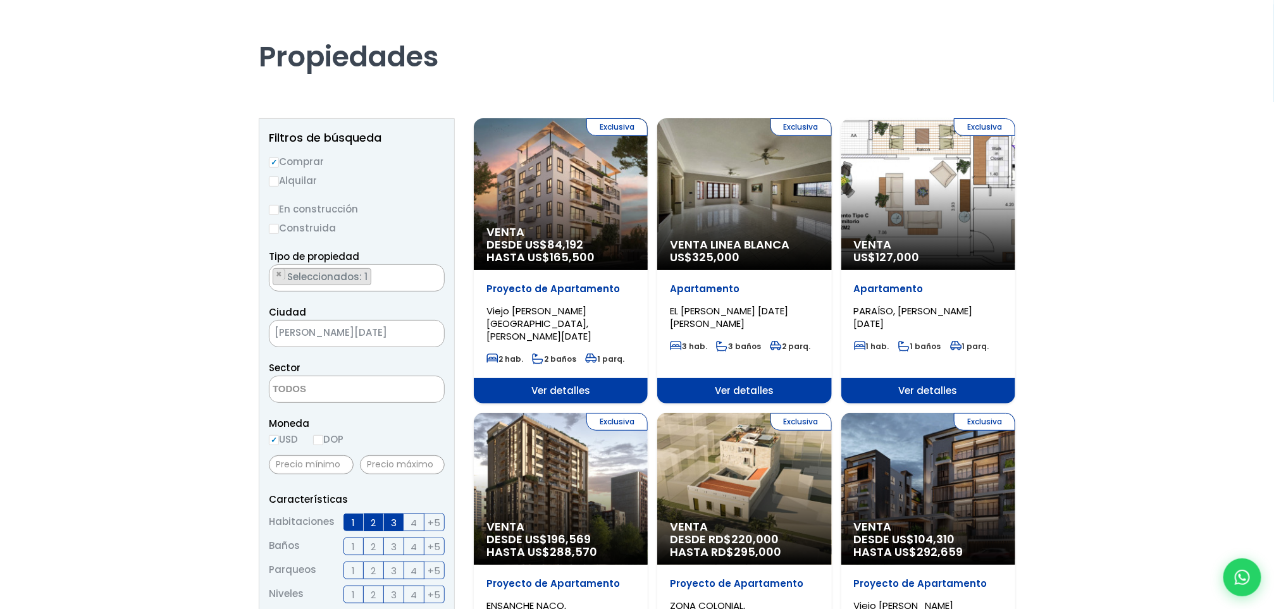
click at [528, 209] on div "Exclusiva Venta DESDE US$ 84,192 HASTA US$ 165,500" at bounding box center [561, 194] width 174 height 152
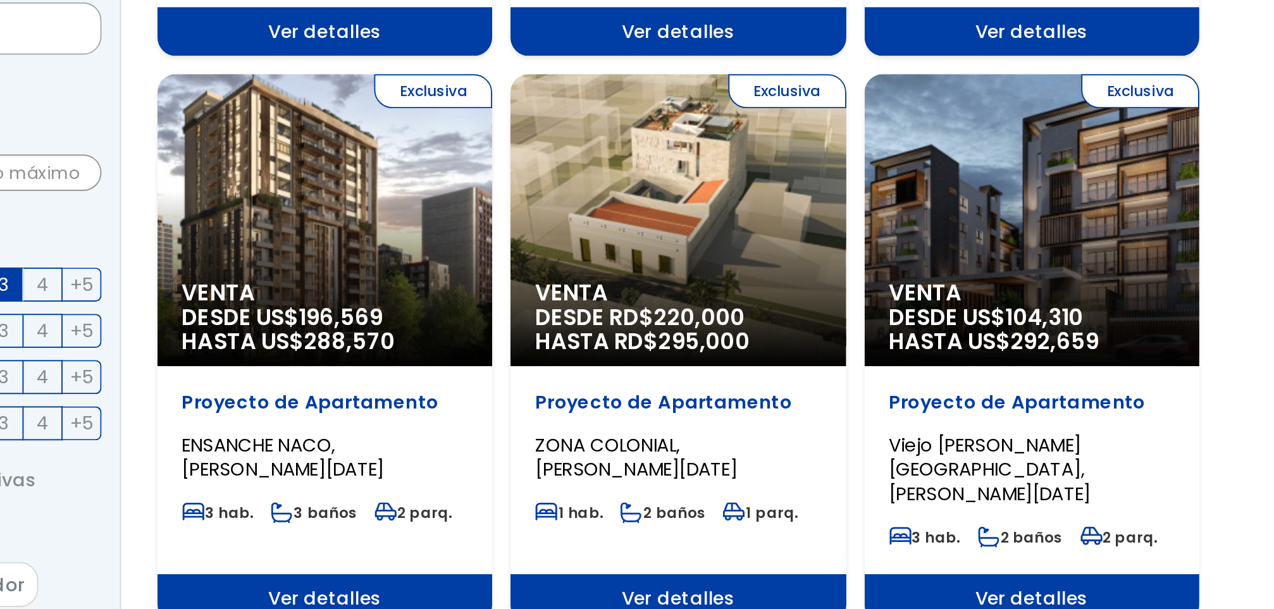
scroll to position [142, 0]
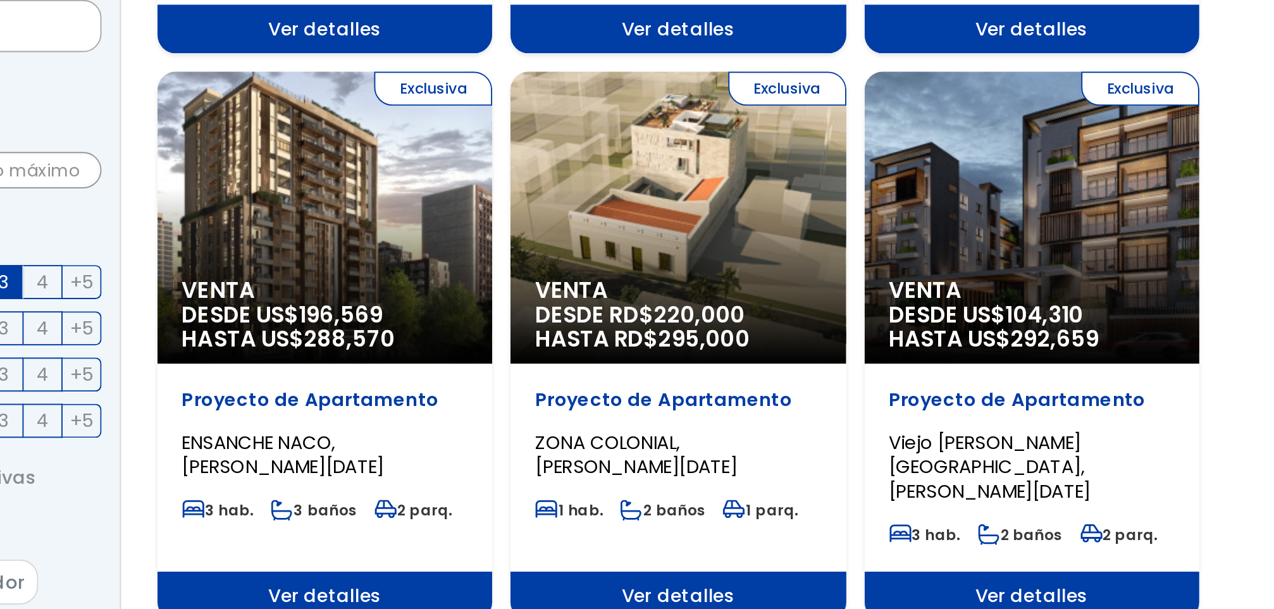
click at [884, 516] on span "Viejo Arroyo Hondo, SANTO DOMINGO DE GUZMÁN" at bounding box center [906, 535] width 105 height 39
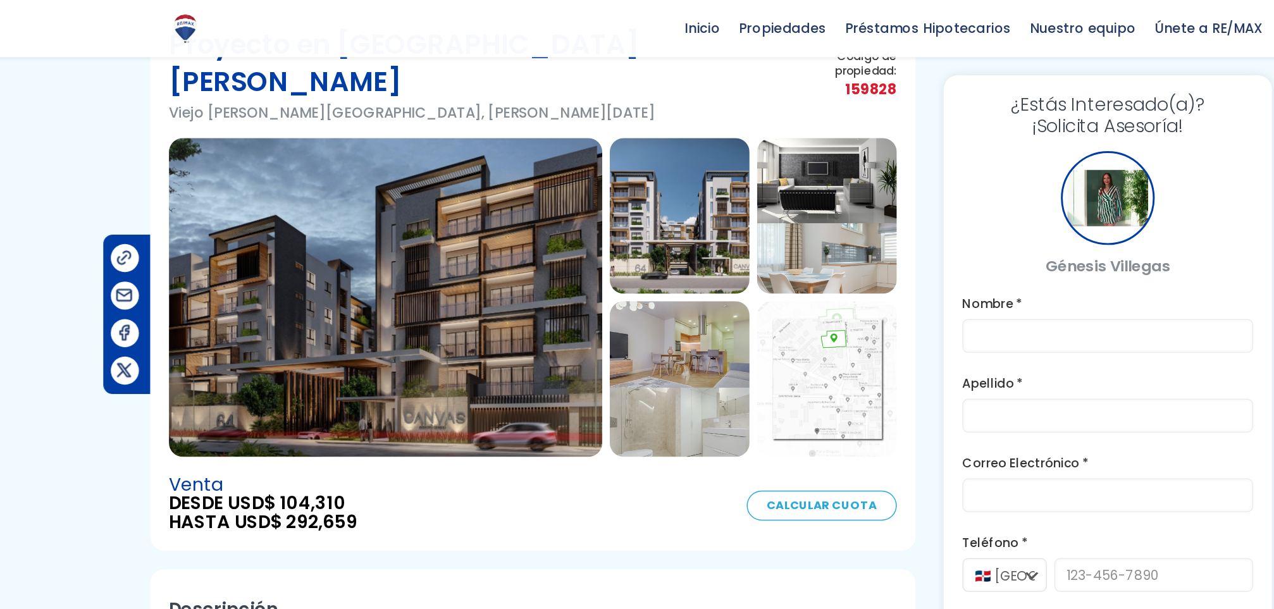
scroll to position [63, 0]
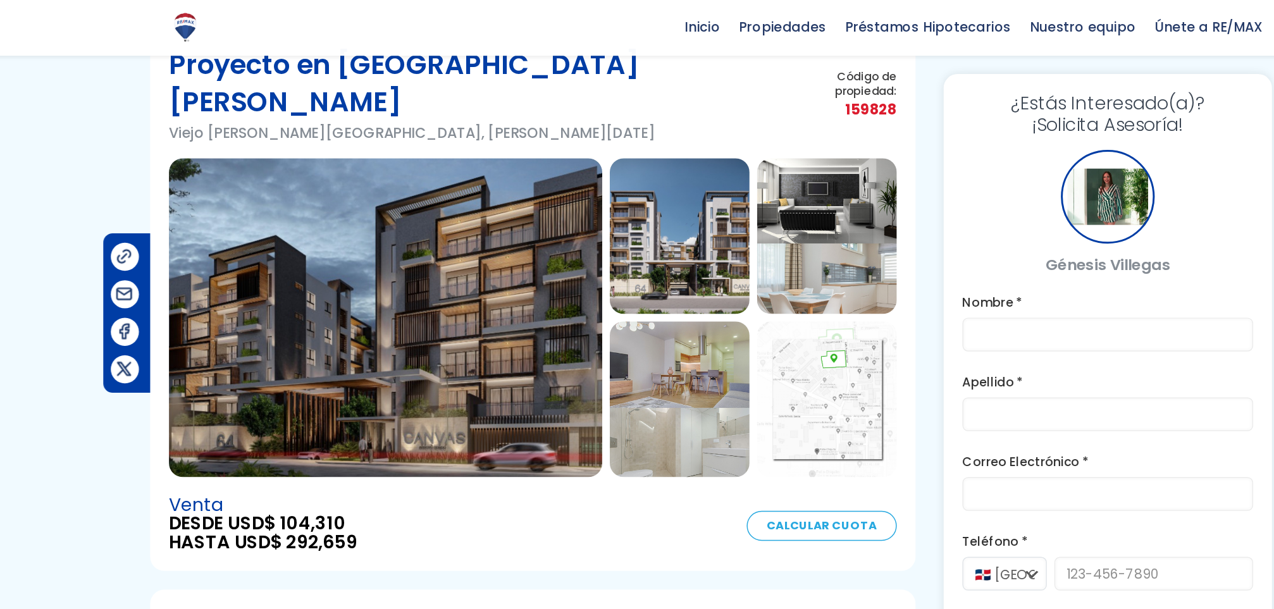
click at [539, 149] on img at bounding box center [417, 215] width 292 height 215
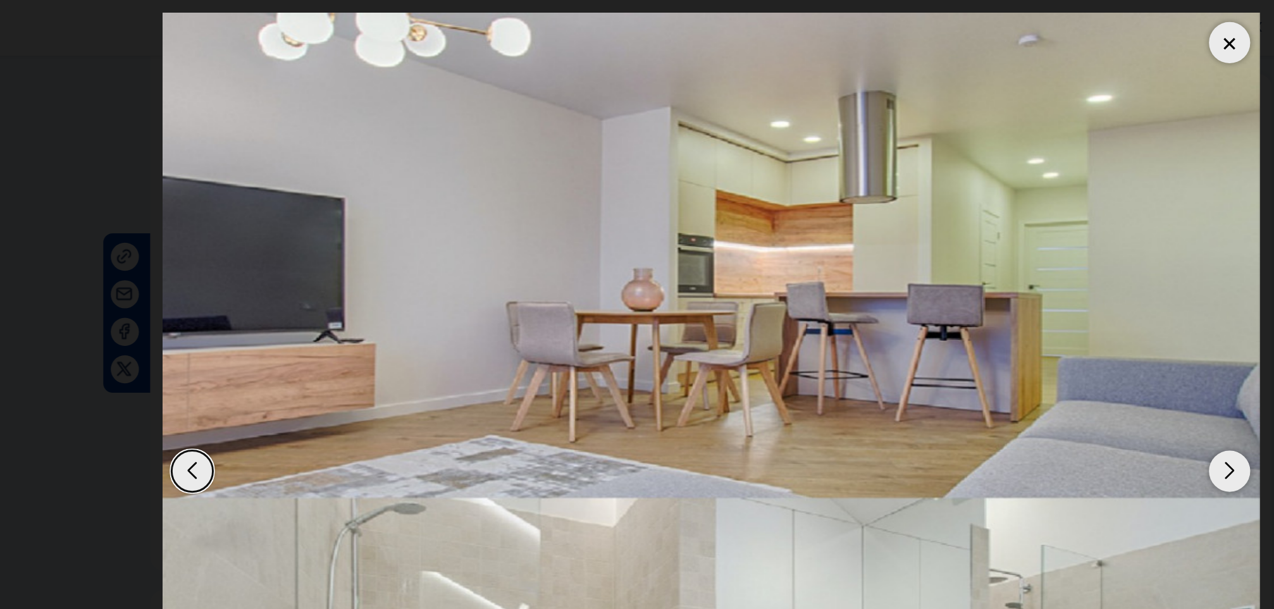
click at [985, 317] on div "Next slide" at bounding box center [987, 319] width 28 height 28
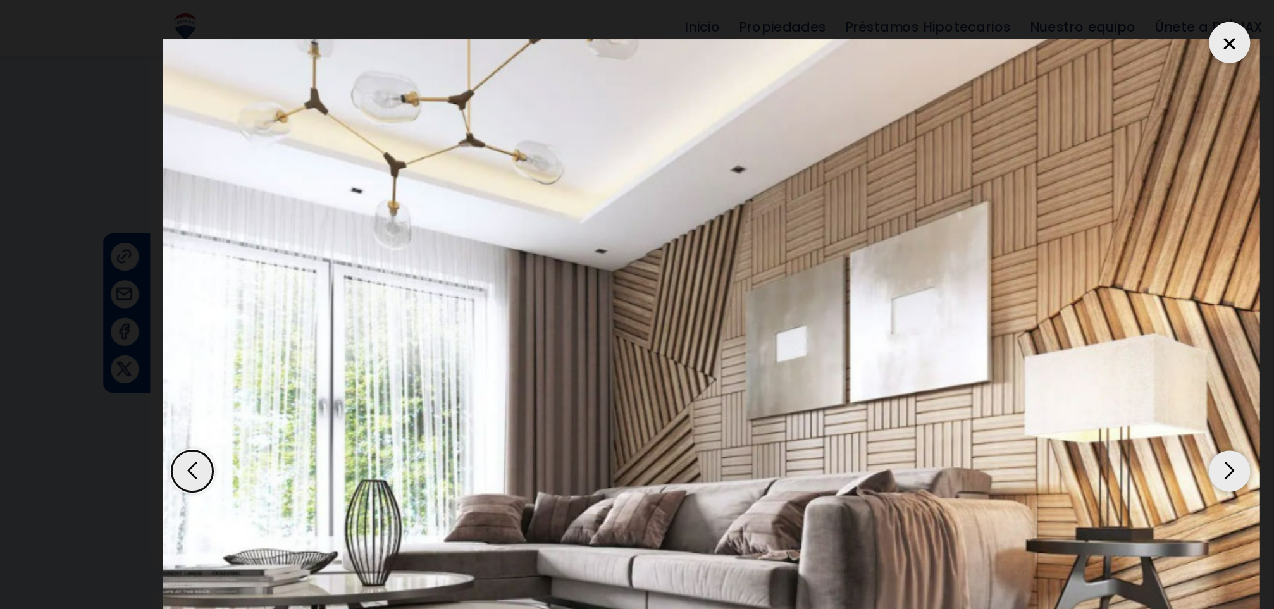
click at [987, 316] on div "Next slide" at bounding box center [987, 319] width 28 height 28
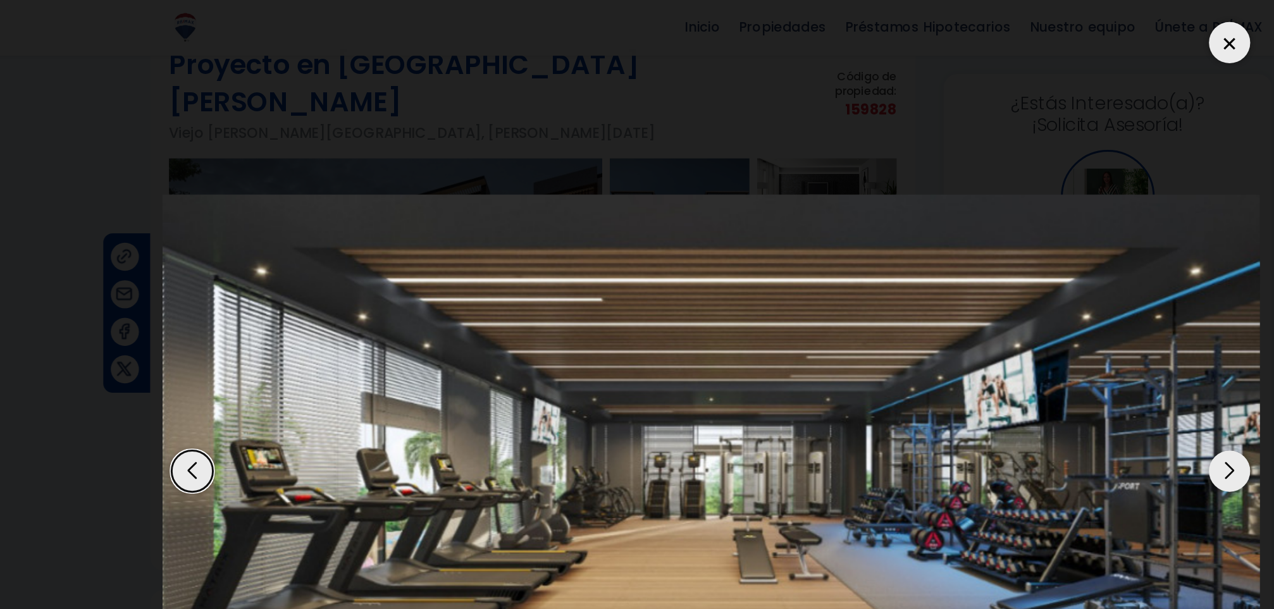
click at [987, 316] on div "Next slide" at bounding box center [987, 319] width 28 height 28
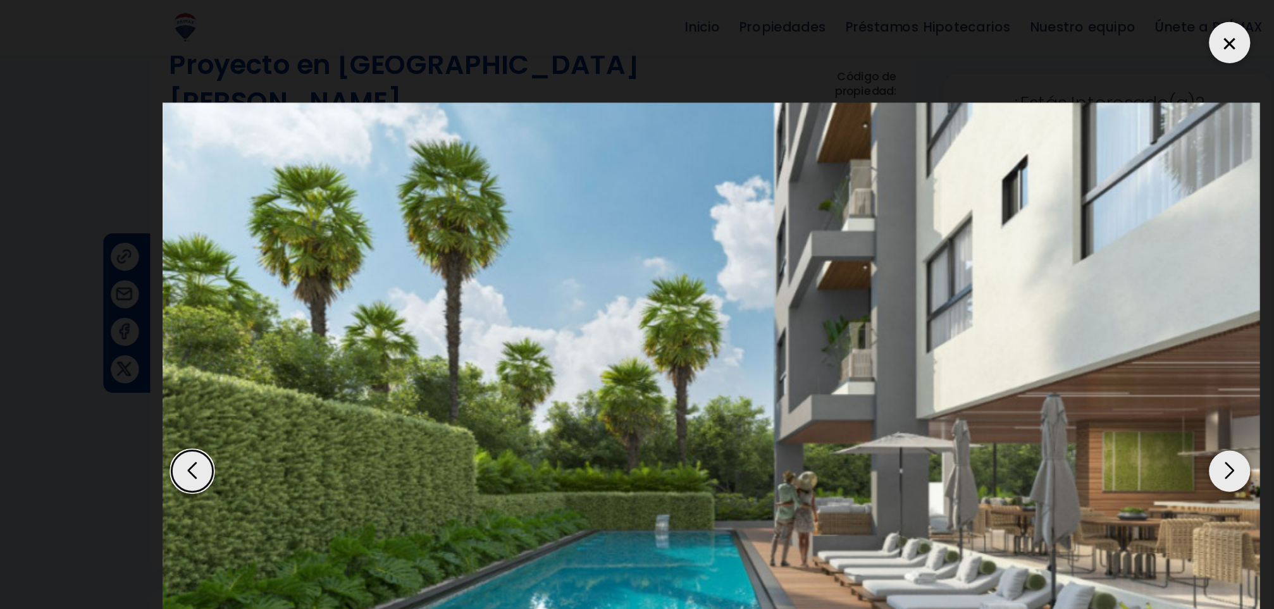
click at [983, 26] on div at bounding box center [987, 30] width 28 height 28
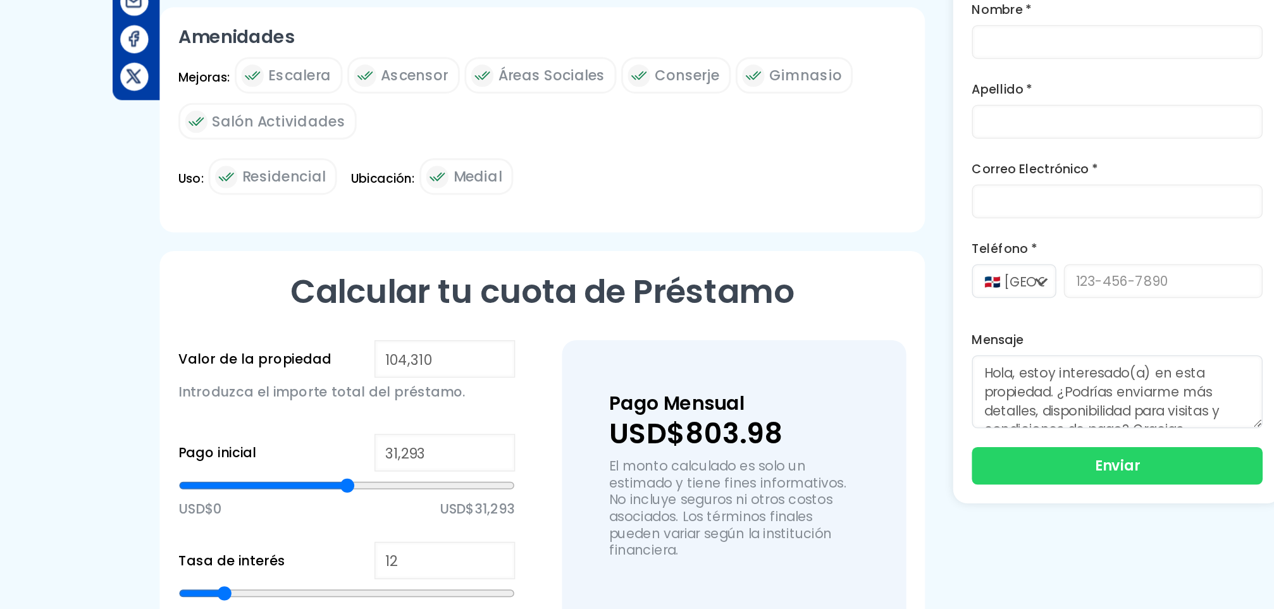
scroll to position [452, 0]
type input "52,394"
type input "52394"
type input "56,388"
type input "56388"
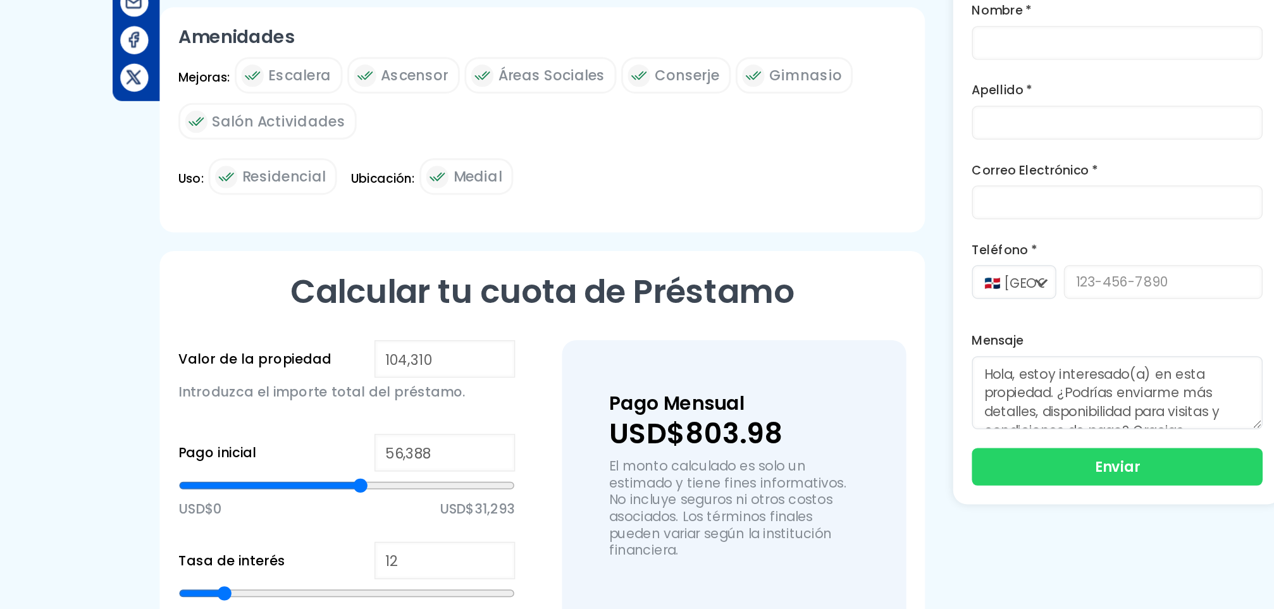
type input "63,459"
type input "63459"
type input "77,900"
type input "77900"
type input "87,427"
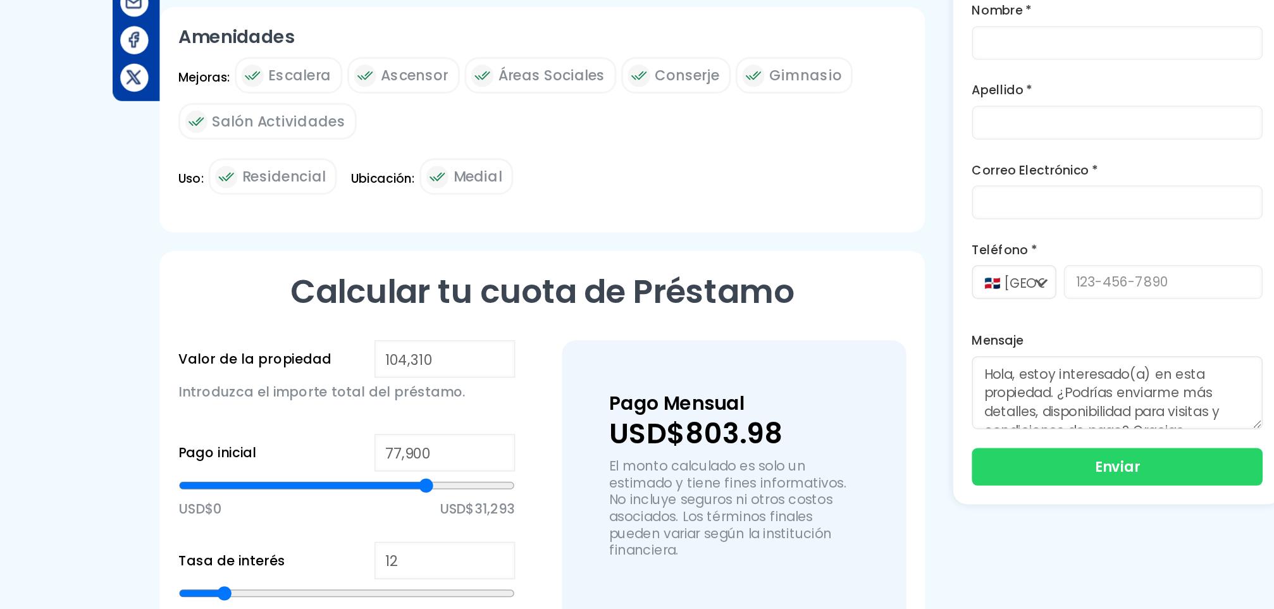
type input "87427"
type input "93,259"
type input "93259"
type input "97,253"
type input "97253"
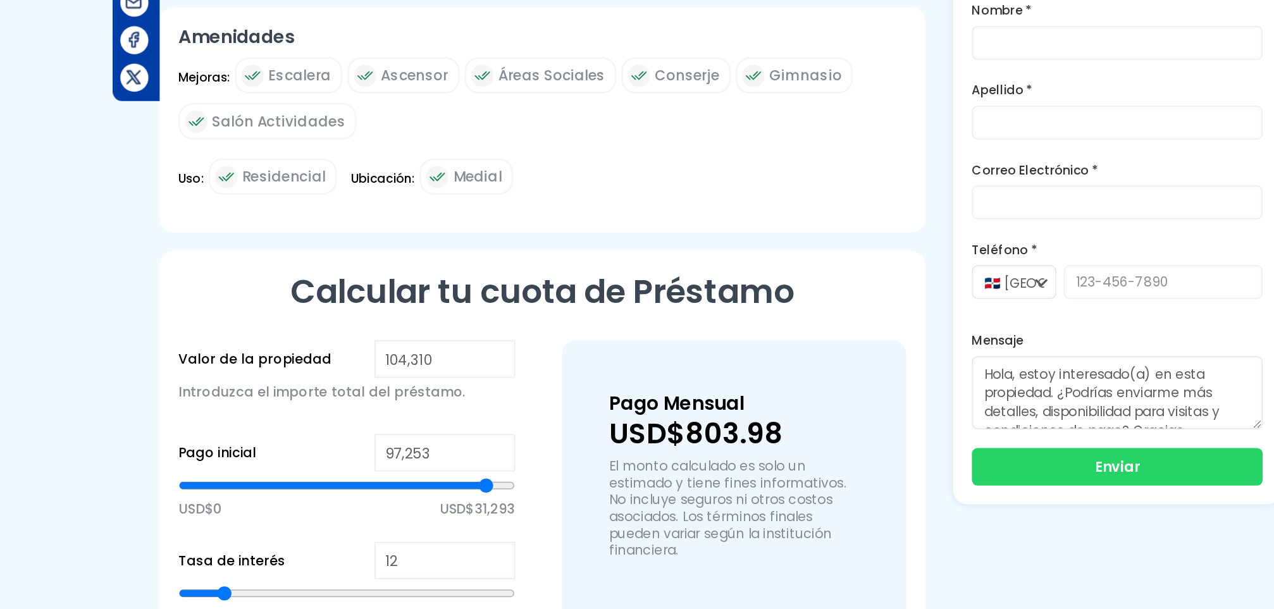
type input "98,792"
type input "98792"
type input "99,098"
type input "99098"
type input "99,411"
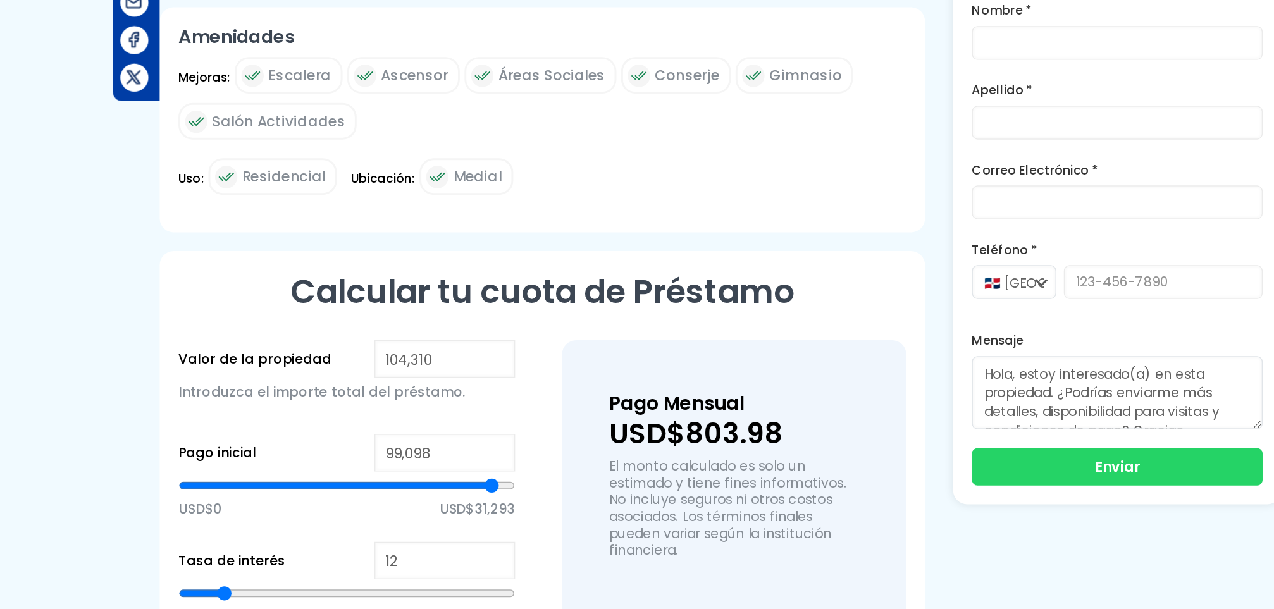
type input "99411"
type input "99,717"
type input "99717"
type input "100,023"
type input "100023"
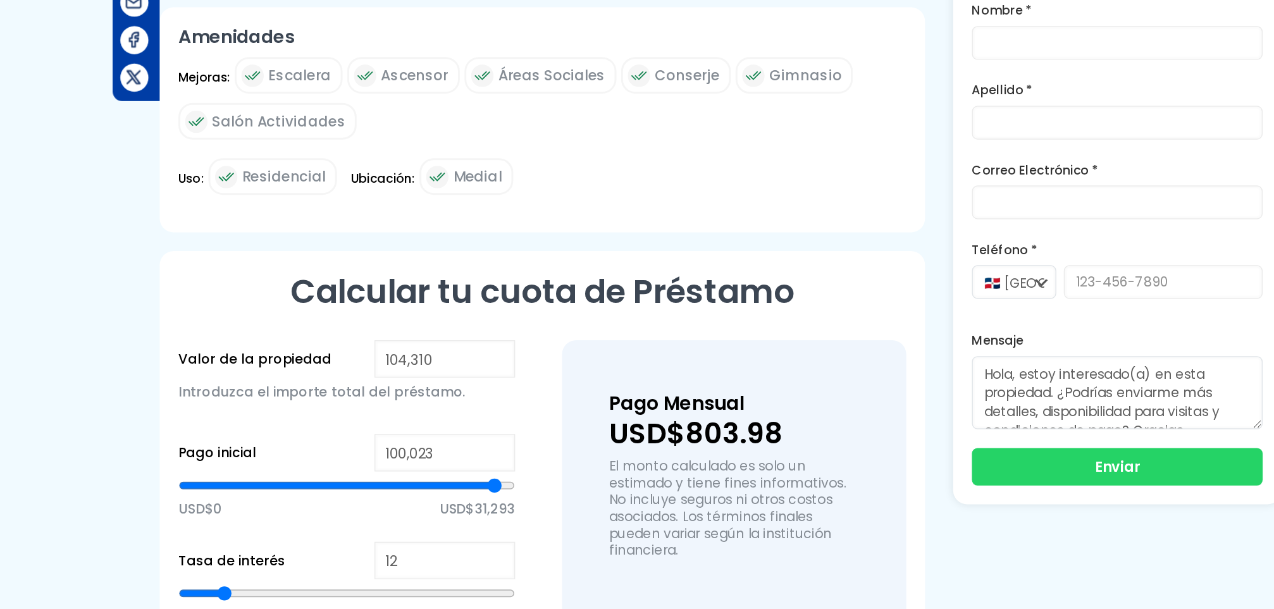
type input "99,717"
type input "99717"
type input "99,411"
type input "99411"
type input "99,098"
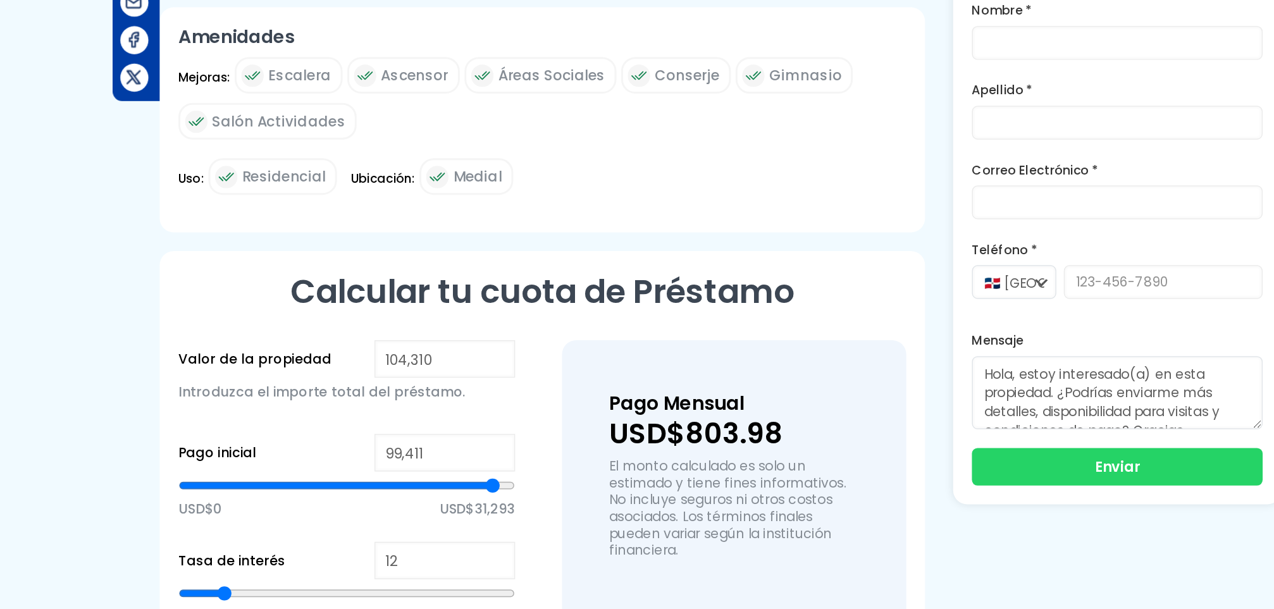
type input "99098"
type input "99,411"
type input "99411"
type input "99,717"
drag, startPoint x: 385, startPoint y: 497, endPoint x: 484, endPoint y: 498, distance: 98.7
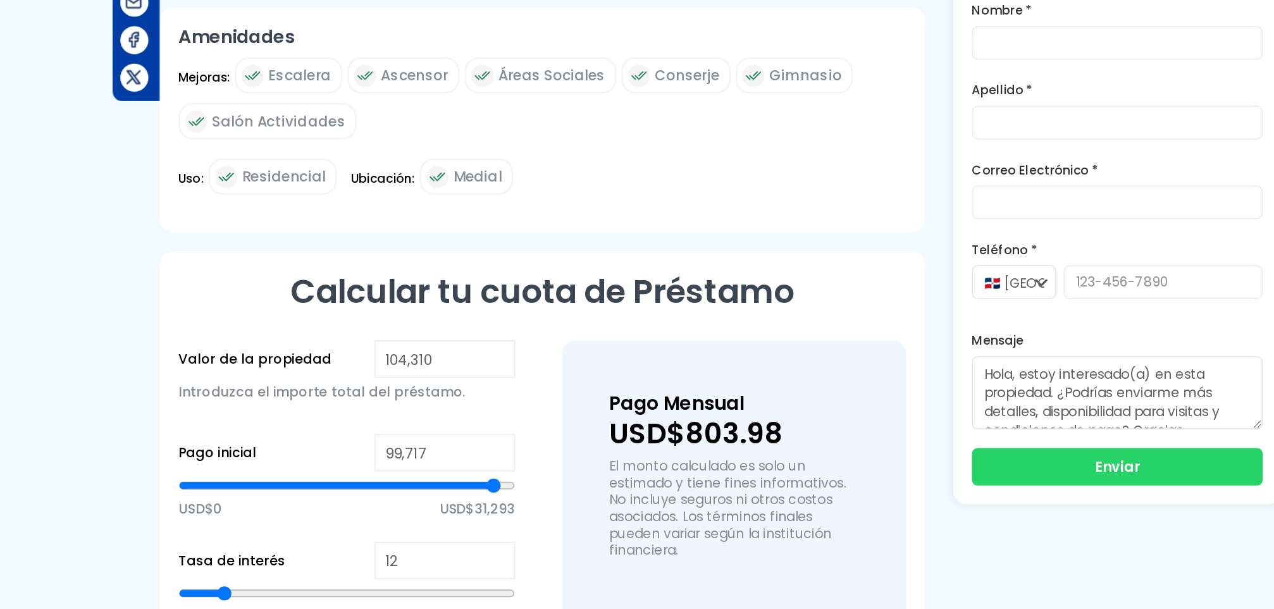
type input "99717"
click at [484, 519] on input "range" at bounding box center [384, 525] width 227 height 13
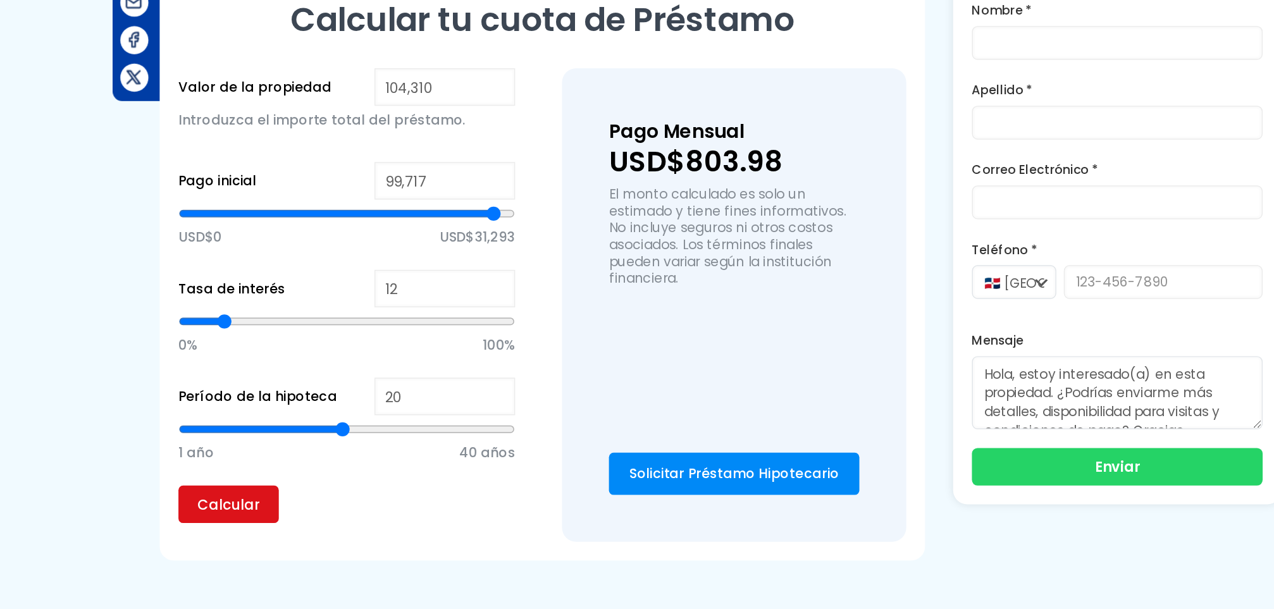
click at [314, 525] on input "Calcular" at bounding box center [305, 537] width 68 height 25
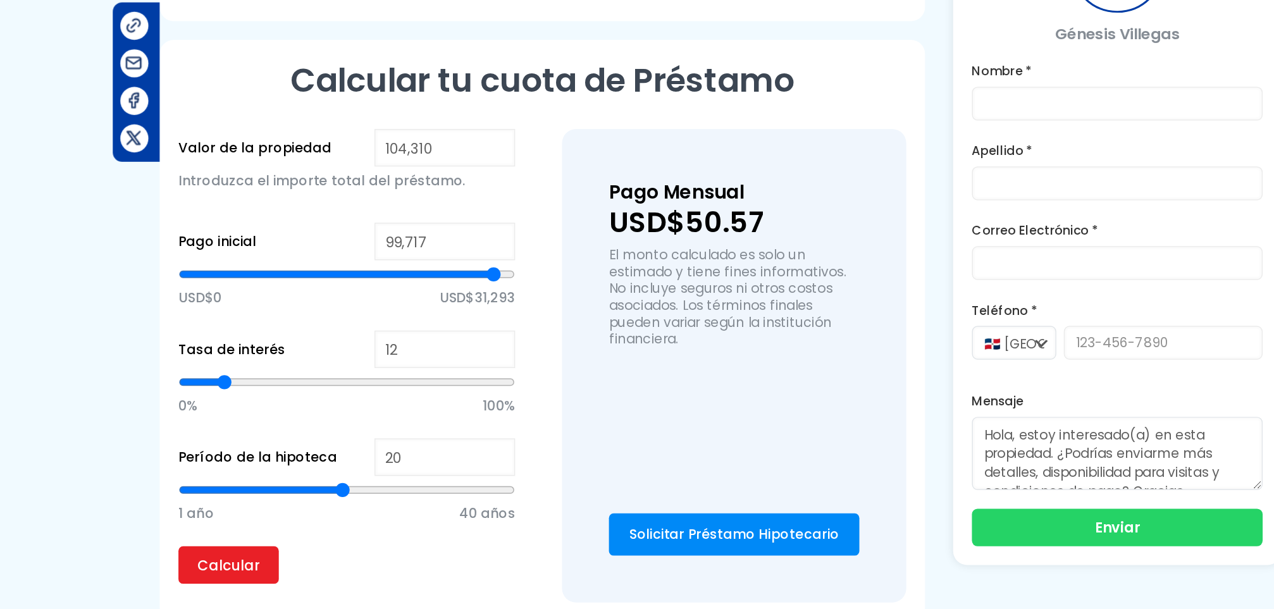
type input "19"
type input "17"
type input "15"
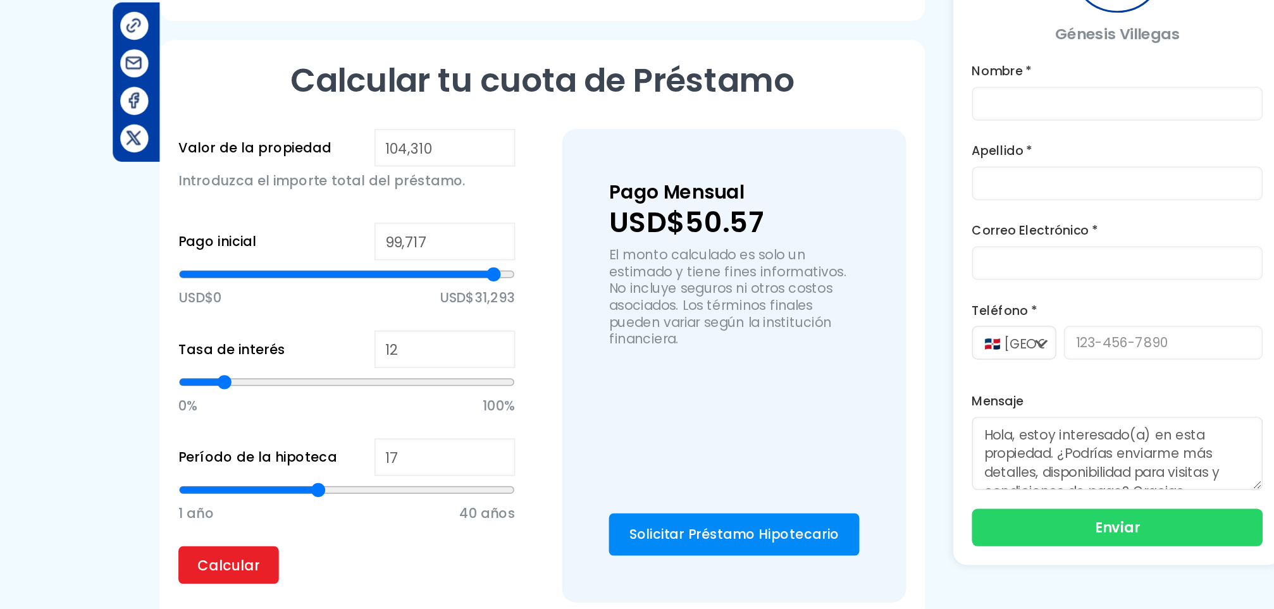
type input "15"
type input "13"
type input "12"
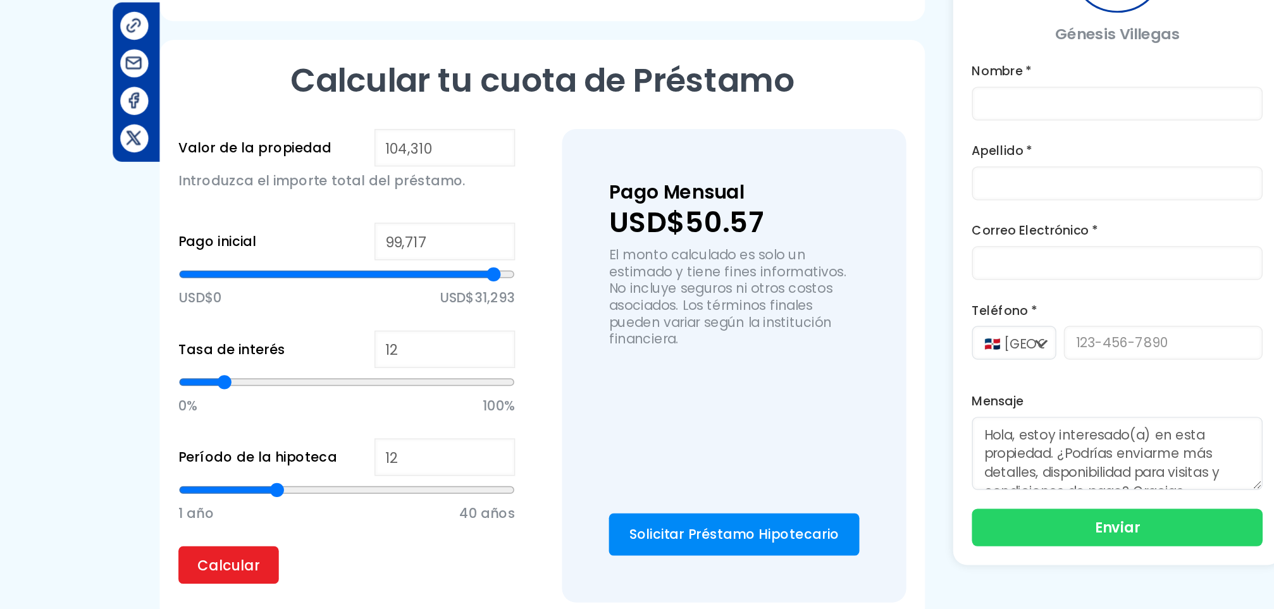
type input "11"
type input "10"
type input "9"
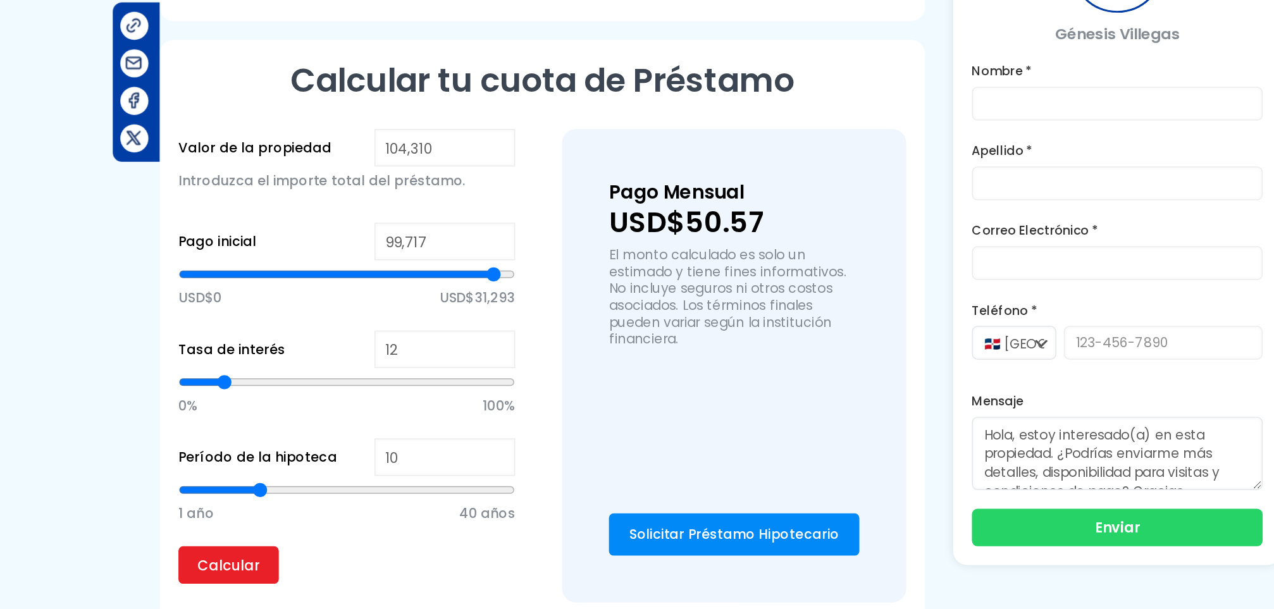
type input "9"
type input "8"
type input "7"
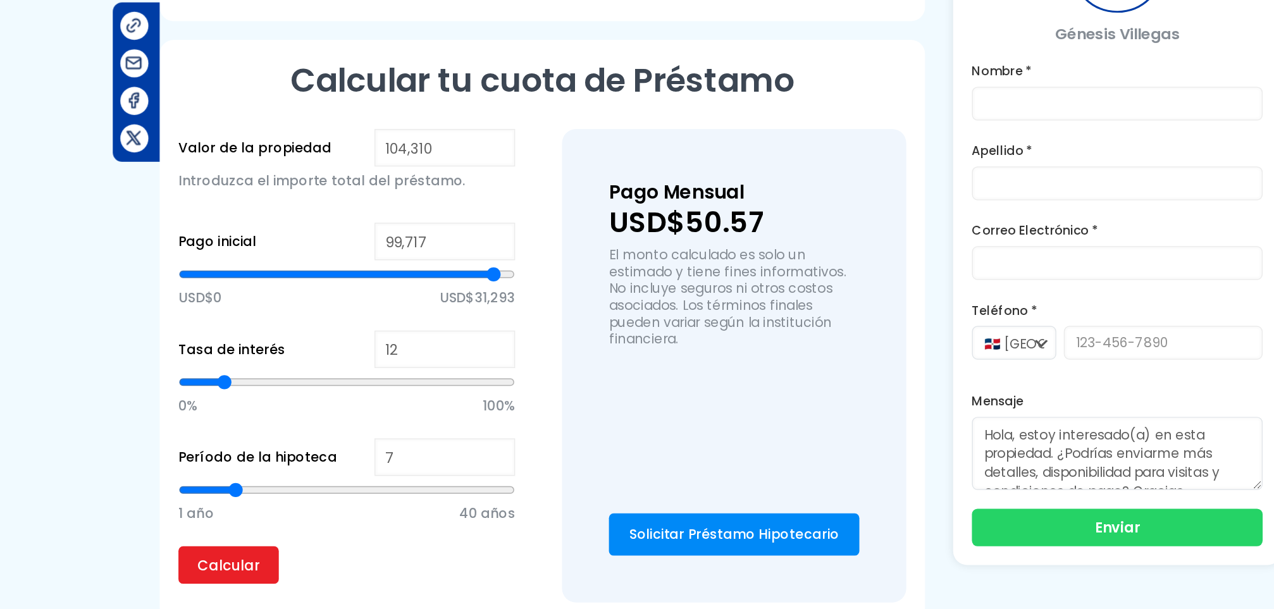
type input "6"
drag, startPoint x: 380, startPoint y: 460, endPoint x: 306, endPoint y: 466, distance: 74.3
type input "6"
click at [306, 481] on input "range" at bounding box center [384, 487] width 227 height 13
click at [306, 525] on input "Calcular" at bounding box center [305, 537] width 68 height 25
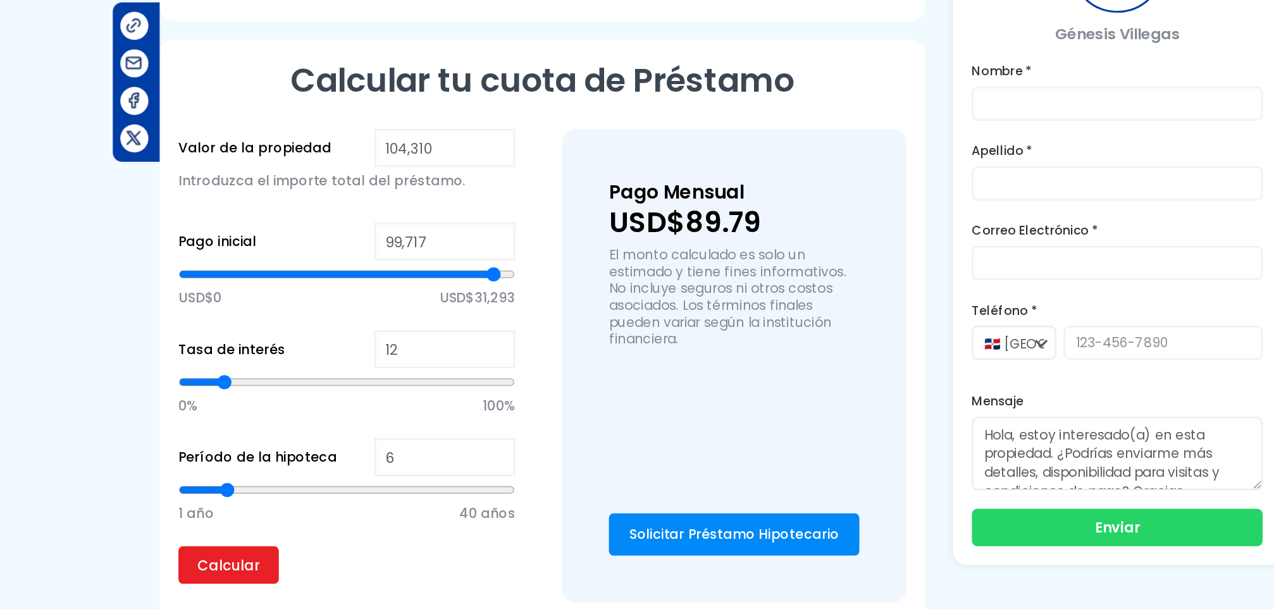
type input "5"
click at [301, 481] on input "range" at bounding box center [384, 487] width 227 height 13
click at [300, 525] on input "Calcular" at bounding box center [305, 537] width 68 height 25
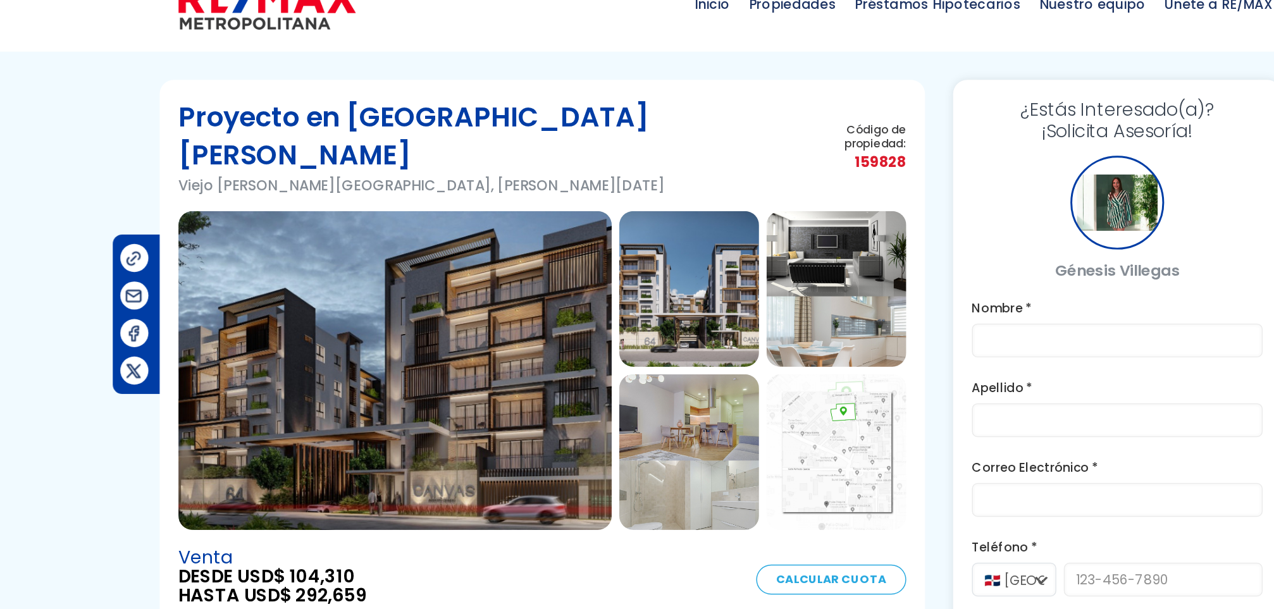
scroll to position [0, 0]
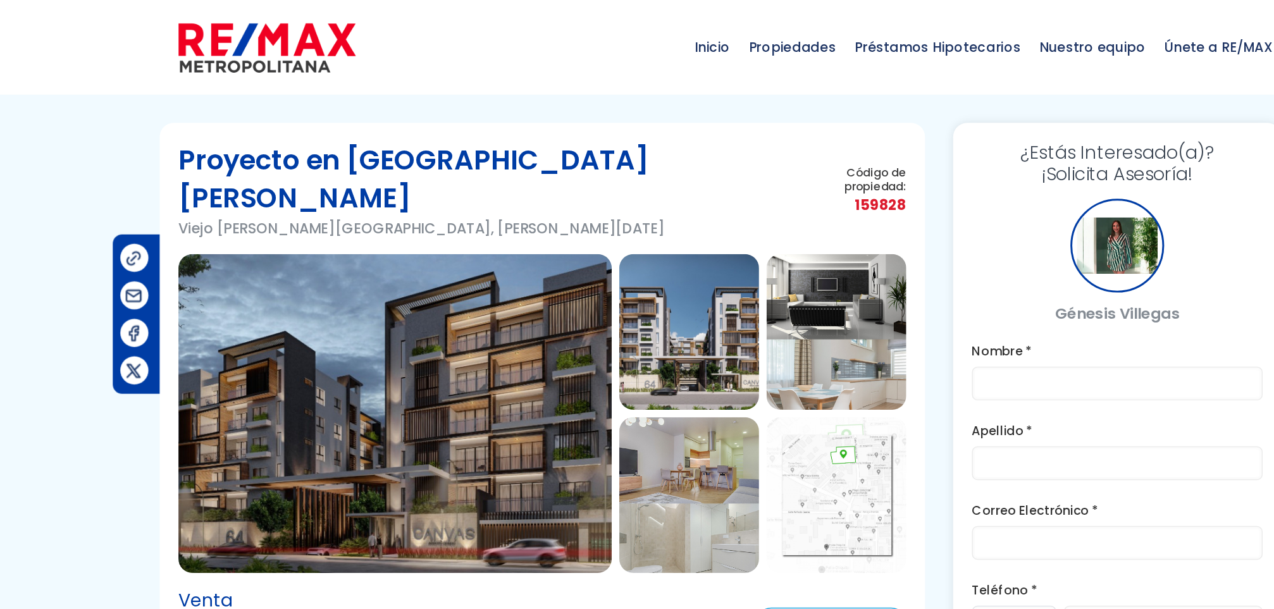
click at [480, 237] on img at bounding box center [417, 278] width 292 height 215
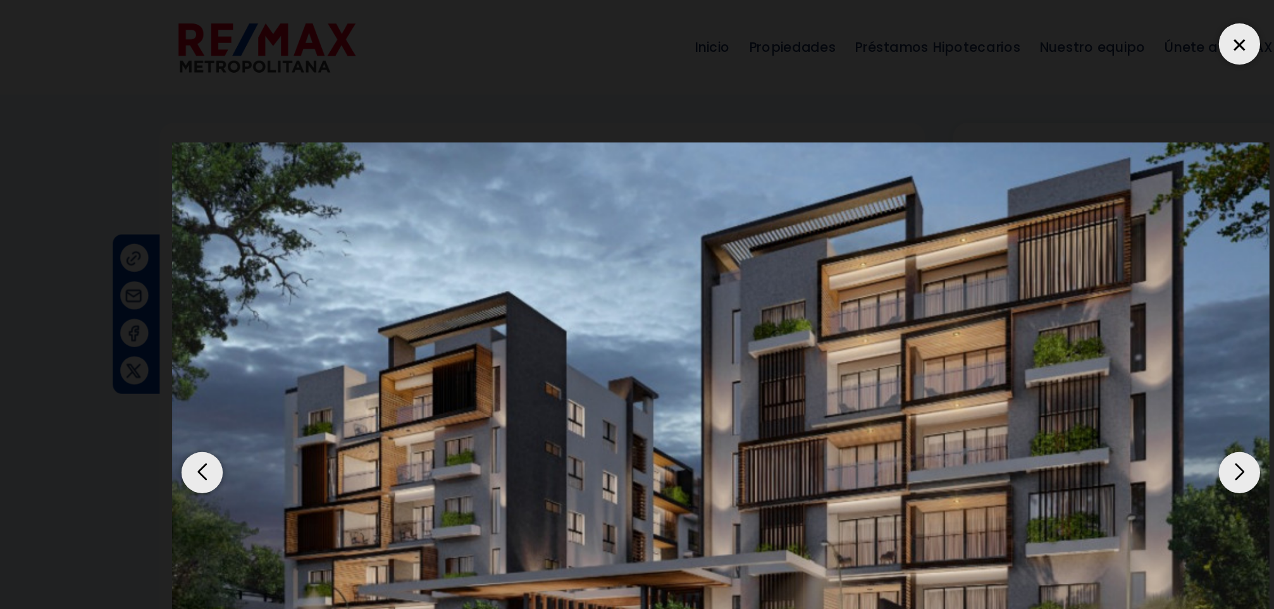
click at [480, 237] on img "1 / 14" at bounding box center [637, 304] width 740 height 416
click at [990, 311] on div "Next slide" at bounding box center [987, 319] width 28 height 28
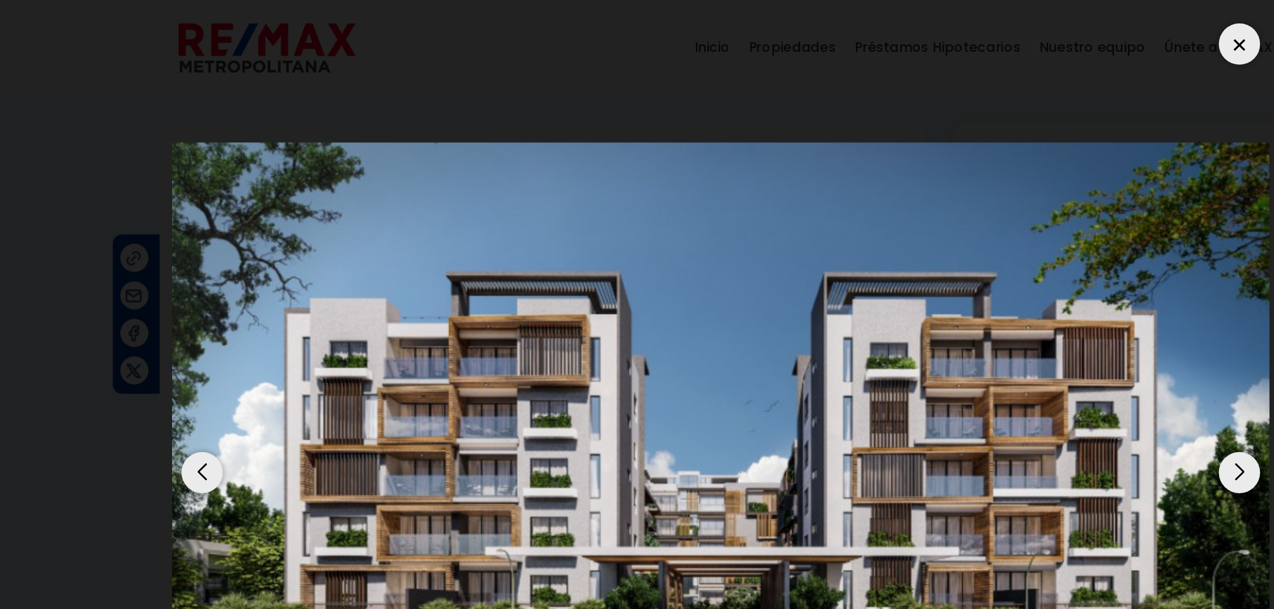
click at [990, 311] on div "Next slide" at bounding box center [987, 319] width 28 height 28
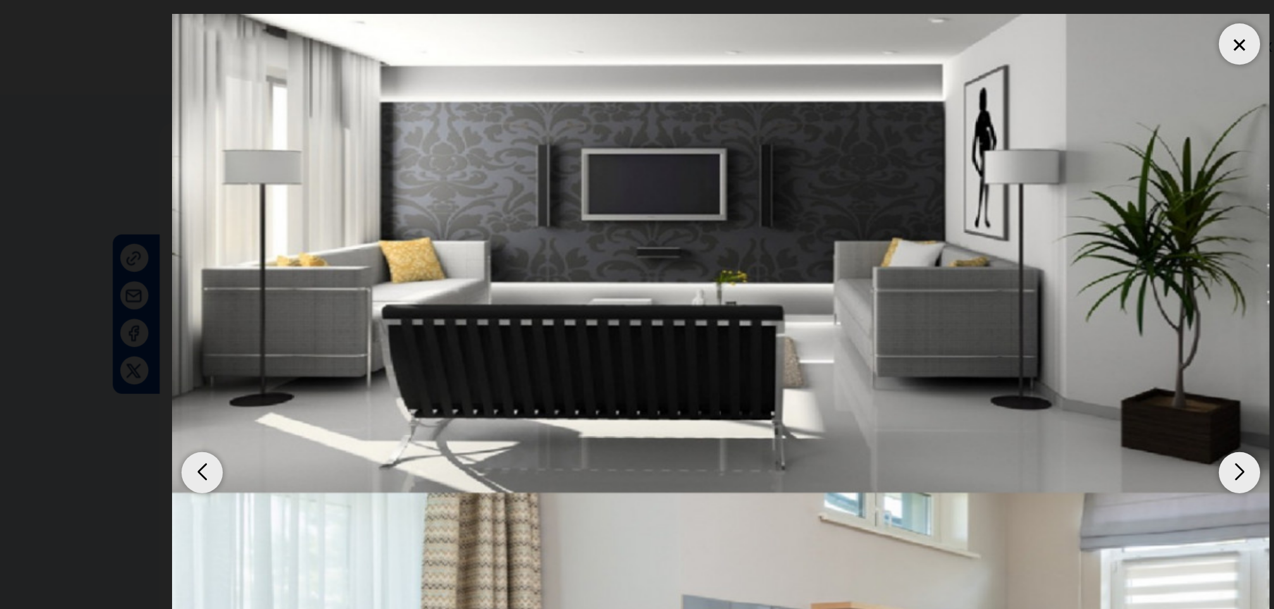
click at [275, 314] on div "Previous slide" at bounding box center [287, 319] width 28 height 28
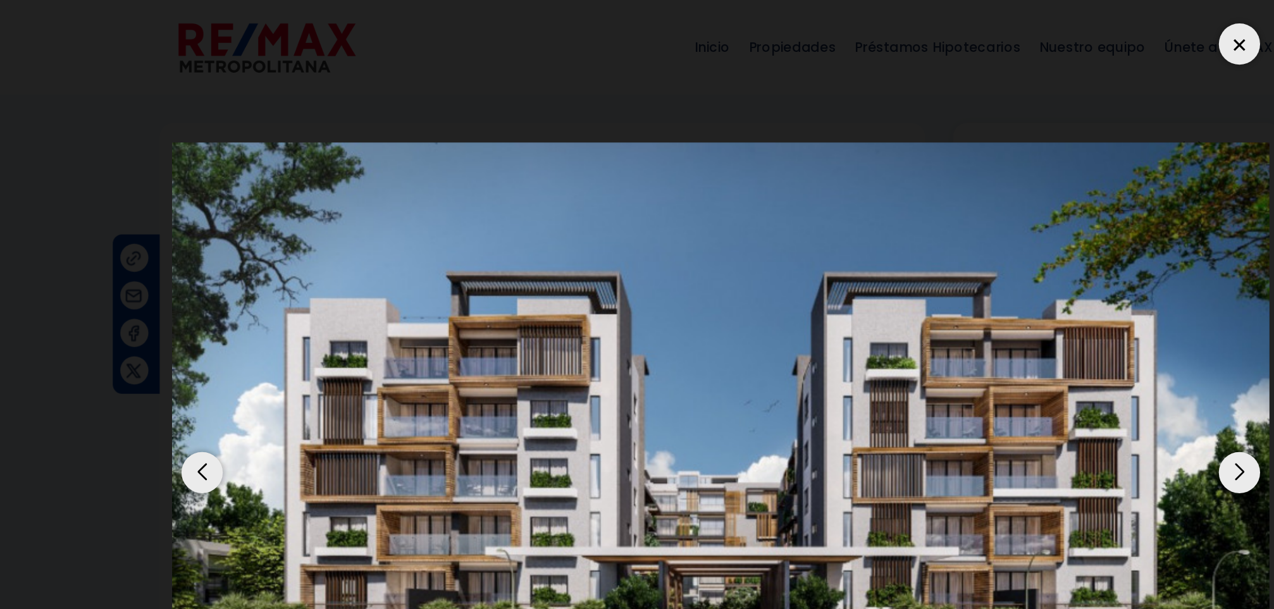
click at [980, 320] on div "Next slide" at bounding box center [987, 319] width 28 height 28
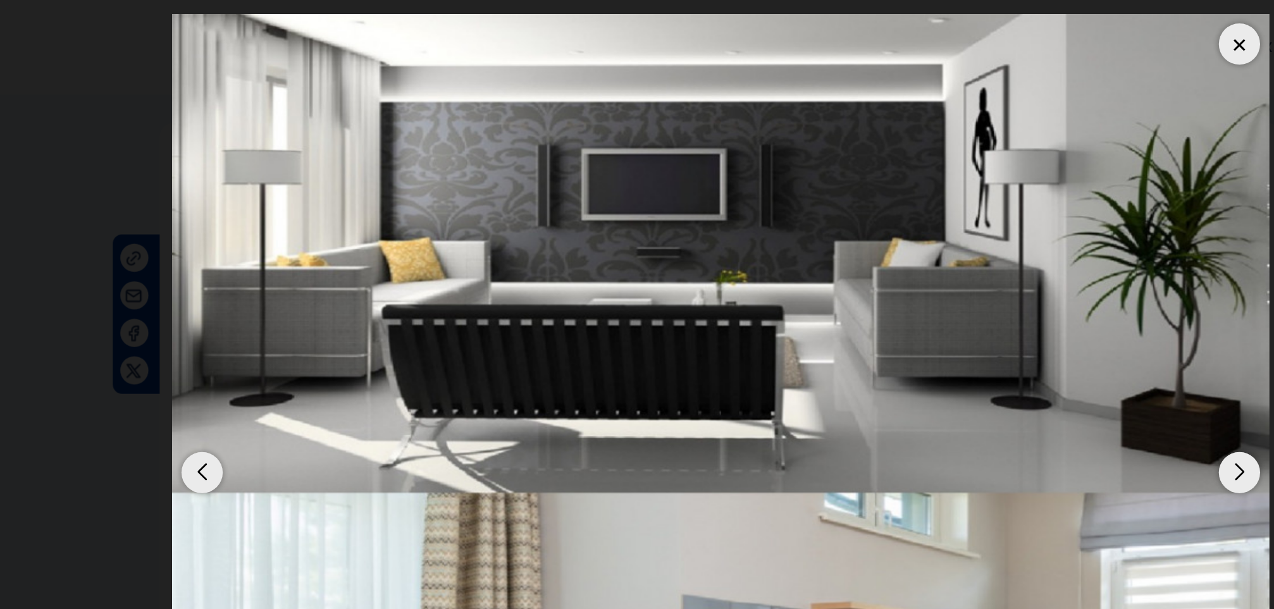
click at [980, 320] on div "Next slide" at bounding box center [987, 319] width 28 height 28
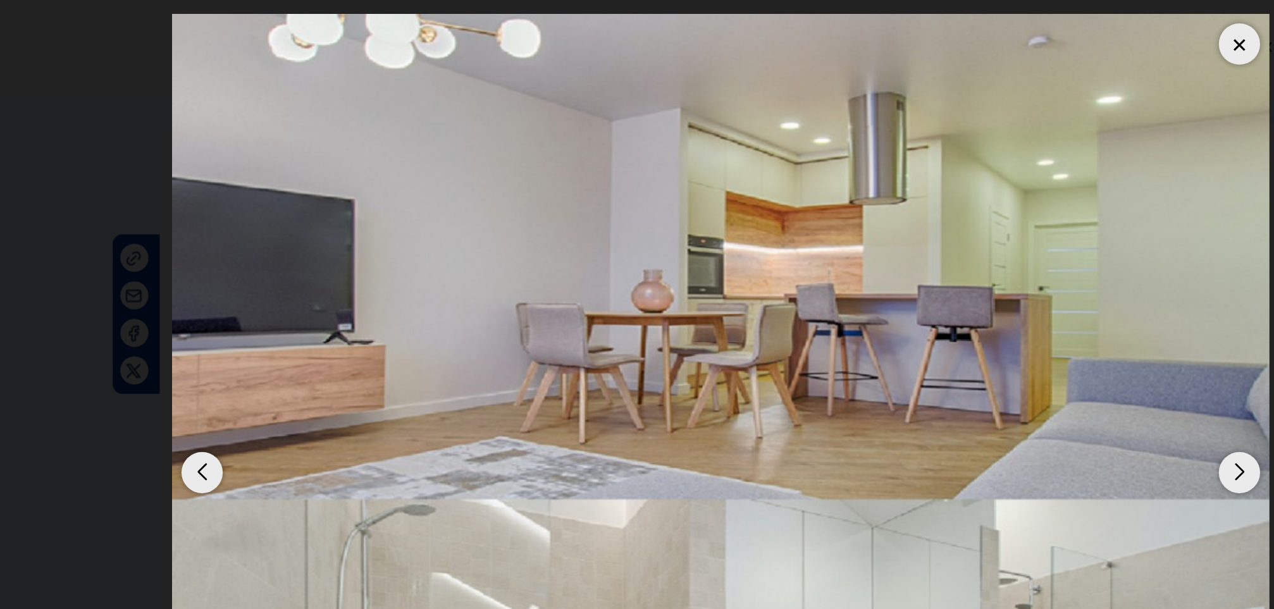
click at [980, 320] on div "Next slide" at bounding box center [987, 319] width 28 height 28
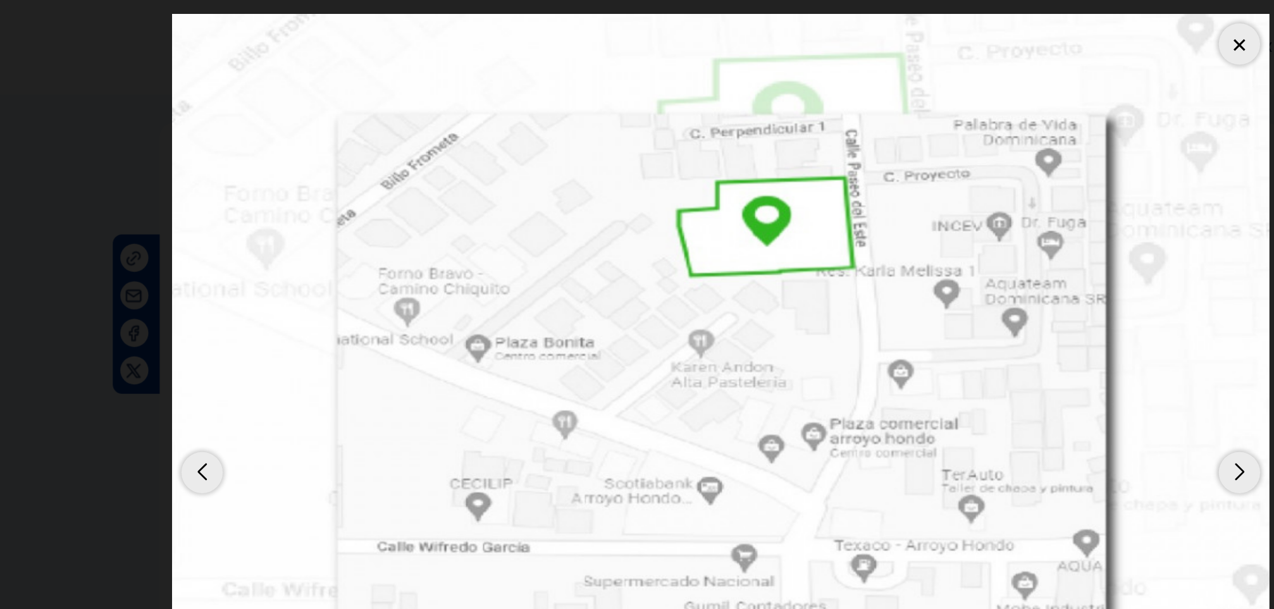
click at [280, 310] on div "Previous slide" at bounding box center [287, 319] width 28 height 28
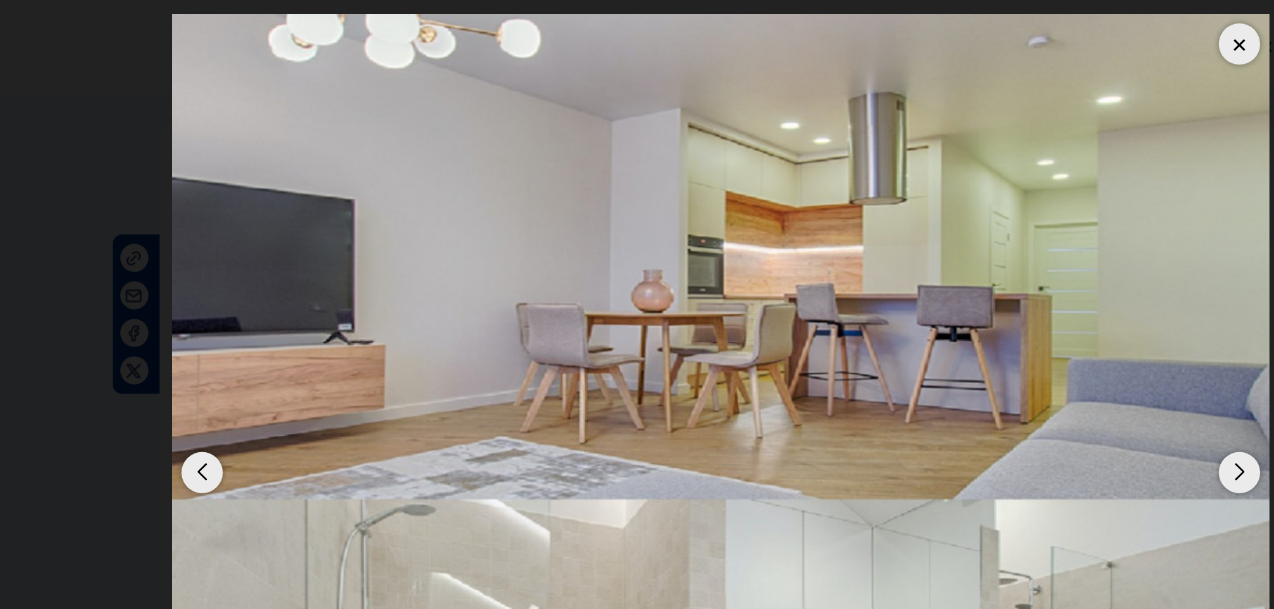
click at [984, 311] on div "Next slide" at bounding box center [987, 319] width 28 height 28
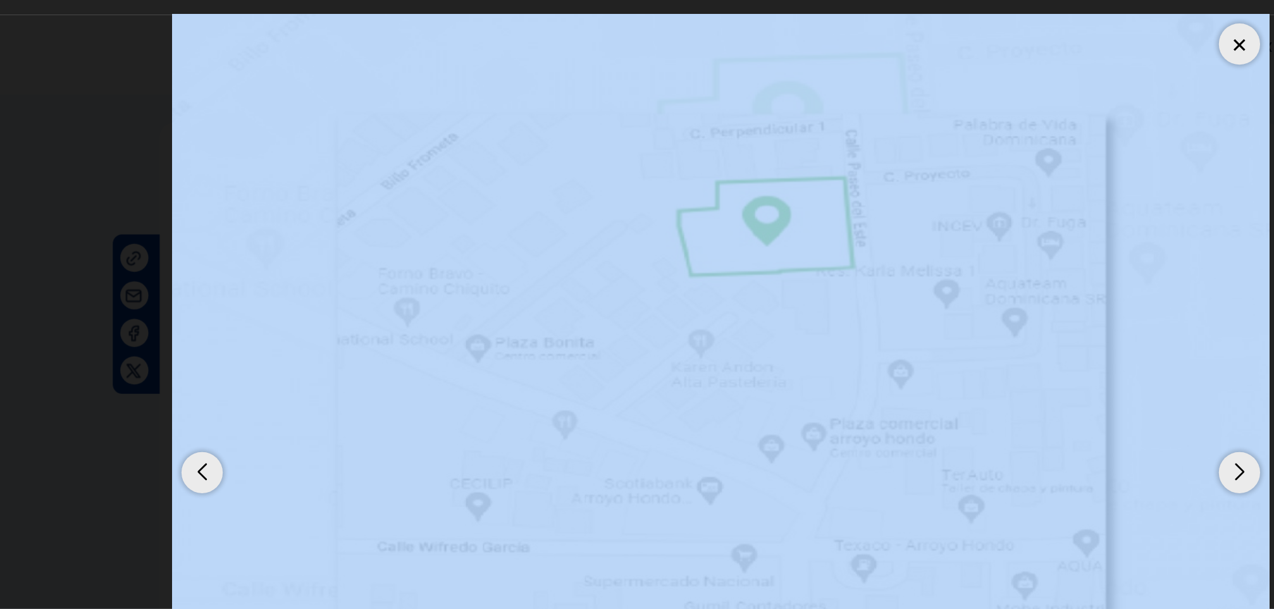
click at [984, 311] on div "Next slide" at bounding box center [987, 319] width 28 height 28
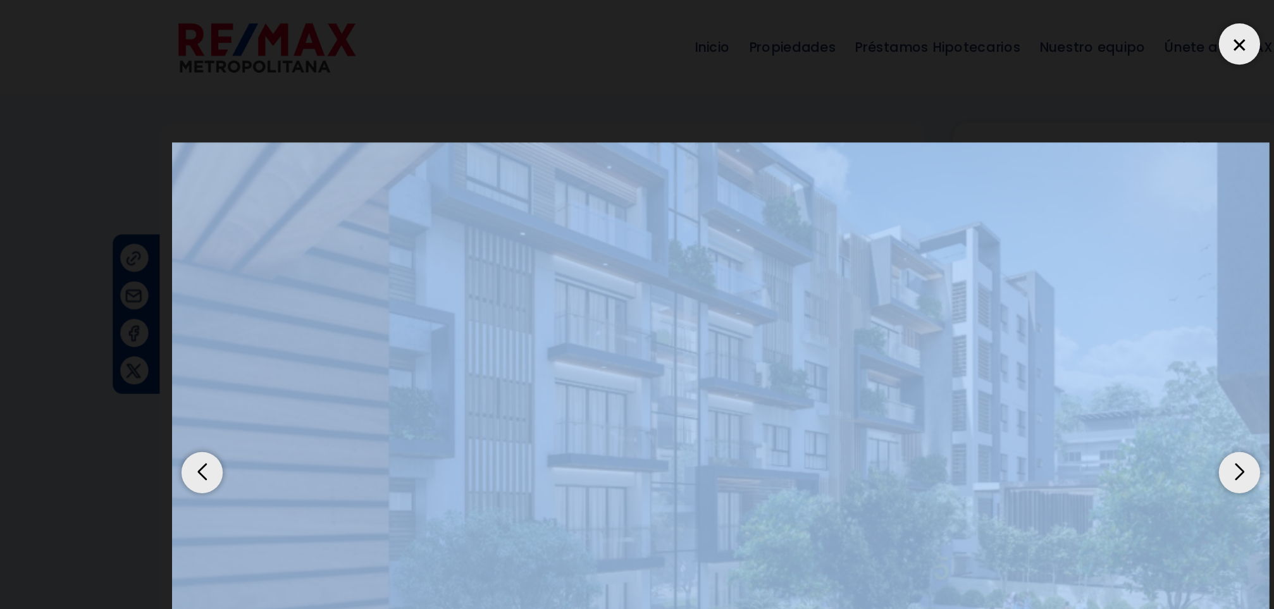
click at [854, 136] on img "6 / 14" at bounding box center [637, 304] width 740 height 416
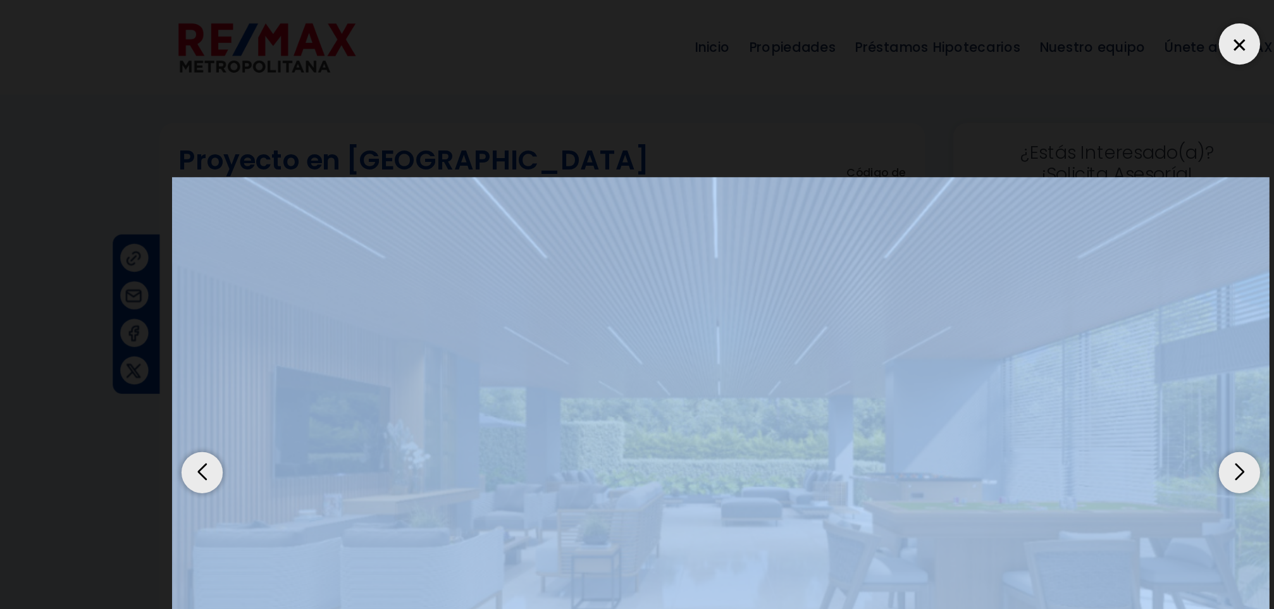
click at [982, 33] on div at bounding box center [987, 30] width 28 height 28
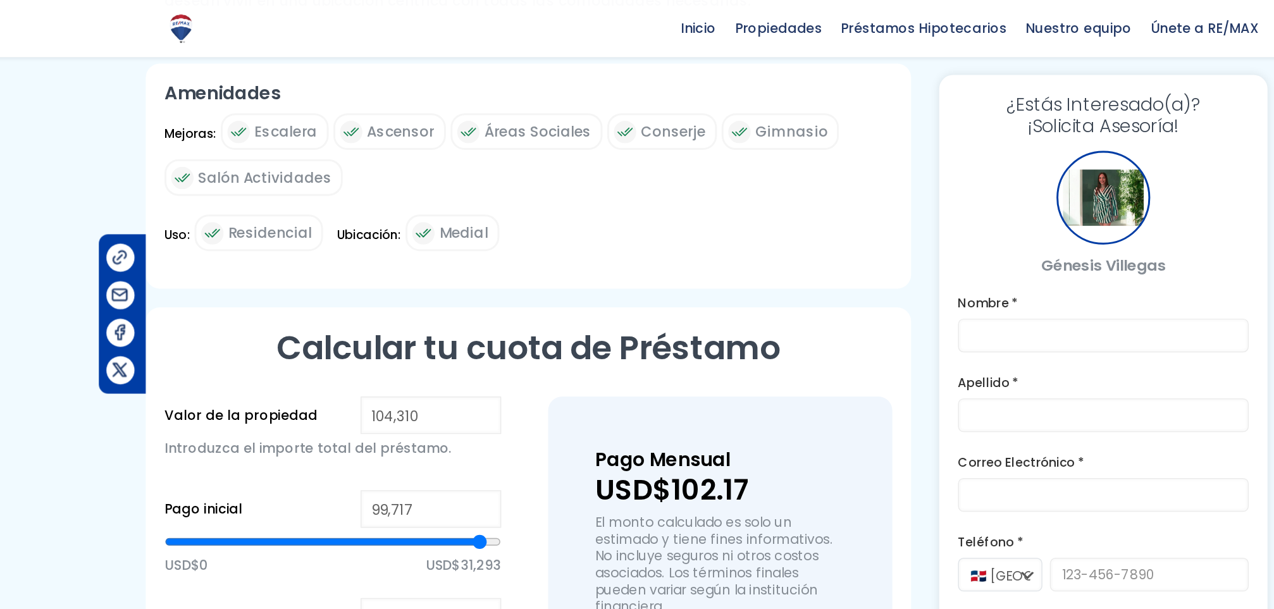
scroll to position [634, 0]
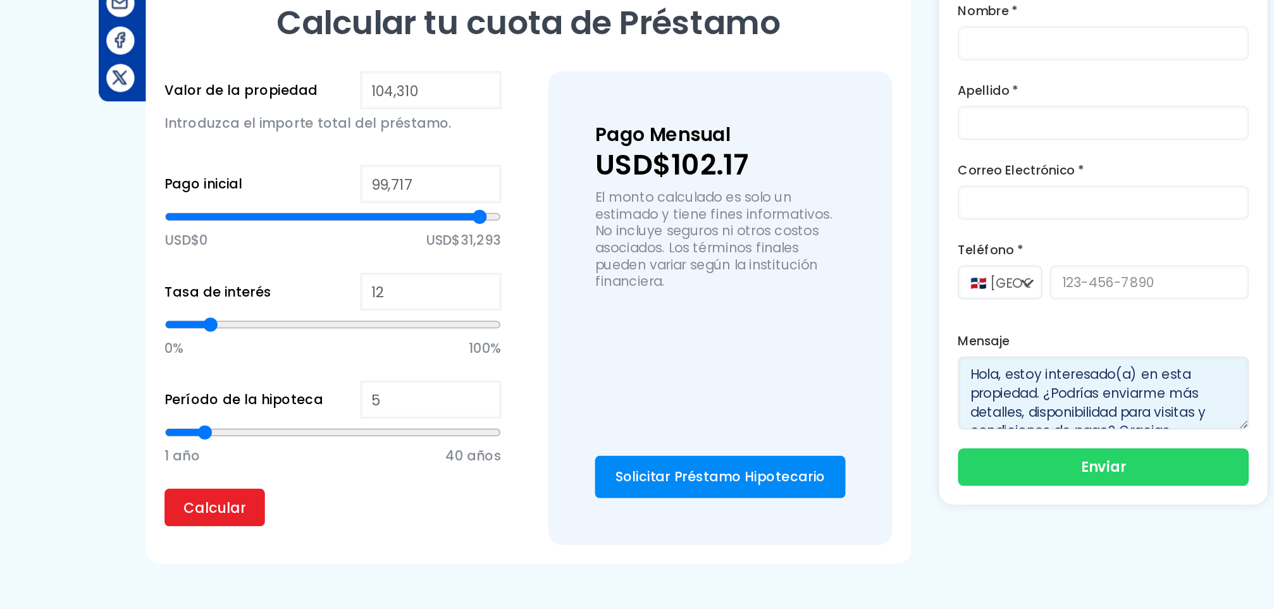
click at [869, 458] on textarea "Hola, estoy interesado(a) en esta propiedad. ¿Podrías enviarme más detalles, di…" at bounding box center [905, 462] width 196 height 49
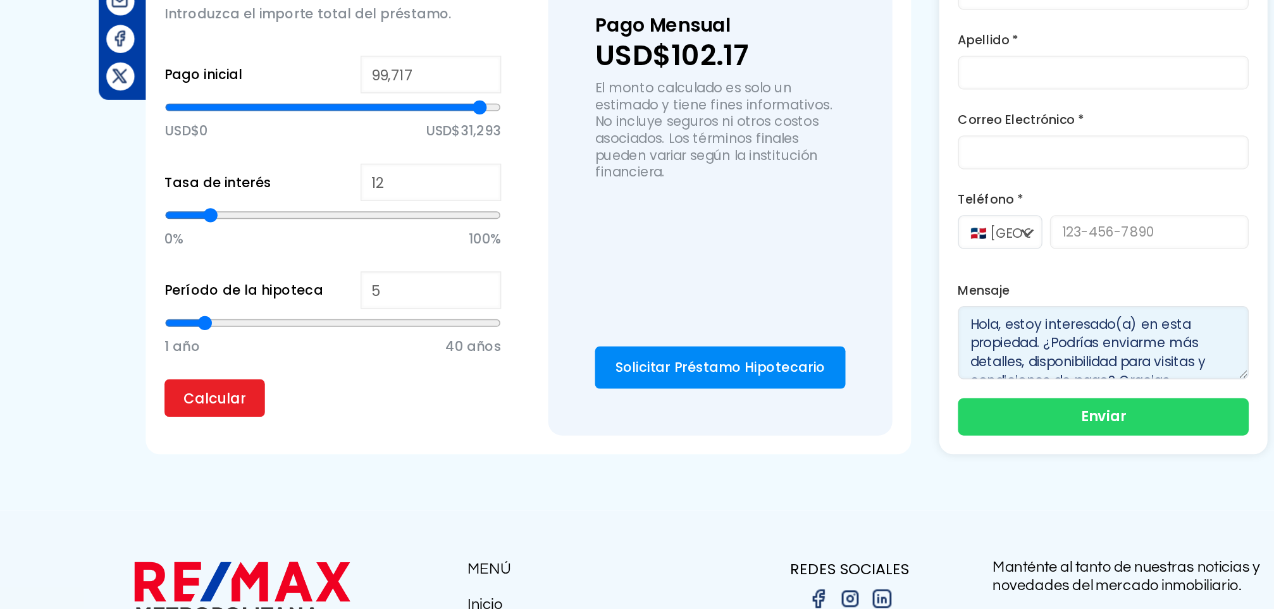
scroll to position [714, 0]
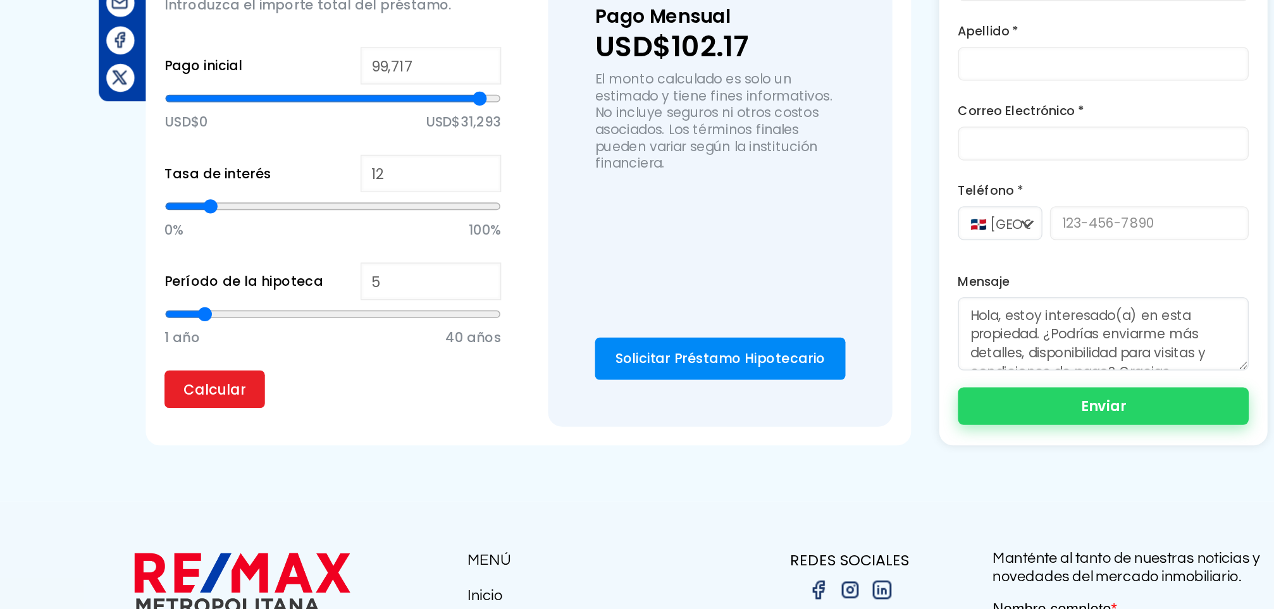
click at [869, 459] on button "Enviar" at bounding box center [905, 471] width 196 height 25
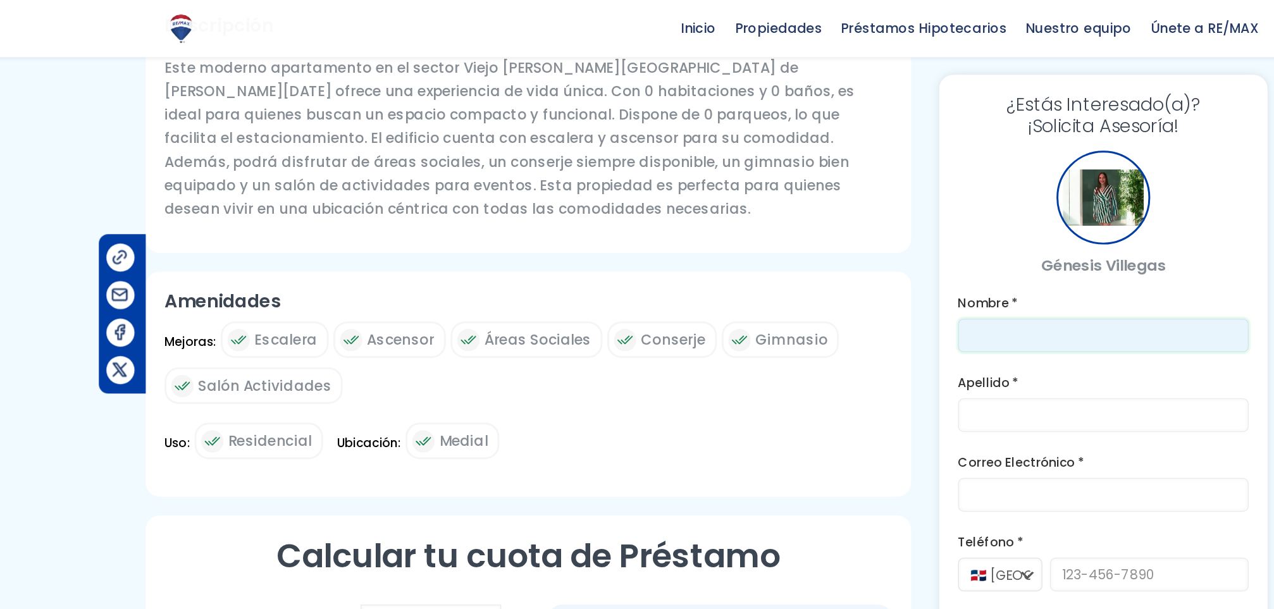
scroll to position [464, 0]
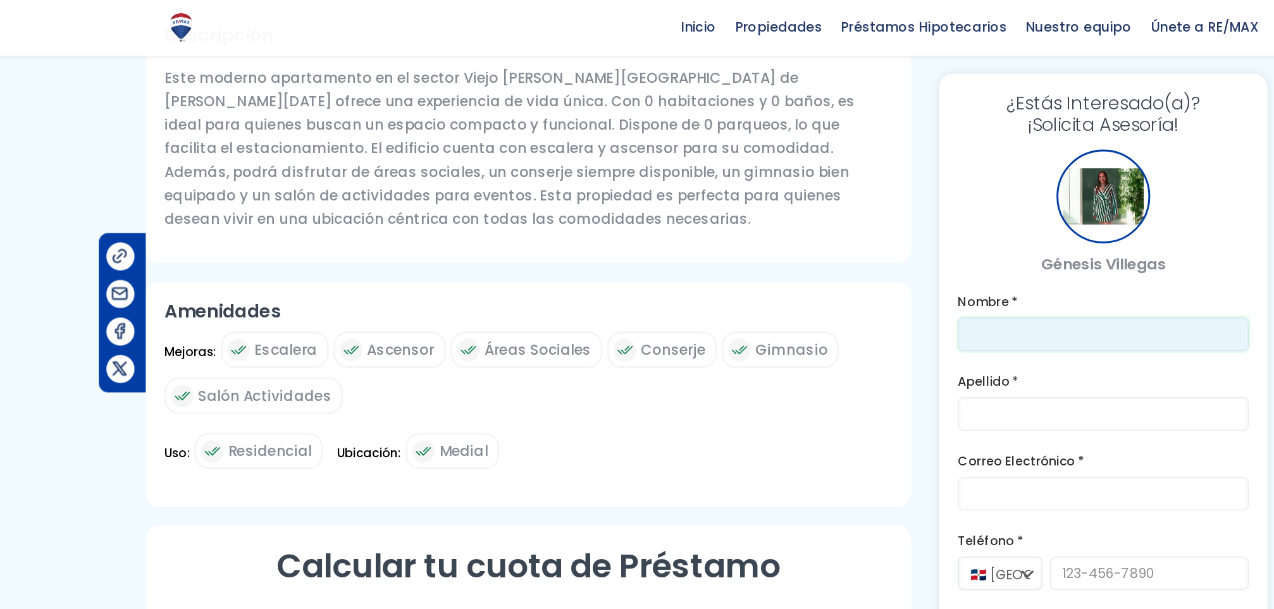
click at [859, 219] on input "text" at bounding box center [905, 226] width 196 height 23
type input "[PERSON_NAME]"
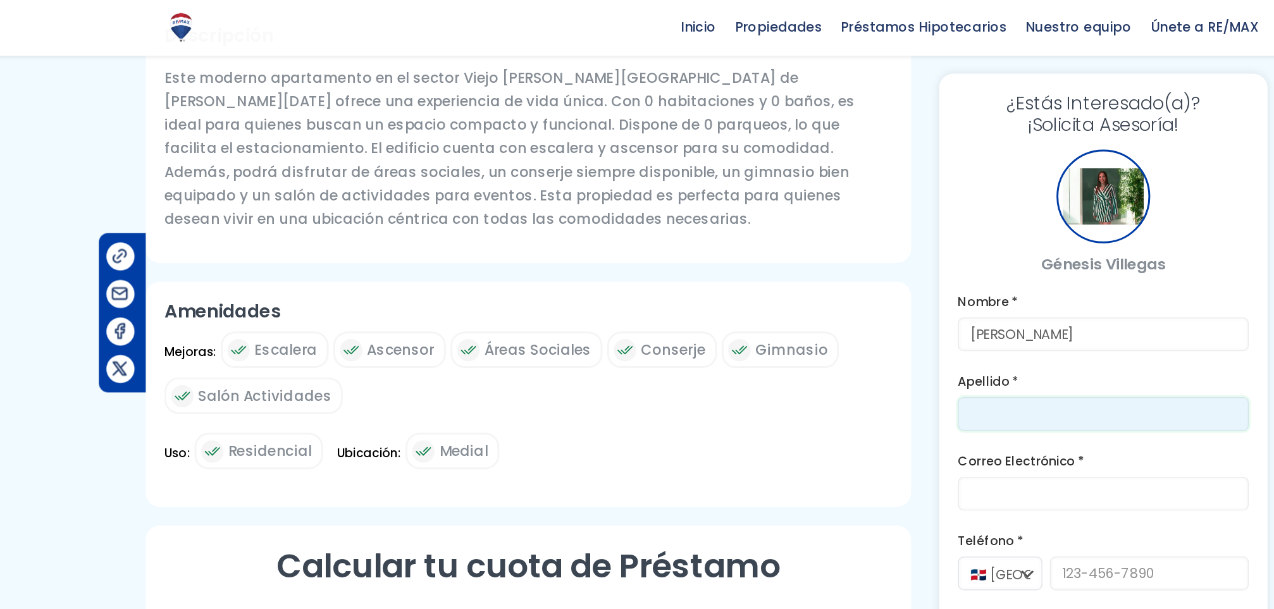
type input "Peralta"
type input "l.peralta@jad.org.do"
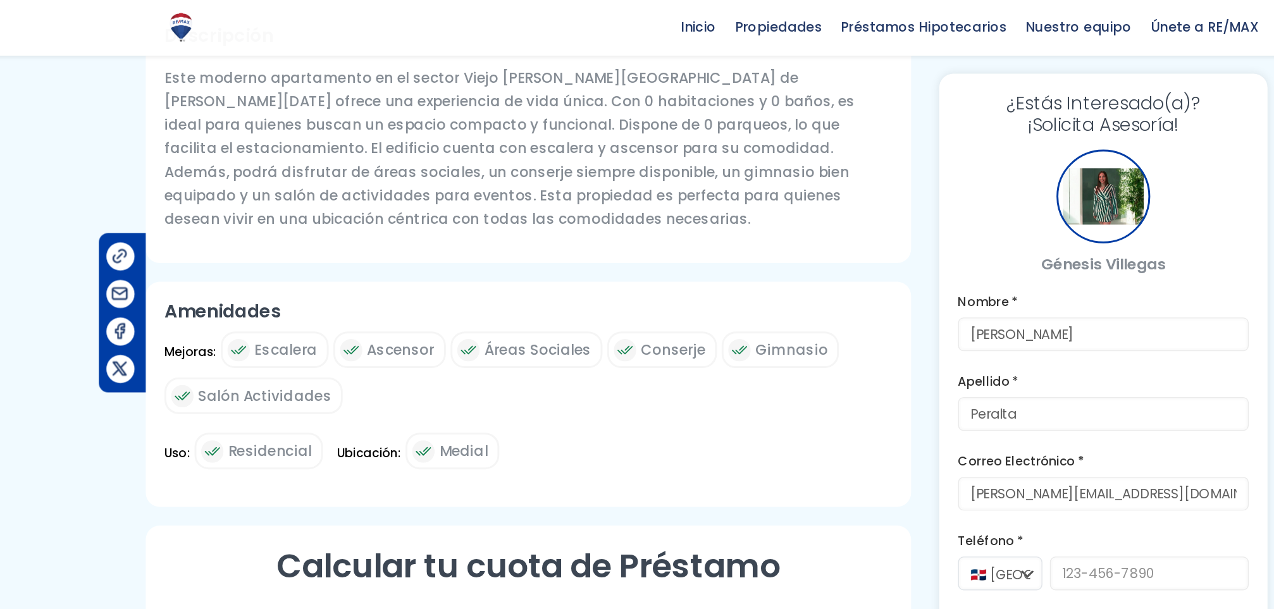
type input "8297800424"
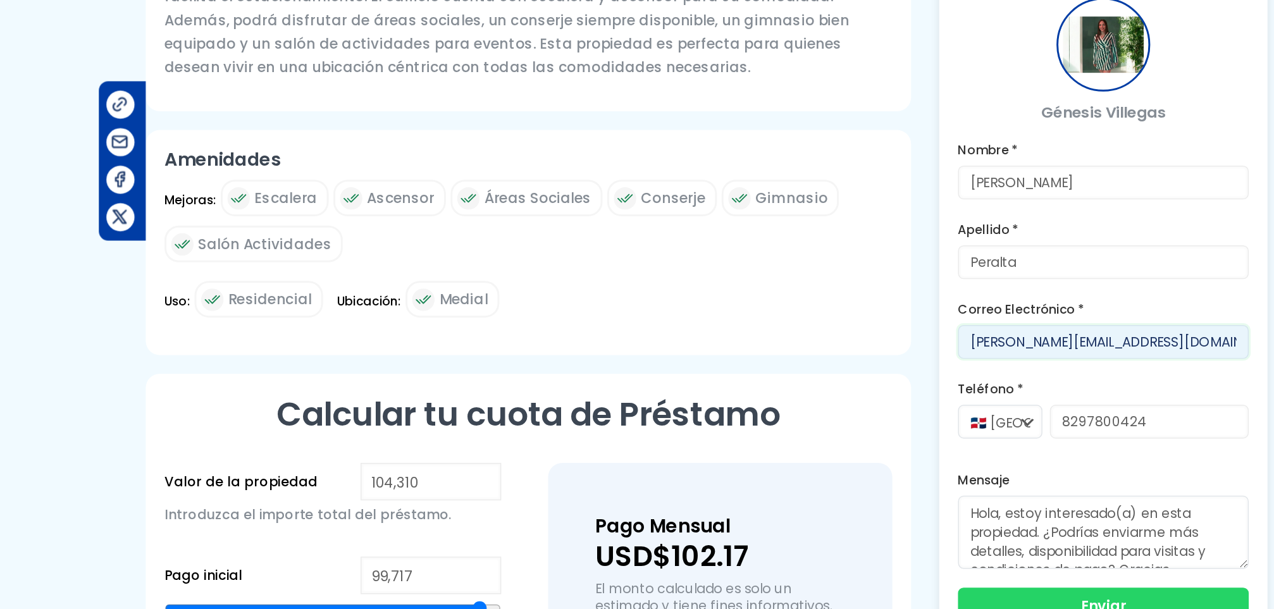
click at [849, 331] on input "l.peralta@jad.org.do" at bounding box center [905, 334] width 196 height 23
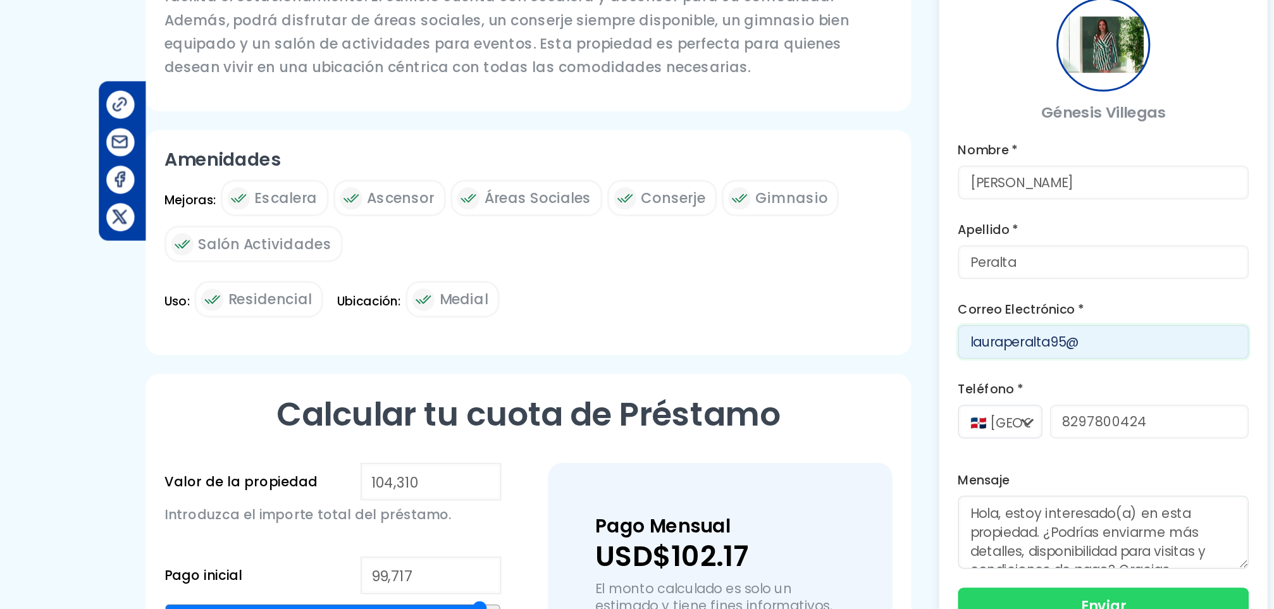
type input "[EMAIL_ADDRESS][DOMAIN_NAME]"
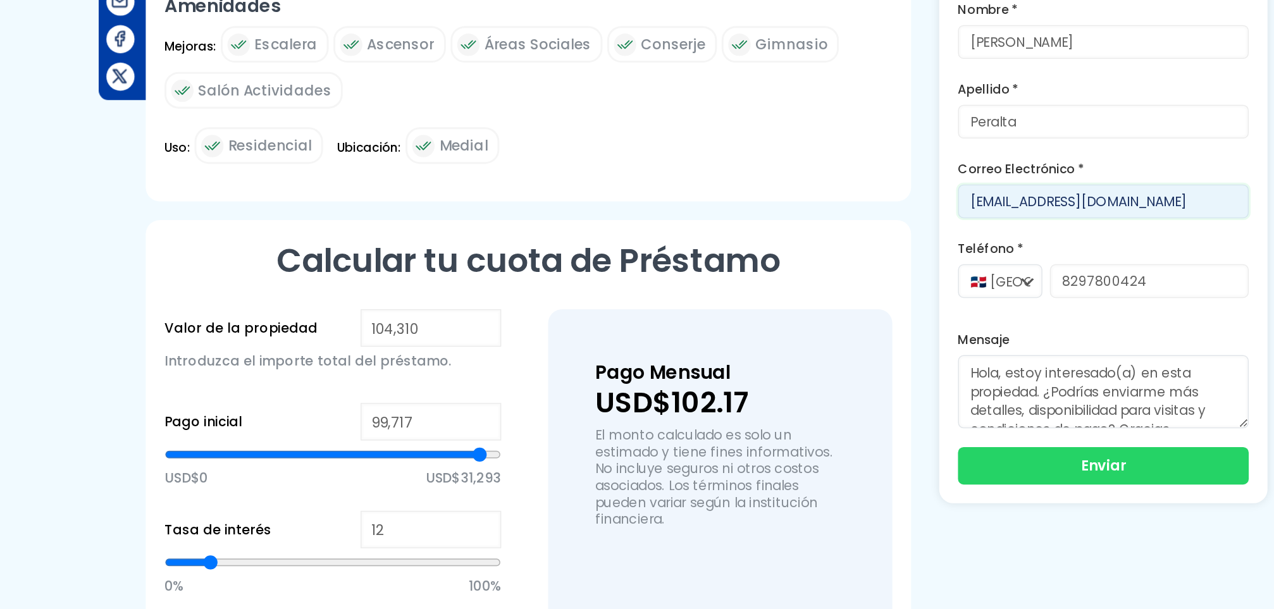
scroll to position [475, 0]
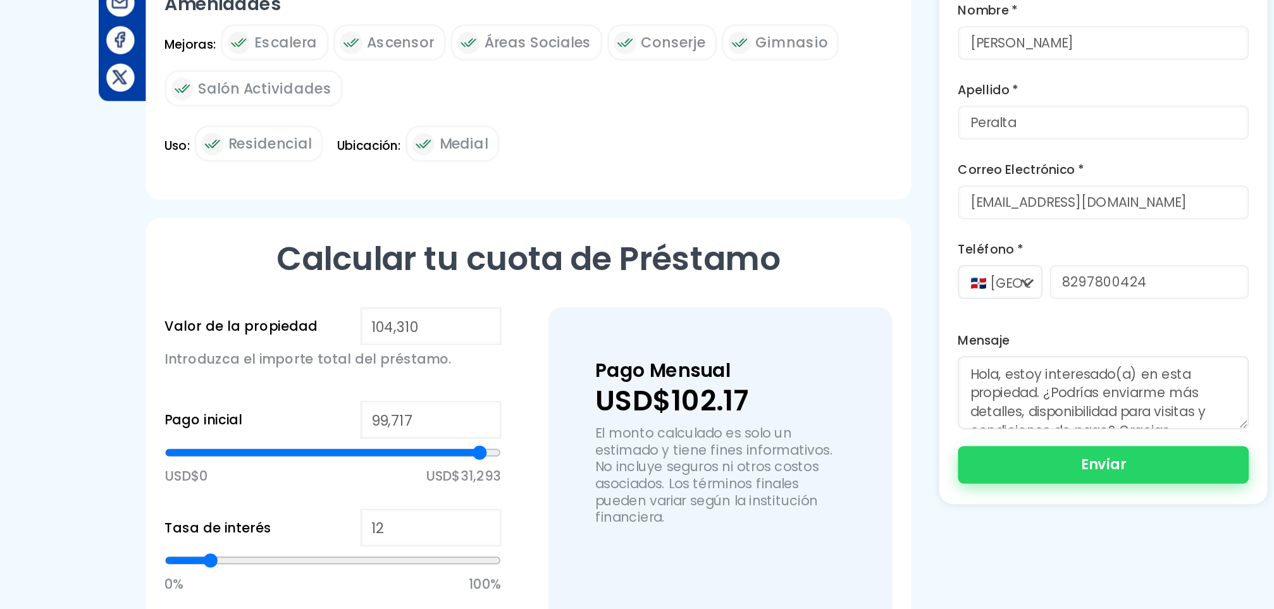
click at [848, 507] on button "Enviar" at bounding box center [905, 511] width 196 height 25
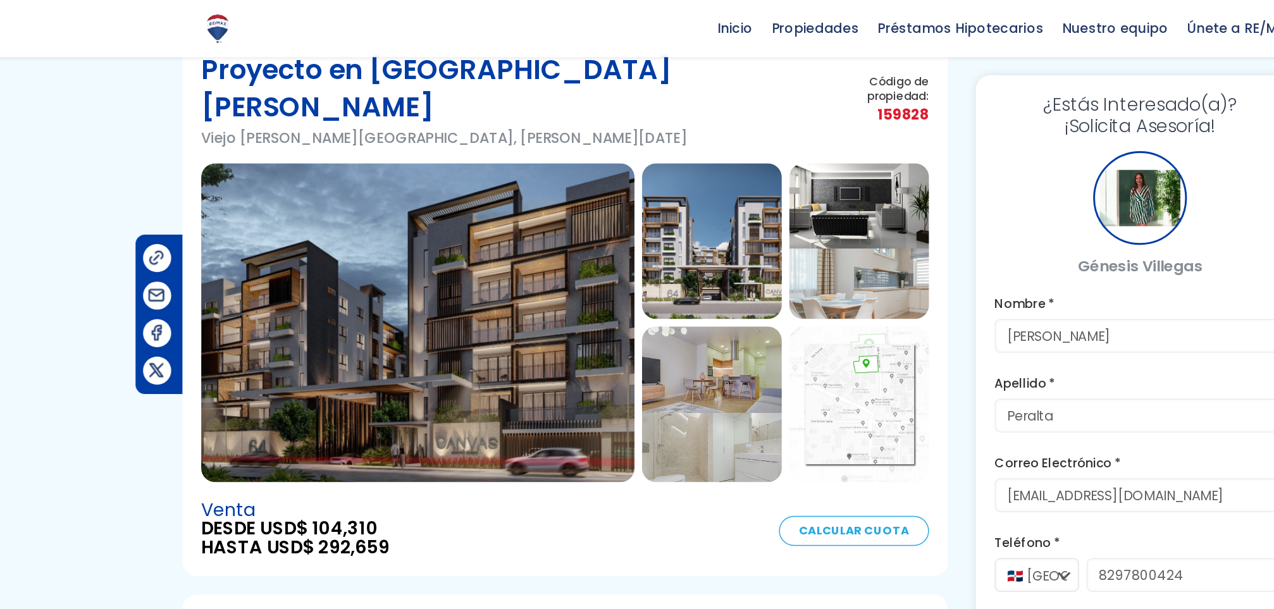
scroll to position [59, 0]
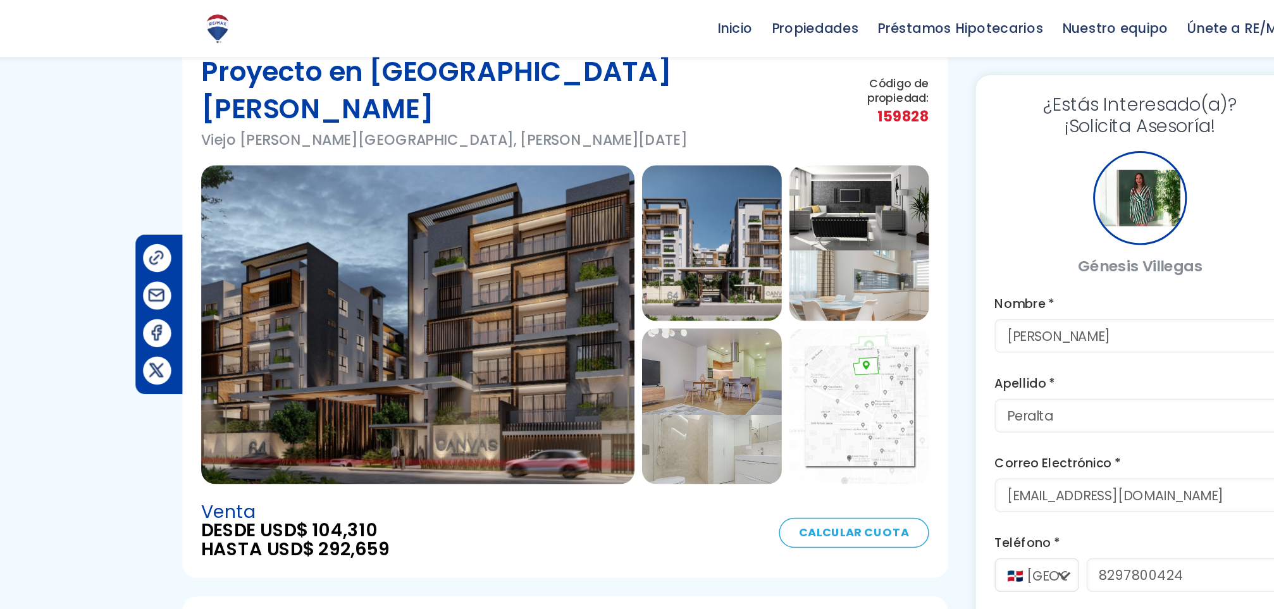
click at [691, 260] on img at bounding box center [715, 273] width 94 height 105
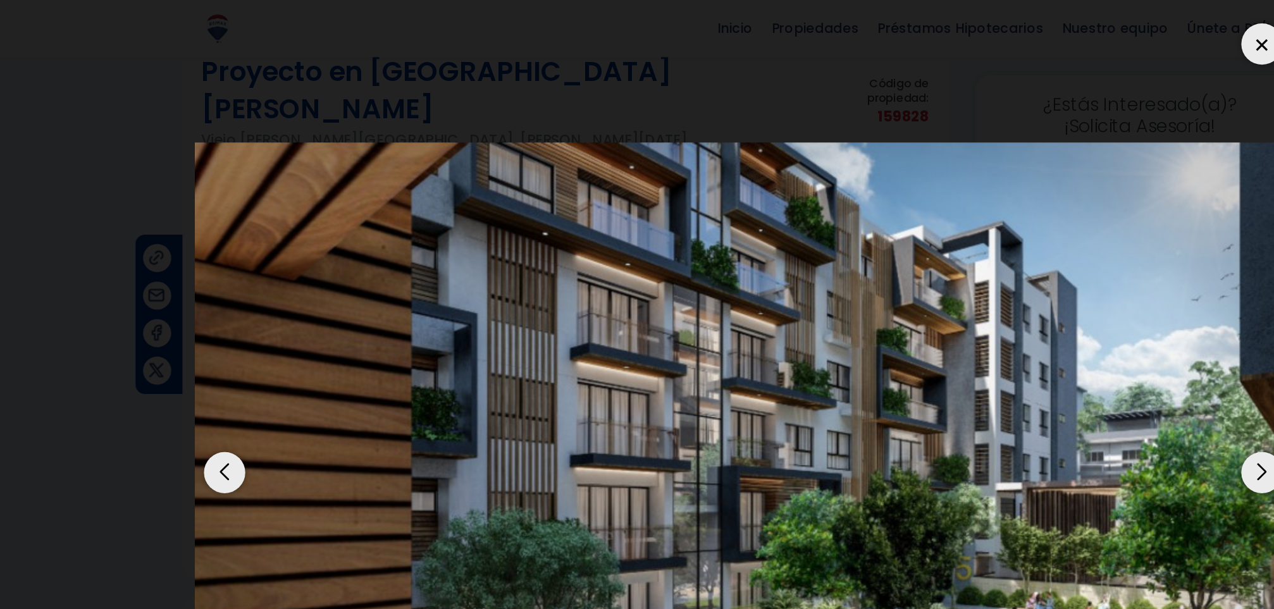
click at [991, 313] on div "Next slide" at bounding box center [987, 319] width 28 height 28
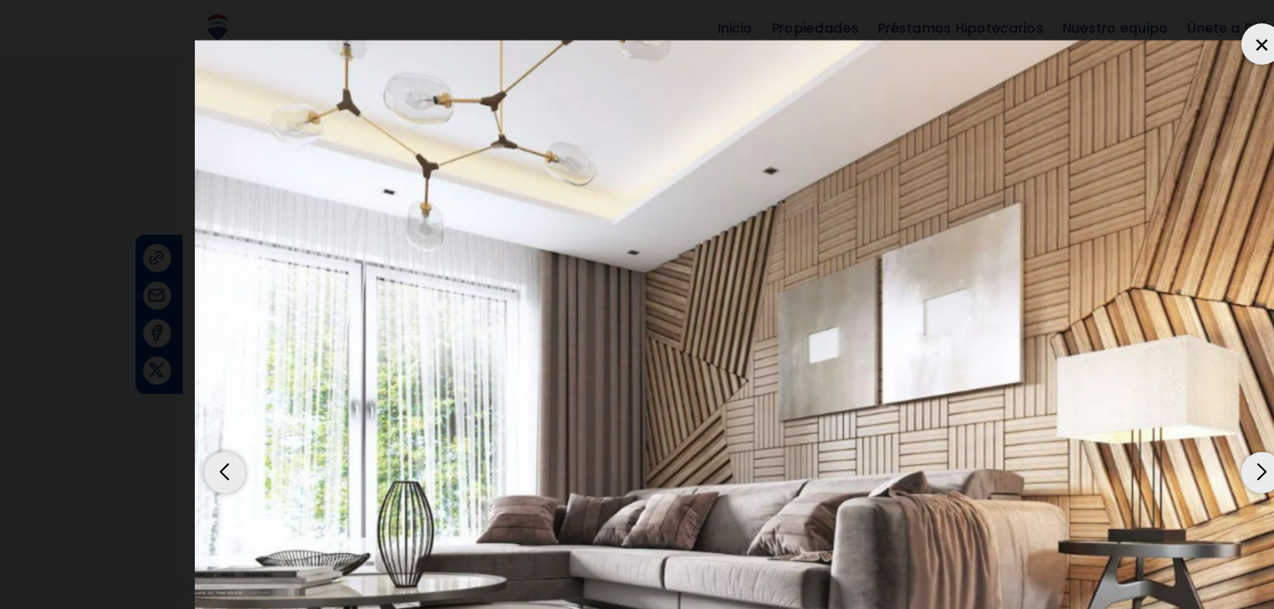
click at [991, 313] on div "Next slide" at bounding box center [987, 319] width 28 height 28
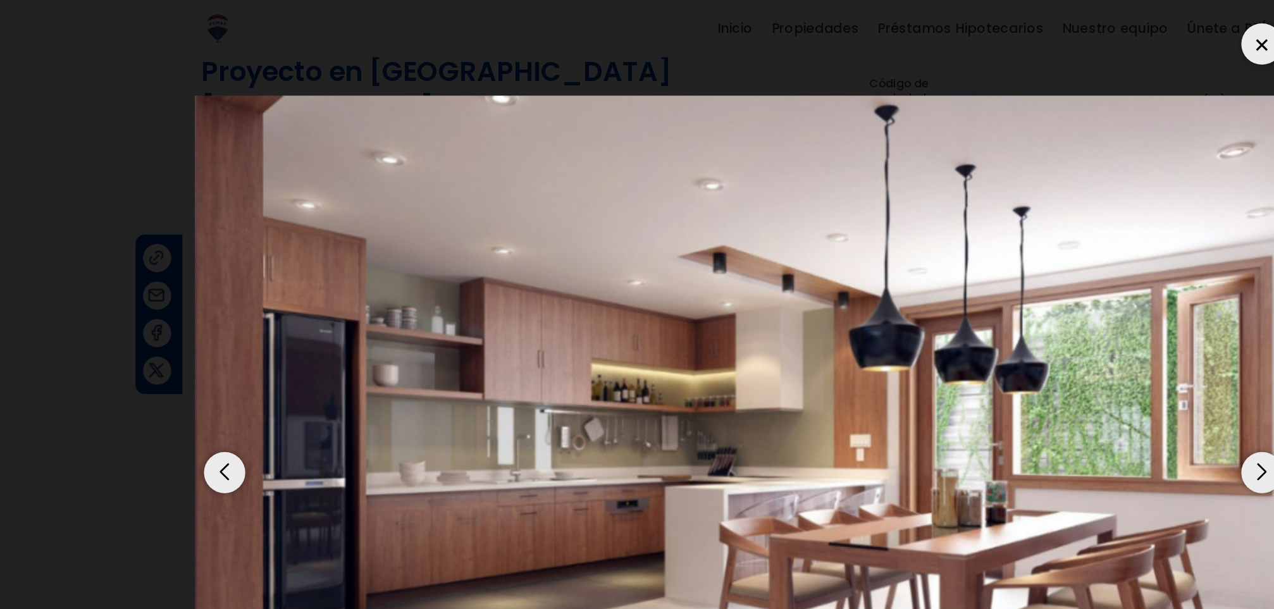
click at [991, 313] on div "Next slide" at bounding box center [987, 319] width 28 height 28
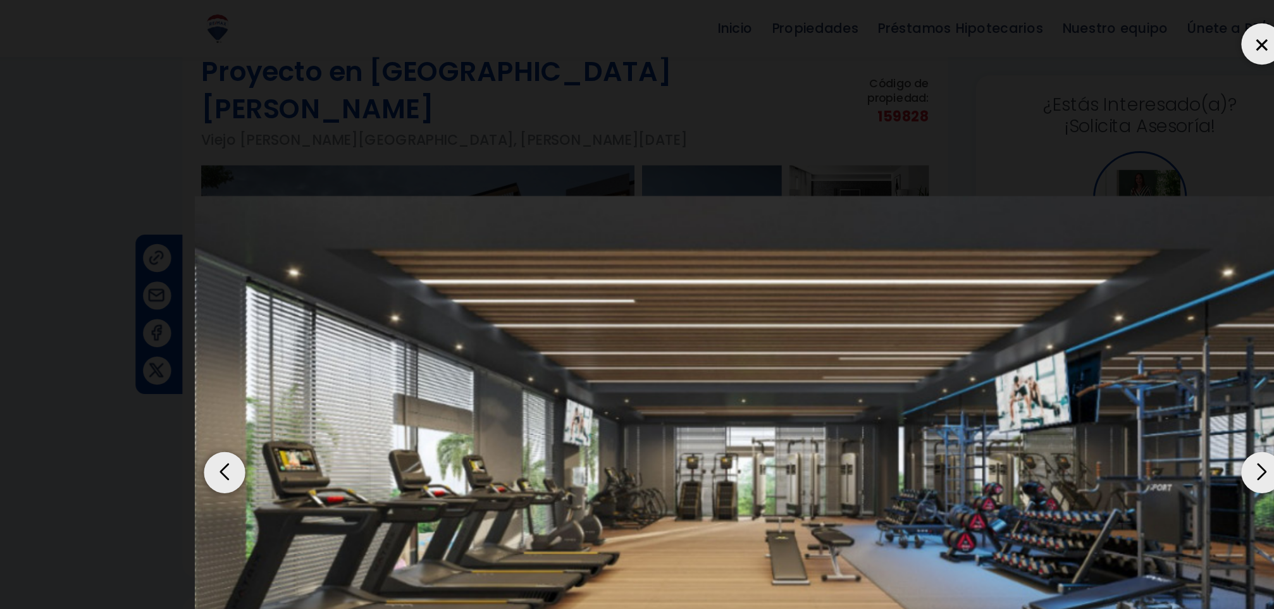
click at [985, 37] on div at bounding box center [987, 30] width 28 height 28
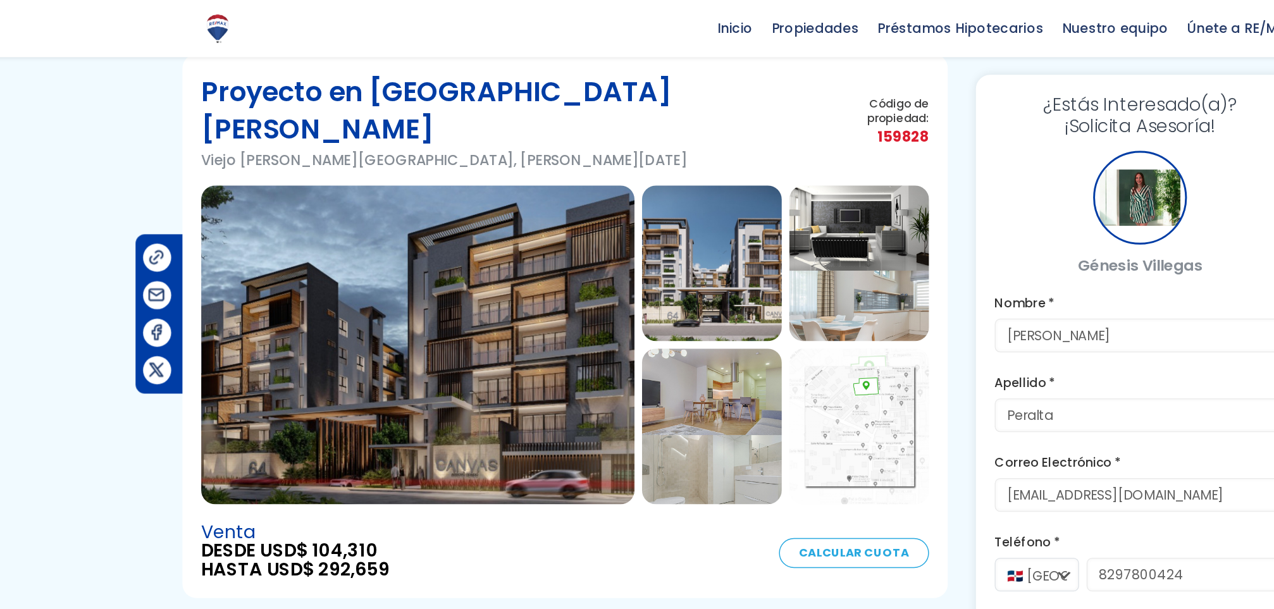
scroll to position [0, 0]
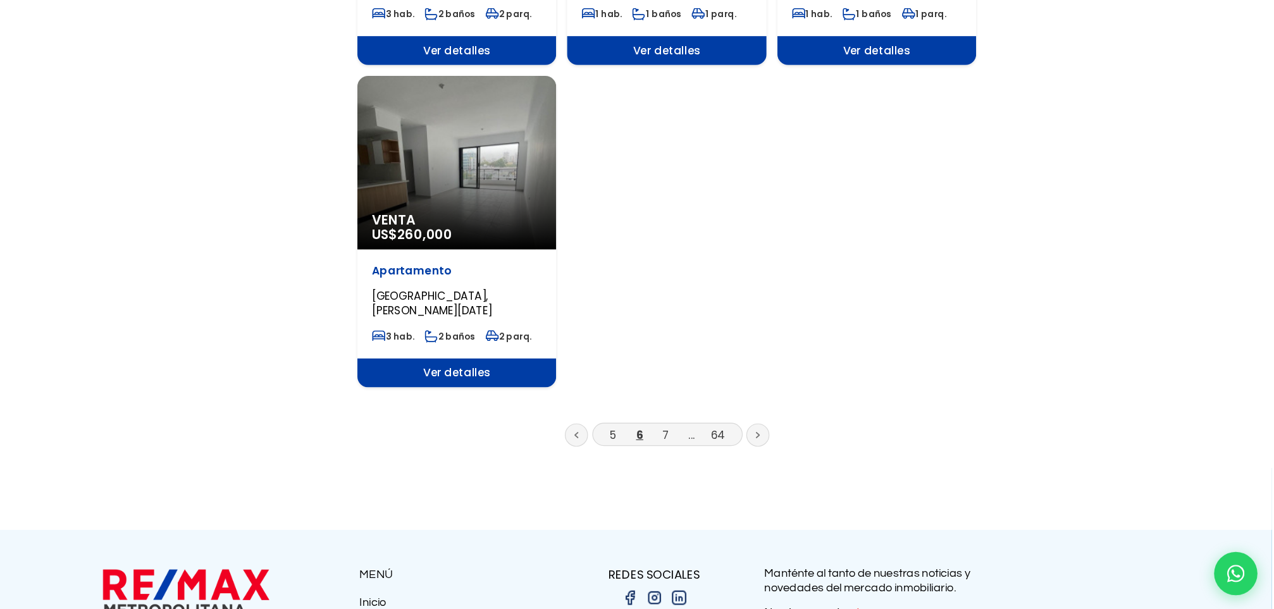
scroll to position [1488, 0]
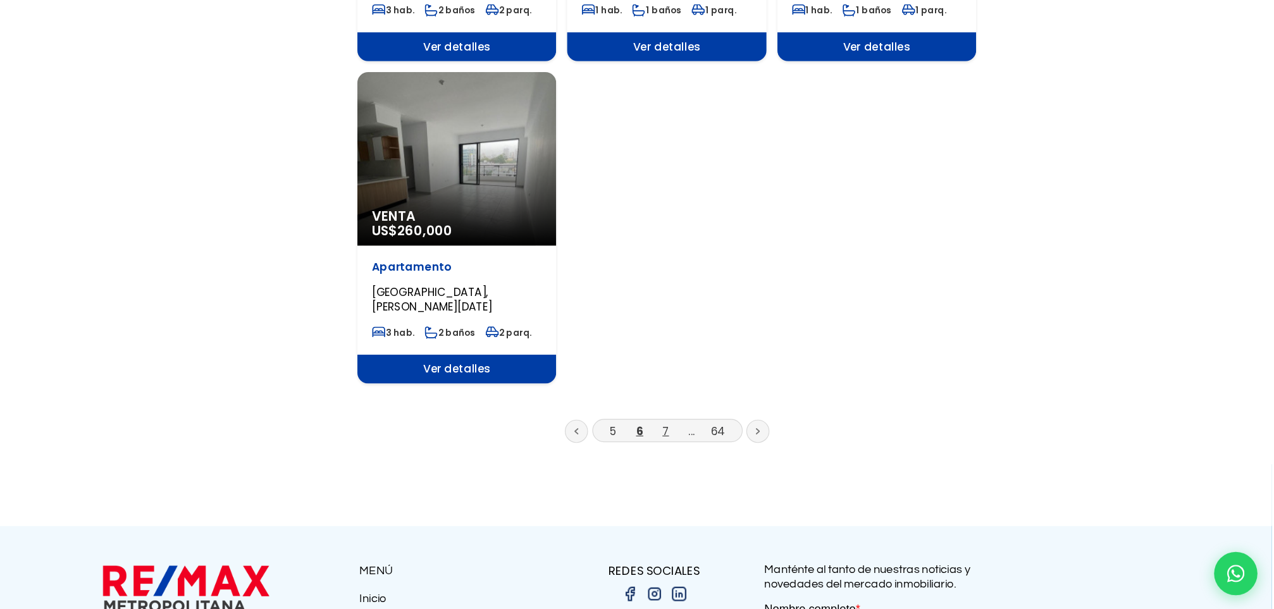
click at [746, 446] on link "7" at bounding box center [744, 452] width 6 height 13
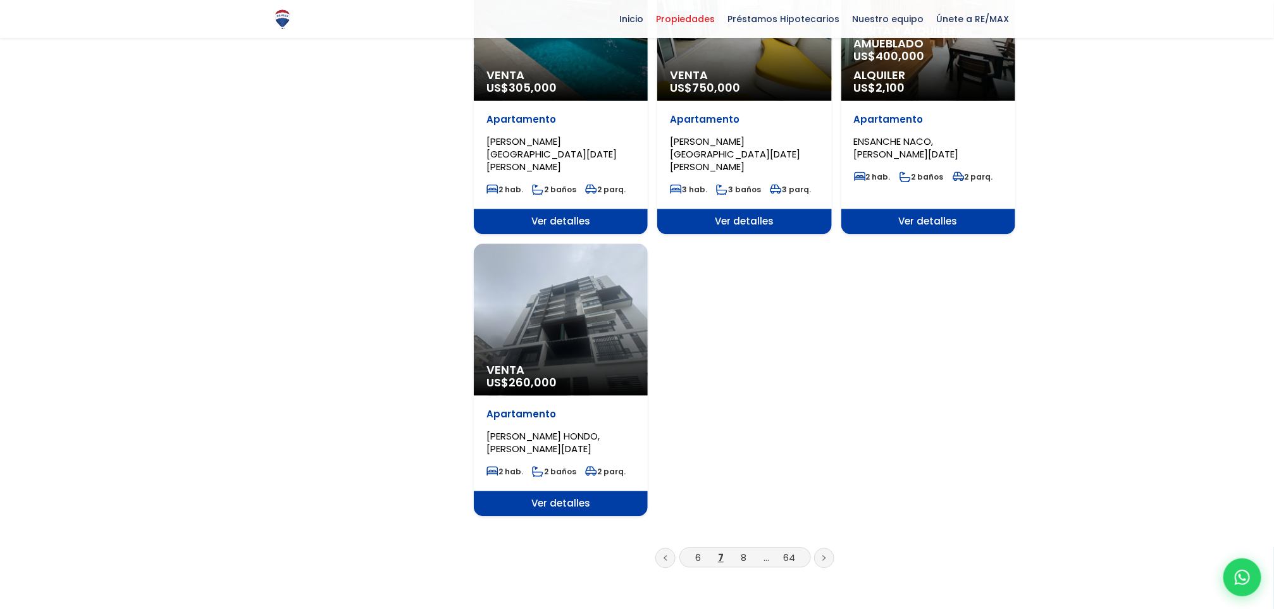
scroll to position [1418, 0]
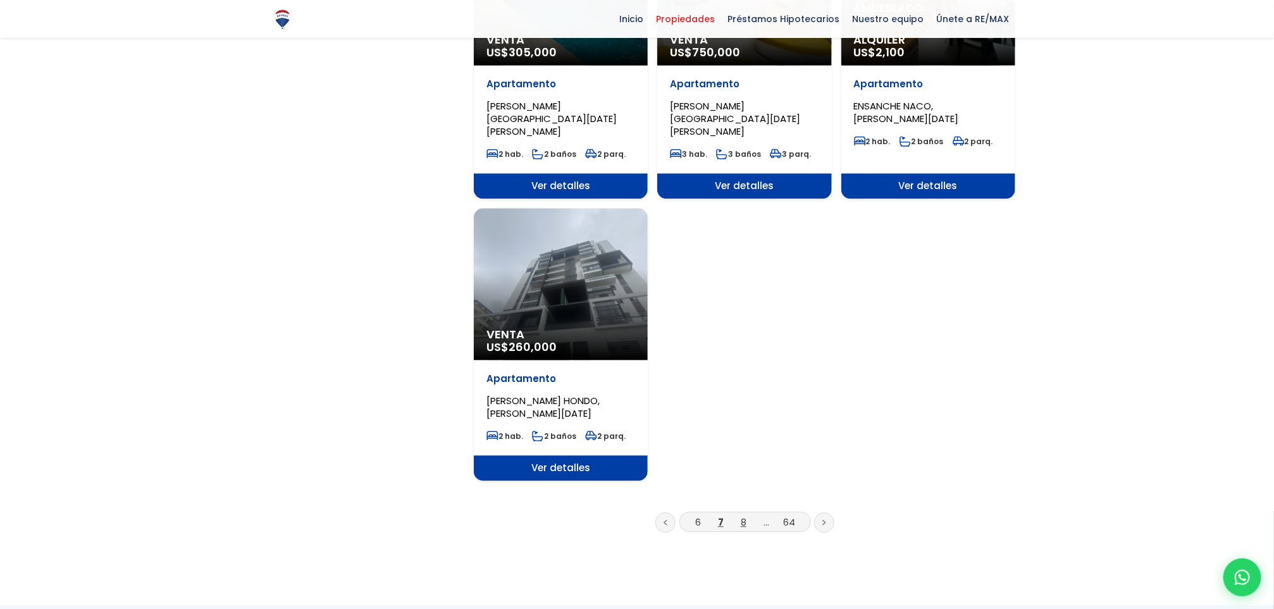
click at [744, 516] on link "8" at bounding box center [744, 522] width 6 height 13
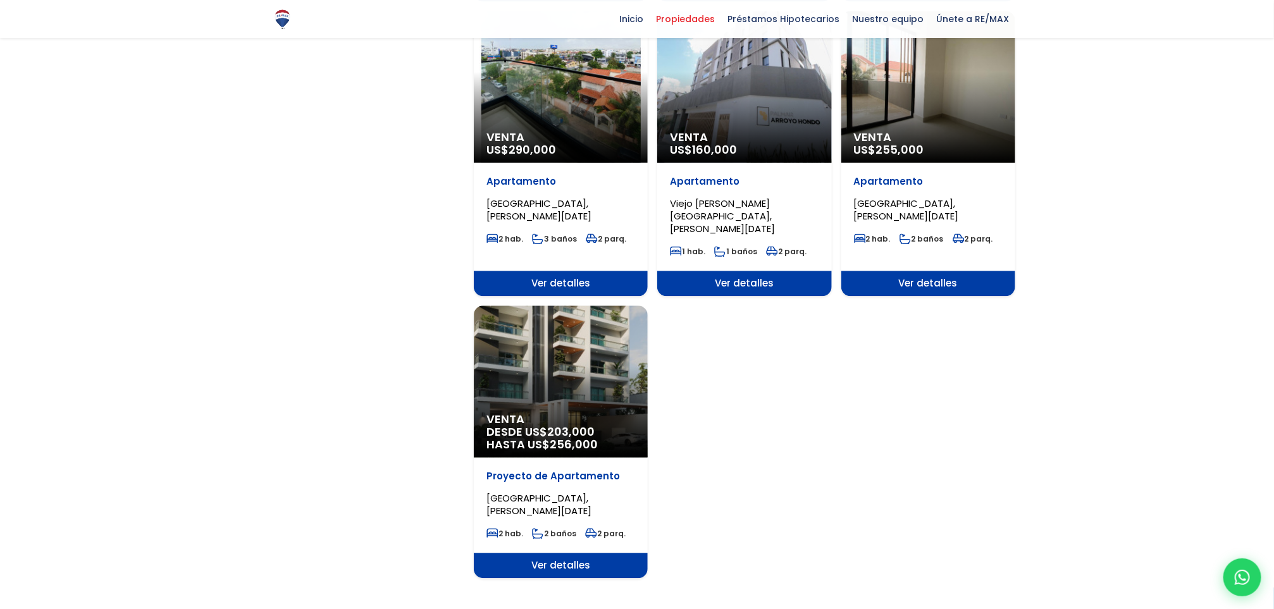
scroll to position [1608, 0]
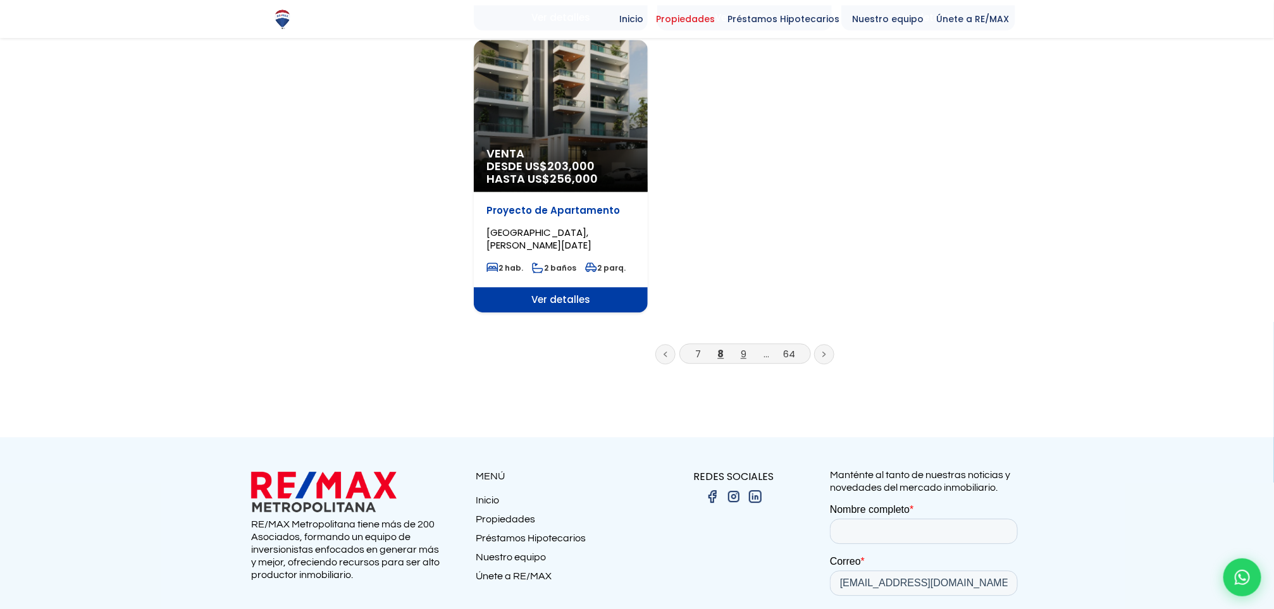
click at [743, 347] on link "9" at bounding box center [744, 353] width 6 height 13
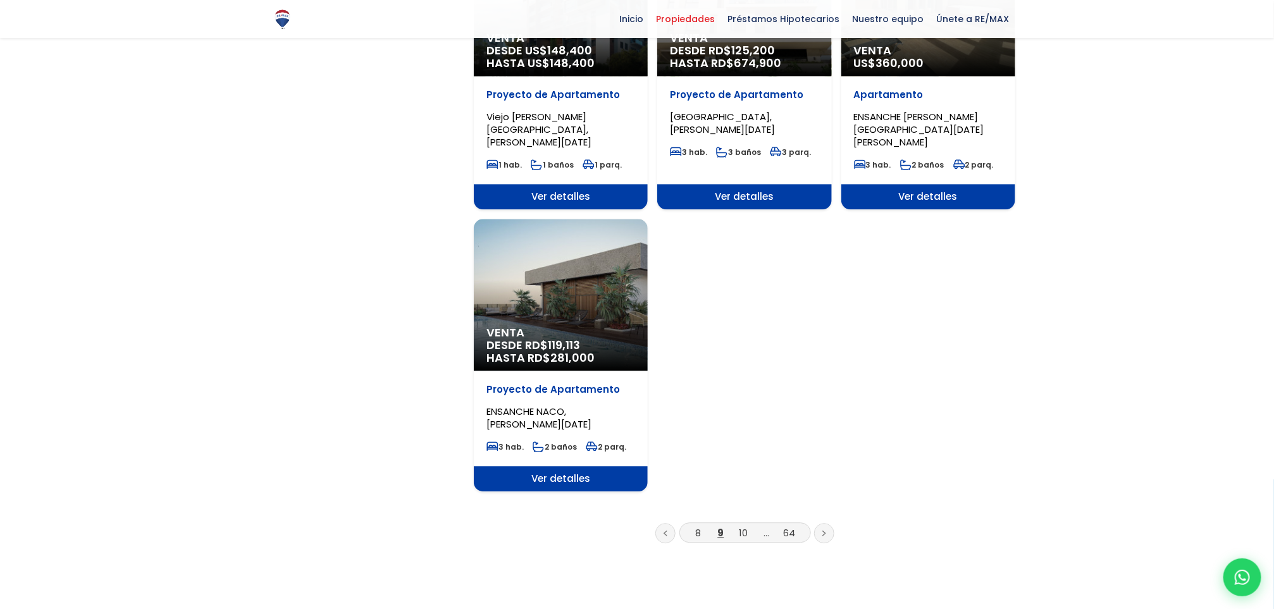
scroll to position [1451, 0]
click at [741, 526] on link "10" at bounding box center [744, 532] width 9 height 13
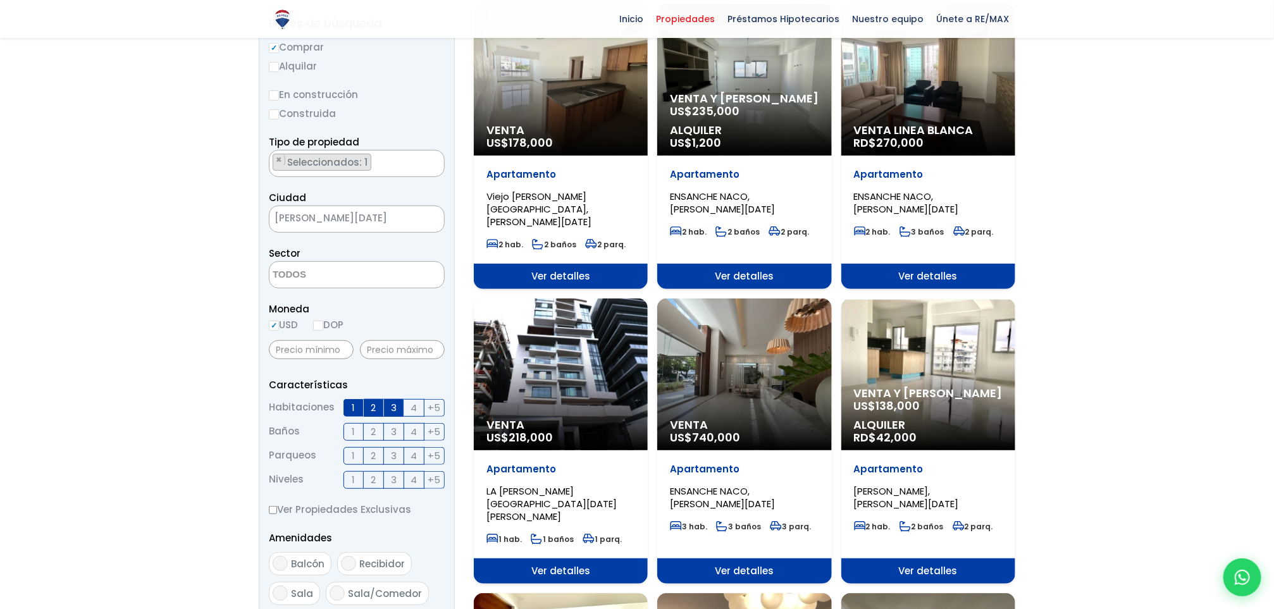
scroll to position [143, 0]
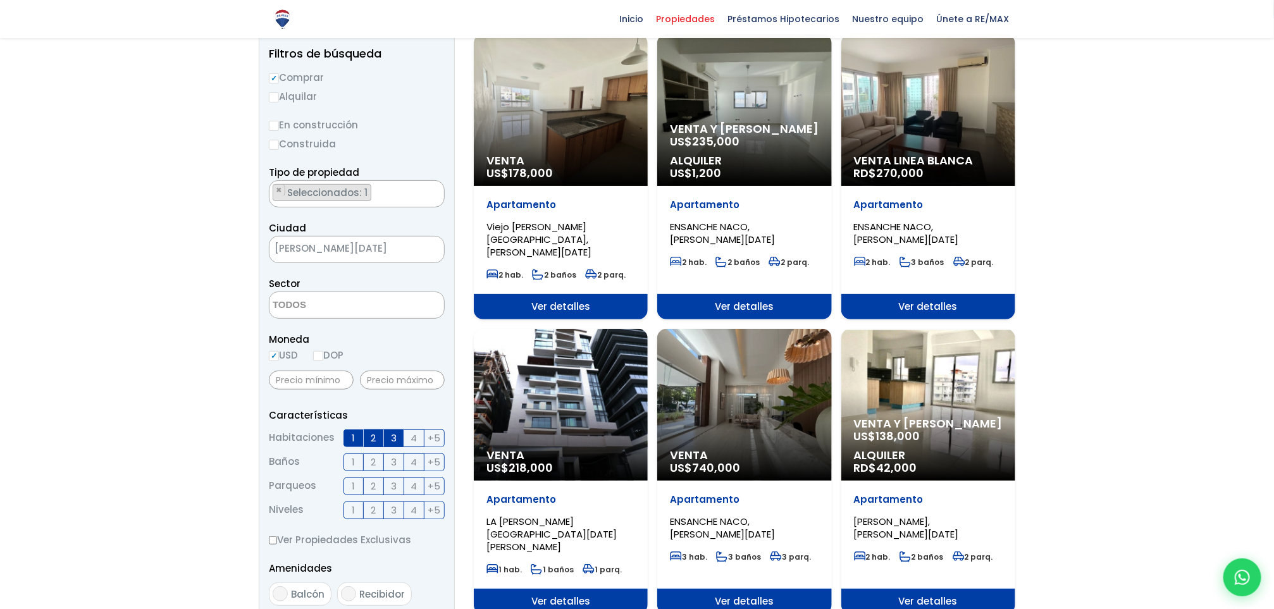
click at [291, 252] on span "[PERSON_NAME][DATE]" at bounding box center [341, 249] width 143 height 18
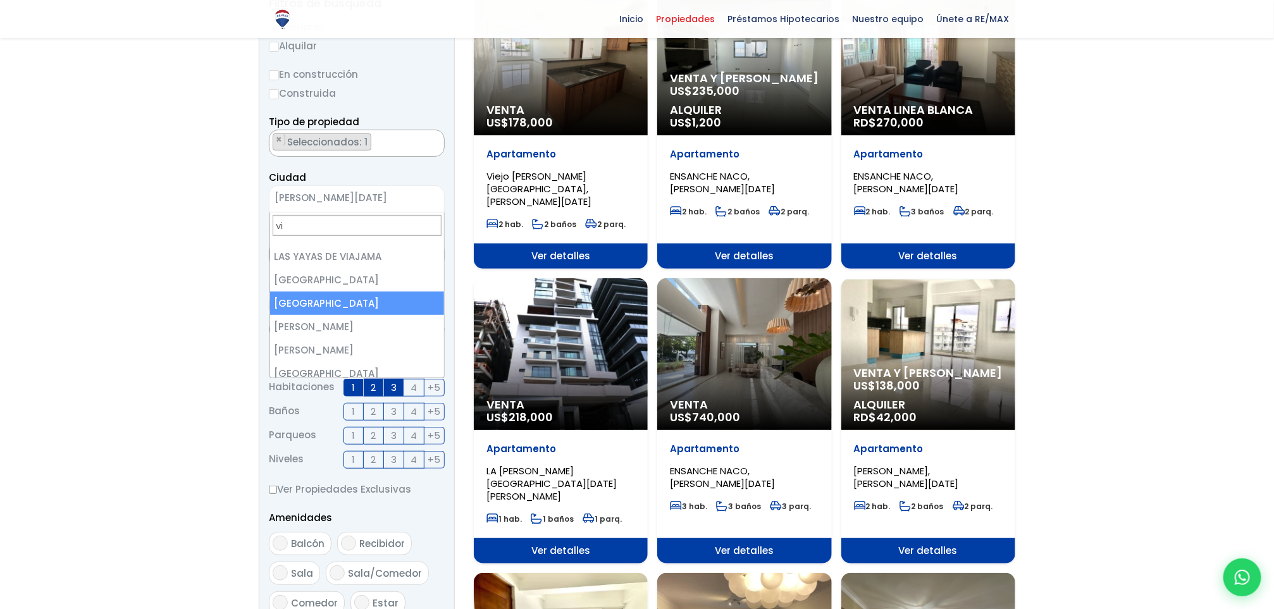
scroll to position [0, 0]
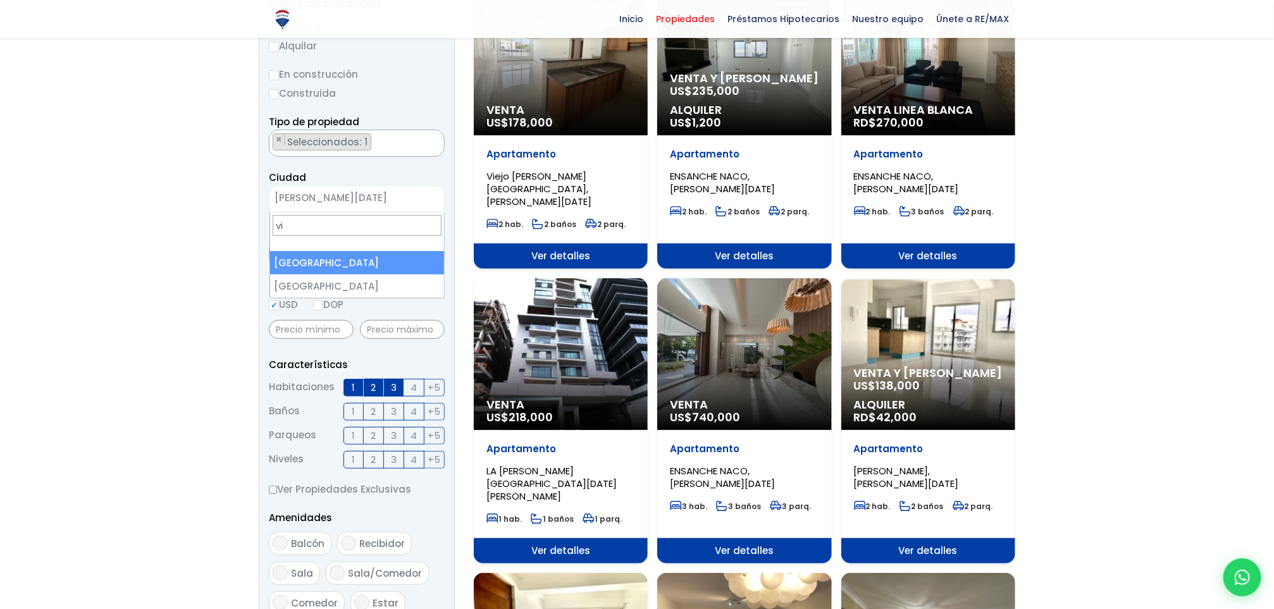
type input "v"
type input "arroyo hon"
click at [323, 200] on span "SANTO DOMINGO DE GUZMÁN" at bounding box center [341, 198] width 143 height 18
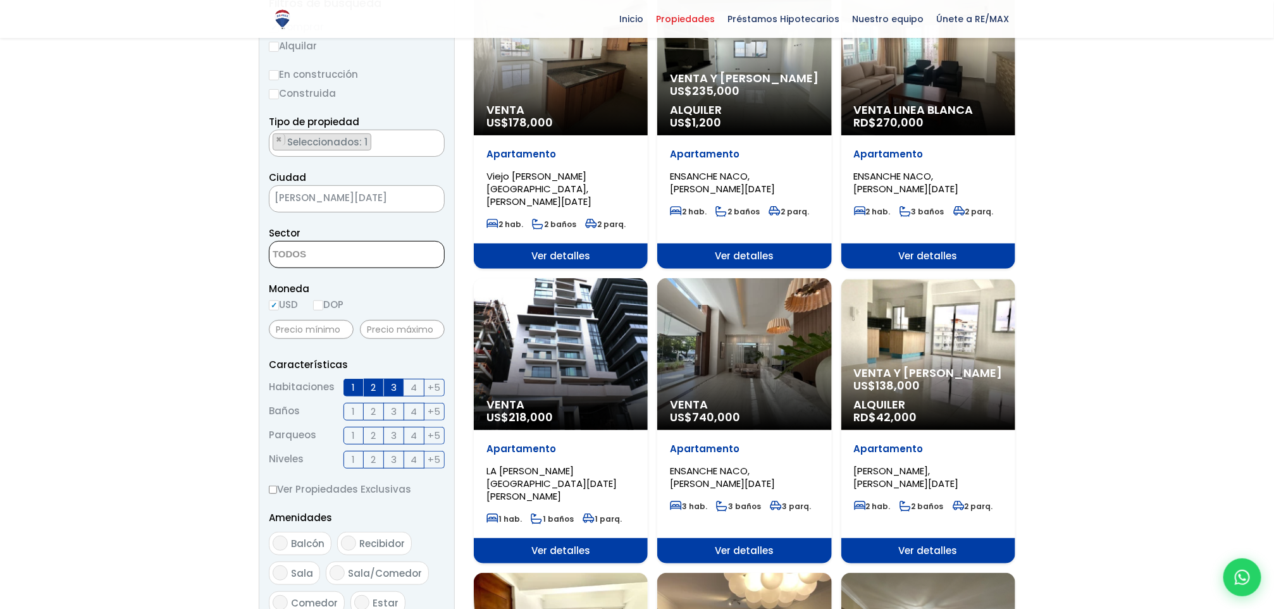
click at [299, 257] on textarea "Search" at bounding box center [331, 255] width 123 height 27
type textarea "vie"
click at [306, 310] on li "Viejo Arroyo Hondo" at bounding box center [357, 303] width 174 height 23
select select "16301"
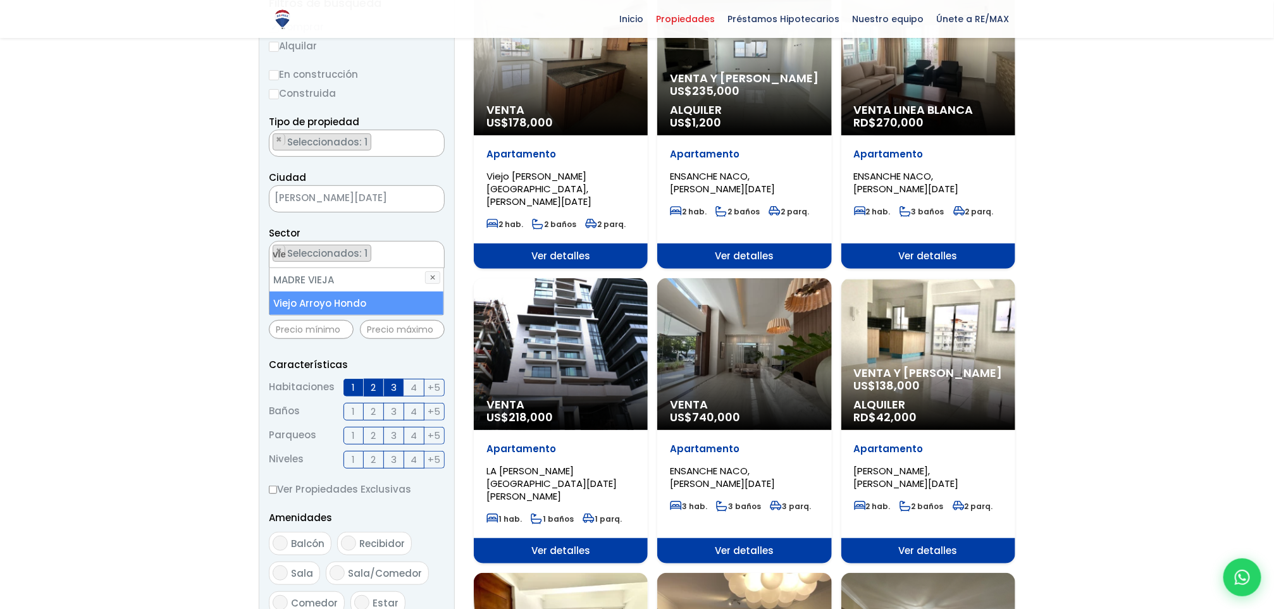
click at [299, 304] on li "Viejo Arroyo Hondo" at bounding box center [357, 303] width 174 height 23
click at [342, 308] on li "Viejo Arroyo Hondo" at bounding box center [357, 303] width 174 height 23
select select "16301"
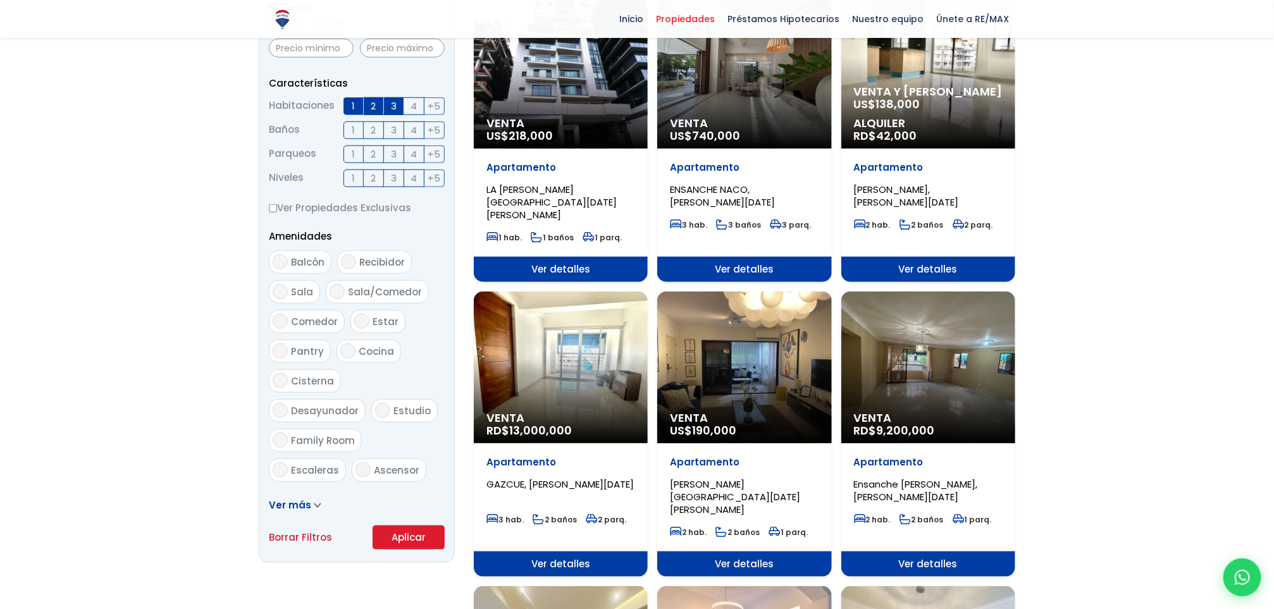
click at [392, 459] on form "Comprar Alquilar En construcción Construida Tipo de propiedad APARTAMENTO CASA …" at bounding box center [357, 143] width 176 height 812
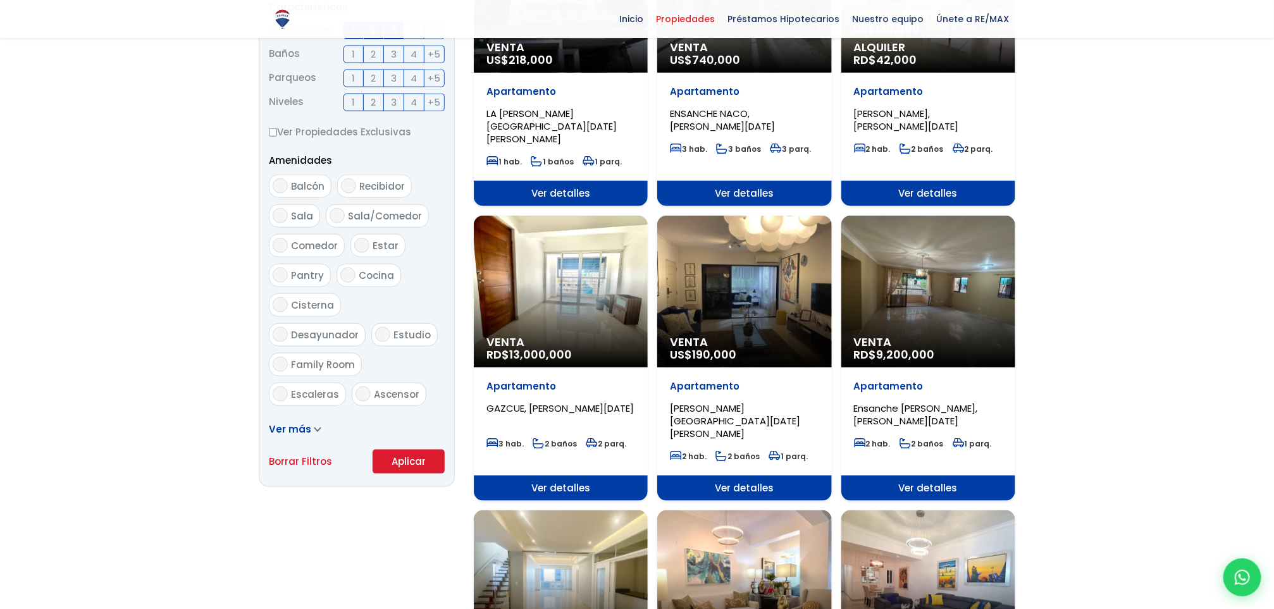
scroll to position [552, 0]
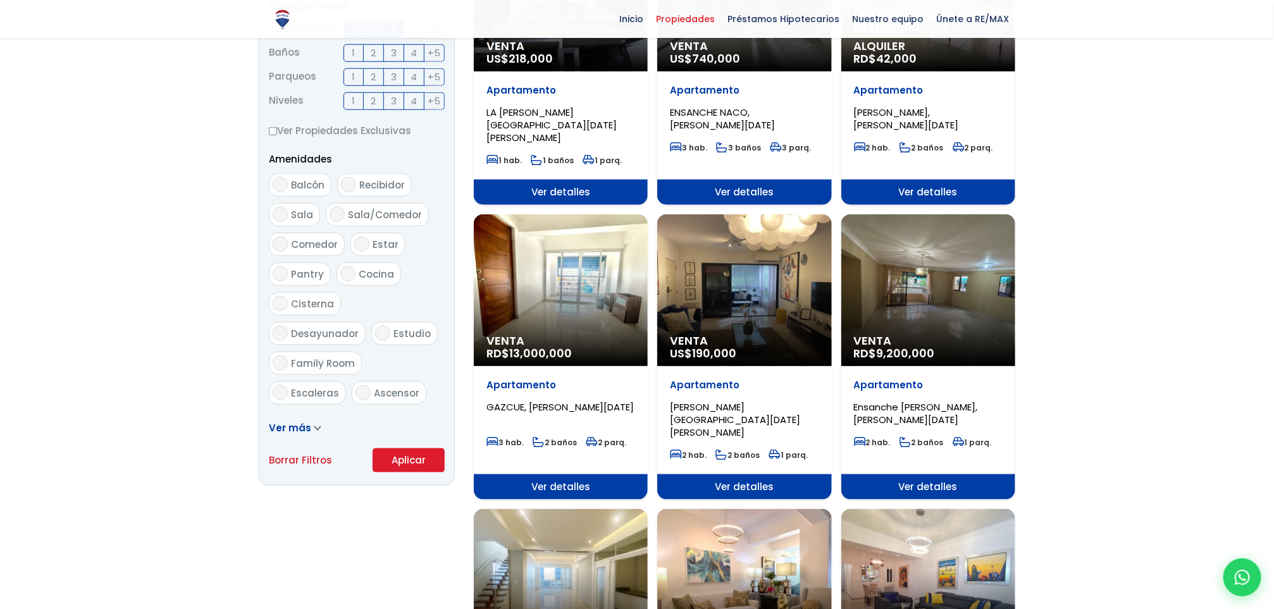
click at [394, 461] on button "Aplicar" at bounding box center [409, 461] width 72 height 24
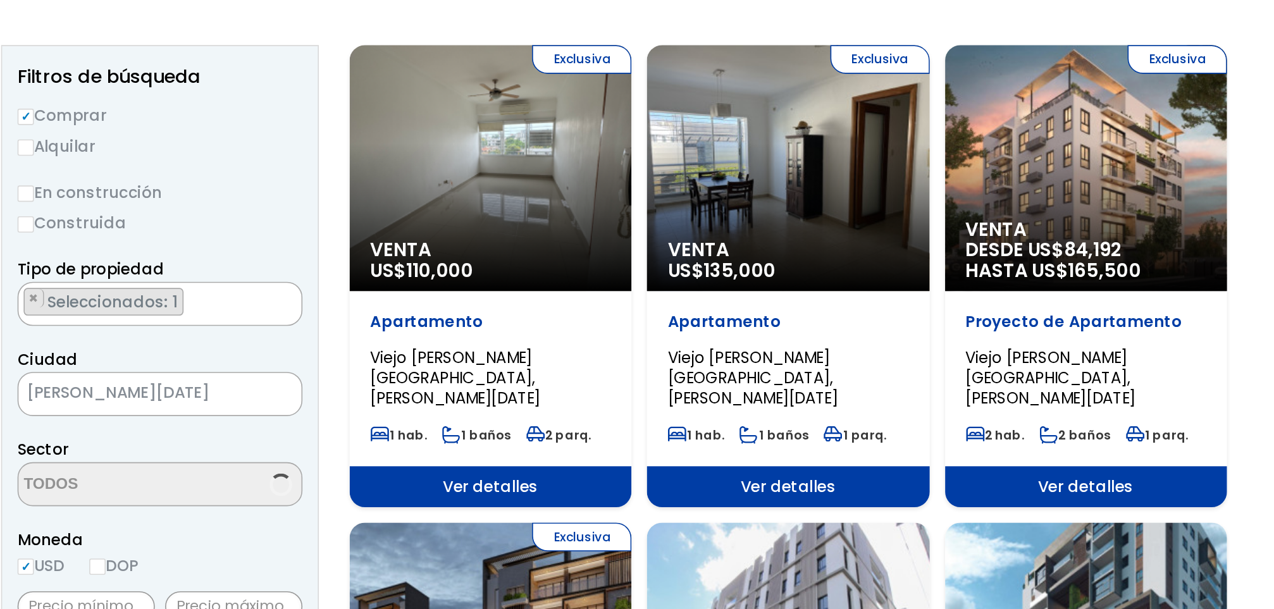
select select "16301"
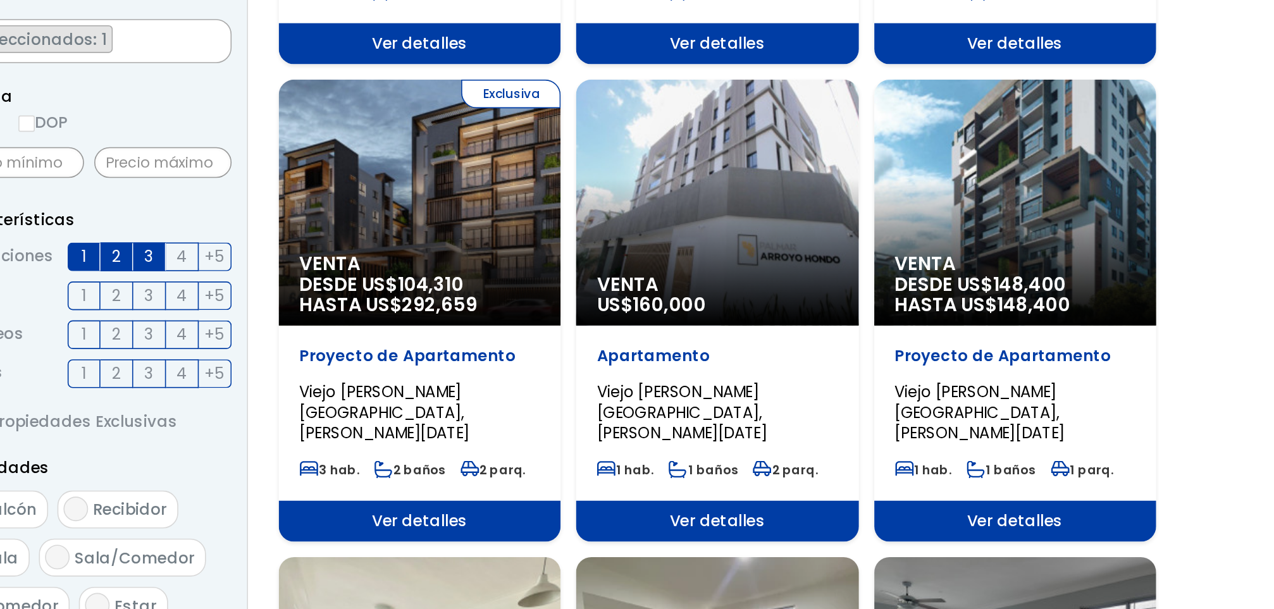
scroll to position [191, 0]
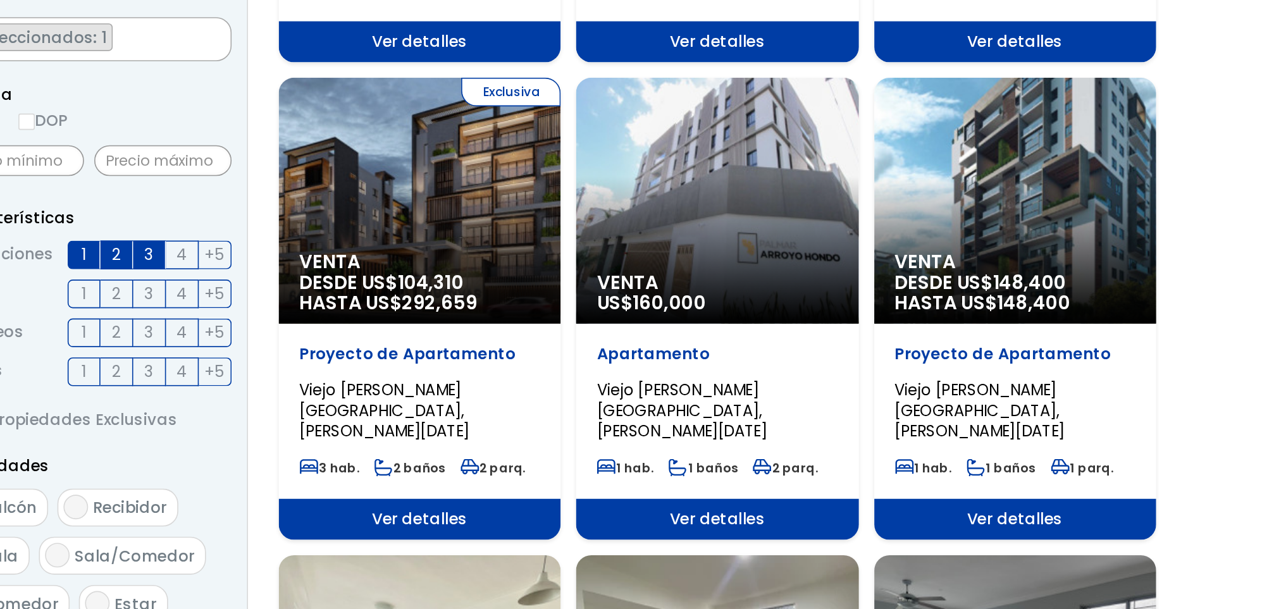
click at [530, 364] on div "Exclusiva Venta DESDE US$ 104,310 HASTA US$ 292,659" at bounding box center [561, 357] width 174 height 152
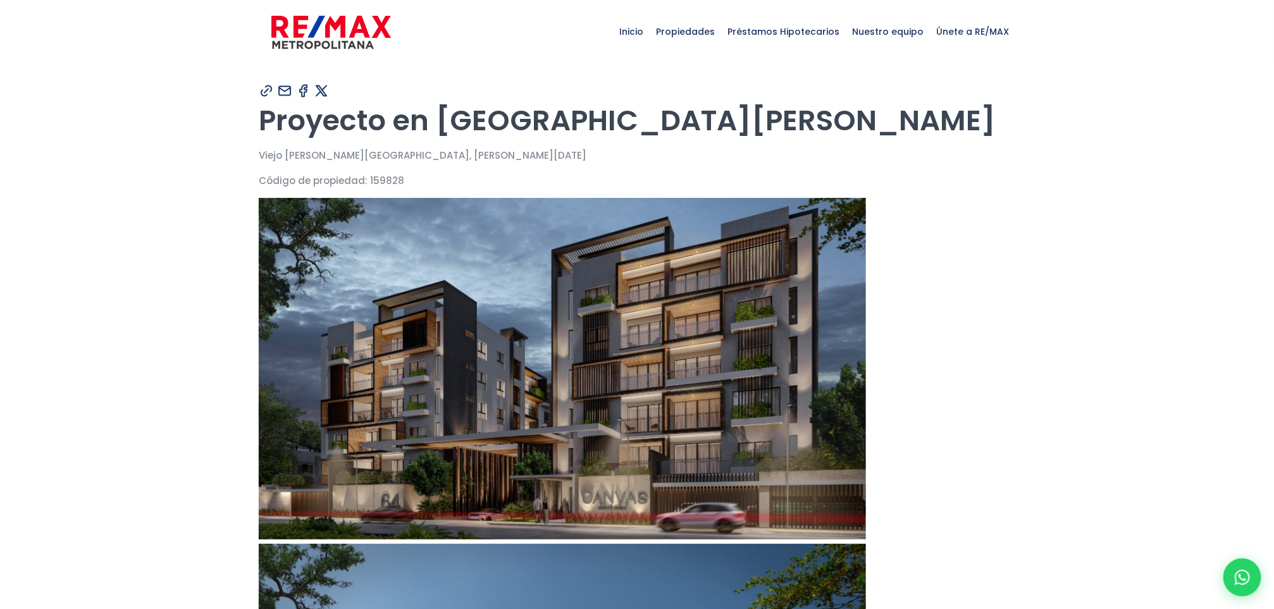
type input "[PERSON_NAME]"
type input "Peralta"
type input "[EMAIL_ADDRESS][DOMAIN_NAME]"
type input "8297800424"
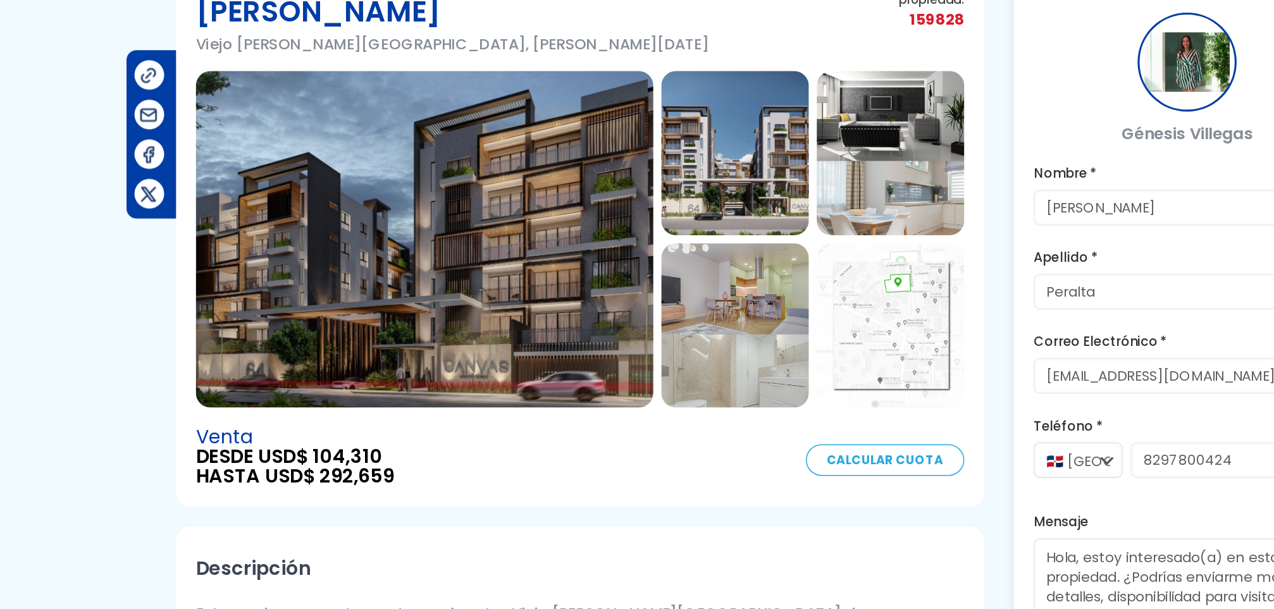
click at [630, 327] on img at bounding box center [616, 334] width 94 height 105
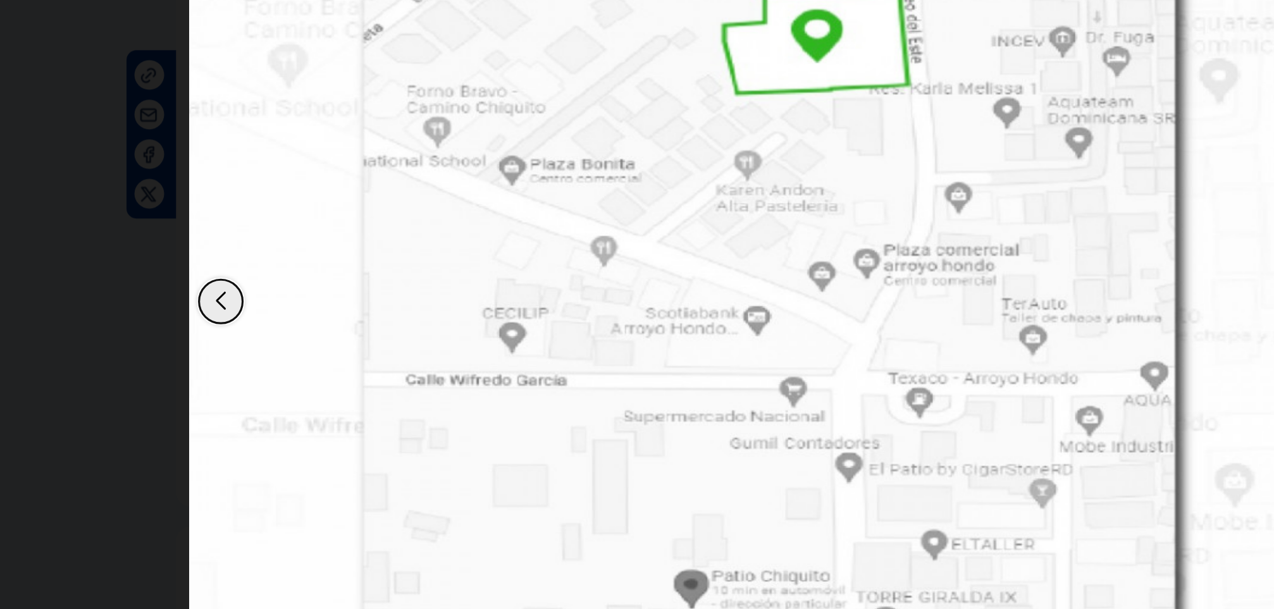
click at [258, 289] on dialog at bounding box center [637, 304] width 759 height 609
click at [258, 251] on dialog at bounding box center [637, 304] width 759 height 609
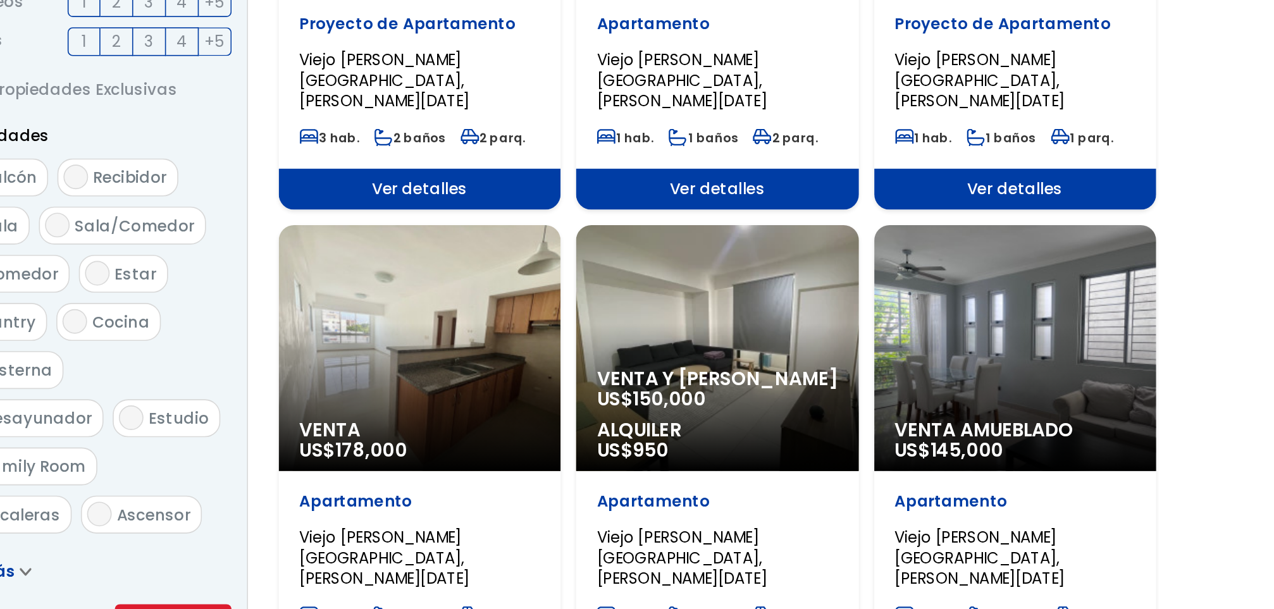
select select "16301"
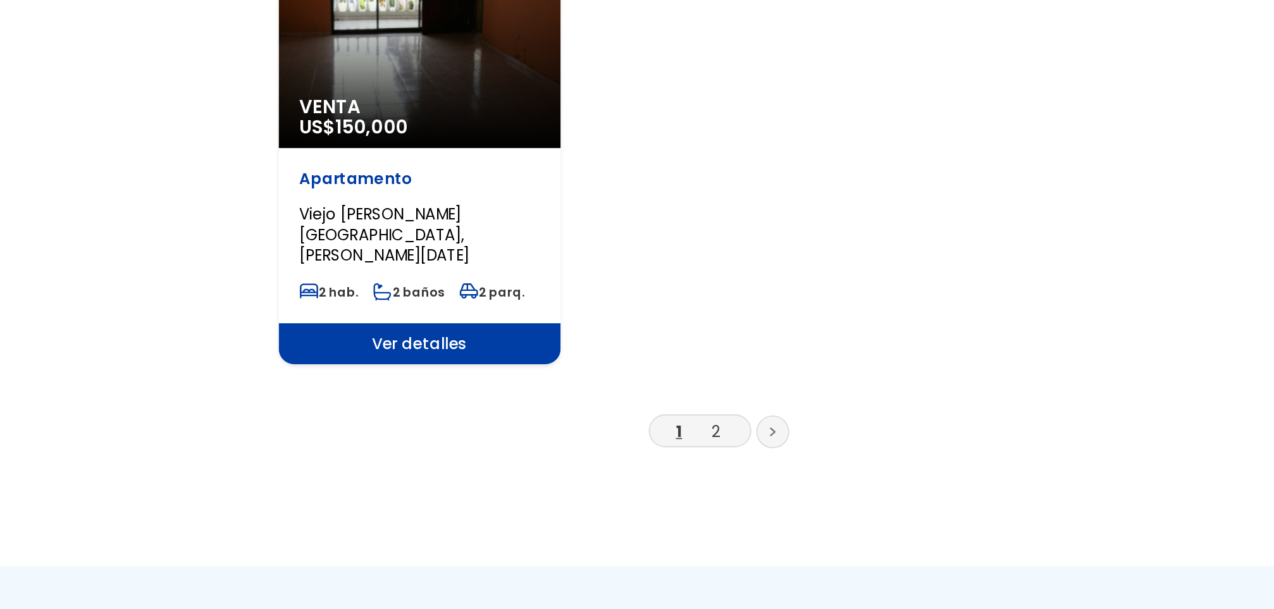
scroll to position [1480, 0]
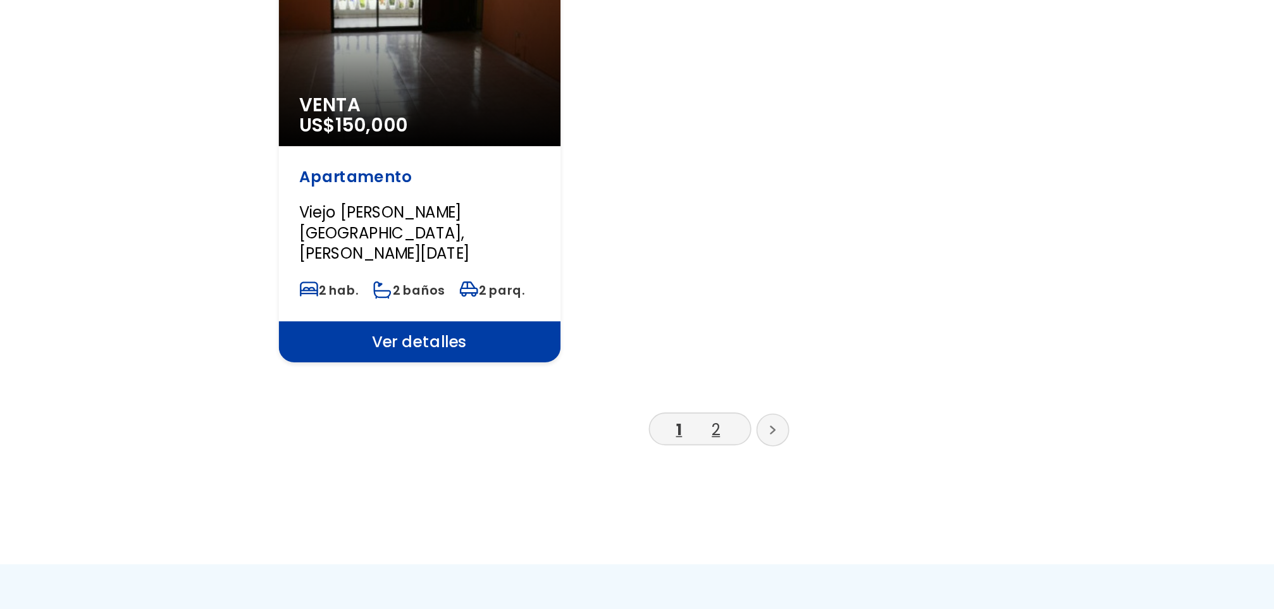
click at [745, 492] on link "2" at bounding box center [744, 498] width 5 height 13
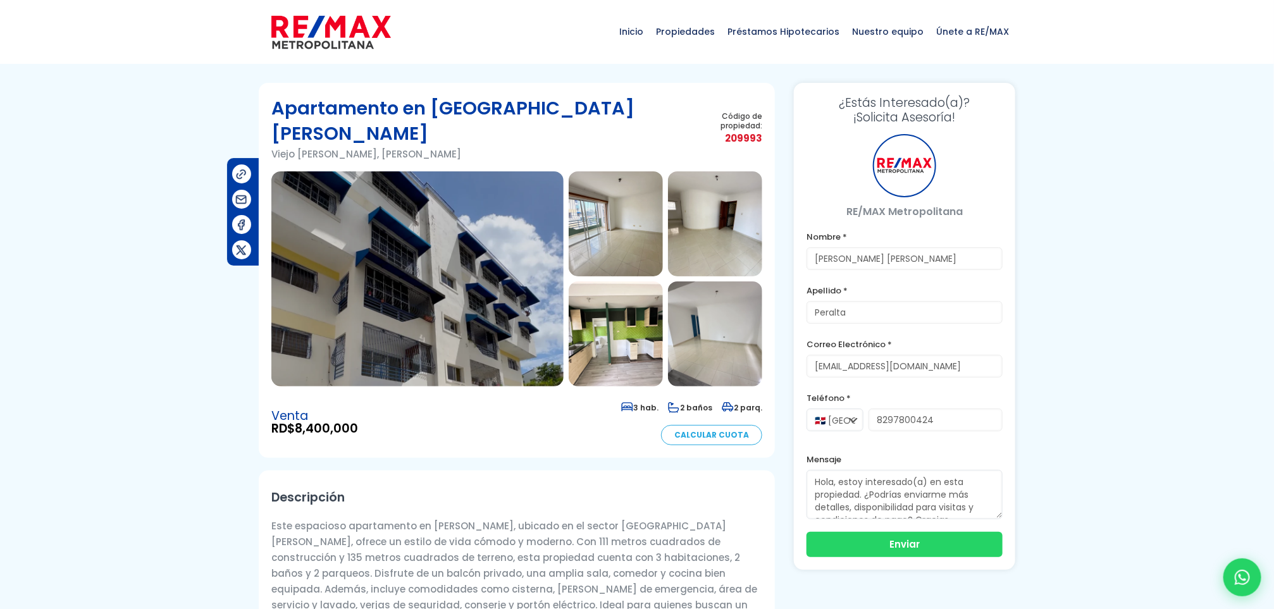
click at [608, 215] on img at bounding box center [616, 223] width 94 height 105
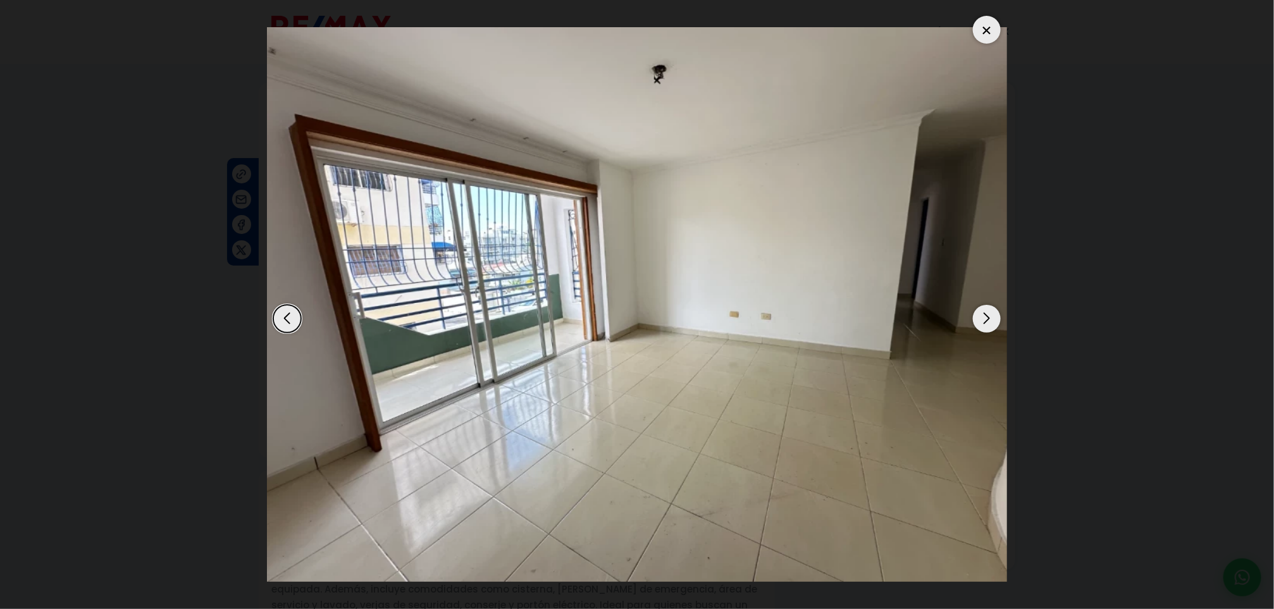
click at [978, 316] on div "Next slide" at bounding box center [987, 319] width 28 height 28
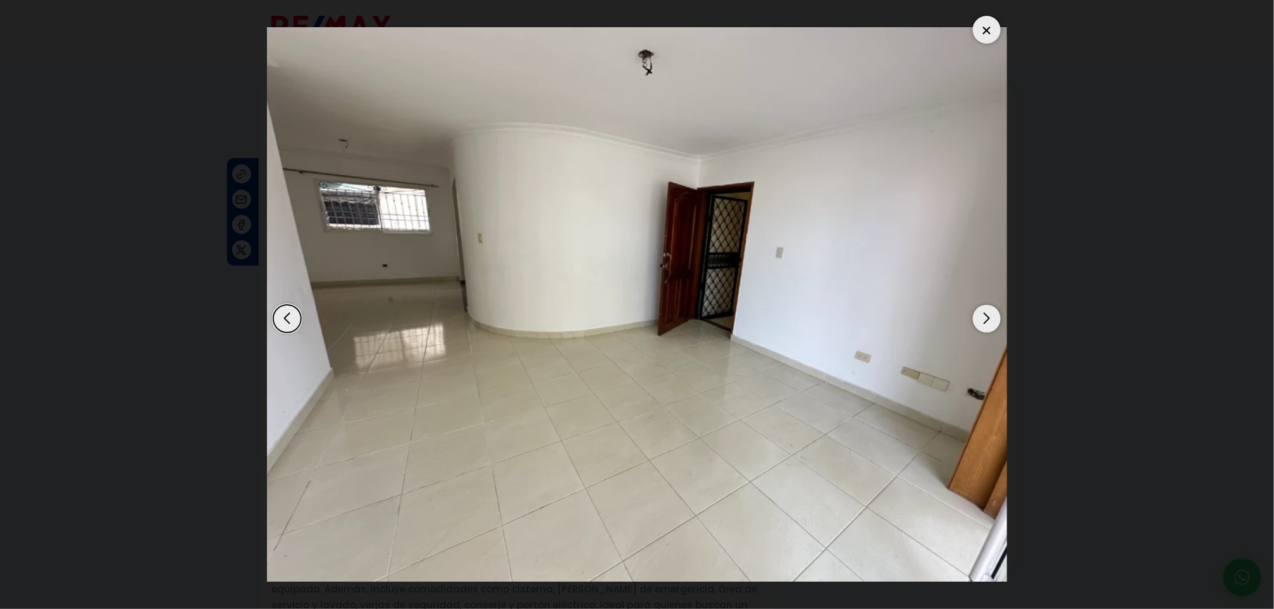
click at [978, 316] on div "Next slide" at bounding box center [987, 319] width 28 height 28
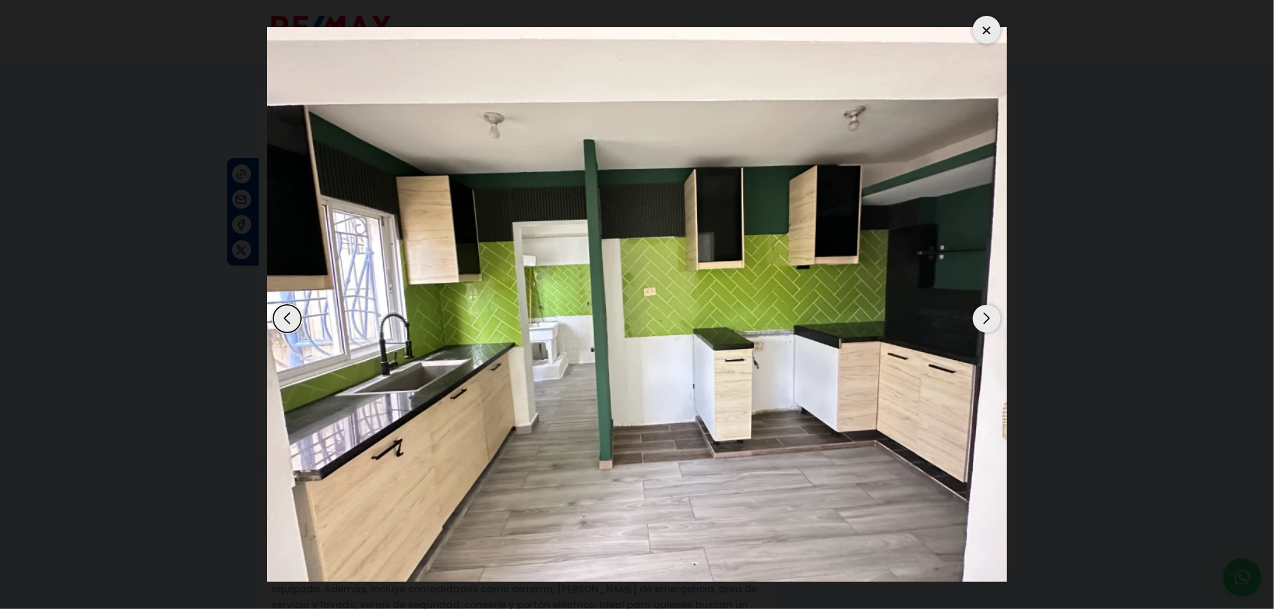
click at [978, 316] on div "Next slide" at bounding box center [987, 319] width 28 height 28
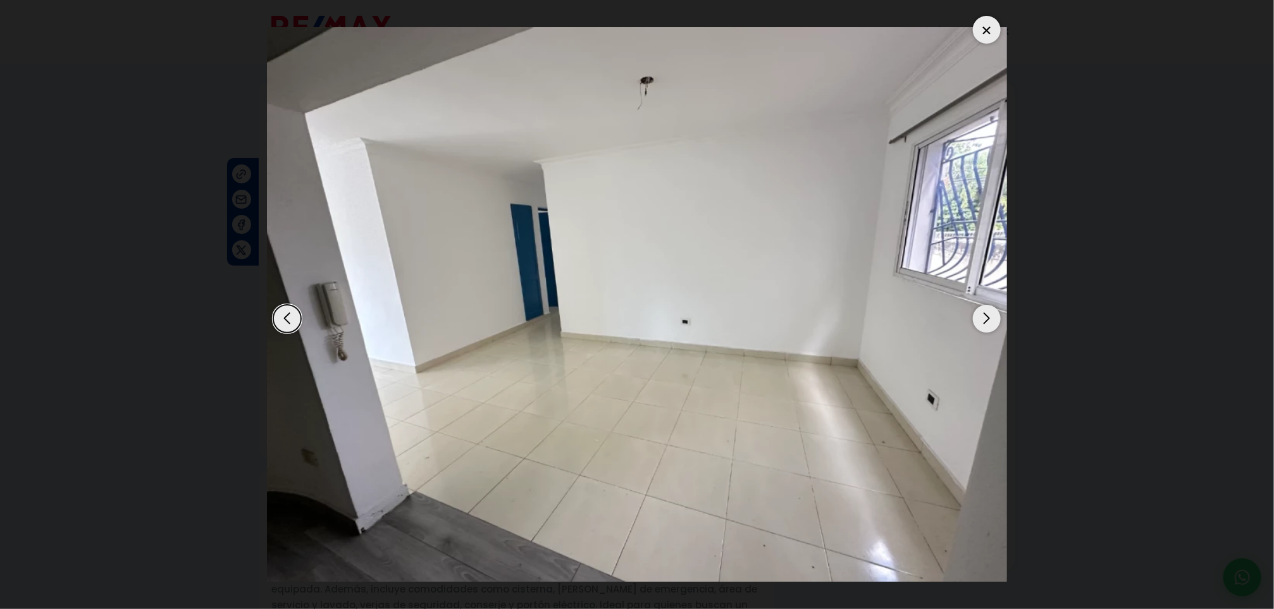
click at [978, 316] on div "Next slide" at bounding box center [987, 319] width 28 height 28
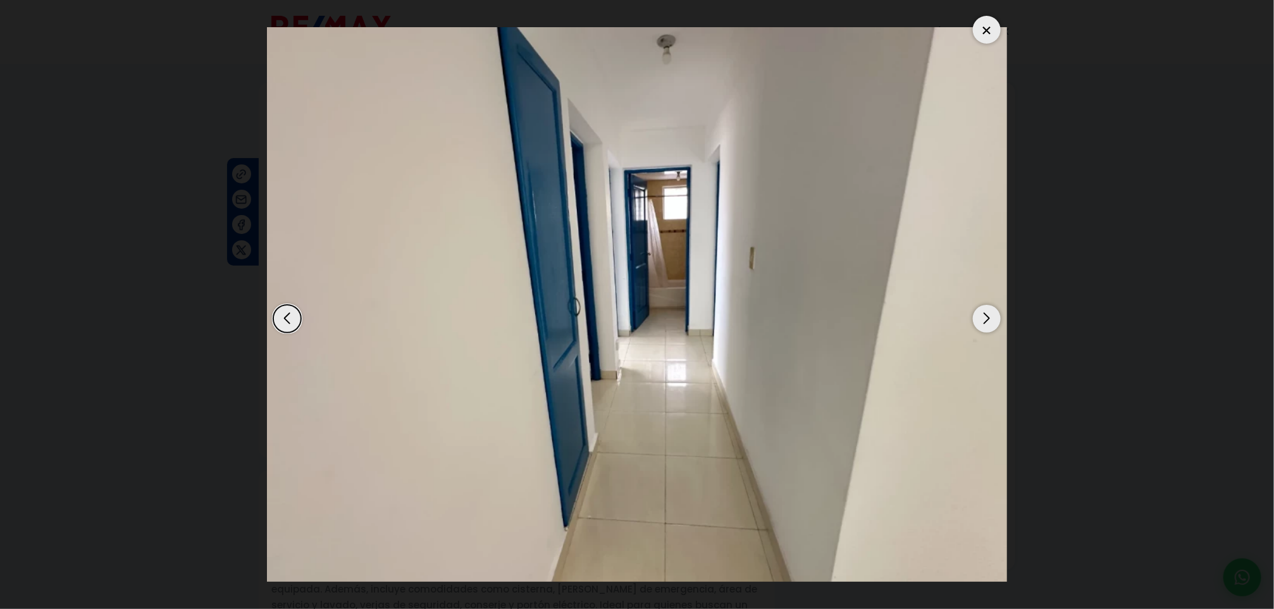
click at [978, 316] on div "Next slide" at bounding box center [987, 319] width 28 height 28
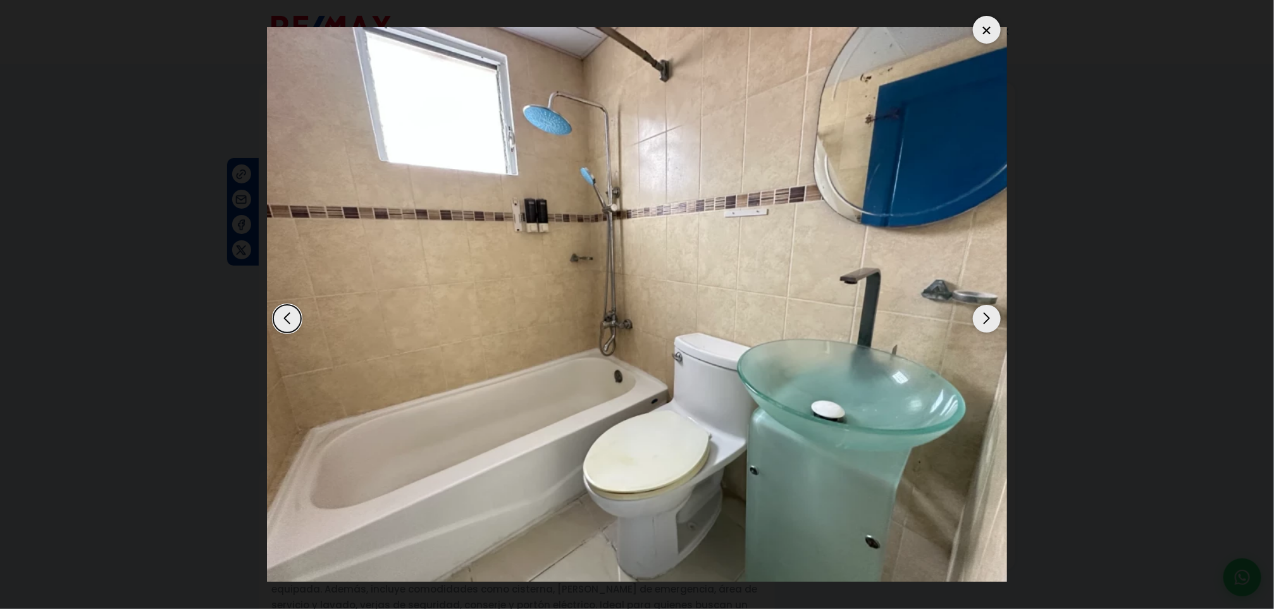
click at [985, 32] on div at bounding box center [987, 30] width 28 height 28
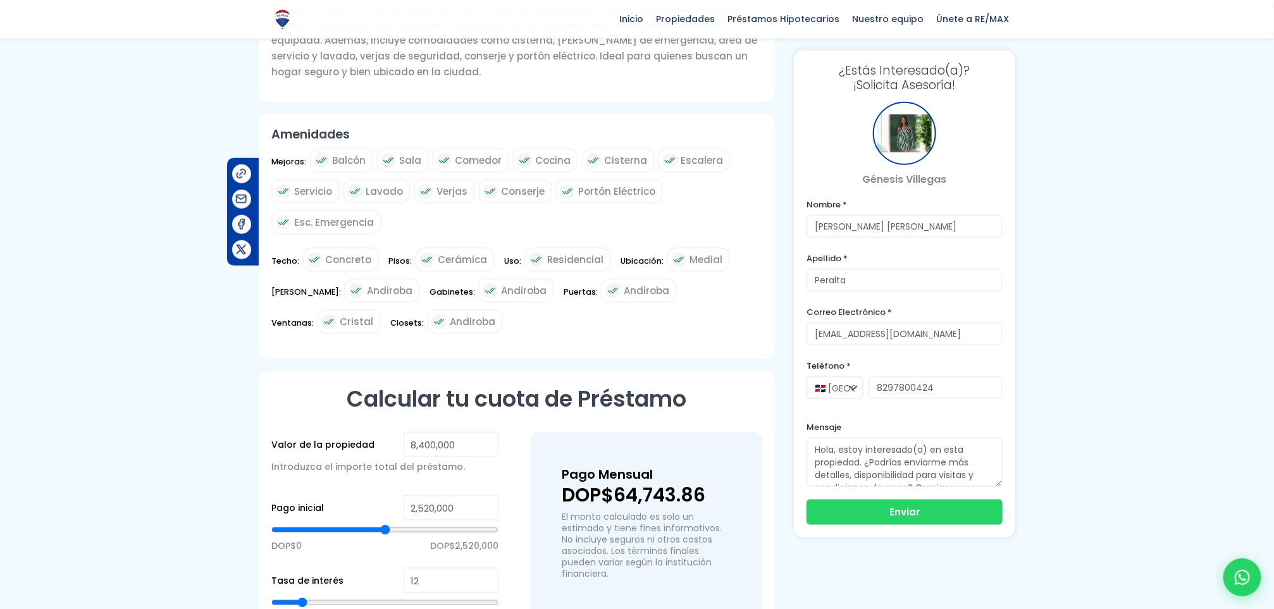
scroll to position [883, 0]
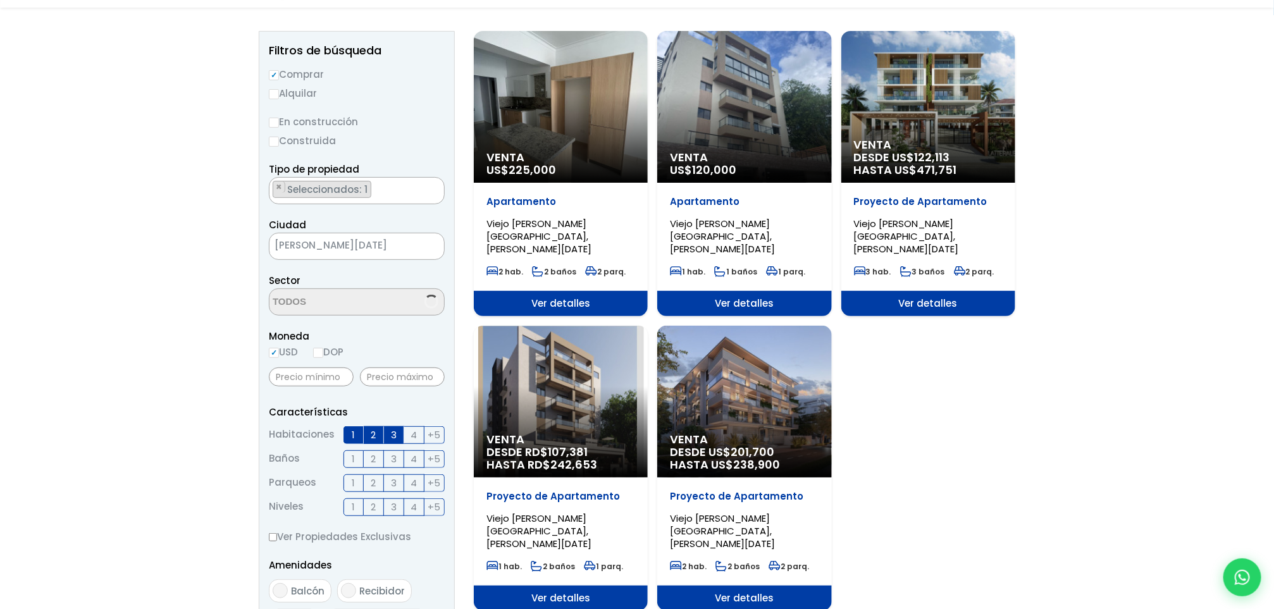
scroll to position [147, 0]
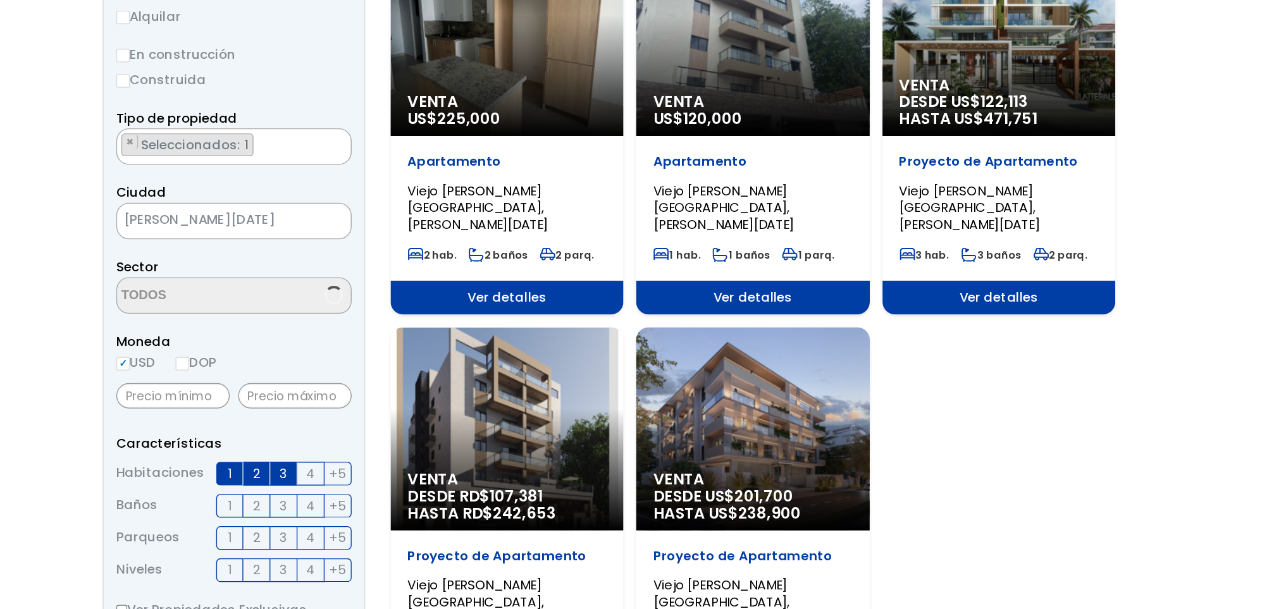
select select "16301"
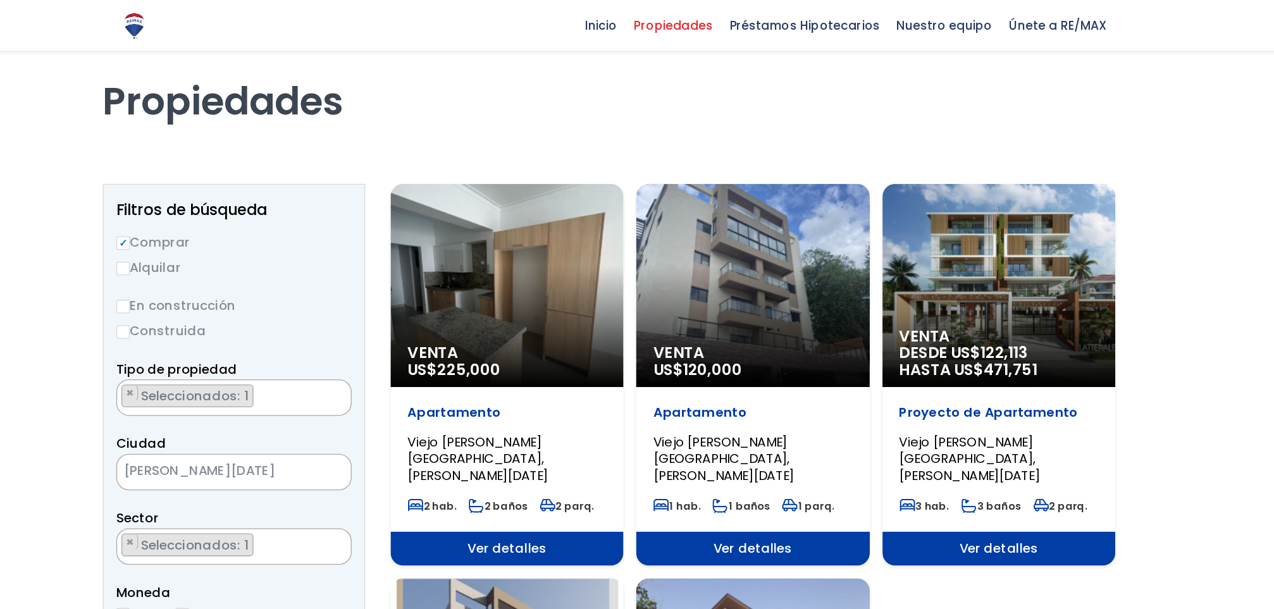
scroll to position [0, 0]
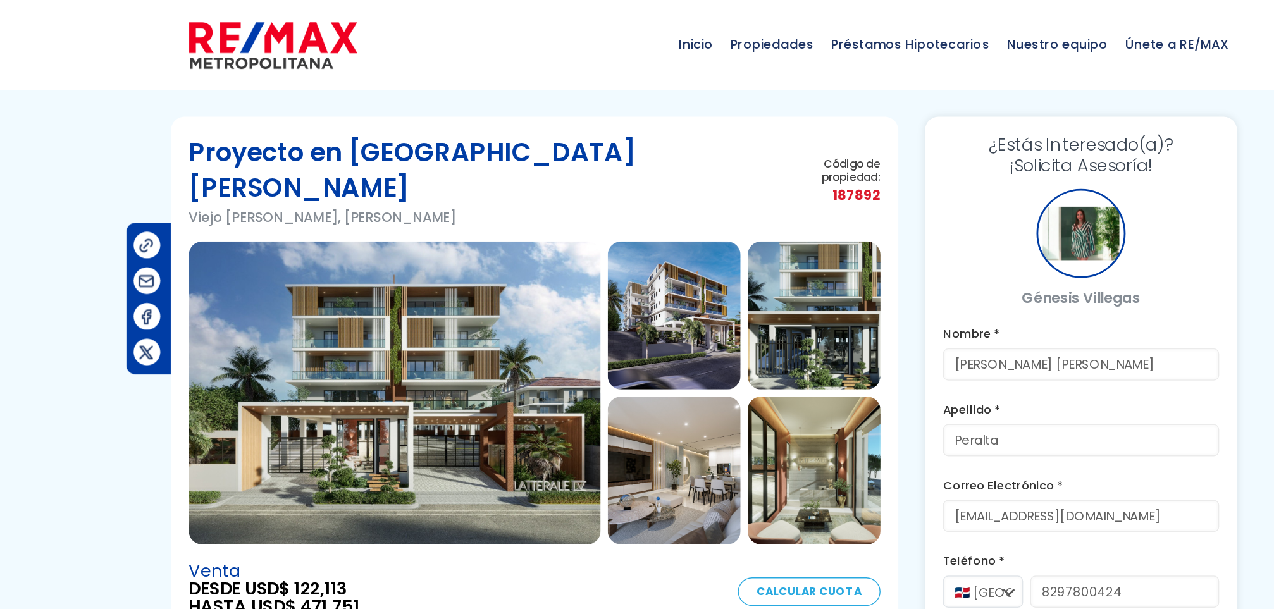
click at [459, 232] on img at bounding box center [417, 278] width 292 height 215
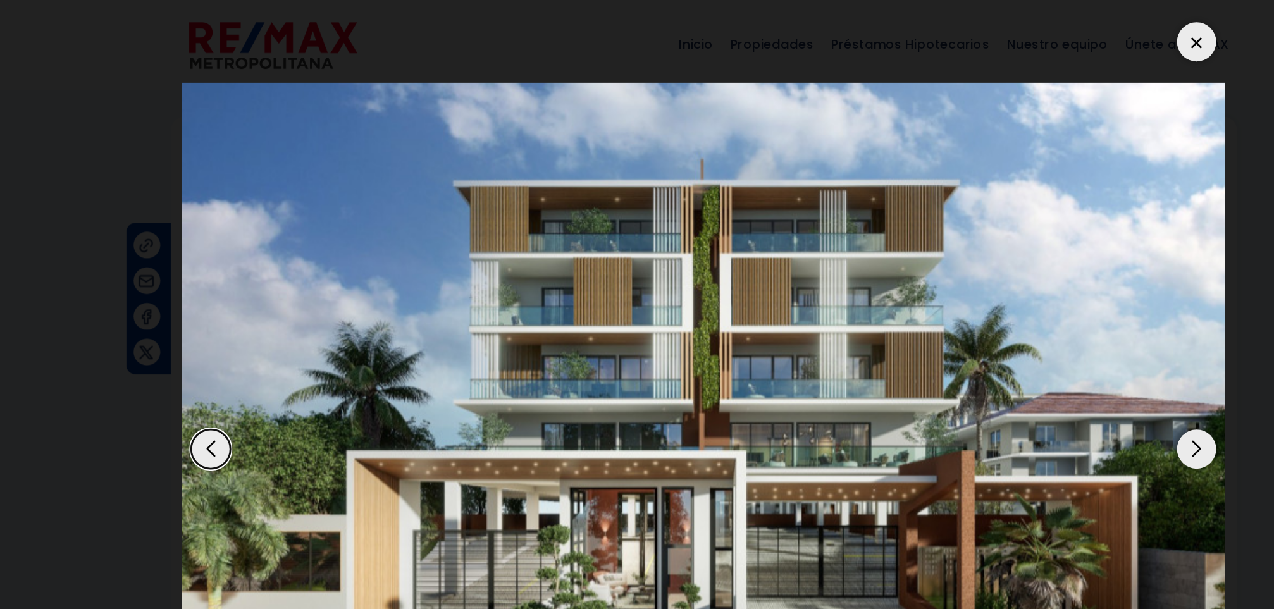
click at [982, 321] on div "Next slide" at bounding box center [987, 319] width 28 height 28
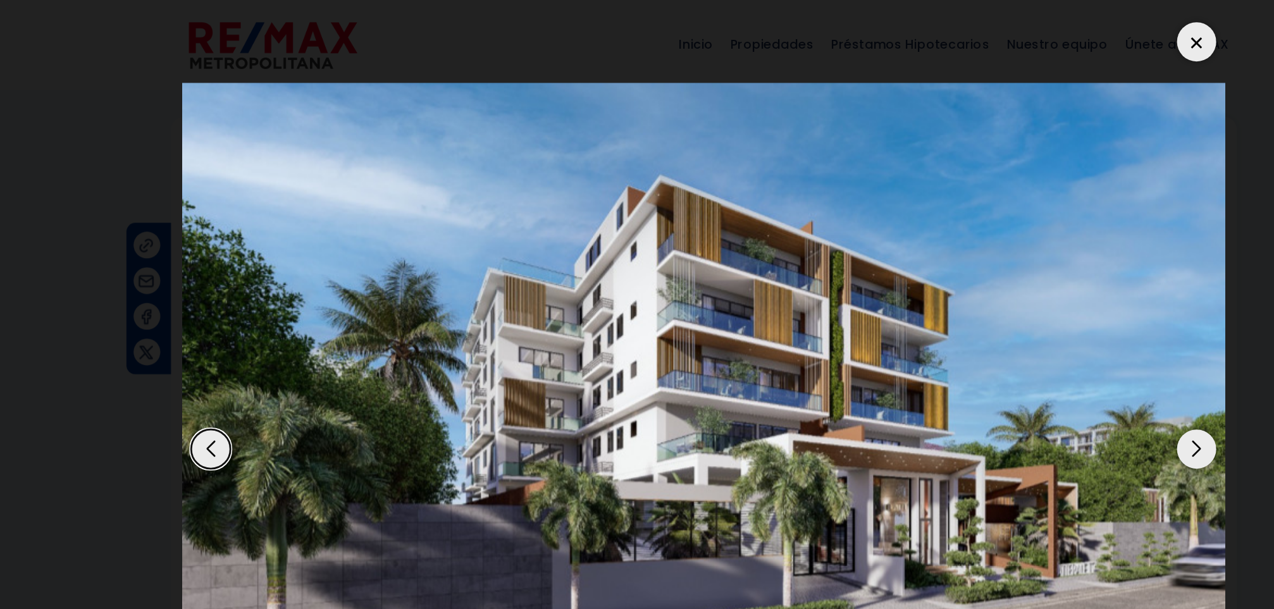
click at [982, 321] on div "Next slide" at bounding box center [987, 319] width 28 height 28
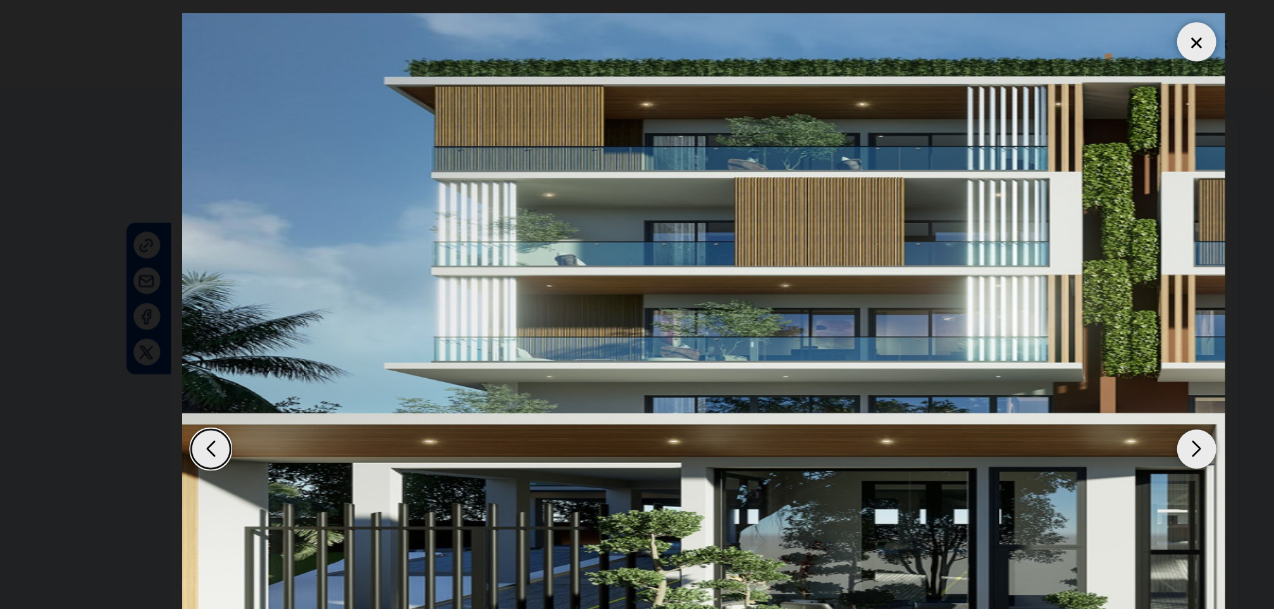
click at [982, 321] on div "Next slide" at bounding box center [987, 319] width 28 height 28
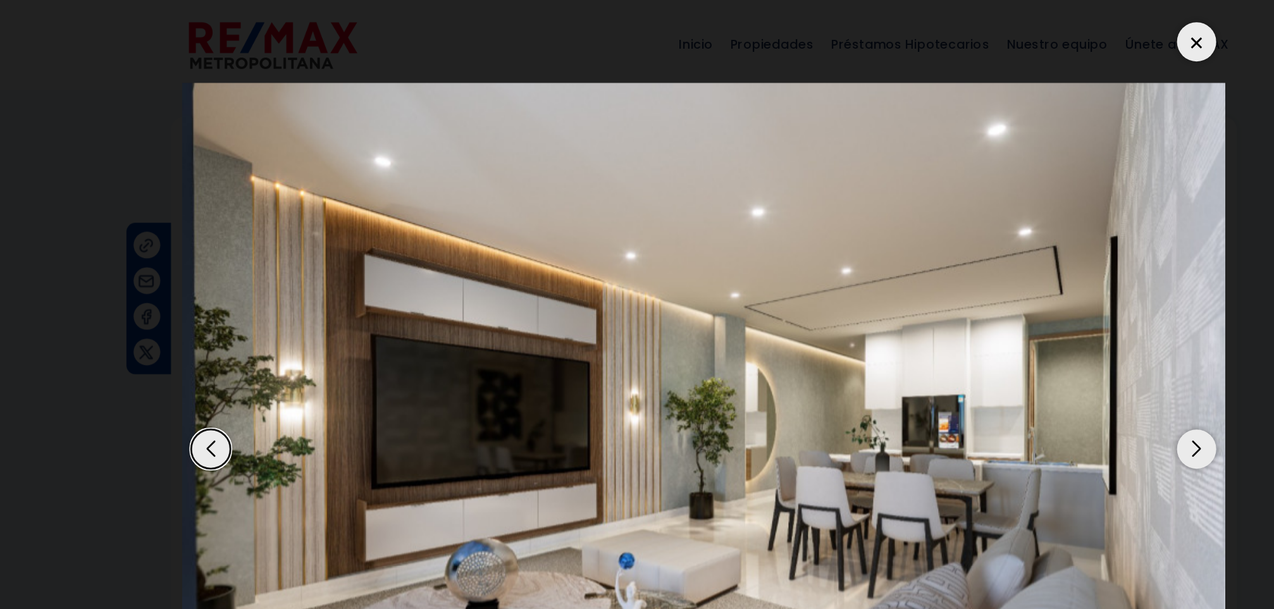
click at [982, 321] on div "Next slide" at bounding box center [987, 319] width 28 height 28
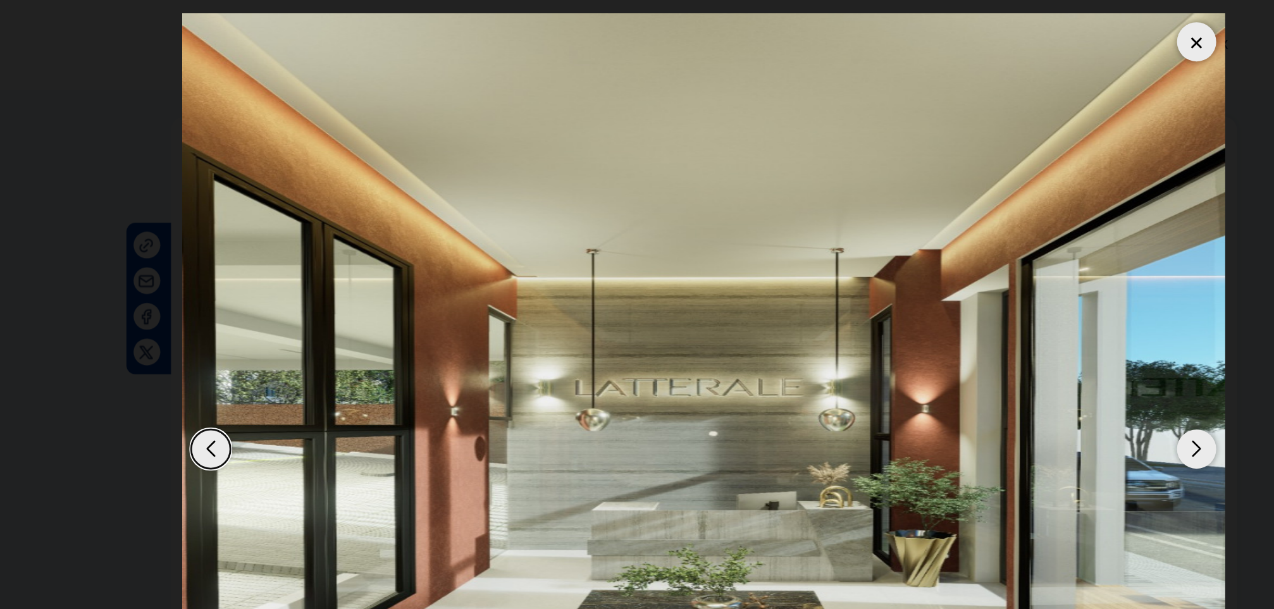
click at [982, 321] on div "Next slide" at bounding box center [987, 319] width 28 height 28
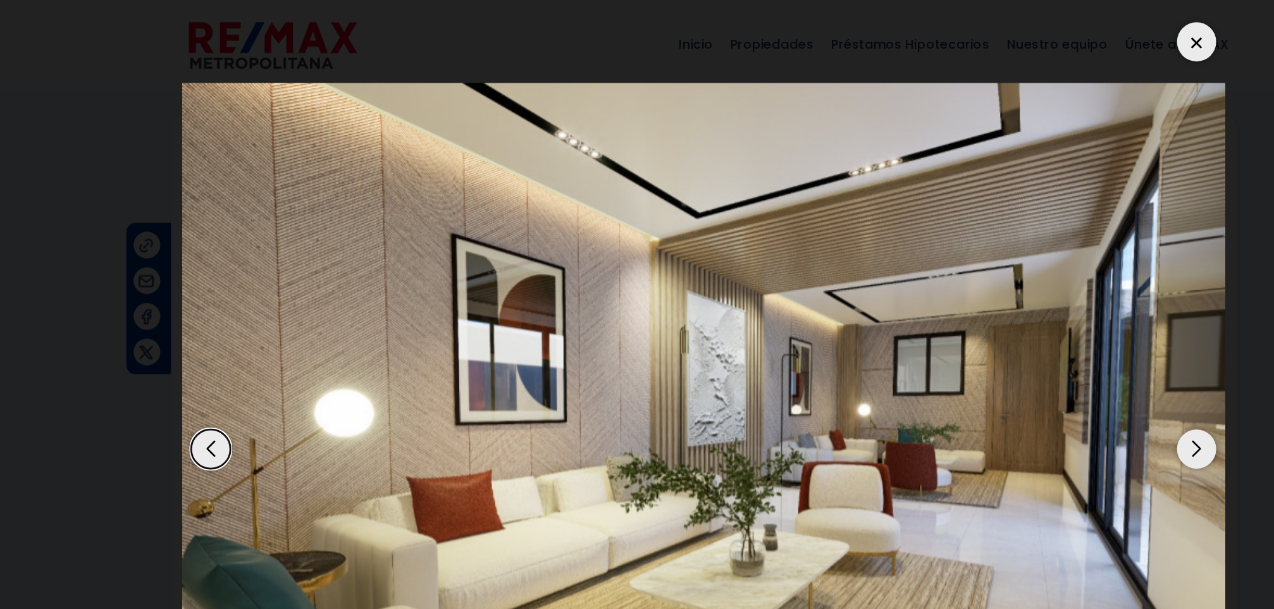
click at [982, 321] on div "Next slide" at bounding box center [987, 319] width 28 height 28
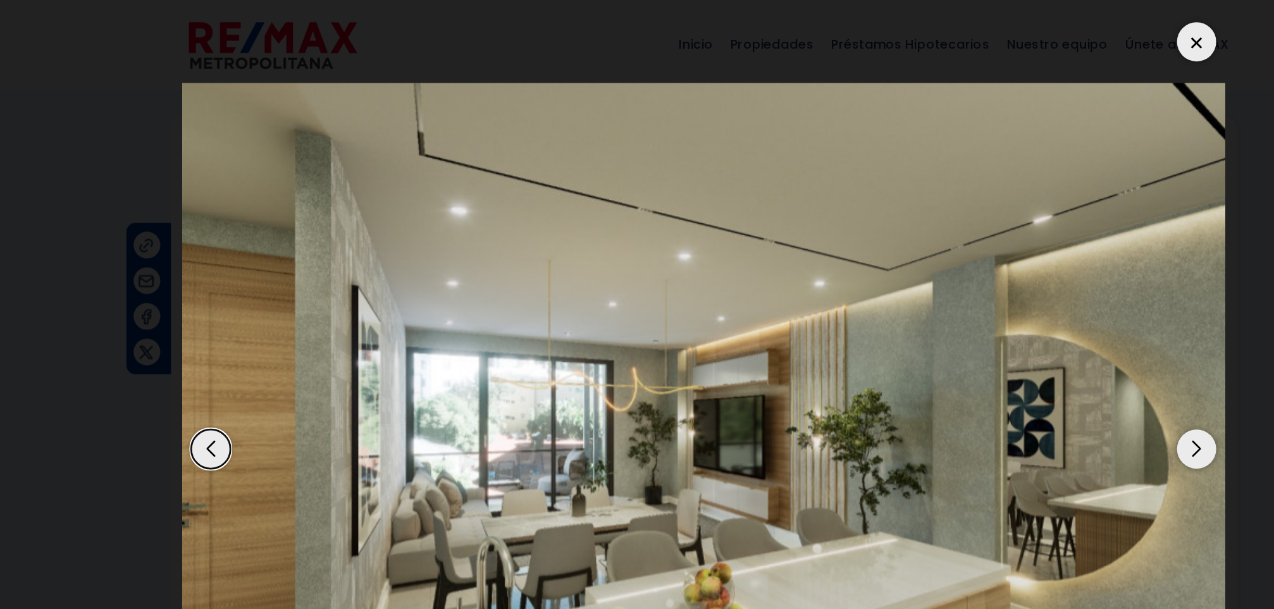
click at [982, 321] on div "Next slide" at bounding box center [987, 319] width 28 height 28
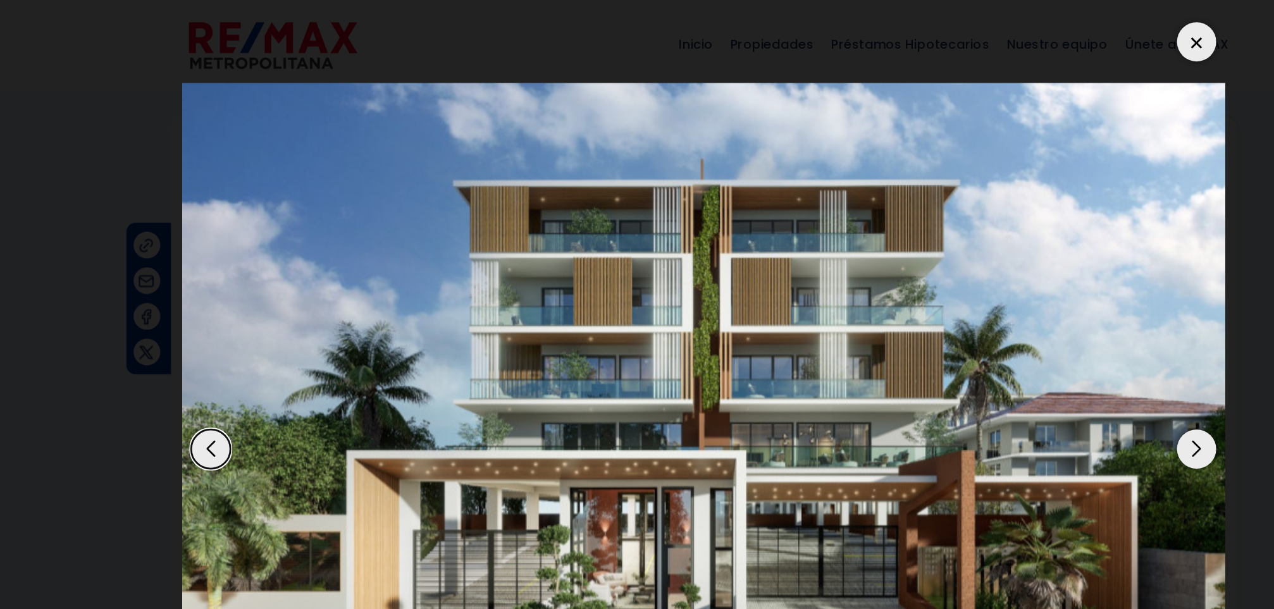
click at [982, 321] on div "Next slide" at bounding box center [987, 319] width 28 height 28
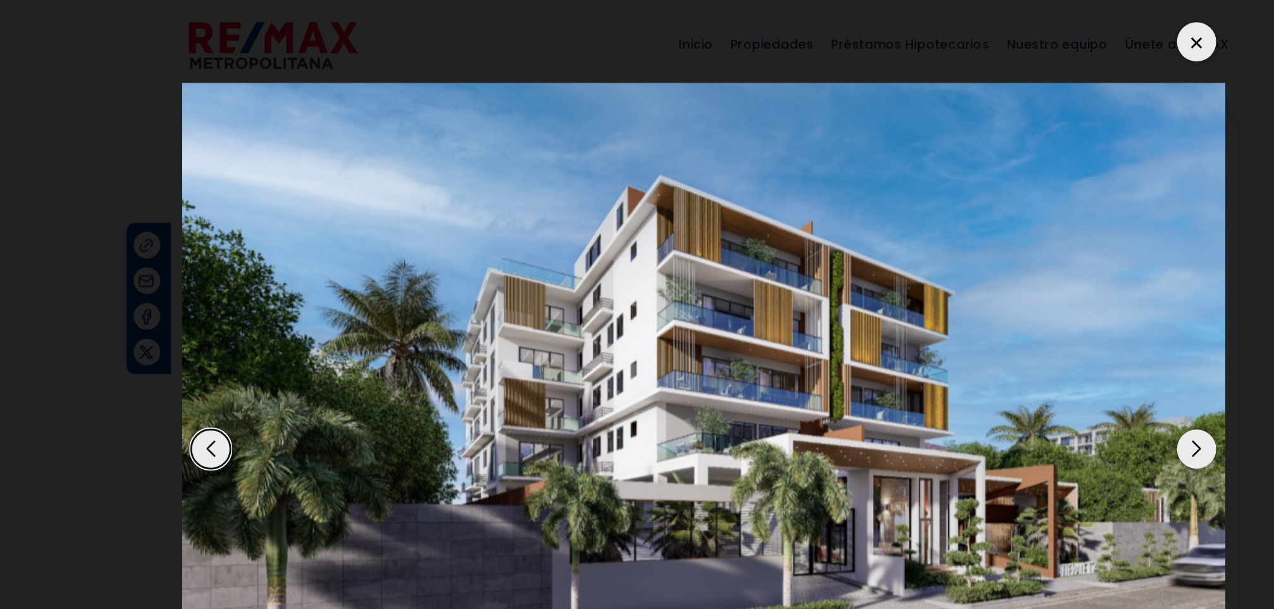
click at [980, 37] on div at bounding box center [987, 30] width 28 height 28
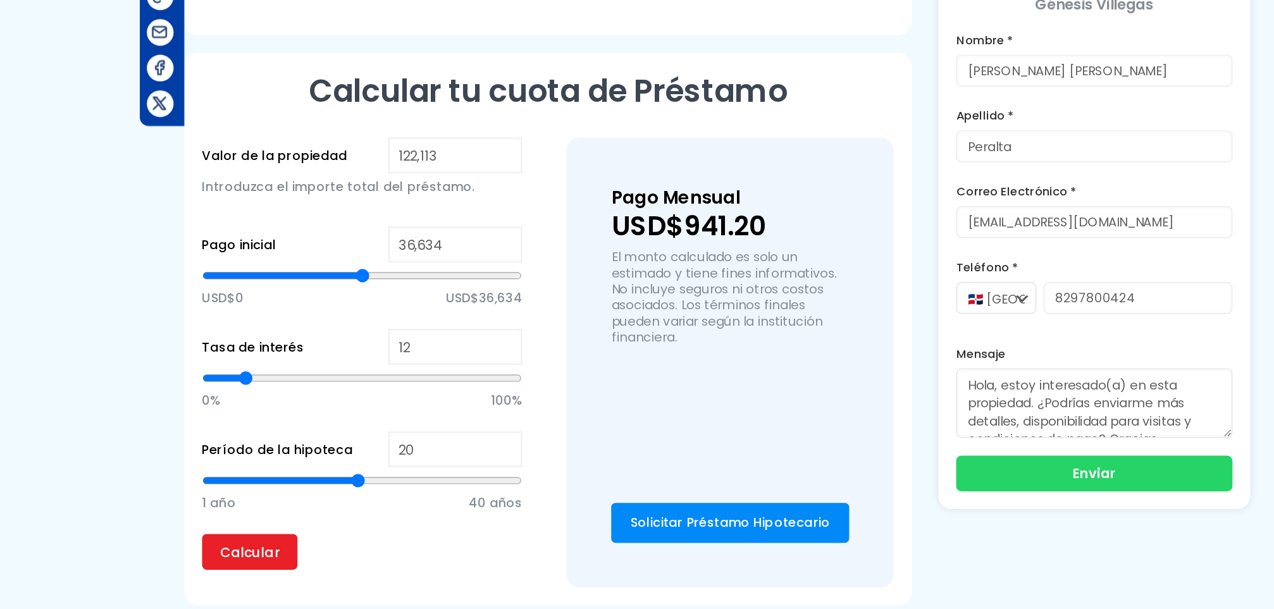
scroll to position [740, 0]
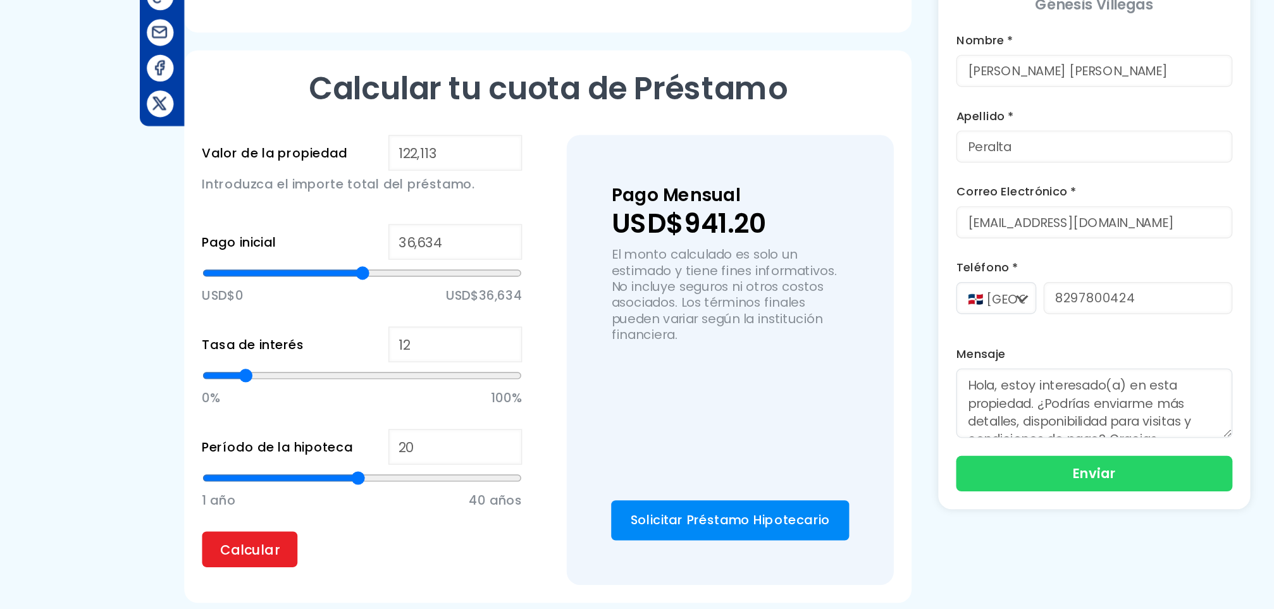
type input "58,460"
type input "58460"
type input "62,619"
type input "62619"
type input "66,787"
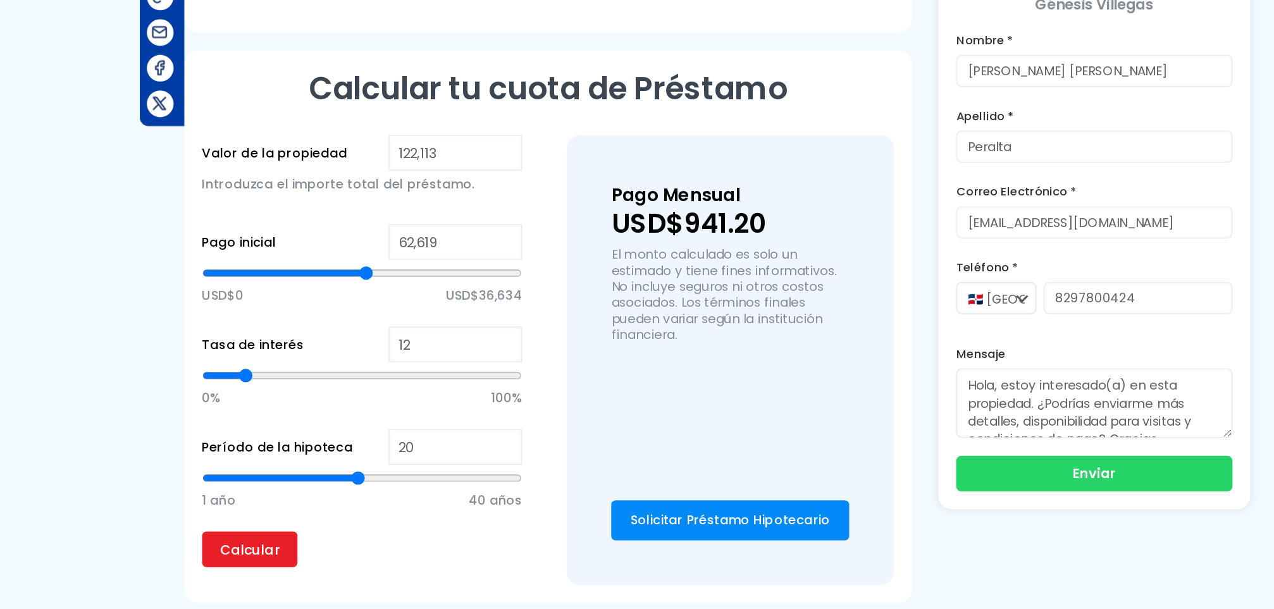
type input "66787"
type input "70,947"
type input "70947"
type input "72,089"
type input "72089"
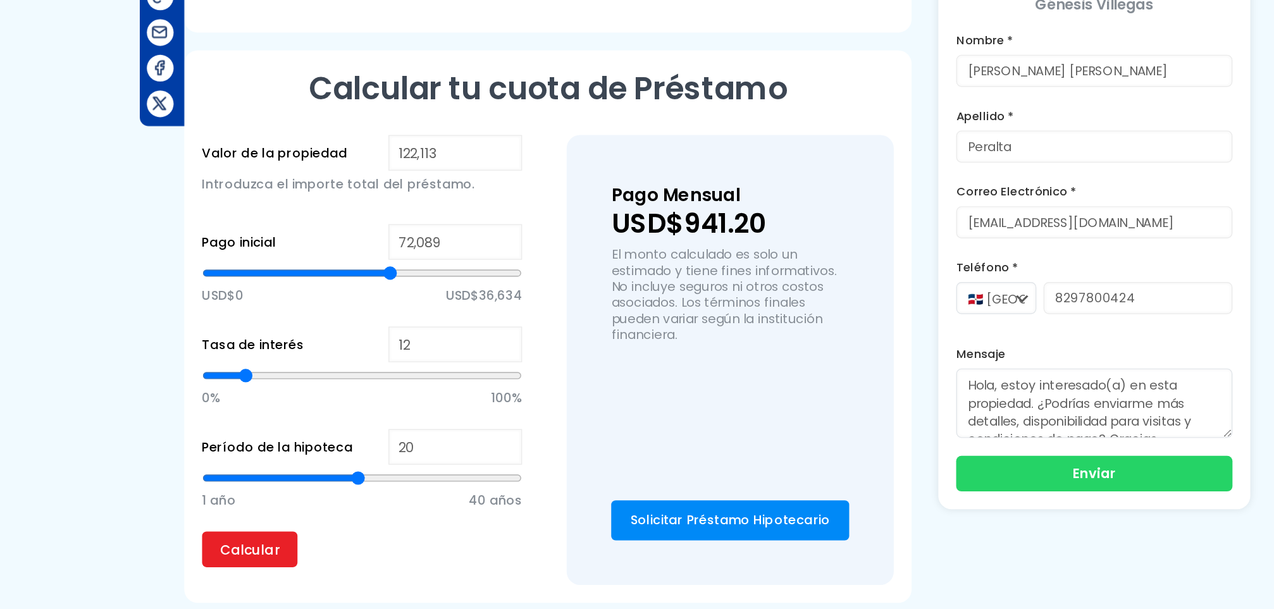
type input "72,848"
type input "72848"
type input "73,598"
type input "73598"
type input "73,981"
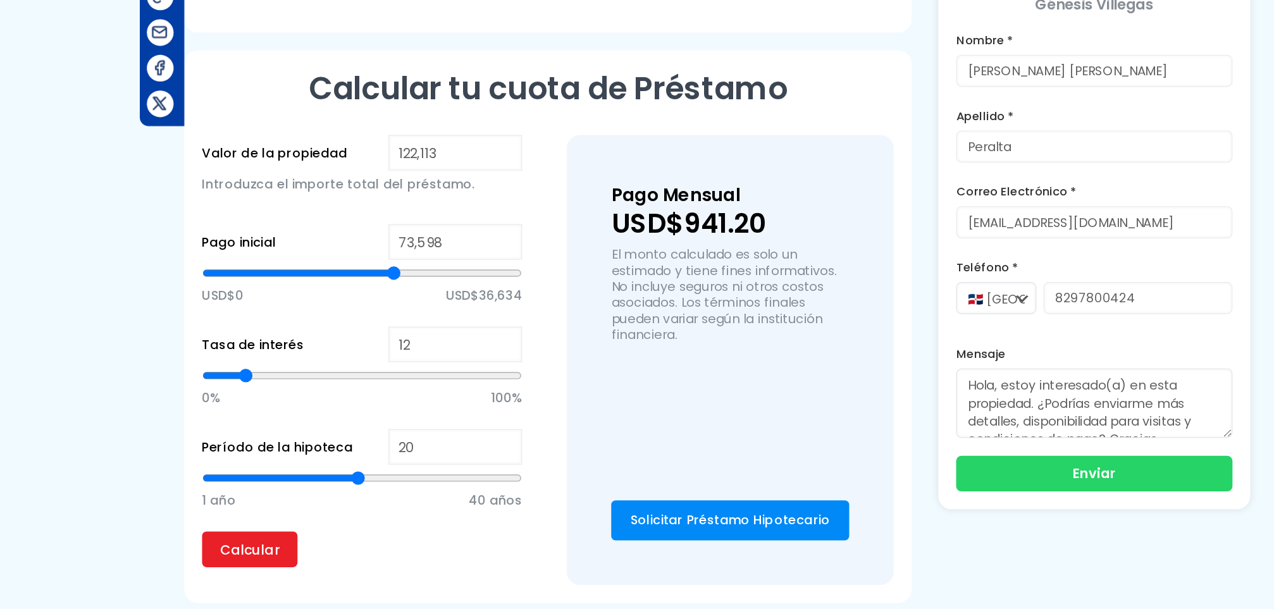
type input "73981"
type input "74,356"
type input "74356"
type input "74,740"
type input "74740"
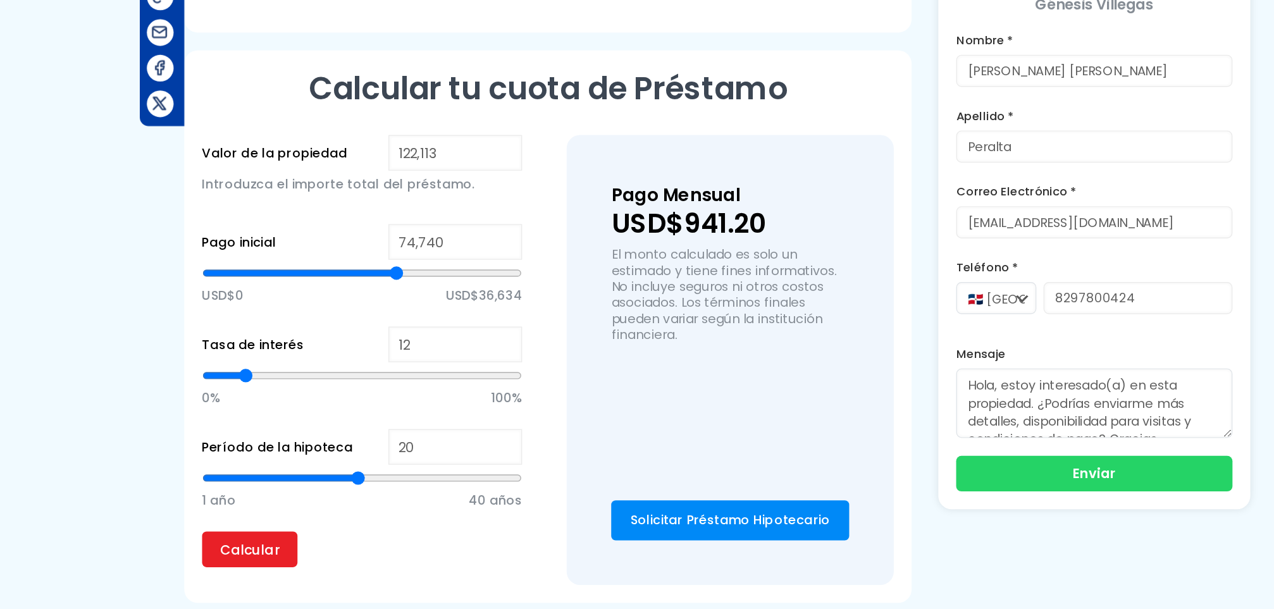
type input "75,115"
type input "75115"
type input "75,490"
type input "75490"
type input "75,874"
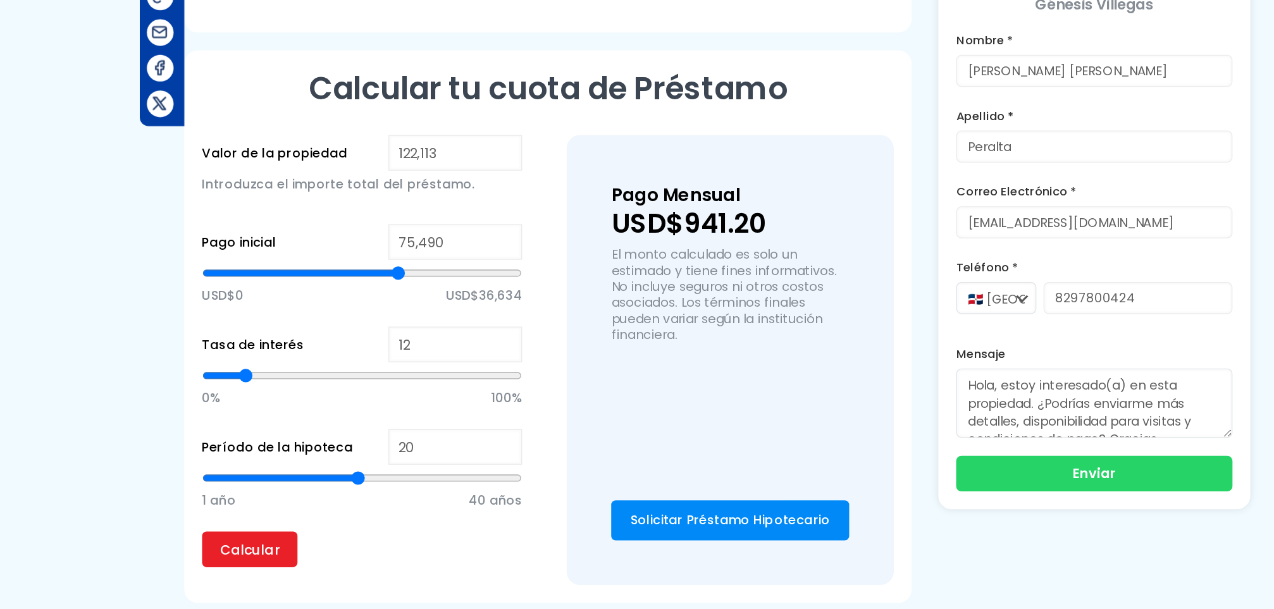
type input "75874"
type input "76,249"
type input "76249"
type input "76,632"
type input "76632"
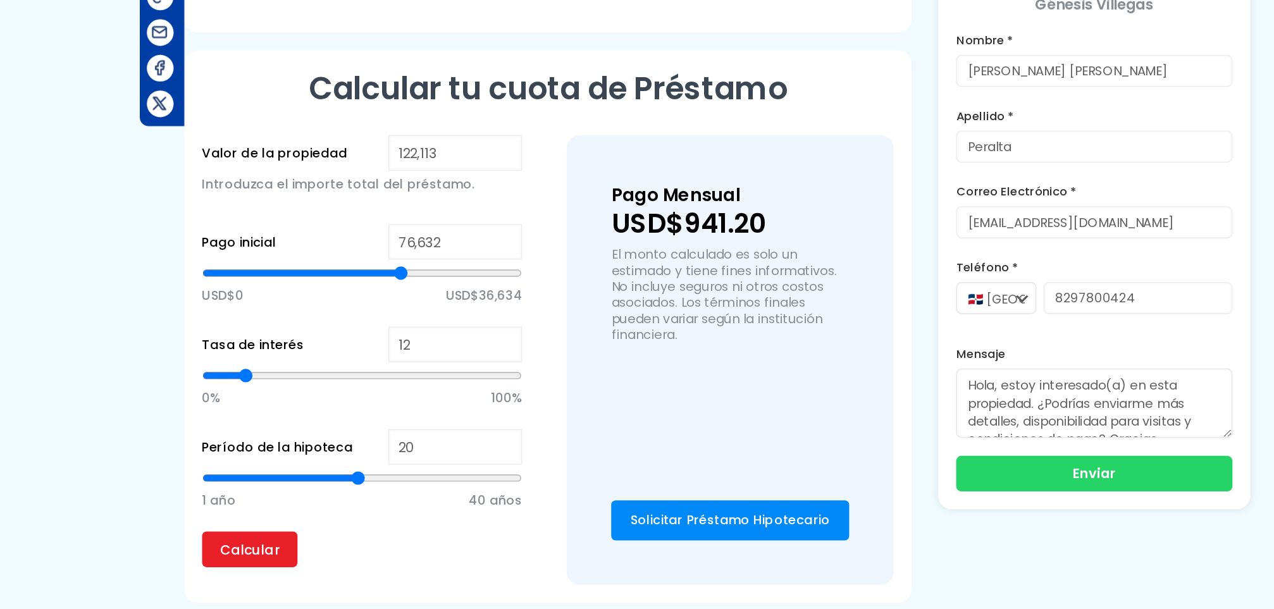
type input "77,007"
type input "77007"
type input "78,141"
type input "78141"
type input "78,900"
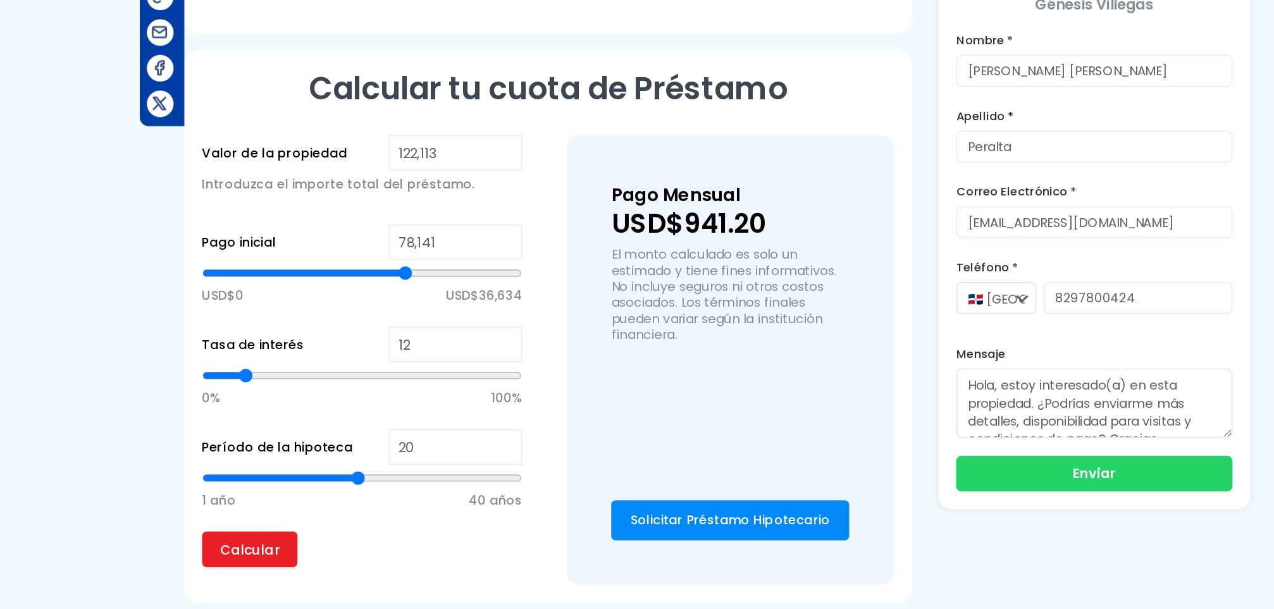
type input "78900"
type input "79,275"
type input "79275"
type input "80,792"
type input "80792"
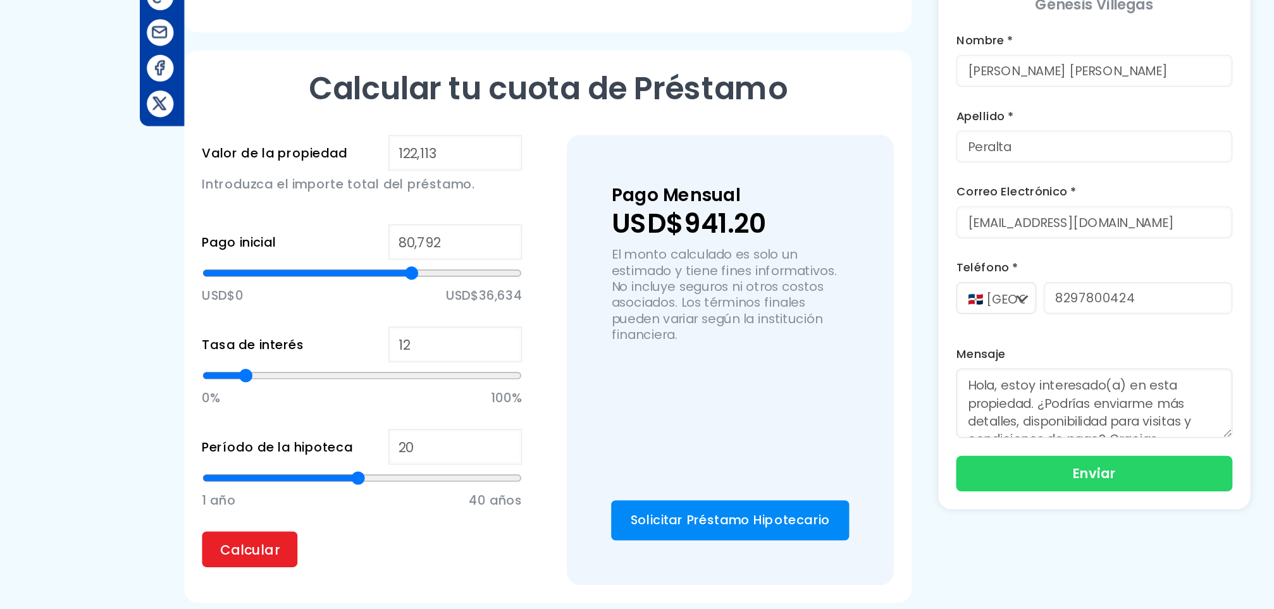
type input "81,550"
type input "81550"
type input "82,309"
type input "82309"
type input "83,443"
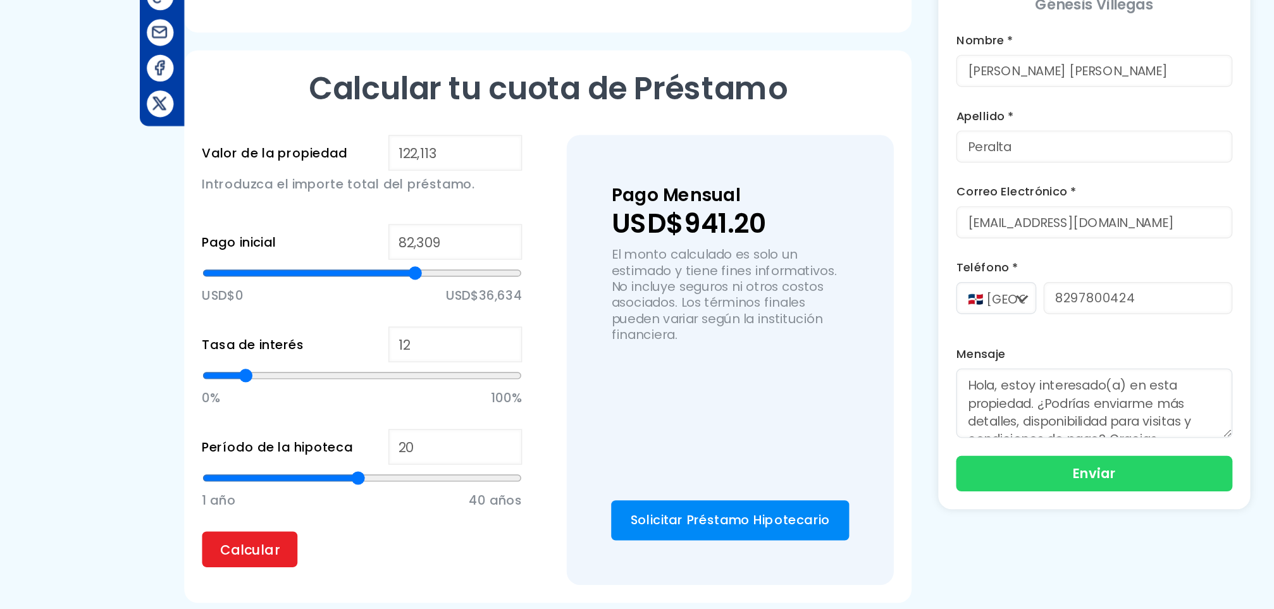
type input "83443"
type input "84,960"
type input "84960"
type input "85,335"
type input "85335"
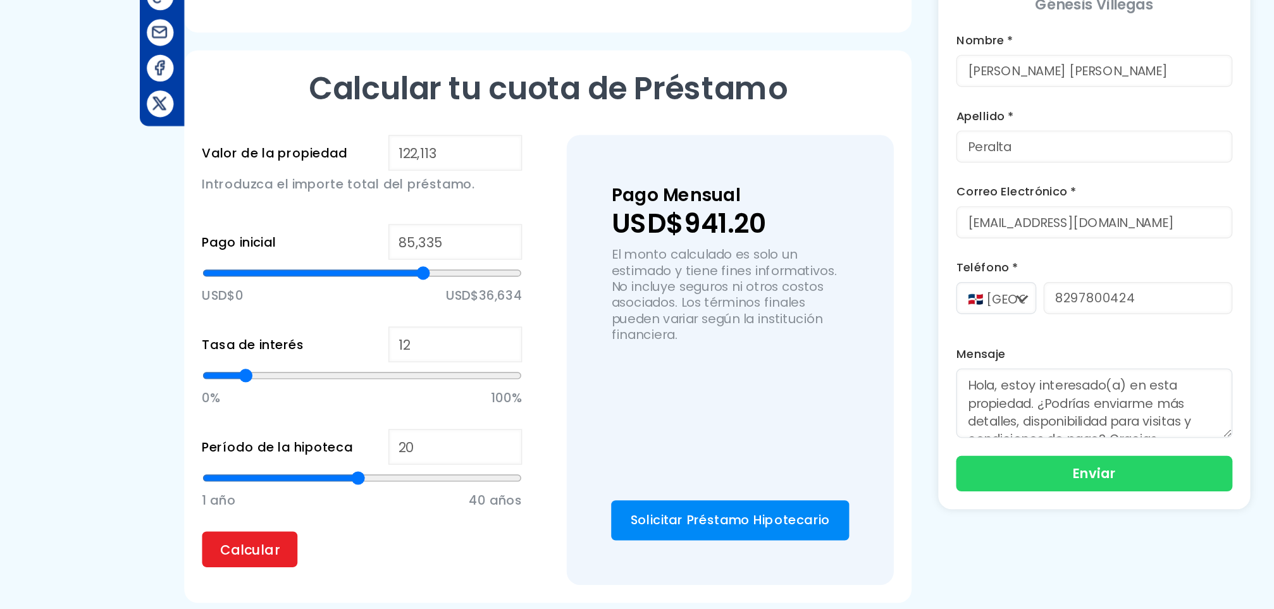
type input "86,093"
type input "86093"
type input "86,469"
type input "86469"
type input "86,852"
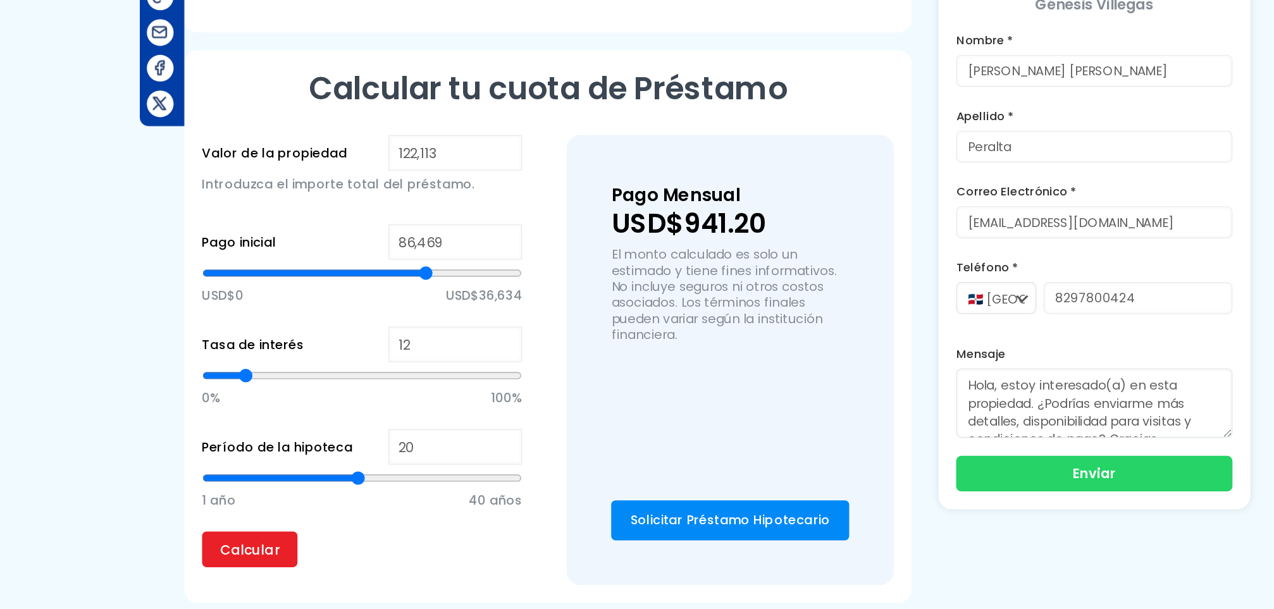
type input "86852"
type input "87,602"
type input "87602"
type input "87,986"
type input "87986"
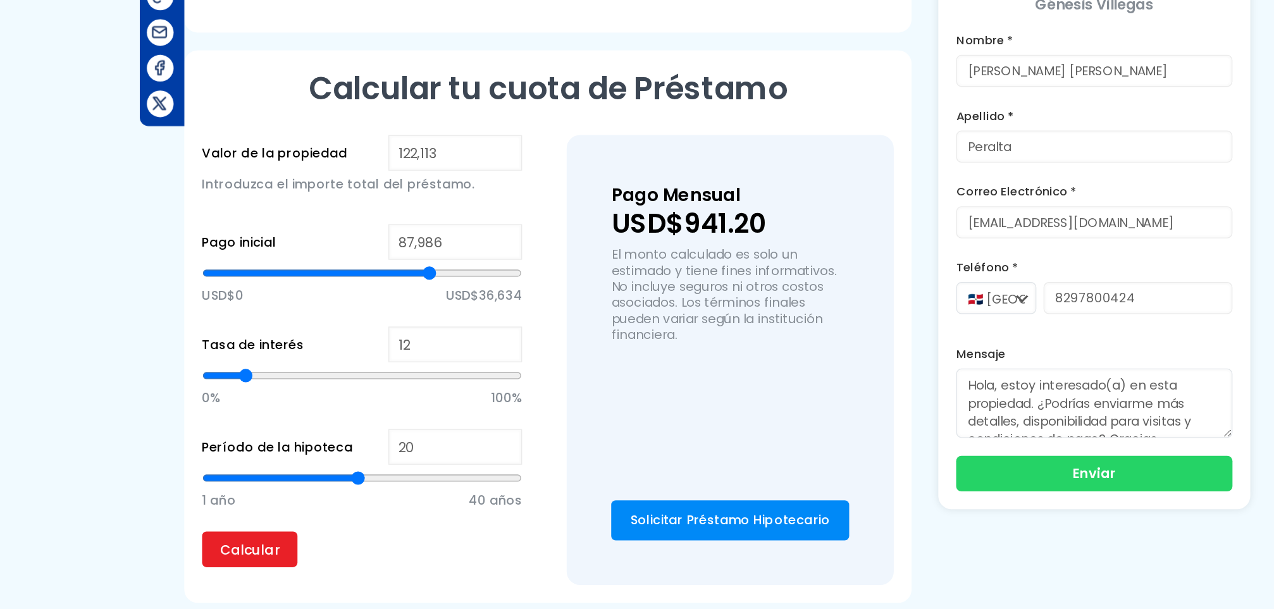
type input "88,361"
type input "88361"
type input "88,744"
type input "88744"
type input "89,119"
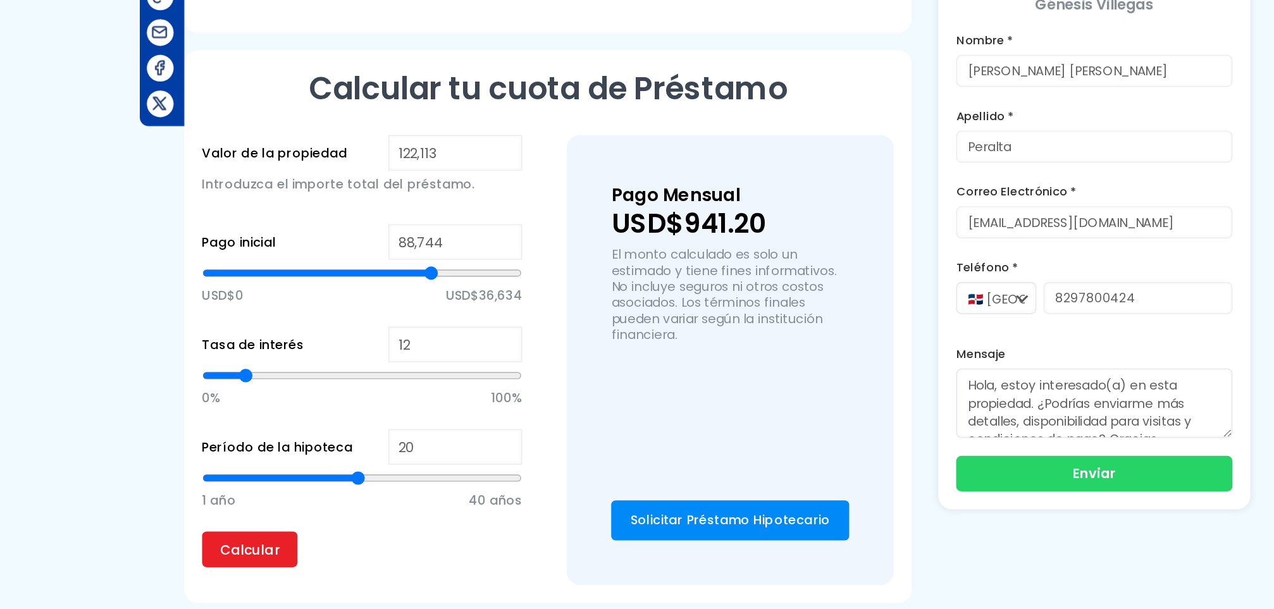
type input "89119"
type input "89,503"
type input "89503"
type input "89,878"
type input "89878"
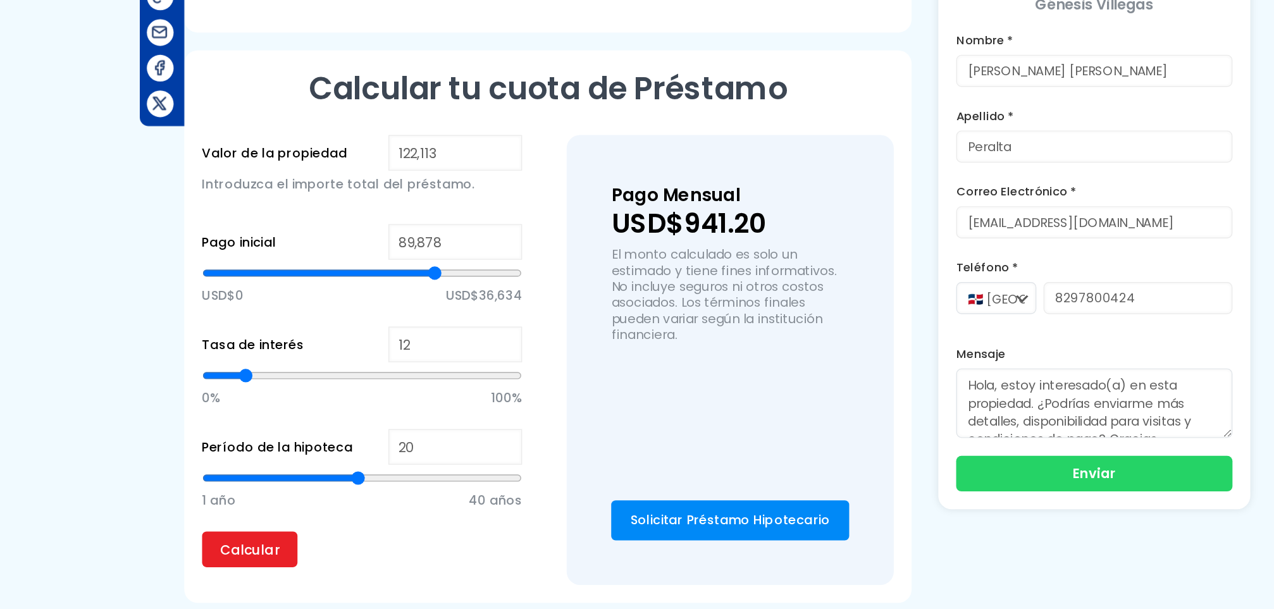
type input "90,253"
type input "90253"
type input "90,637"
type input "90637"
type input "91,012"
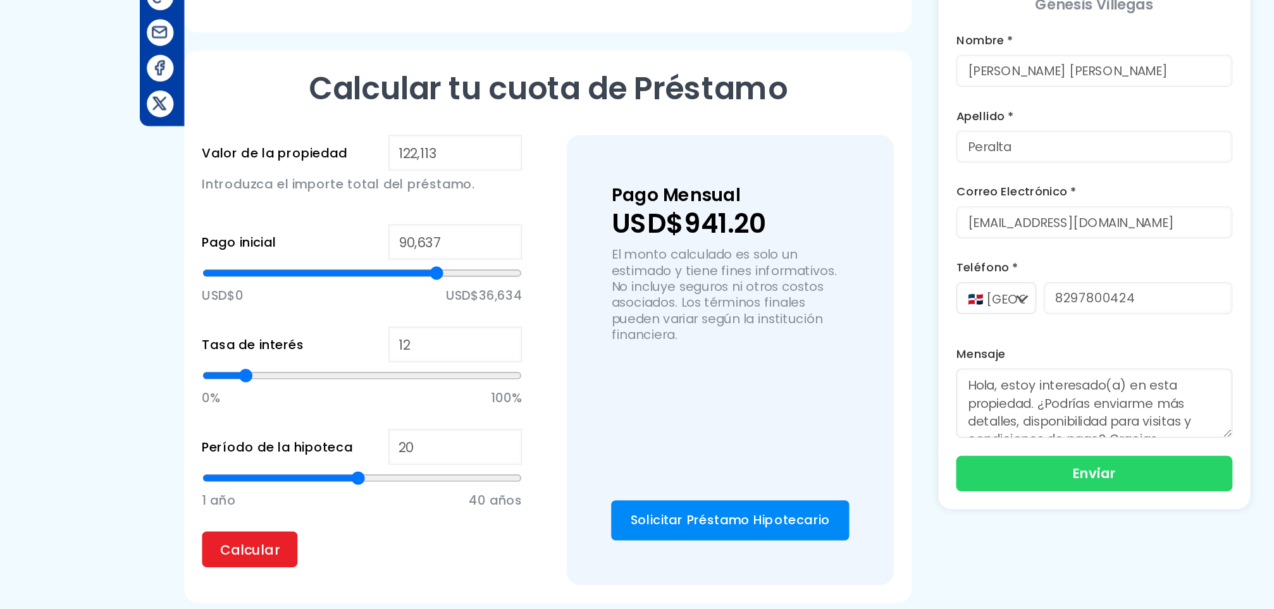
type input "91012"
type input "91,395"
type input "91395"
type input "91,770"
type input "91770"
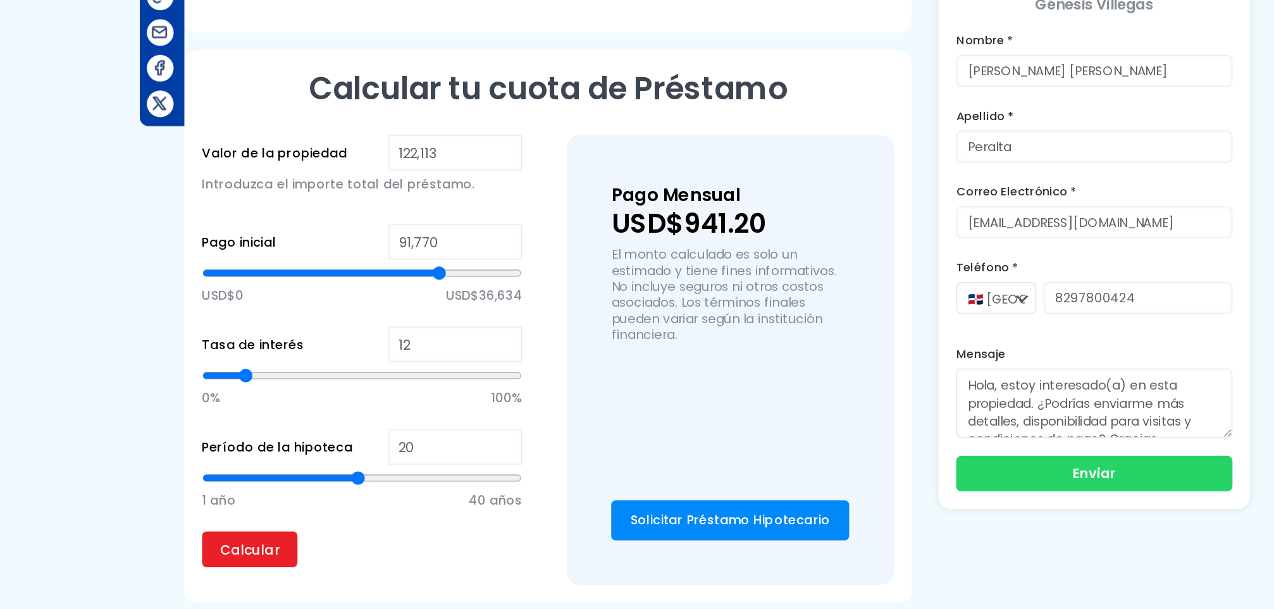
type input "92,145"
type input "92145"
type input "92,529"
type input "92529"
type input "92,904"
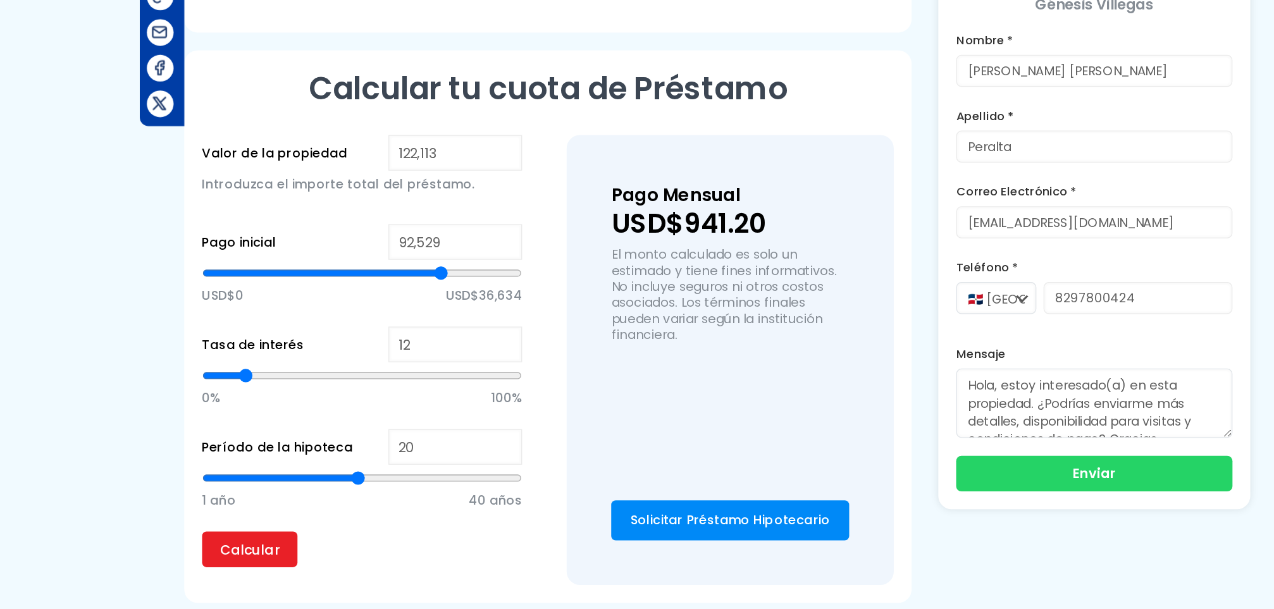
type input "92904"
type input "93,287"
type input "93287"
type input "93,662"
type input "93662"
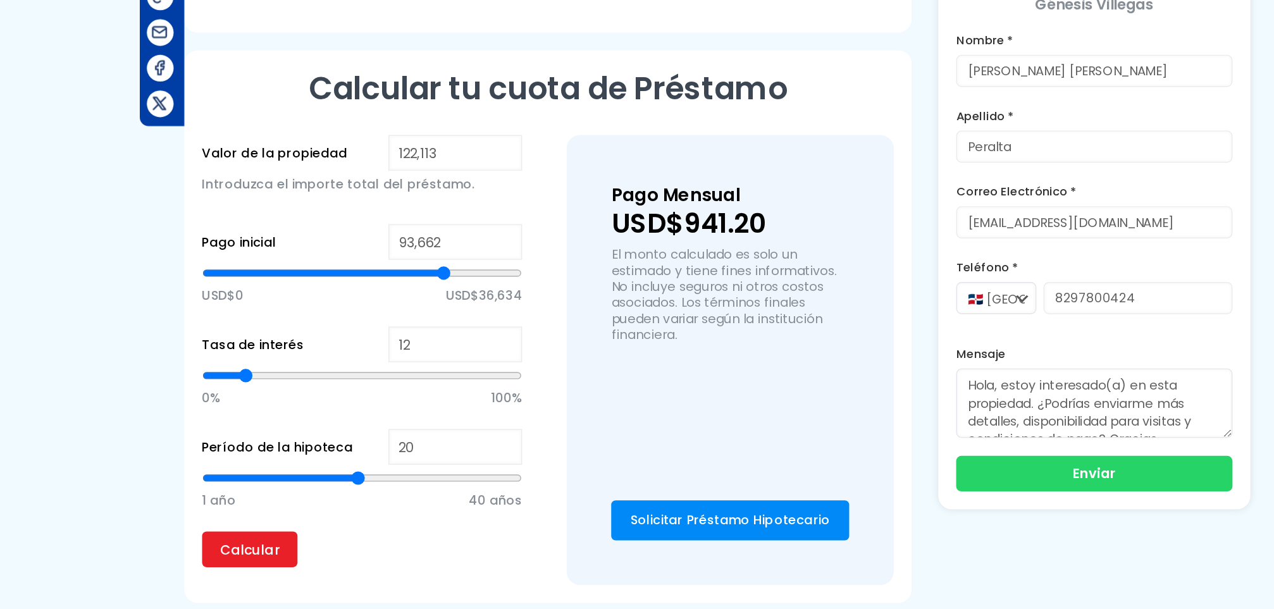
type input "94,421"
type input "94421"
type input "94,796"
type input "94796"
type input "95,180"
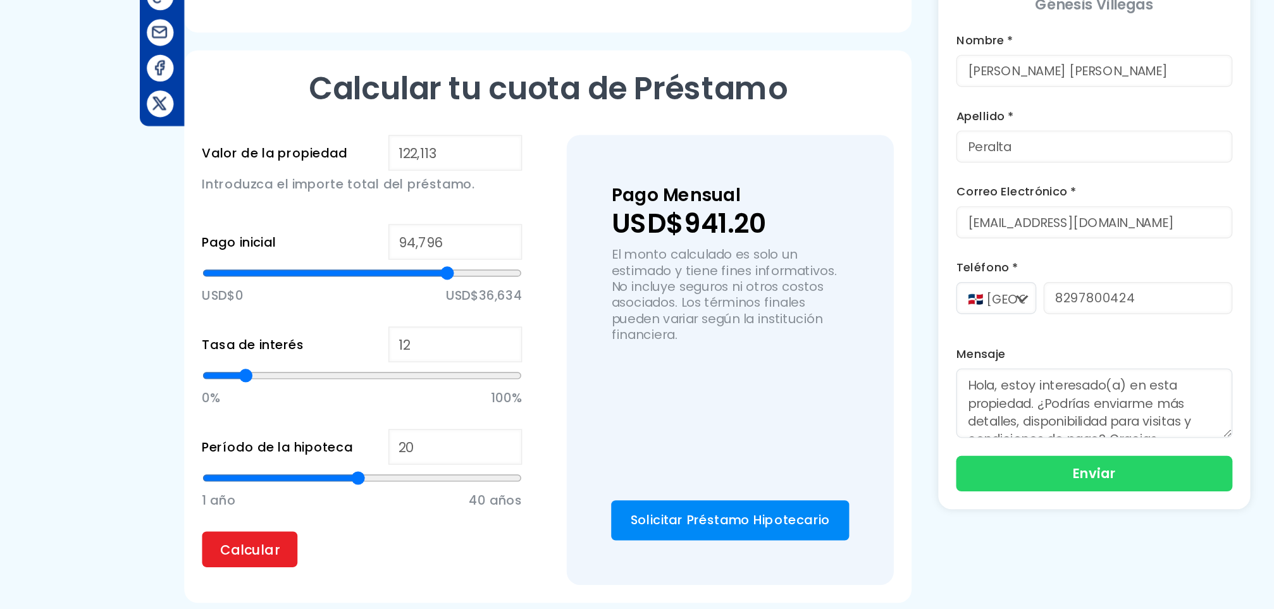
type input "95180"
type input "95,555"
type input "95555"
type input "95,938"
type input "95938"
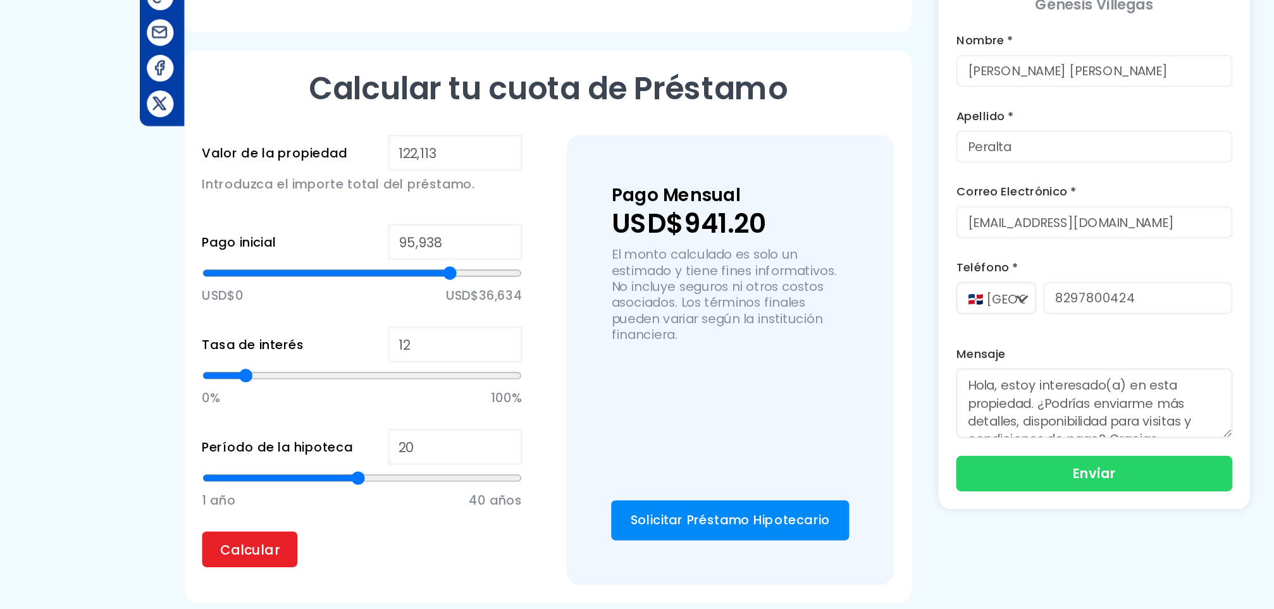
type input "96,313"
drag, startPoint x: 380, startPoint y: 340, endPoint x: 448, endPoint y: 356, distance: 69.5
type input "96313"
click at [448, 364] on input "range" at bounding box center [384, 370] width 227 height 13
click at [291, 554] on input "Calcular" at bounding box center [305, 566] width 68 height 25
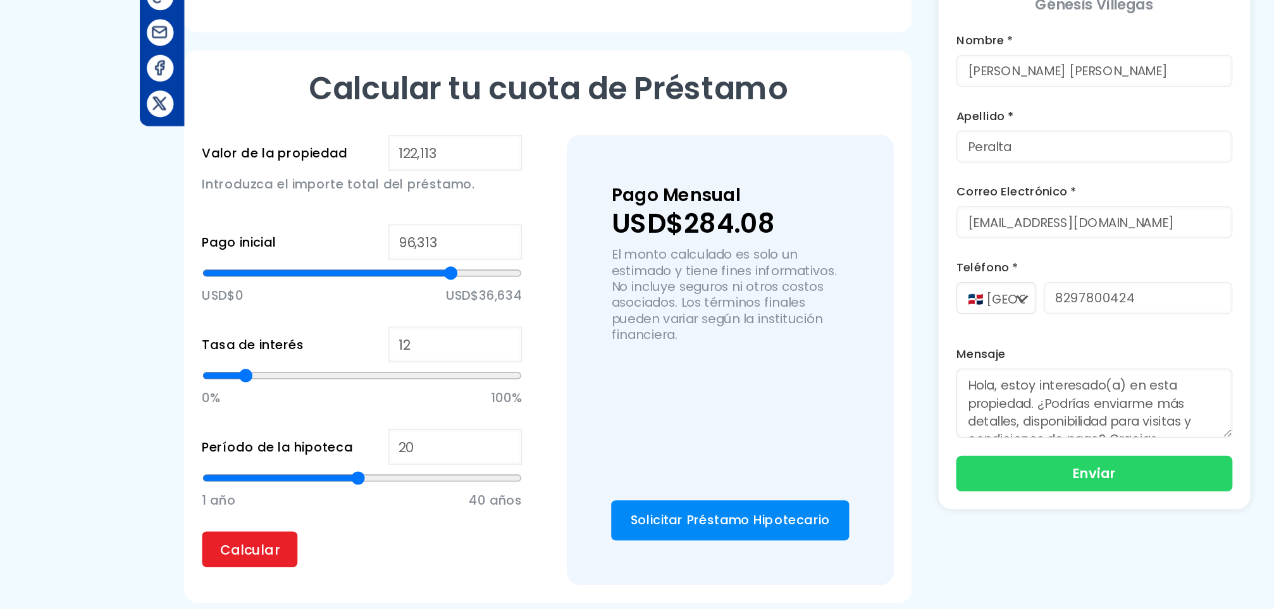
type input "19"
type input "18"
type input "17"
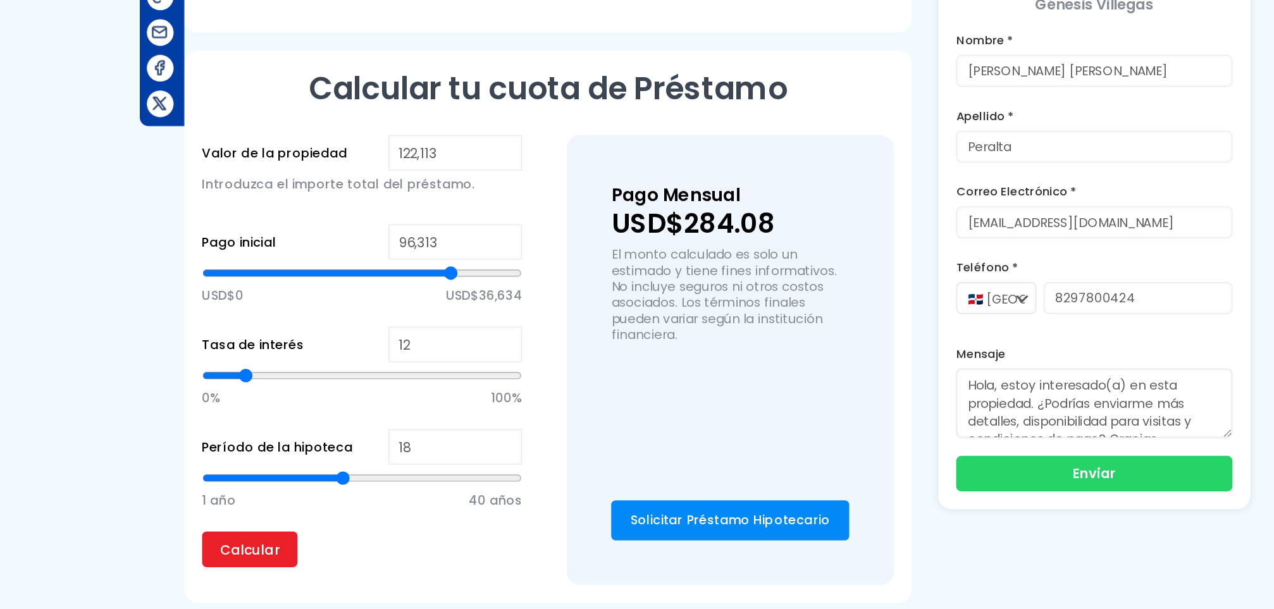
type input "17"
type input "16"
type input "15"
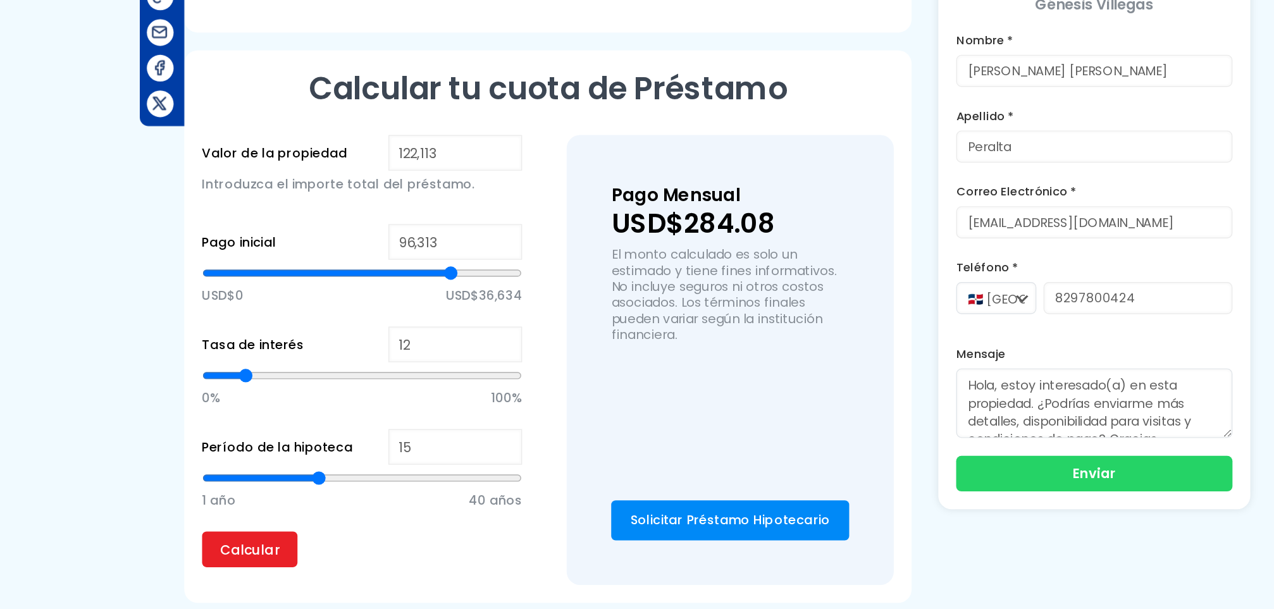
type input "14"
type input "13"
type input "12"
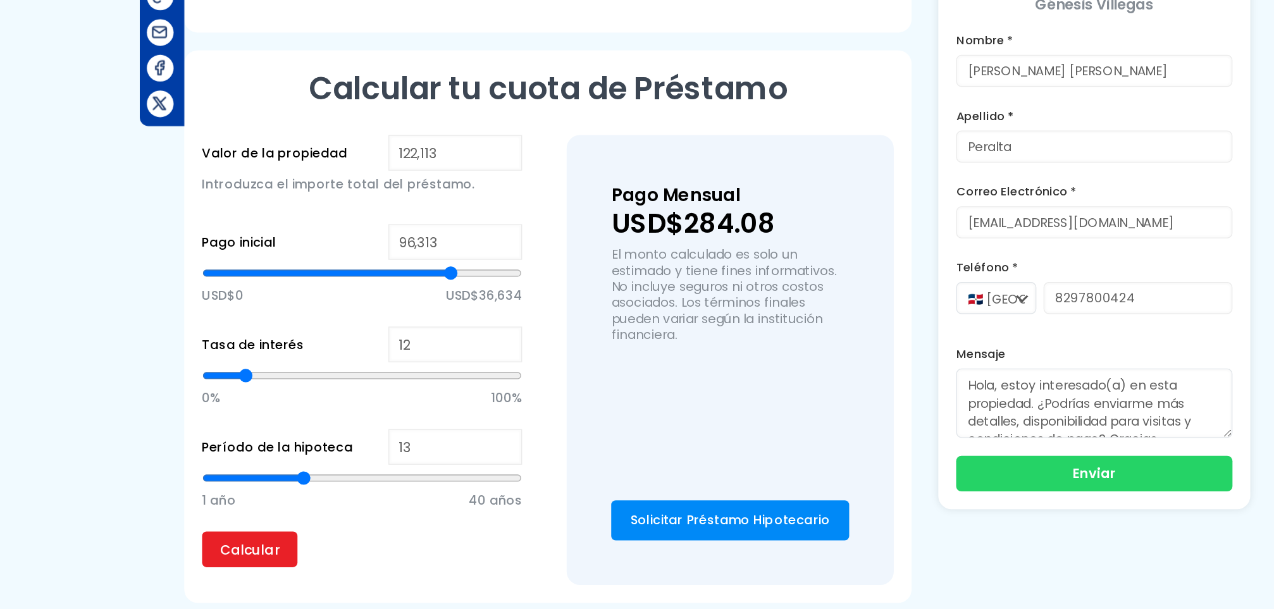
type input "12"
type input "11"
type input "10"
drag, startPoint x: 381, startPoint y: 485, endPoint x: 329, endPoint y: 487, distance: 51.9
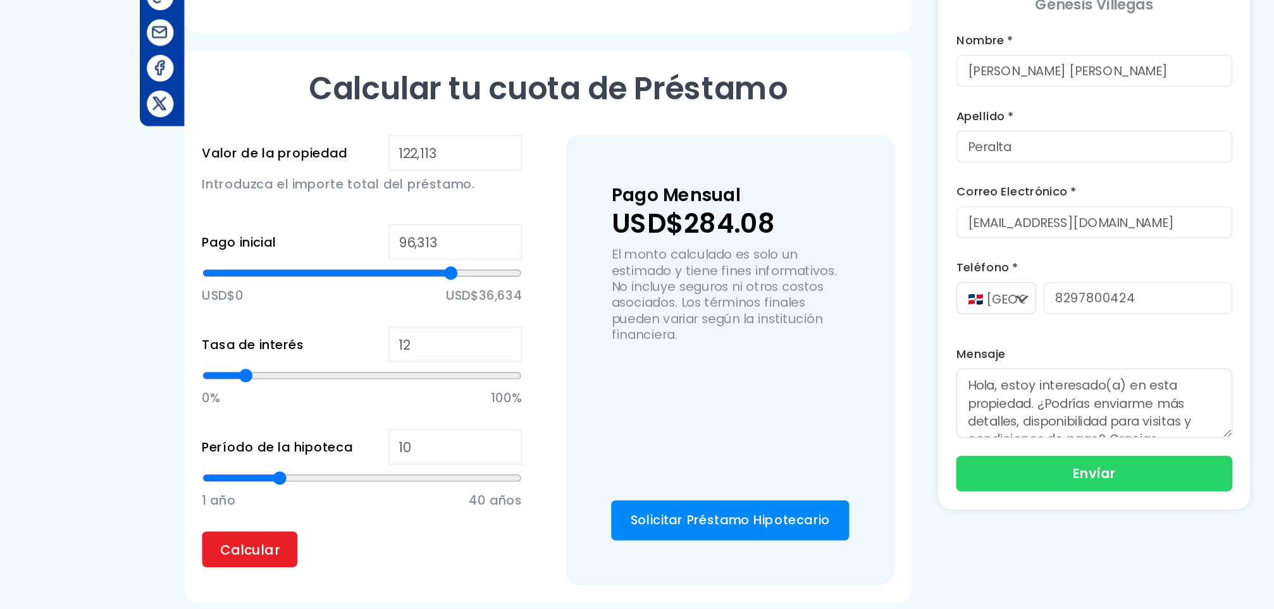
type input "10"
click at [329, 509] on input "range" at bounding box center [384, 515] width 227 height 13
click at [300, 554] on input "Calcular" at bounding box center [305, 566] width 68 height 25
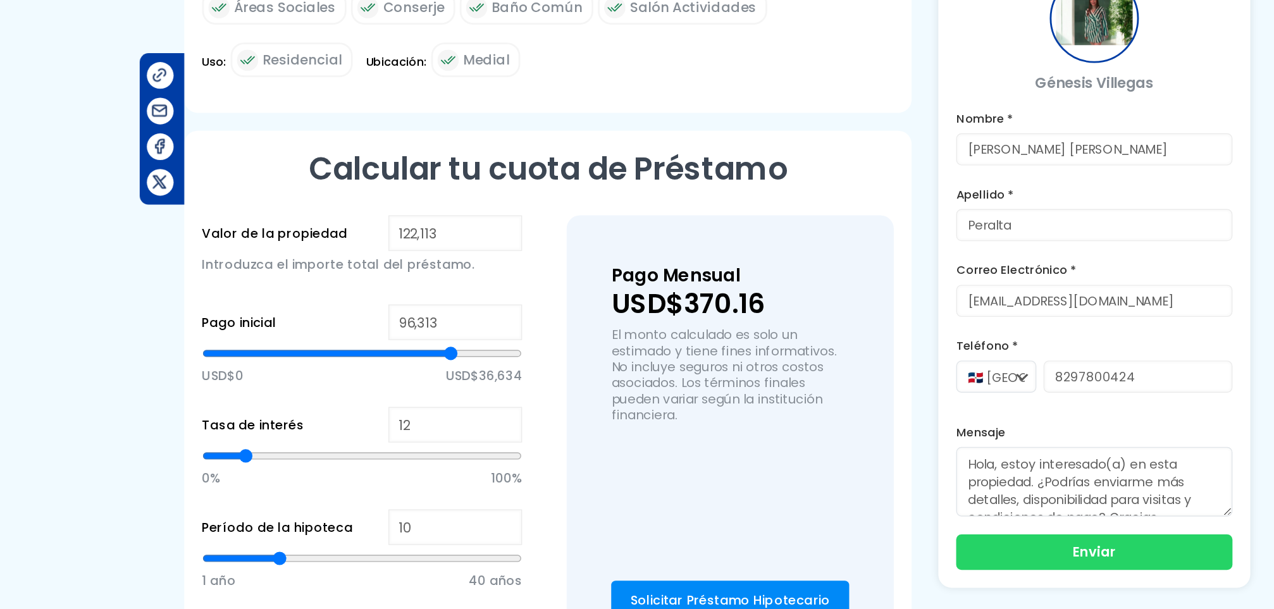
type input "96,688"
type input "96688"
type input "97,072"
type input "97072"
type input "97,830"
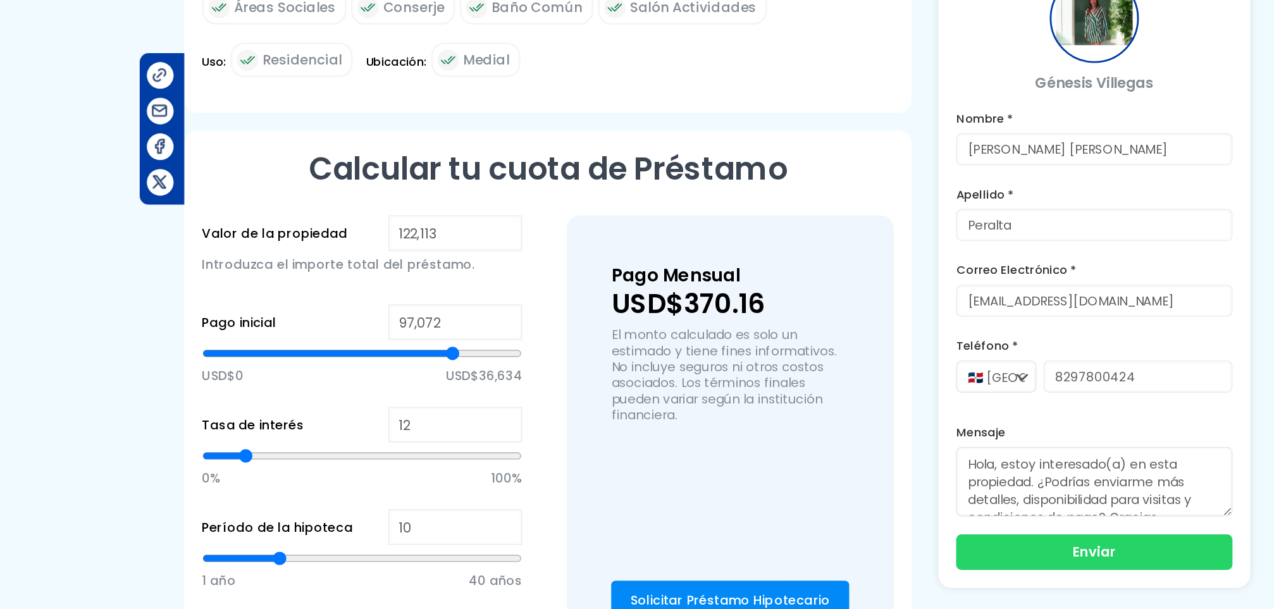
type input "97830"
type input "98,206"
type input "98206"
type input "98,581"
type input "98581"
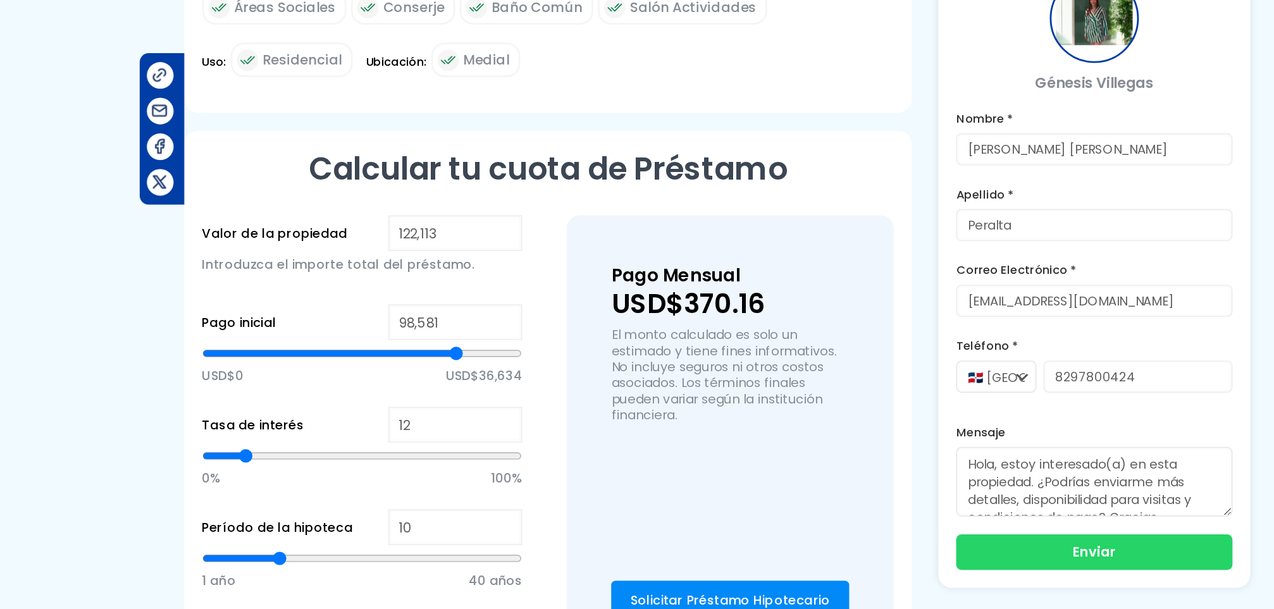
type input "98,964"
type input "98964"
click at [452, 365] on input "range" at bounding box center [384, 371] width 227 height 13
type input "99,339"
type input "99339"
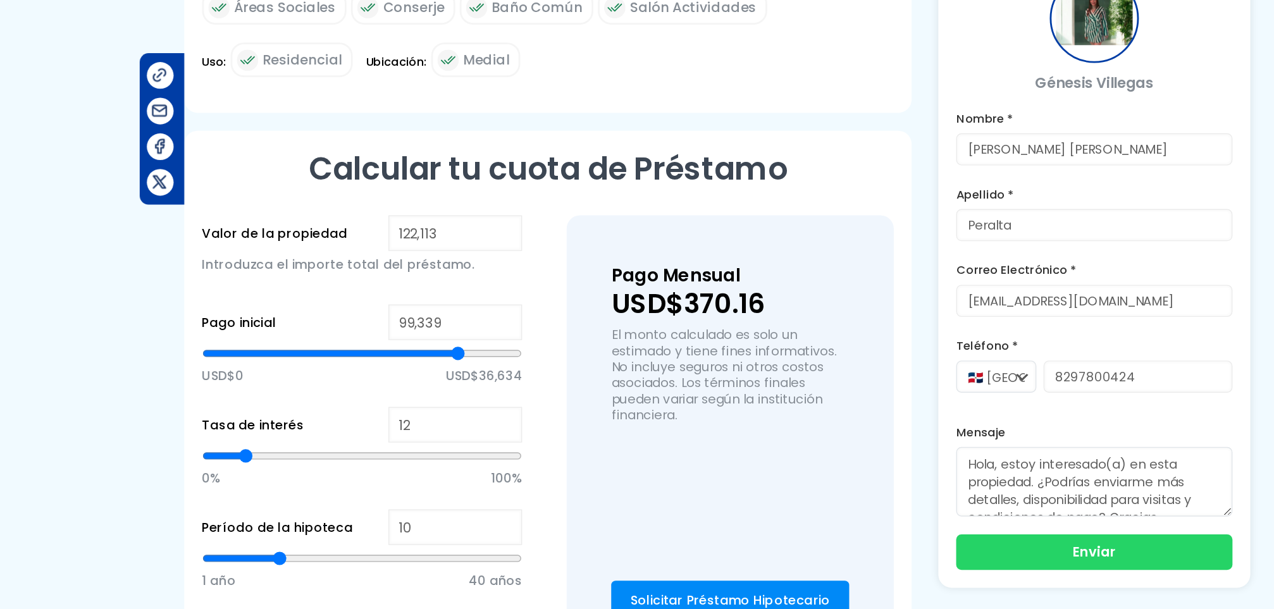
type input "99,723"
type input "99723"
type input "100,098"
type input "100098"
click at [454, 365] on input "range" at bounding box center [384, 371] width 227 height 13
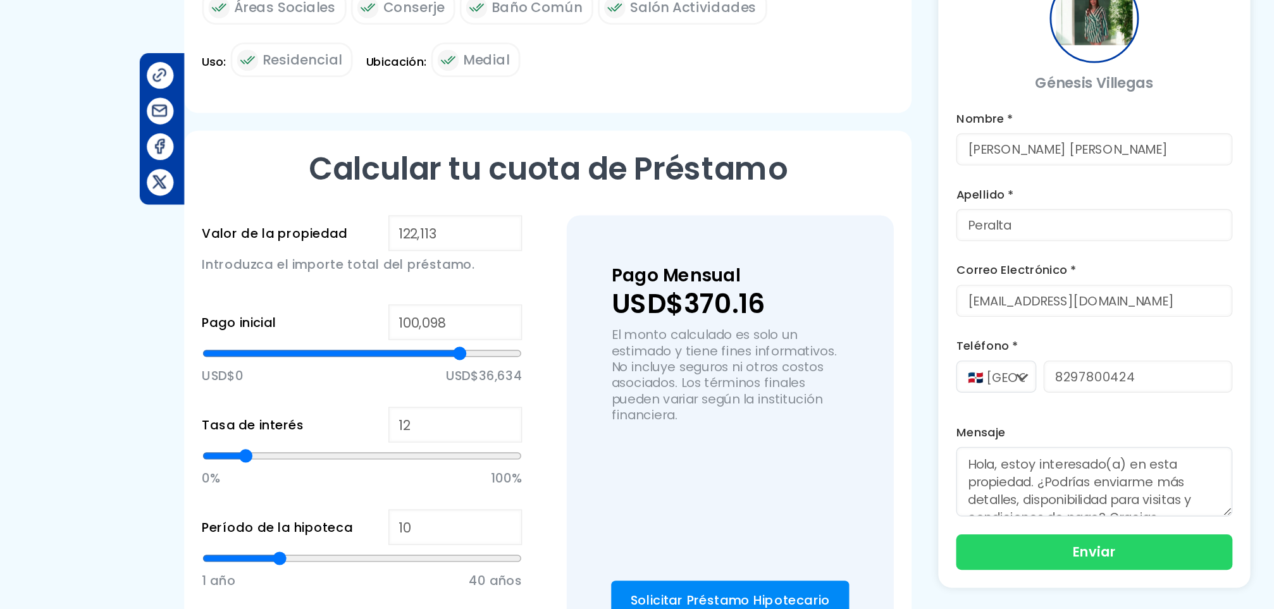
click at [322, 555] on input "Calcular" at bounding box center [305, 567] width 68 height 25
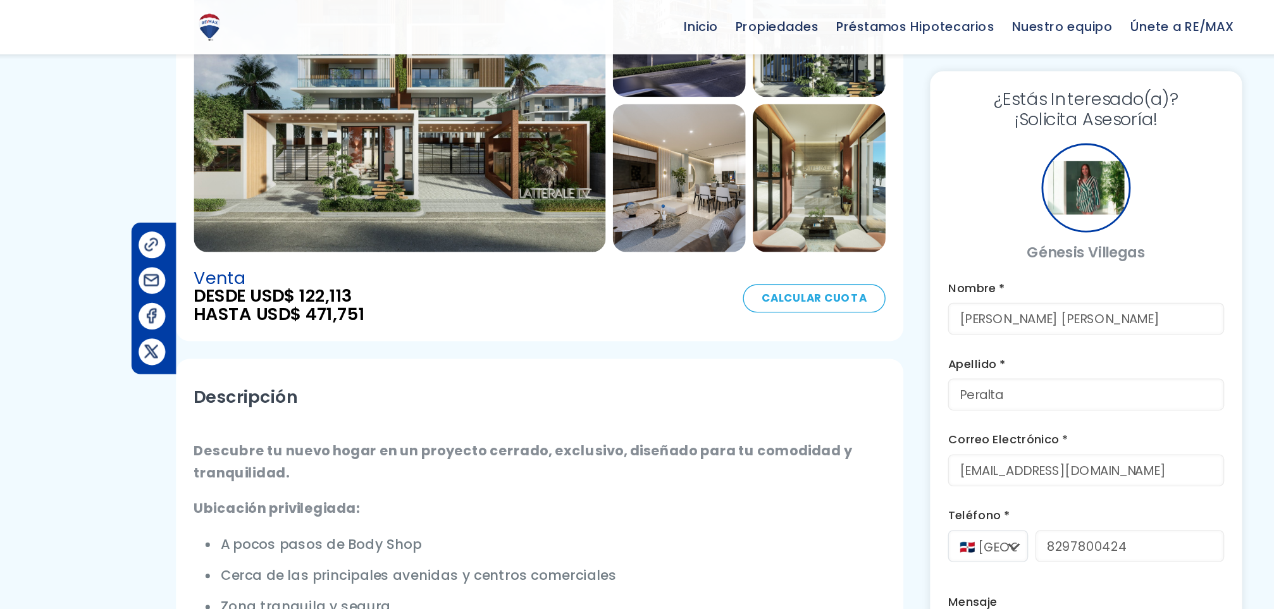
scroll to position [0, 0]
